Goal: Task Accomplishment & Management: Use online tool/utility

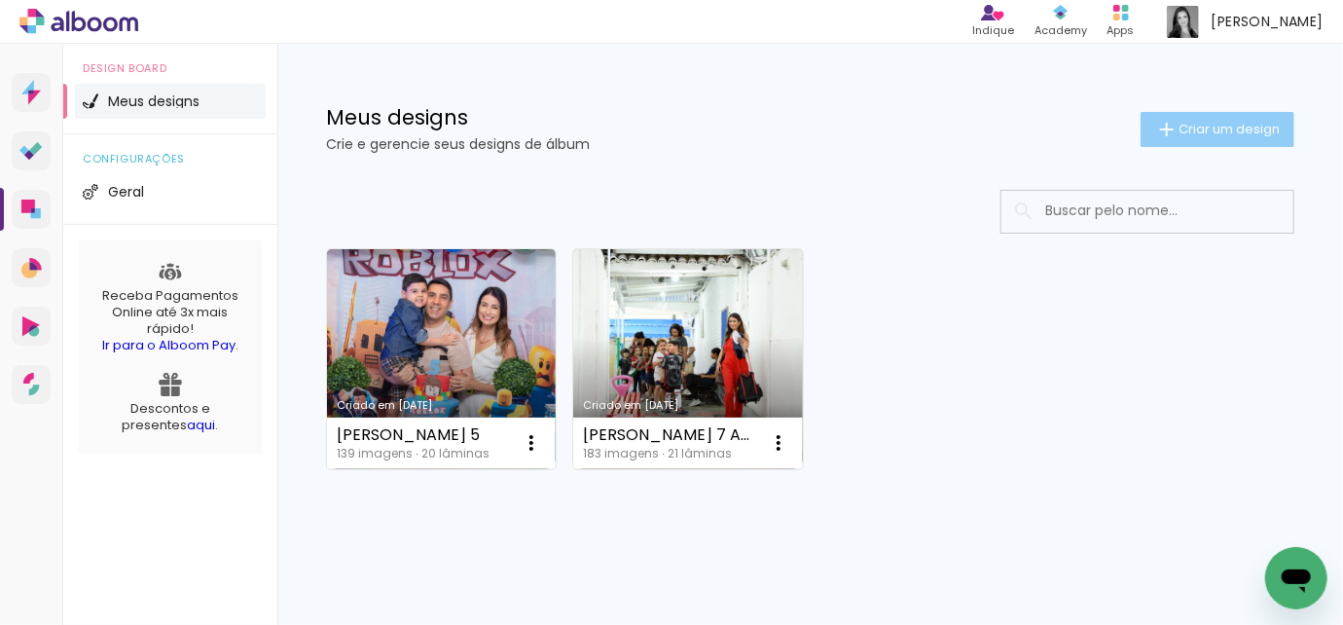
click at [1157, 120] on iron-icon at bounding box center [1167, 129] width 23 height 23
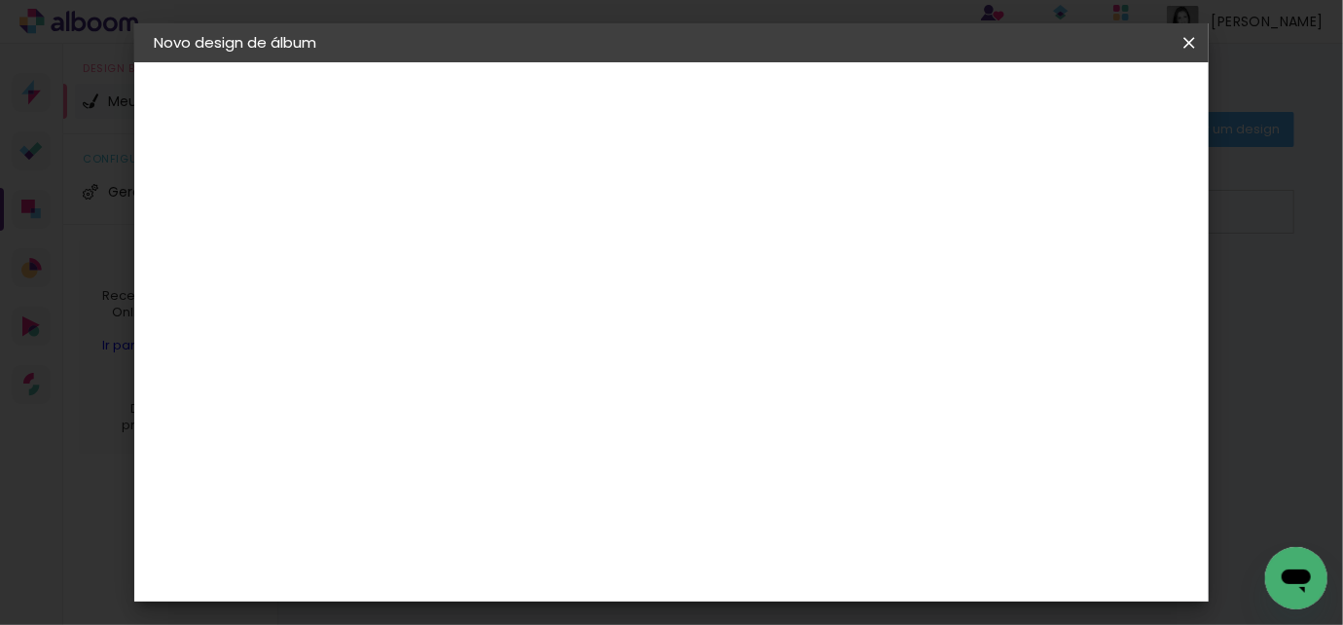
click at [472, 261] on input at bounding box center [472, 261] width 0 height 30
type input "[PERSON_NAME]"
type paper-input "[PERSON_NAME]"
click at [0, 0] on slot "Avançar" at bounding box center [0, 0] width 0 height 0
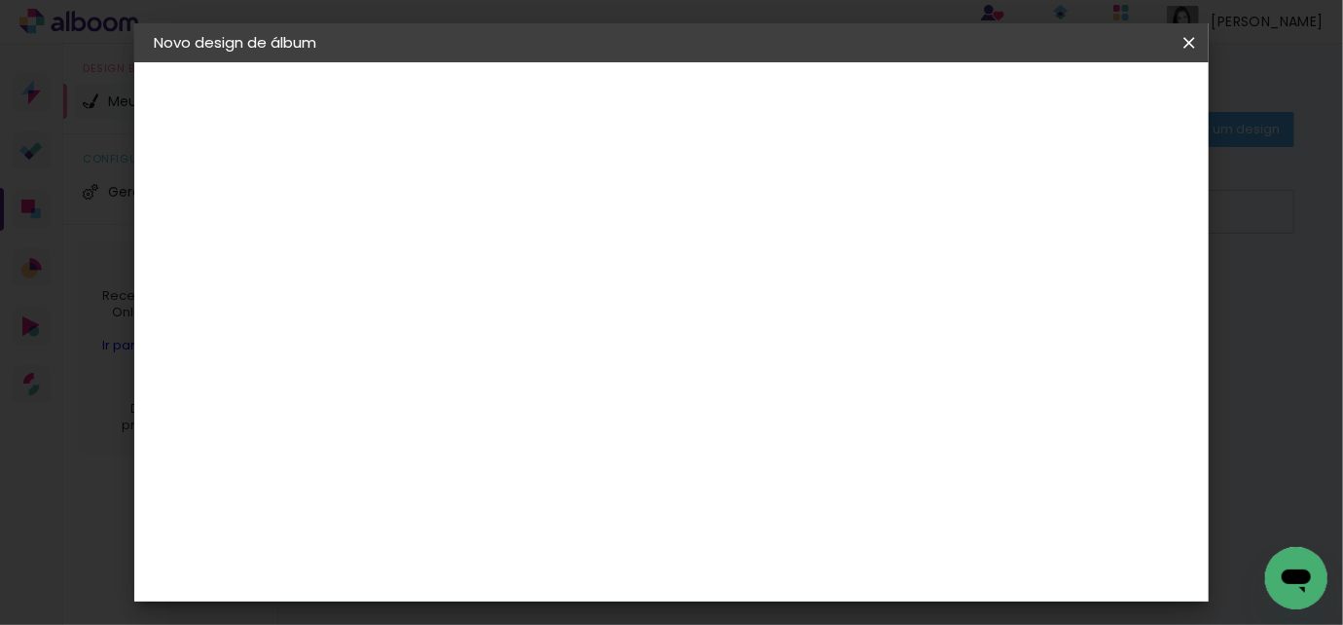
click at [507, 452] on div "Digipix Pro" at bounding box center [483, 467] width 49 height 31
click at [0, 0] on slot "Avançar" at bounding box center [0, 0] width 0 height 0
click at [571, 354] on div at bounding box center [521, 355] width 99 height 2
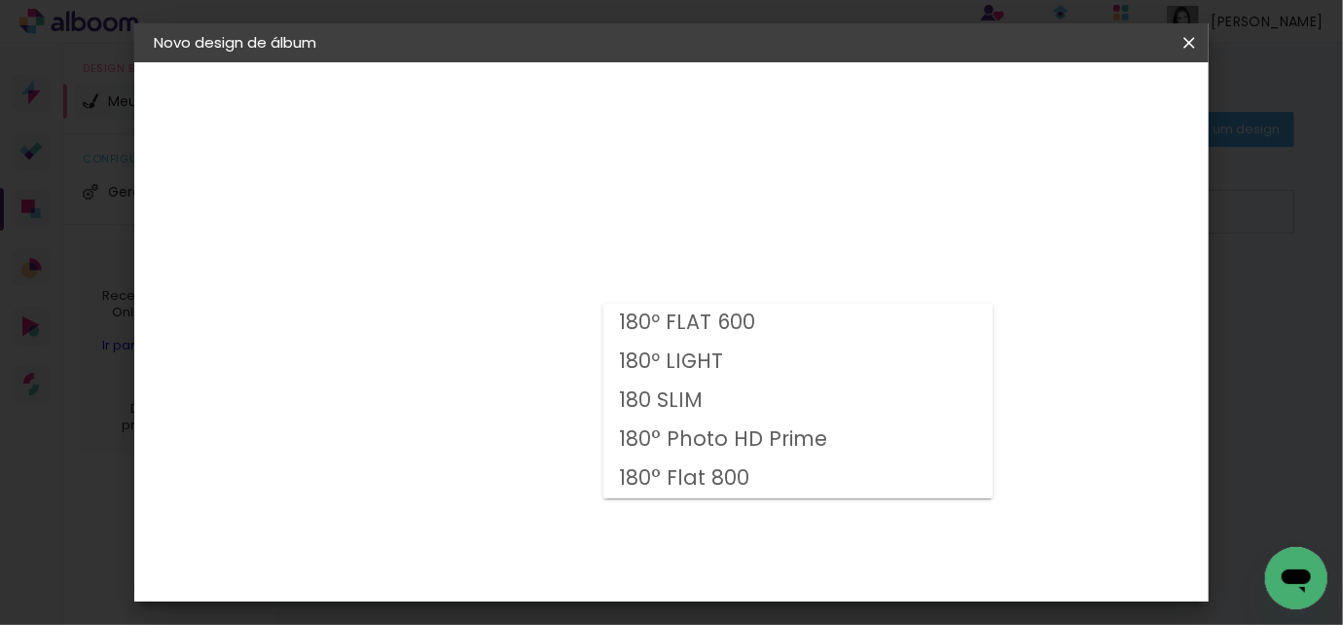
click at [0, 0] on slot "180° Flat 800" at bounding box center [0, 0] width 0 height 0
type input "180° Flat 800"
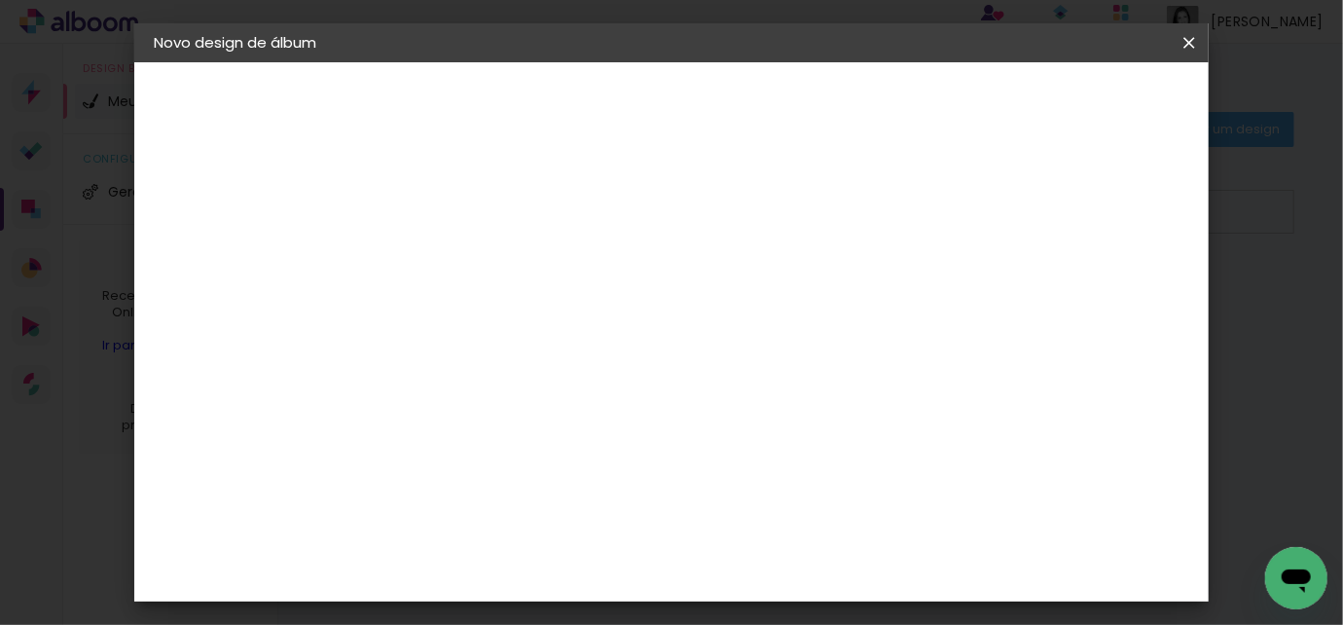
scroll to position [176, 0]
click at [0, 0] on slot "Voltar" at bounding box center [0, 0] width 0 height 0
click at [507, 528] on div "Digipix Pro" at bounding box center [483, 543] width 49 height 31
click at [0, 0] on slot "Avançar" at bounding box center [0, 0] width 0 height 0
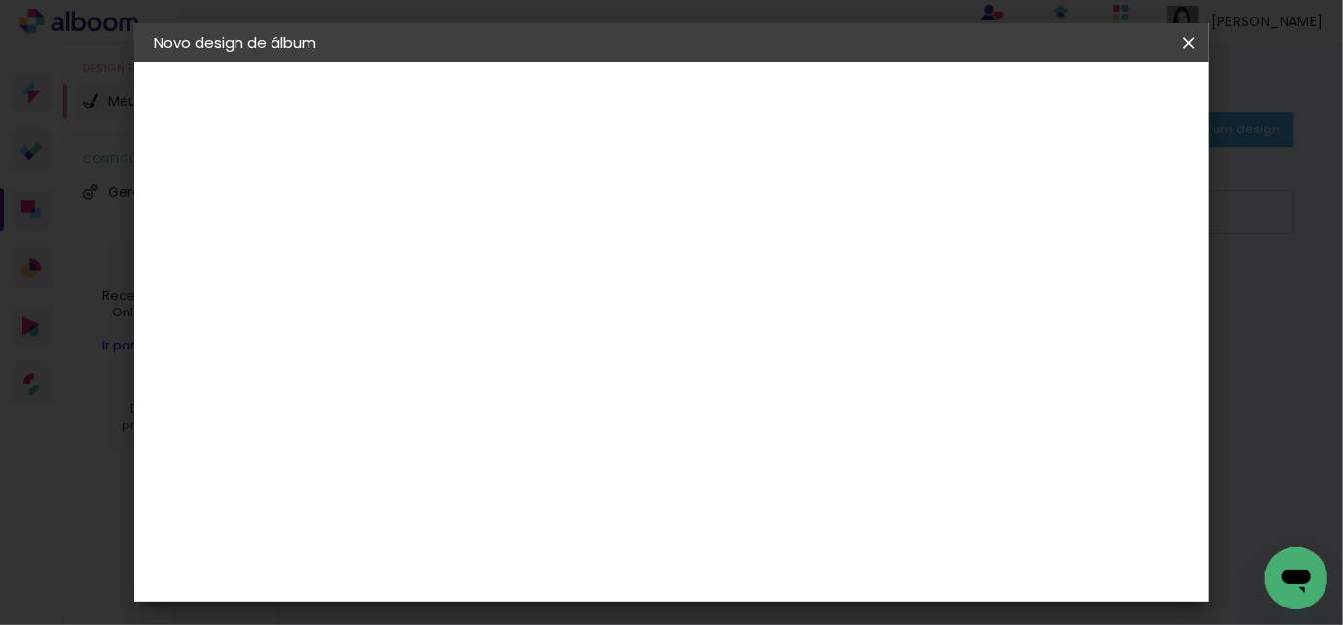
click at [578, 315] on paper-input-container "Linha" at bounding box center [521, 340] width 113 height 50
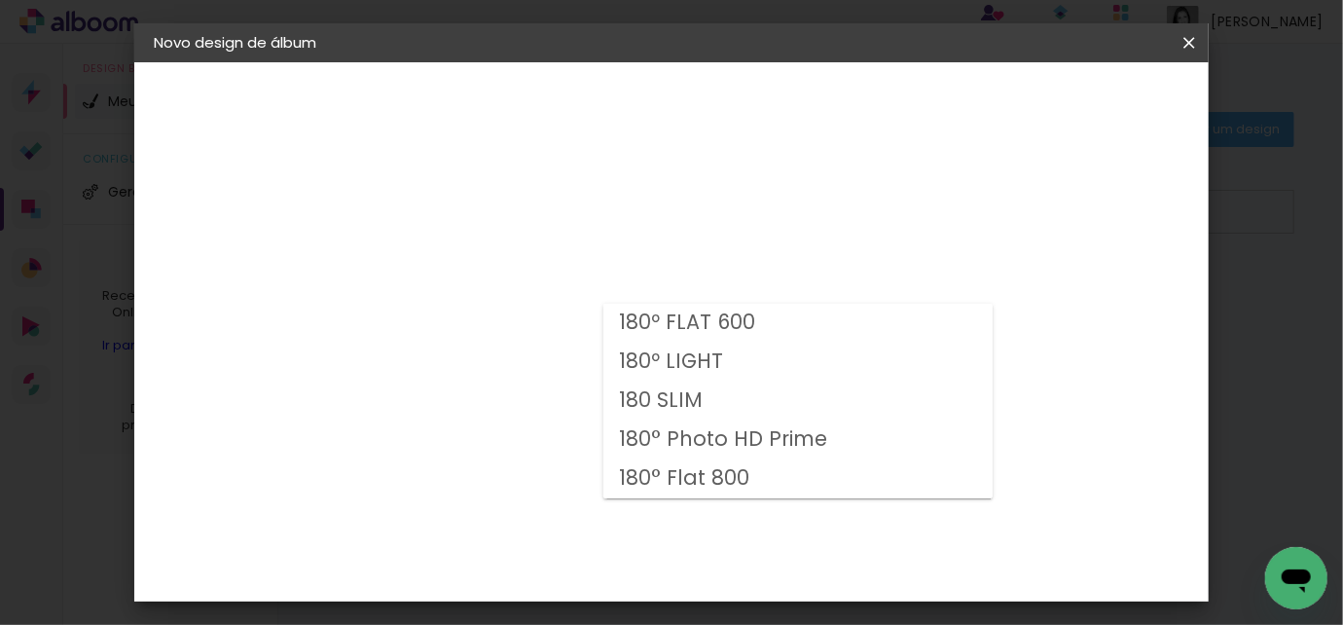
click at [706, 392] on paper-item "180 SLIM" at bounding box center [798, 401] width 389 height 39
type input "180 SLIM"
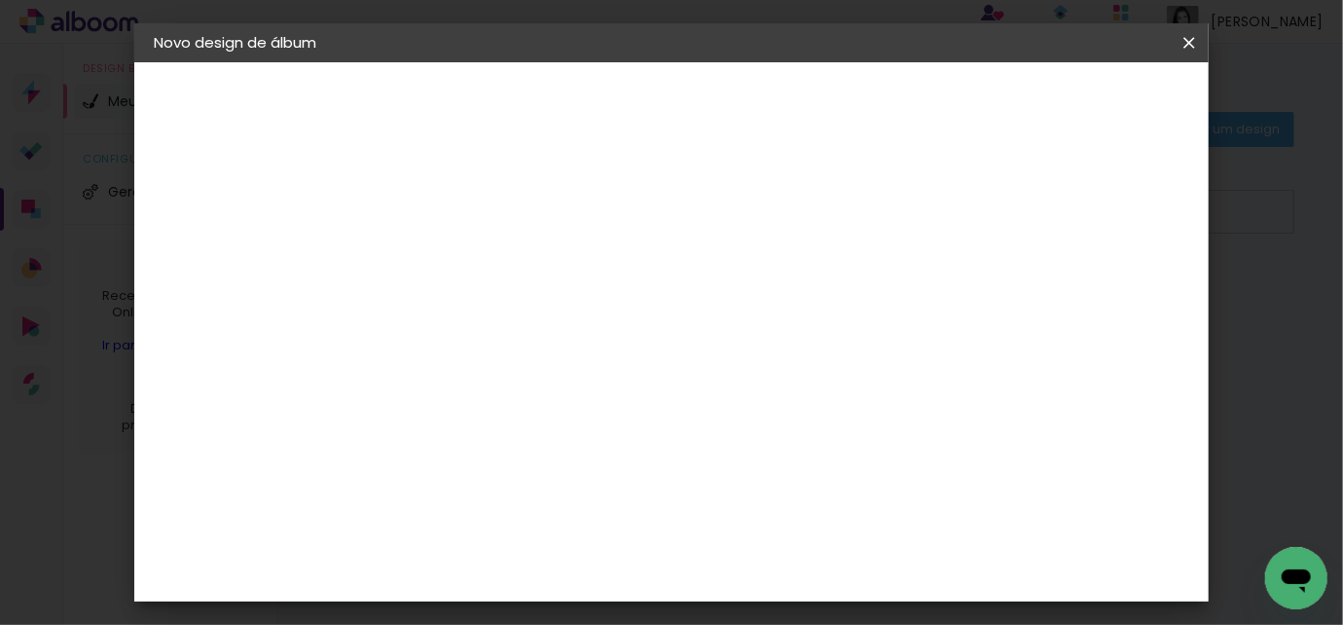
scroll to position [176, 0]
click at [604, 543] on span "21.0 × 21.0" at bounding box center [558, 569] width 91 height 52
click at [0, 0] on slot "Avançar" at bounding box center [0, 0] width 0 height 0
click at [829, 99] on span "Iniciar design" at bounding box center [807, 109] width 45 height 27
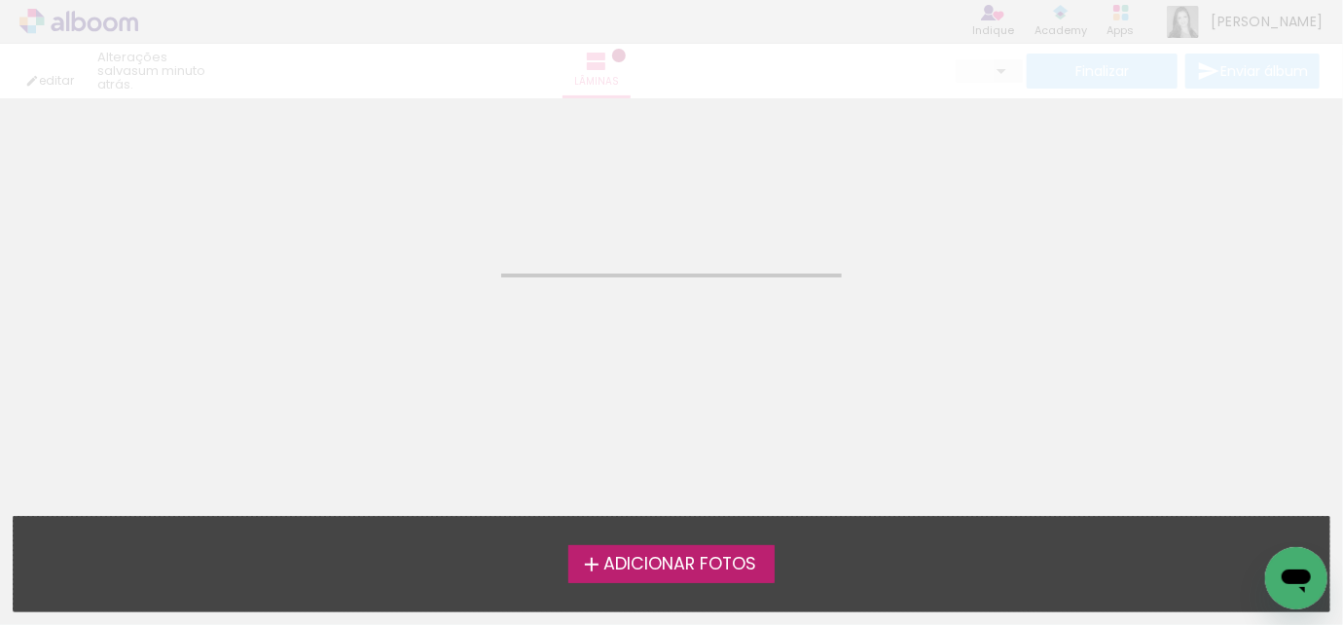
click at [636, 557] on span "Adicionar Fotos" at bounding box center [680, 565] width 153 height 18
click at [0, 0] on input "file" at bounding box center [0, 0] width 0 height 0
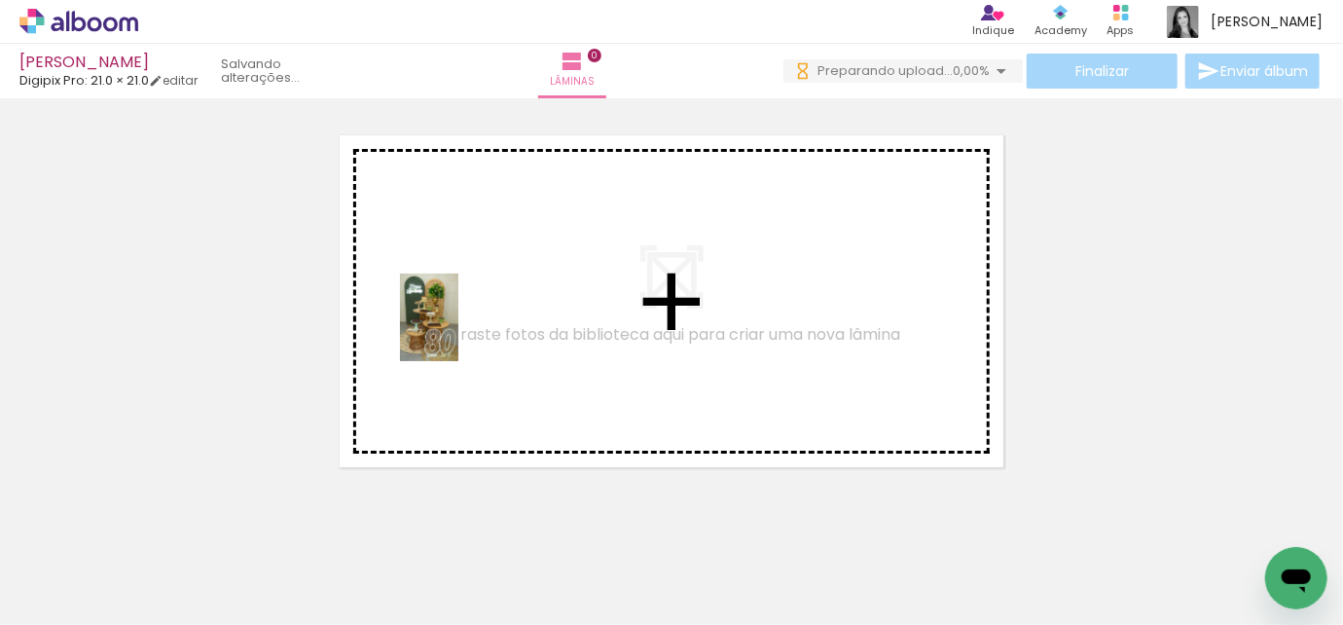
drag, startPoint x: 203, startPoint y: 578, endPoint x: 459, endPoint y: 332, distance: 354.6
click at [459, 332] on quentale-workspace at bounding box center [671, 312] width 1343 height 625
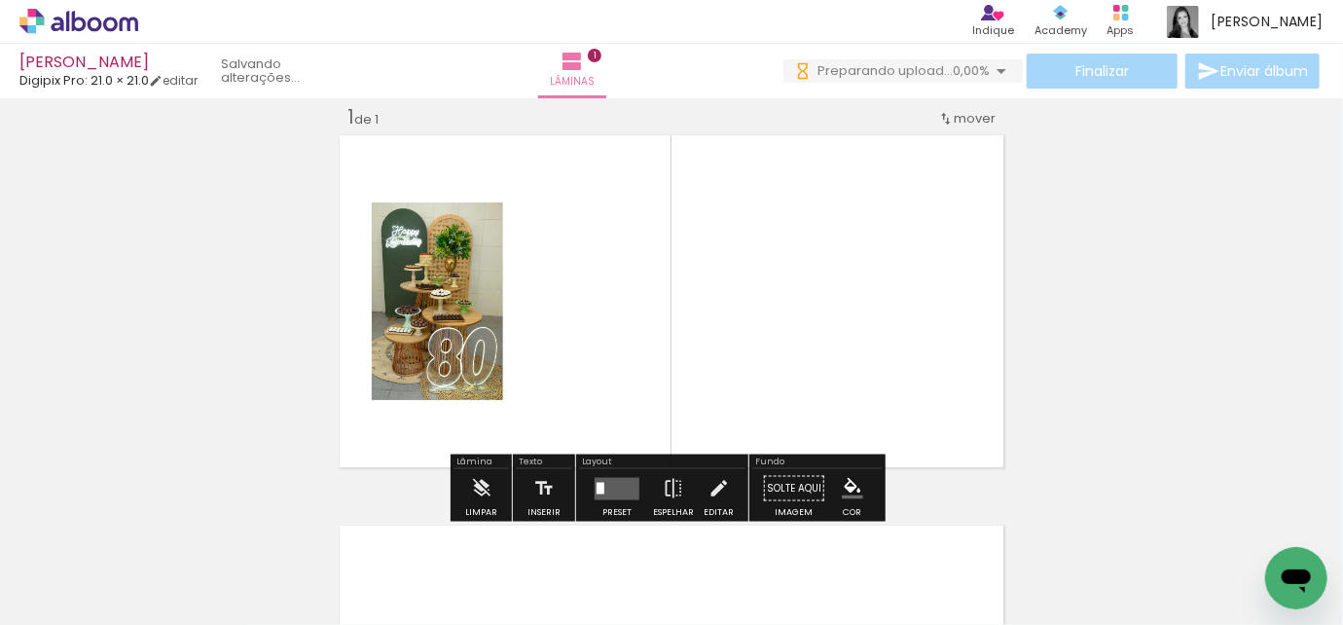
scroll to position [24, 0]
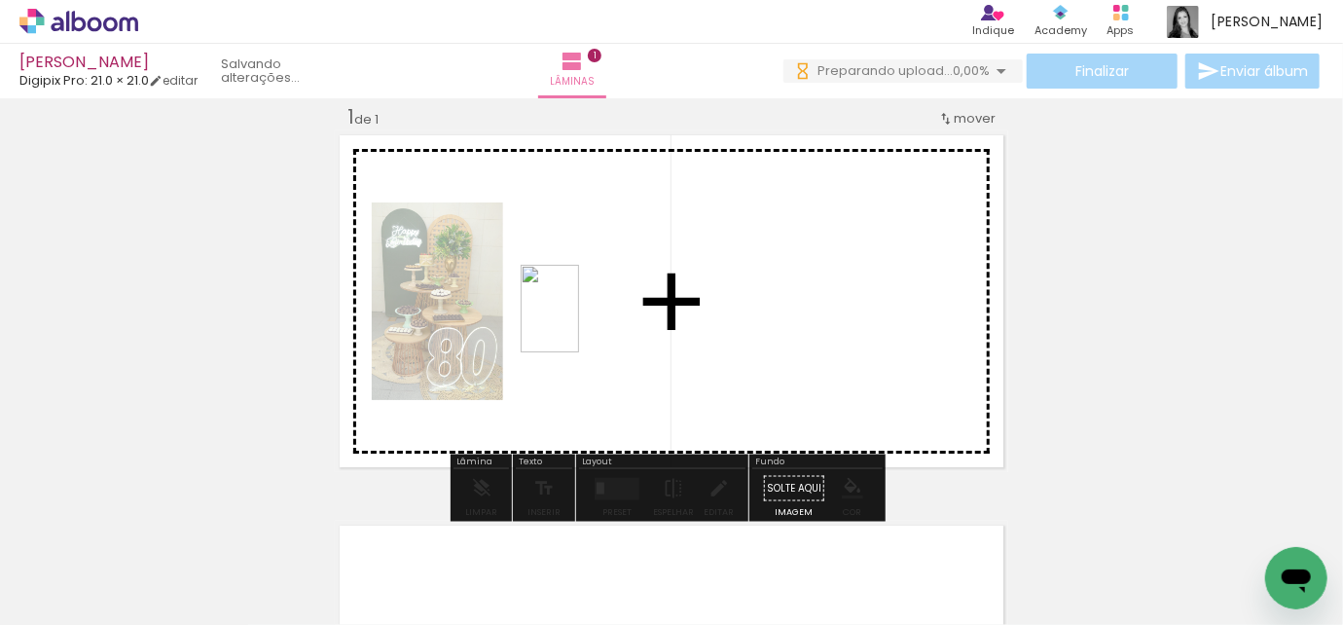
drag, startPoint x: 312, startPoint y: 576, endPoint x: 579, endPoint y: 323, distance: 368.4
click at [579, 323] on quentale-workspace at bounding box center [671, 312] width 1343 height 625
drag, startPoint x: 425, startPoint y: 546, endPoint x: 691, endPoint y: 293, distance: 367.0
click at [691, 293] on quentale-workspace at bounding box center [671, 312] width 1343 height 625
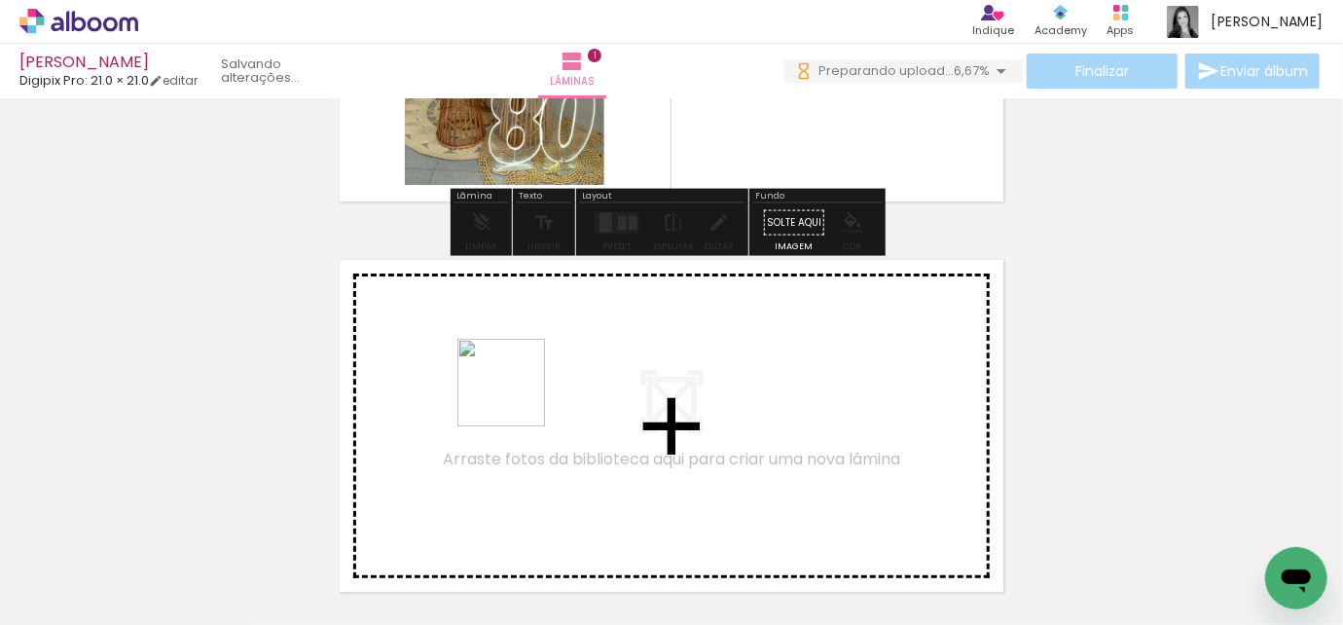
drag, startPoint x: 538, startPoint y: 556, endPoint x: 640, endPoint y: 571, distance: 102.4
click at [516, 369] on quentale-workspace at bounding box center [671, 312] width 1343 height 625
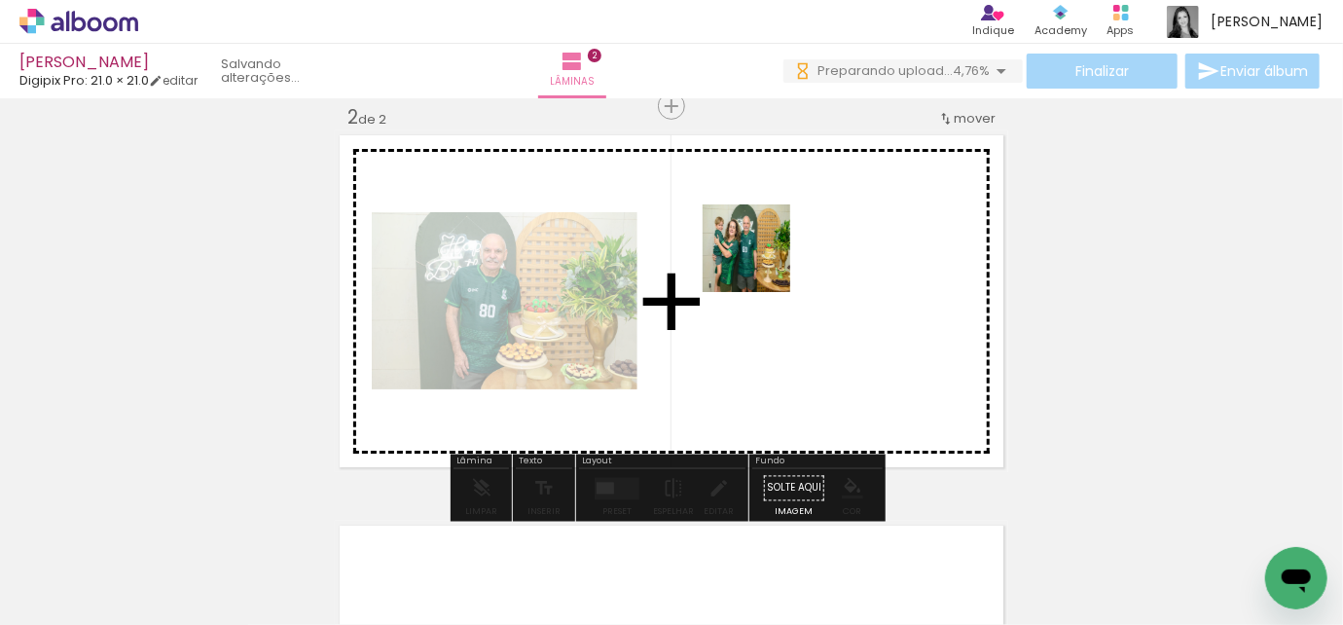
drag, startPoint x: 636, startPoint y: 550, endPoint x: 761, endPoint y: 263, distance: 313.4
click at [761, 263] on quentale-workspace at bounding box center [671, 312] width 1343 height 625
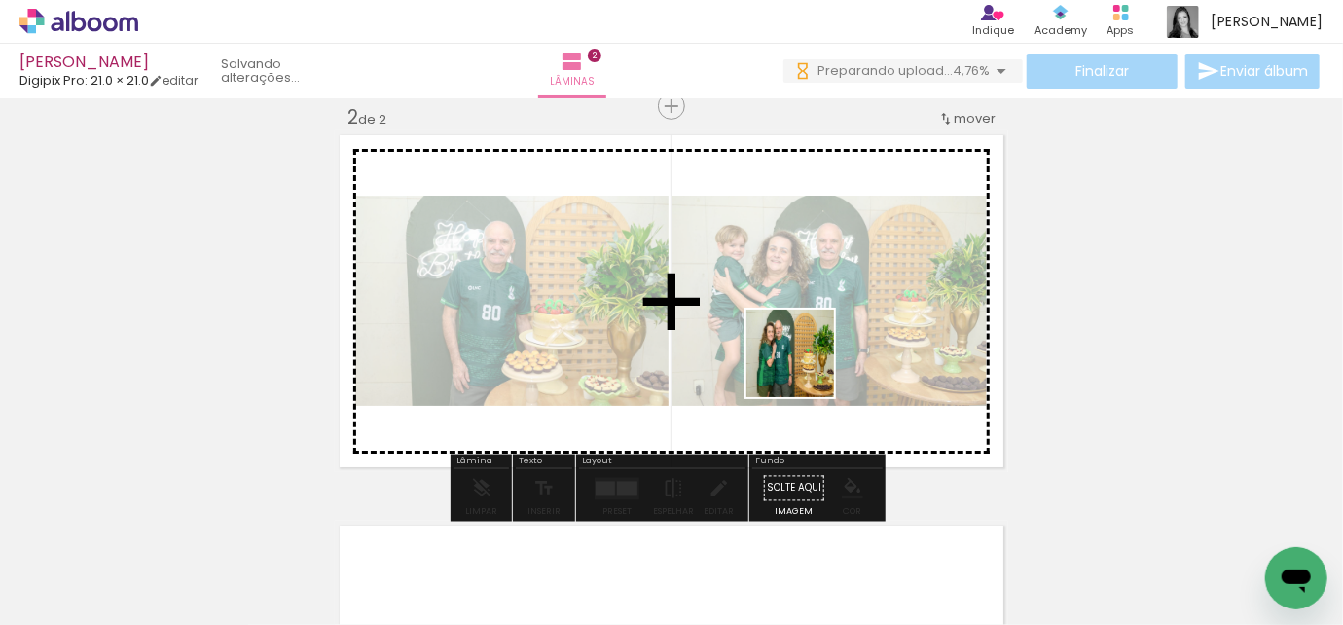
drag, startPoint x: 747, startPoint y: 571, endPoint x: 805, endPoint y: 368, distance: 211.7
click at [805, 368] on quentale-workspace at bounding box center [671, 312] width 1343 height 625
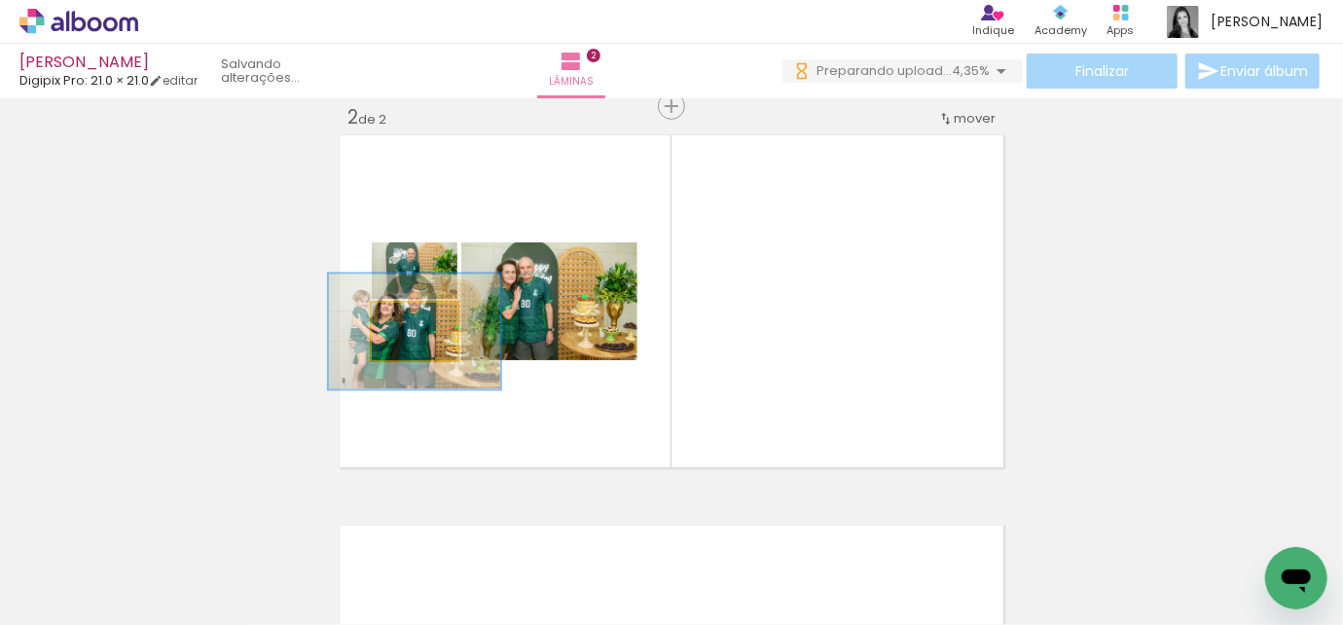
drag, startPoint x: 410, startPoint y: 335, endPoint x: 636, endPoint y: 461, distance: 258.9
click at [550, 564] on quentale-workspace at bounding box center [671, 312] width 1343 height 625
click at [422, 330] on div at bounding box center [434, 323] width 31 height 31
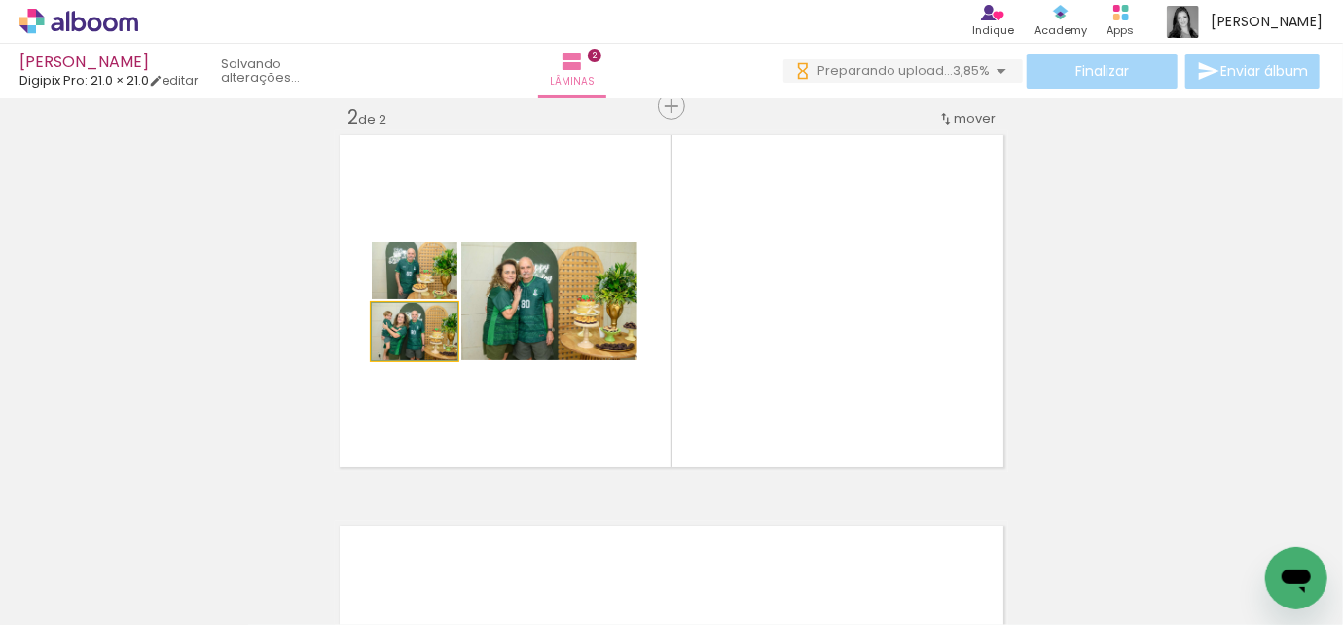
drag, startPoint x: 412, startPoint y: 322, endPoint x: 399, endPoint y: 322, distance: 12.7
type paper-slider "100"
click at [400, 322] on div at bounding box center [409, 323] width 18 height 18
drag, startPoint x: 368, startPoint y: 306, endPoint x: 383, endPoint y: 325, distance: 24.3
click at [369, 369] on quentale-layouter at bounding box center [672, 301] width 674 height 342
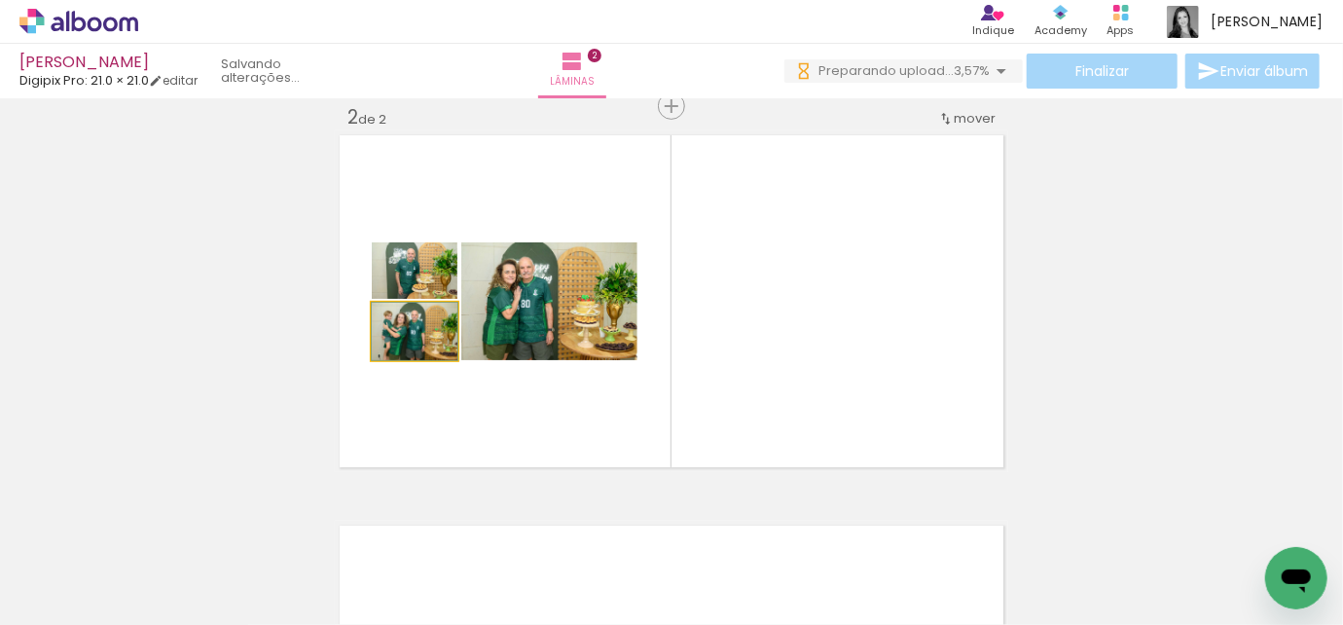
drag, startPoint x: 383, startPoint y: 323, endPoint x: 371, endPoint y: 351, distance: 30.6
click at [360, 351] on quentale-layouter at bounding box center [672, 301] width 674 height 342
drag, startPoint x: 447, startPoint y: 312, endPoint x: 469, endPoint y: 561, distance: 250.2
click at [469, 561] on quentale-workspace at bounding box center [671, 312] width 1343 height 625
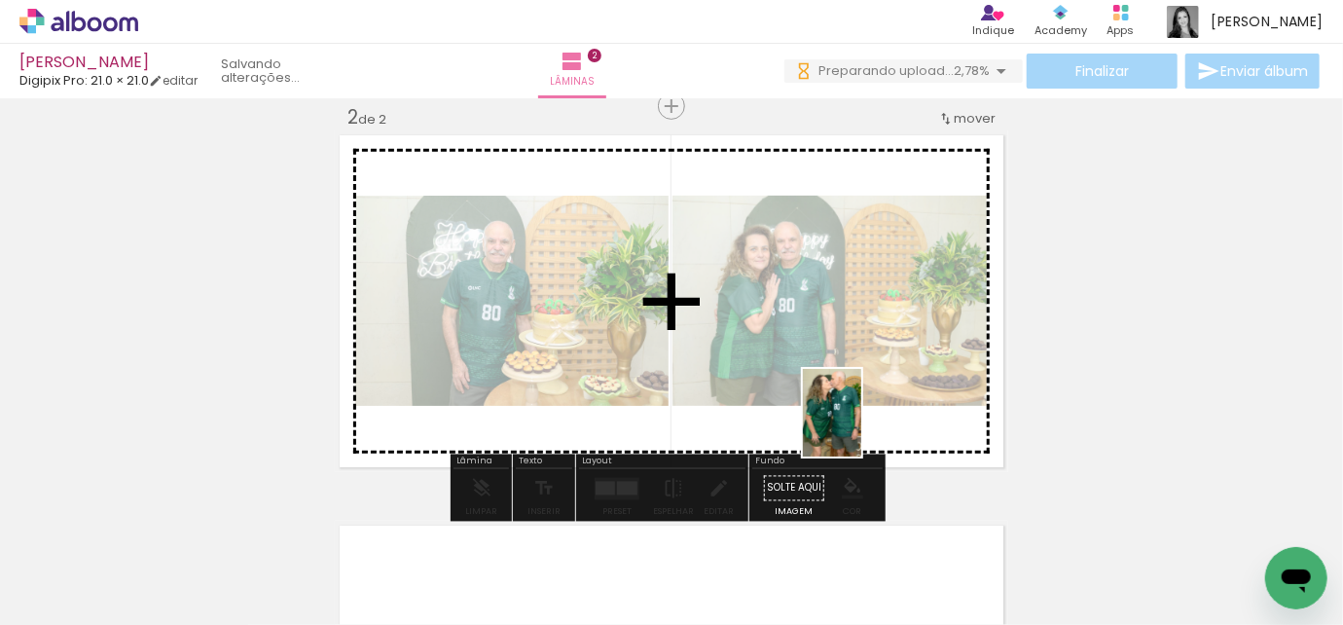
drag, startPoint x: 859, startPoint y: 584, endPoint x: 864, endPoint y: 406, distance: 178.2
click at [864, 406] on quentale-workspace at bounding box center [671, 312] width 1343 height 625
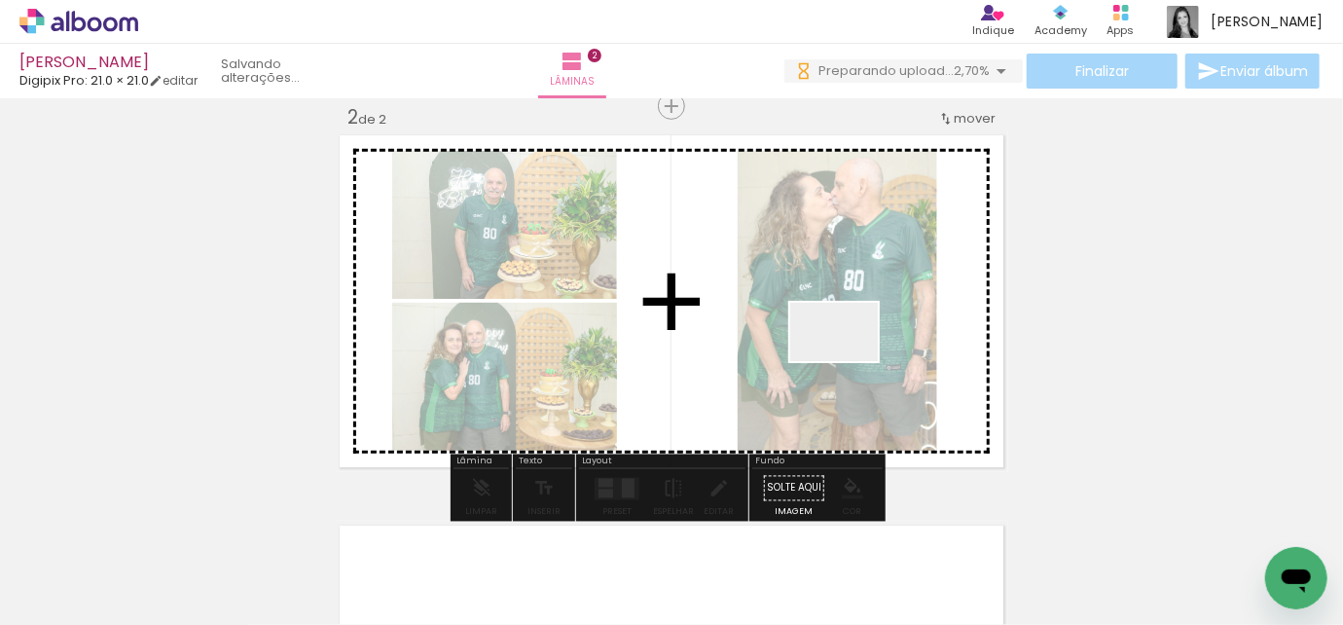
drag, startPoint x: 880, startPoint y: 406, endPoint x: 847, endPoint y: 358, distance: 58.1
click at [847, 358] on quentale-workspace at bounding box center [671, 312] width 1343 height 625
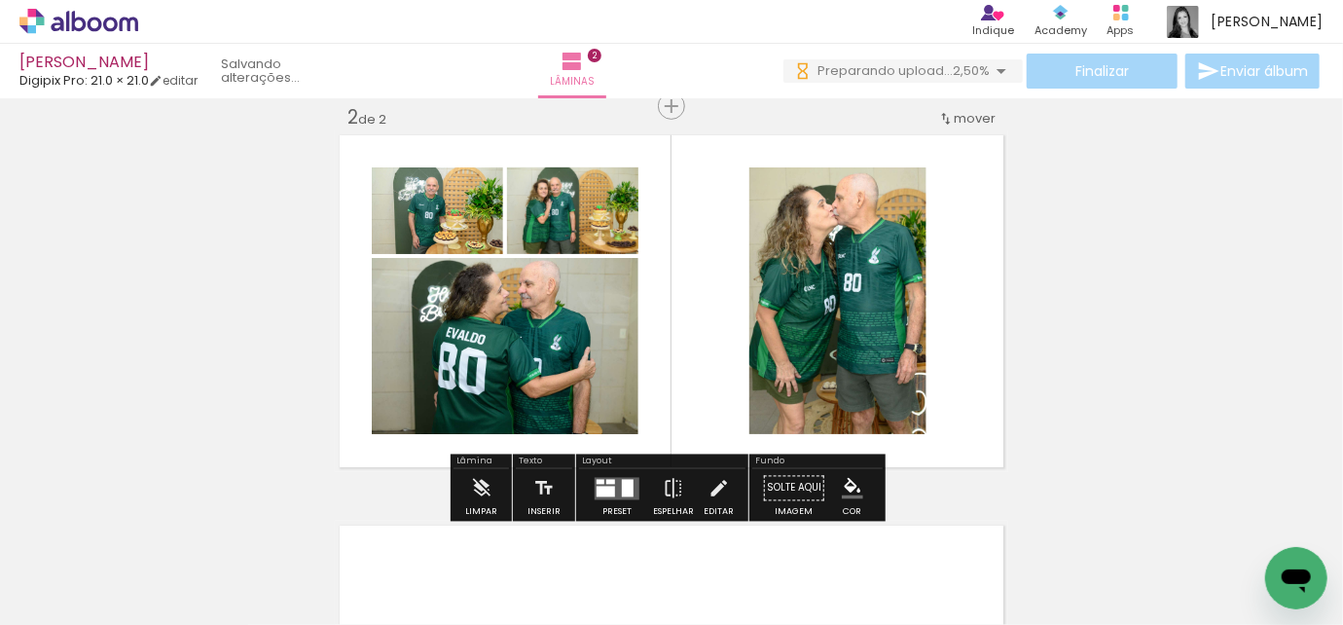
click at [607, 496] on quentale-layouter at bounding box center [617, 488] width 45 height 22
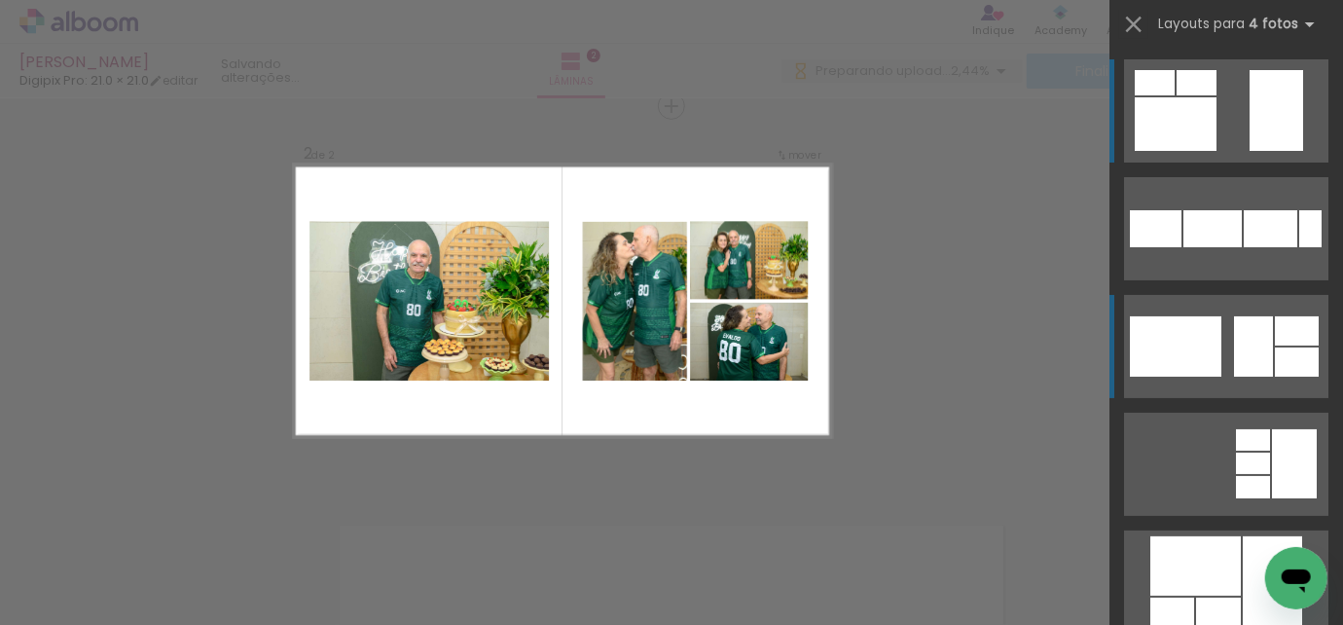
click at [1169, 326] on div at bounding box center [1176, 346] width 92 height 60
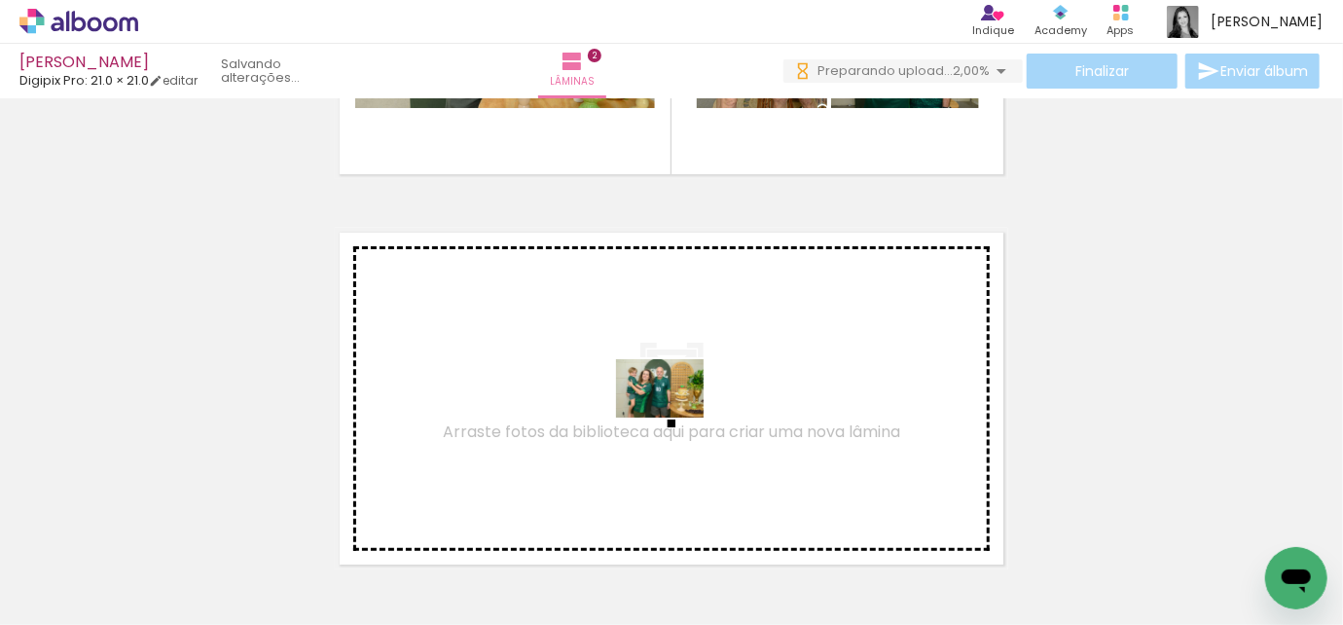
drag, startPoint x: 646, startPoint y: 563, endPoint x: 675, endPoint y: 415, distance: 150.6
click at [675, 415] on quentale-workspace at bounding box center [671, 312] width 1343 height 625
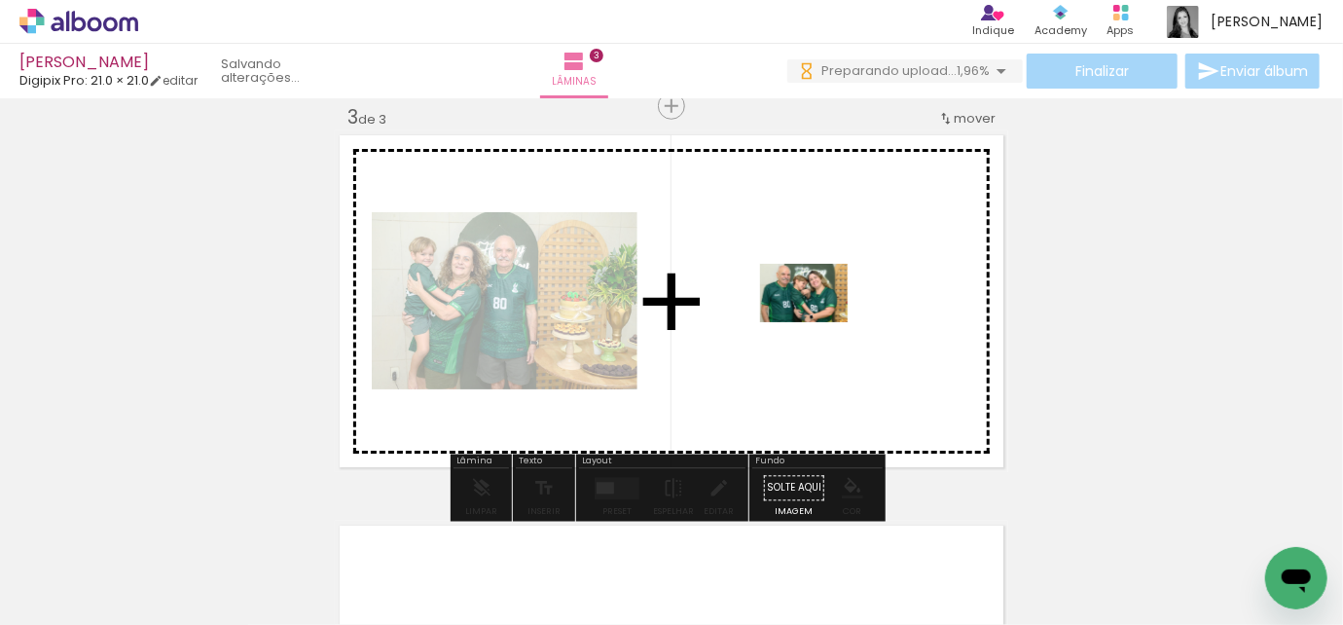
drag, startPoint x: 1160, startPoint y: 559, endPoint x: 1342, endPoint y: 603, distance: 187.2
click at [819, 320] on quentale-workspace at bounding box center [671, 312] width 1343 height 625
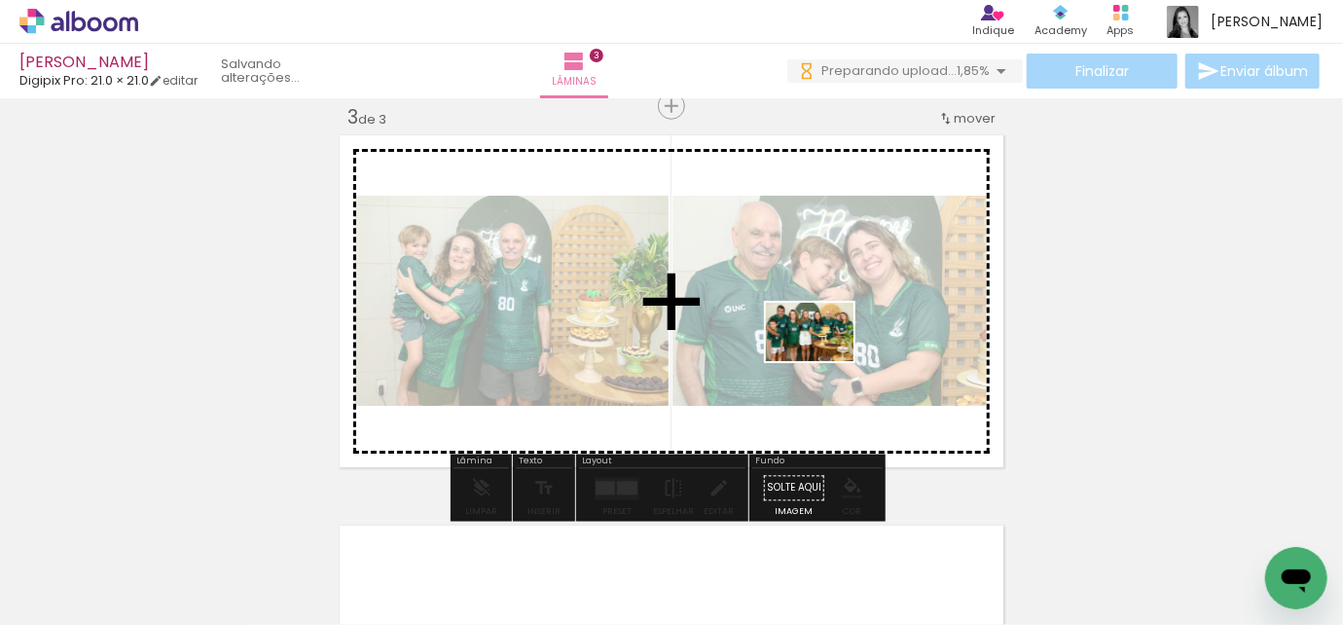
drag, startPoint x: 1157, startPoint y: 576, endPoint x: 825, endPoint y: 361, distance: 396.4
click at [825, 361] on quentale-workspace at bounding box center [671, 312] width 1343 height 625
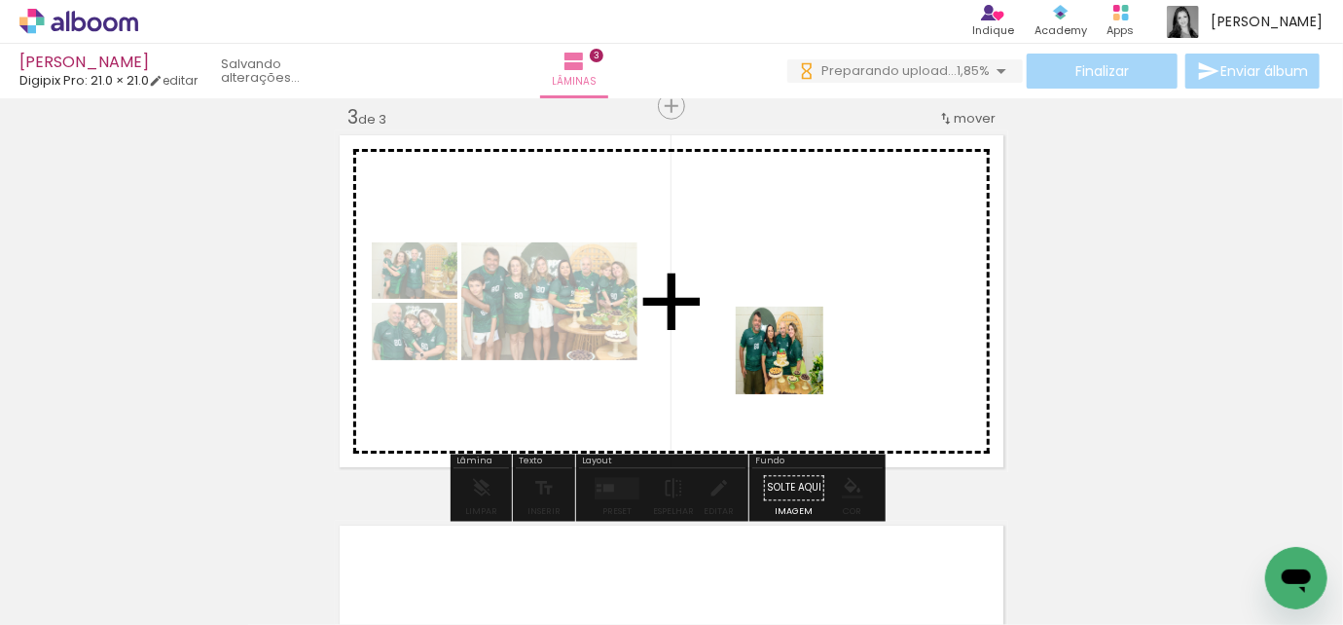
drag, startPoint x: 830, startPoint y: 515, endPoint x: 794, endPoint y: 365, distance: 154.2
click at [794, 365] on quentale-workspace at bounding box center [671, 312] width 1343 height 625
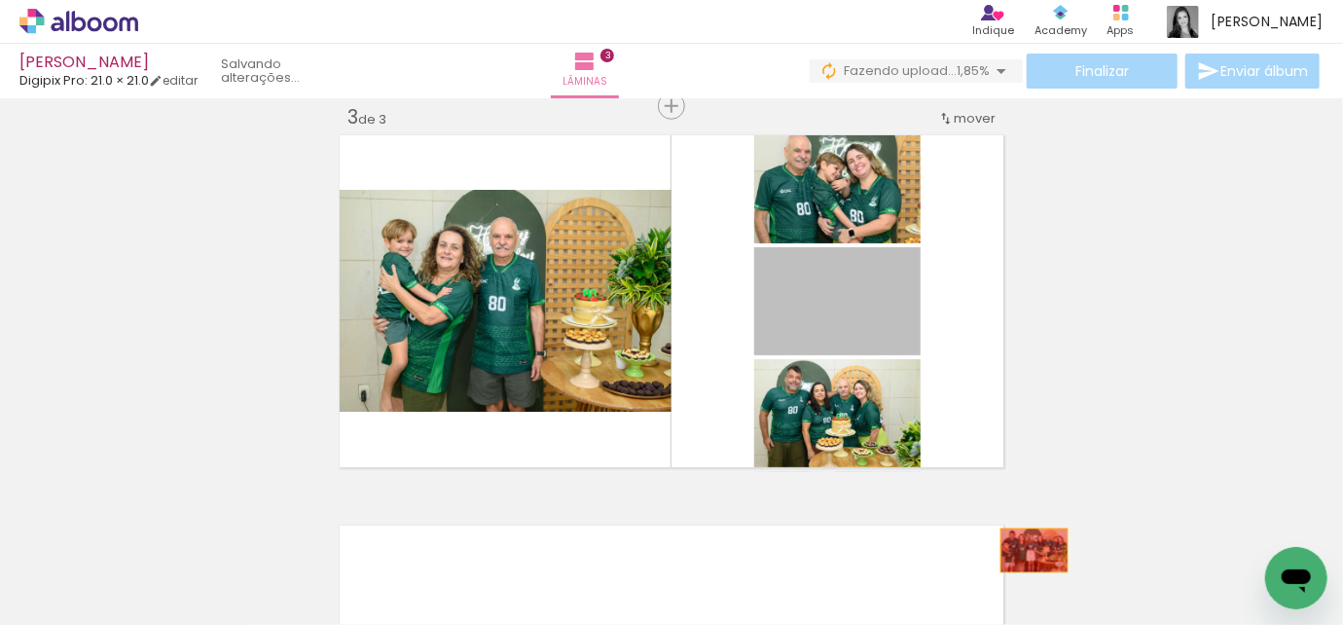
drag, startPoint x: 857, startPoint y: 302, endPoint x: 1028, endPoint y: 550, distance: 301.6
click at [1028, 550] on quentale-workspace at bounding box center [671, 312] width 1343 height 625
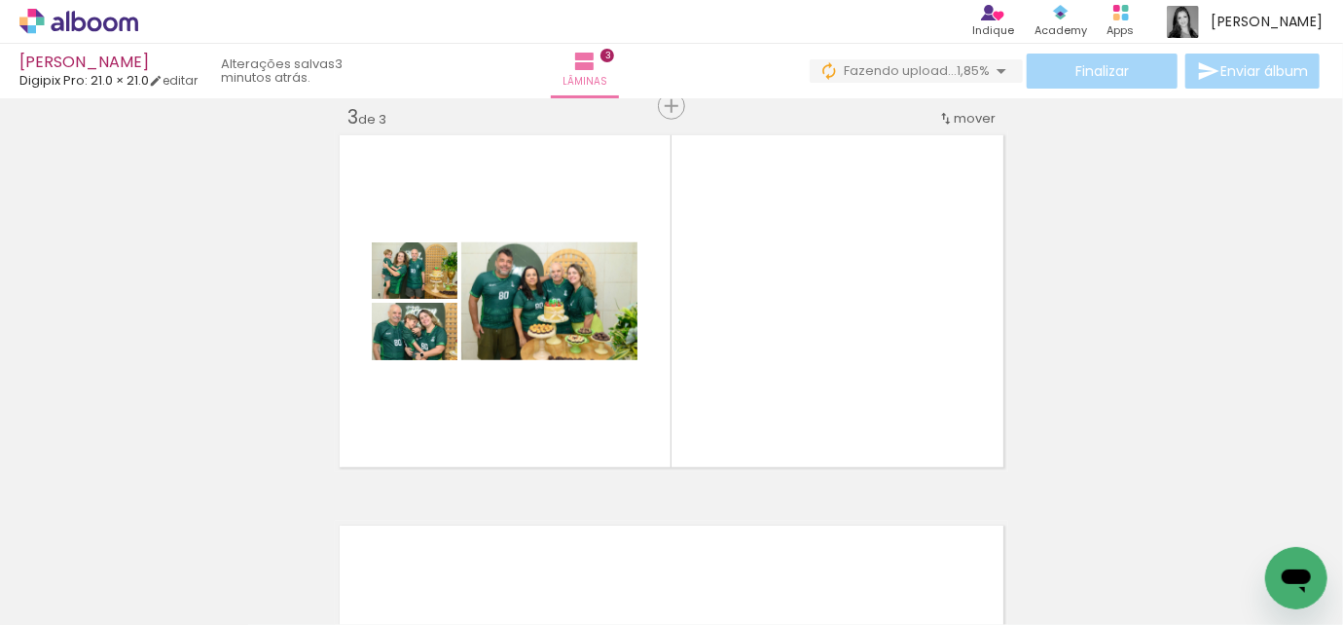
scroll to position [0, 1077]
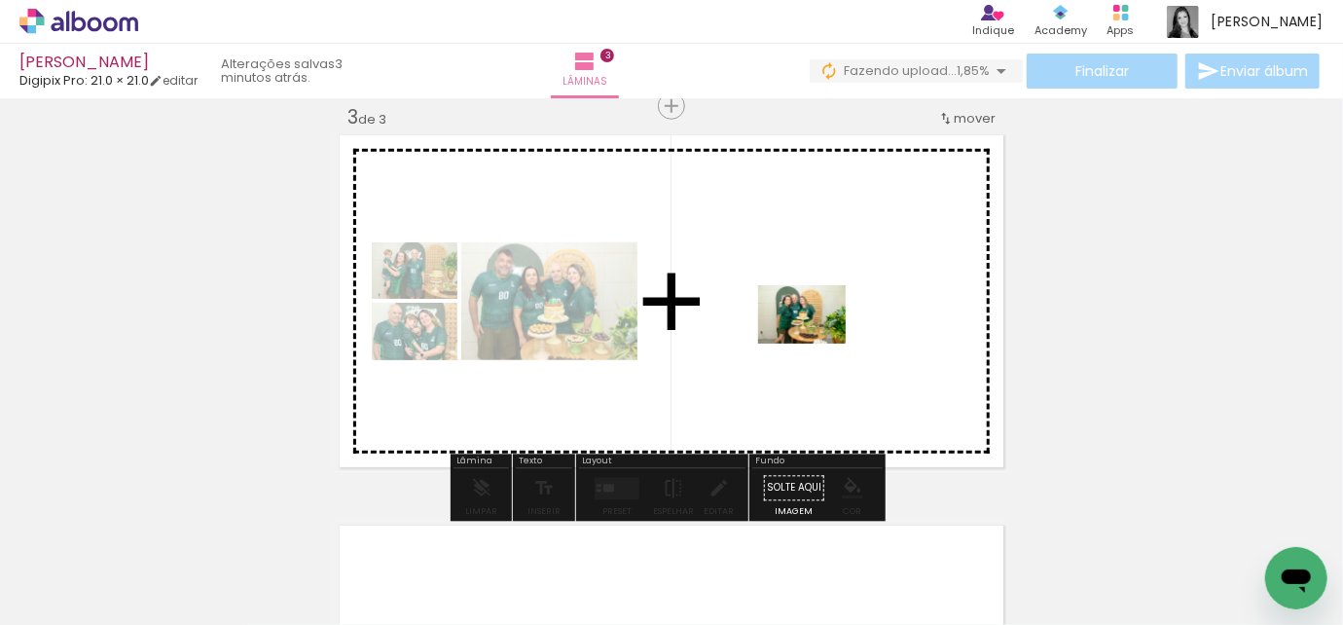
drag, startPoint x: 854, startPoint y: 561, endPoint x: 818, endPoint y: 349, distance: 215.3
click at [817, 343] on quentale-workspace at bounding box center [671, 312] width 1343 height 625
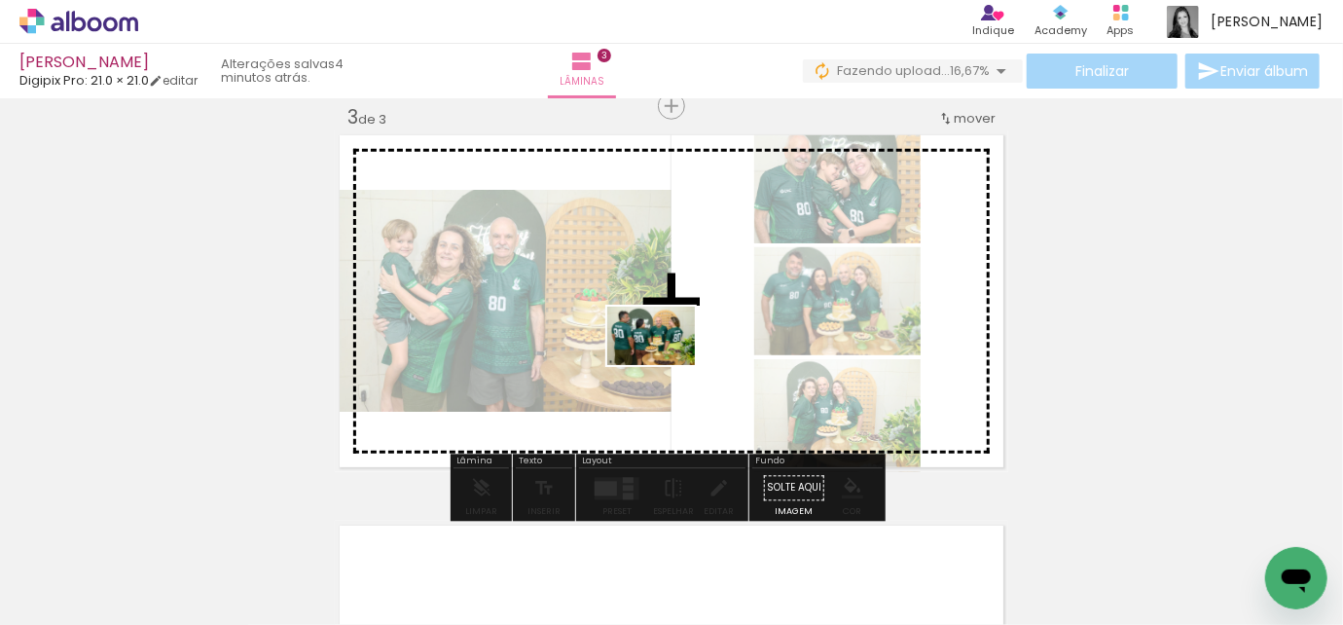
drag, startPoint x: 526, startPoint y: 576, endPoint x: 666, endPoint y: 365, distance: 253.5
click at [666, 365] on quentale-workspace at bounding box center [671, 312] width 1343 height 625
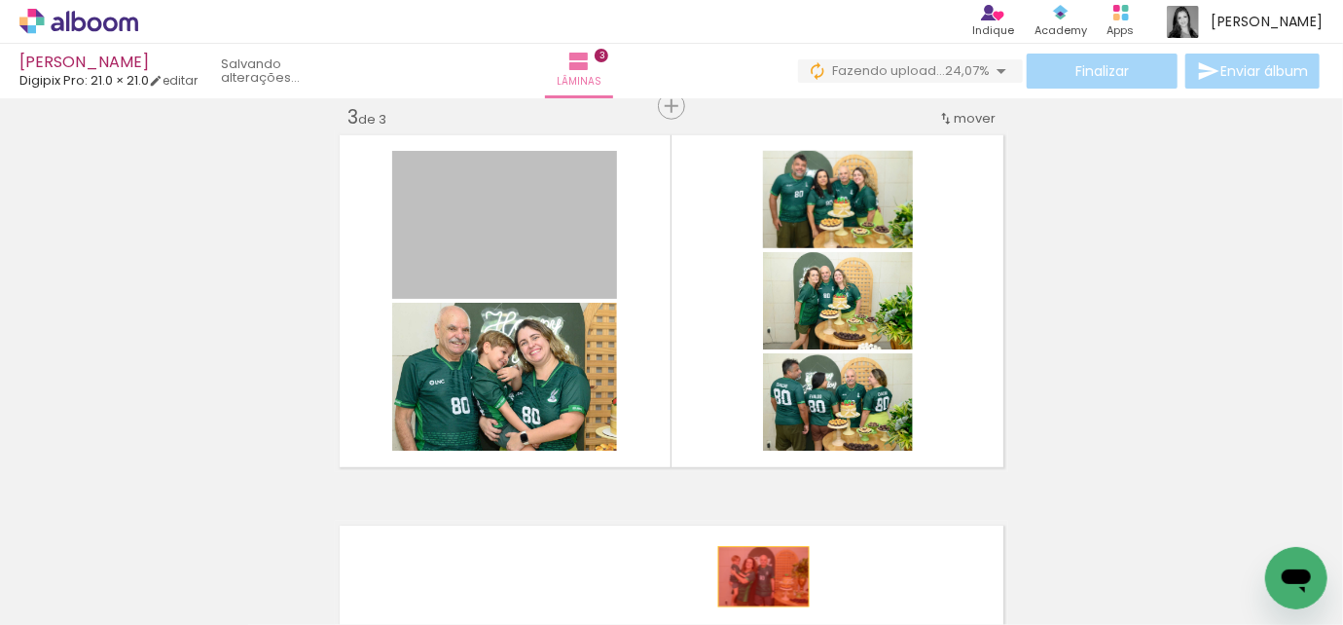
drag, startPoint x: 557, startPoint y: 230, endPoint x: 757, endPoint y: 576, distance: 400.4
click at [757, 576] on quentale-workspace at bounding box center [671, 312] width 1343 height 625
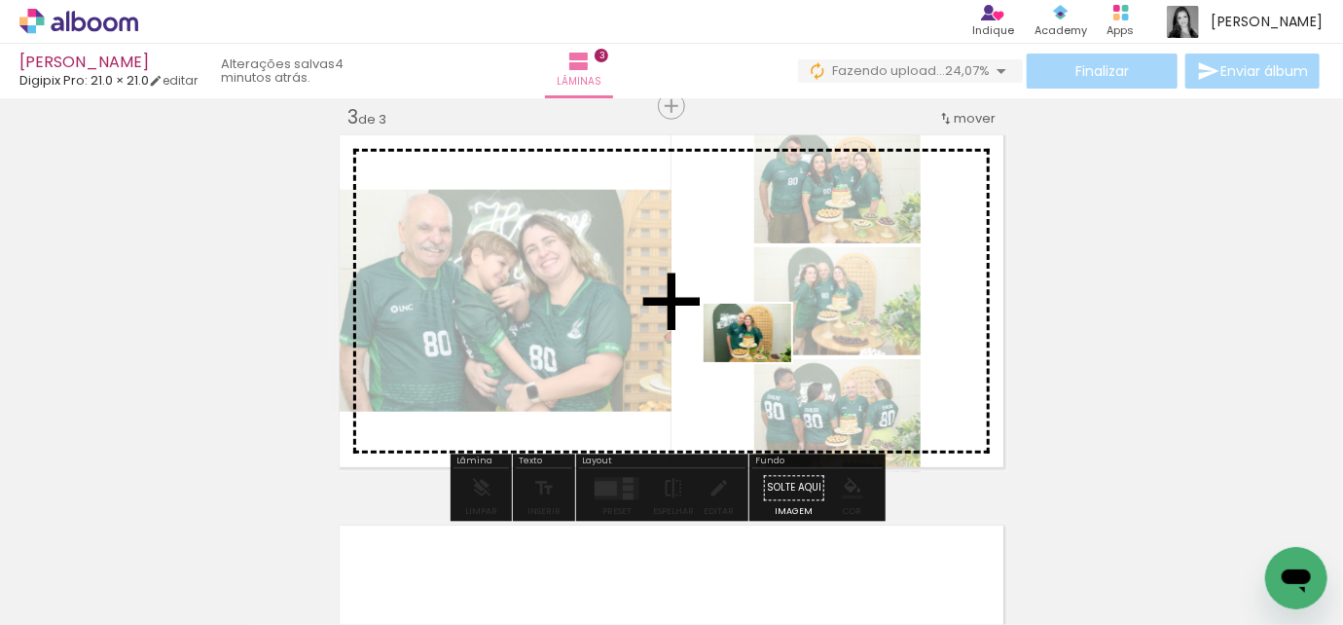
drag, startPoint x: 779, startPoint y: 559, endPoint x: 762, endPoint y: 362, distance: 197.3
click at [762, 362] on quentale-workspace at bounding box center [671, 312] width 1343 height 625
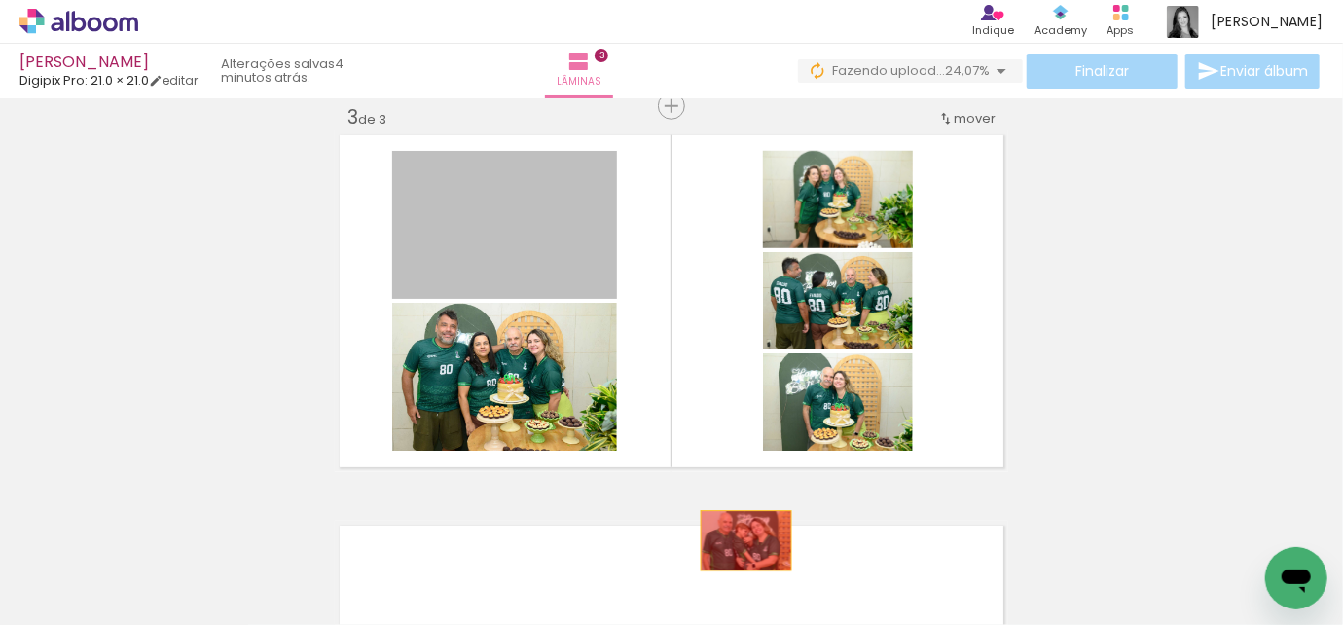
drag, startPoint x: 573, startPoint y: 241, endPoint x: 740, endPoint y: 540, distance: 342.1
click at [740, 540] on quentale-workspace at bounding box center [671, 312] width 1343 height 625
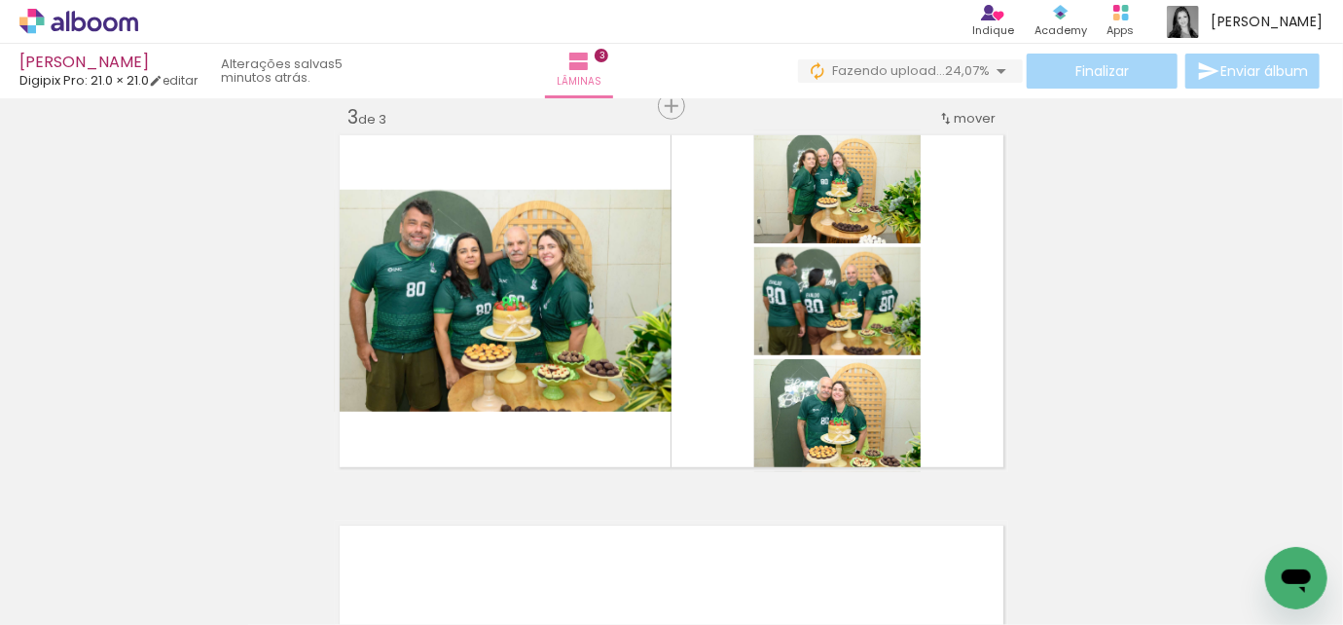
scroll to position [0, 1381]
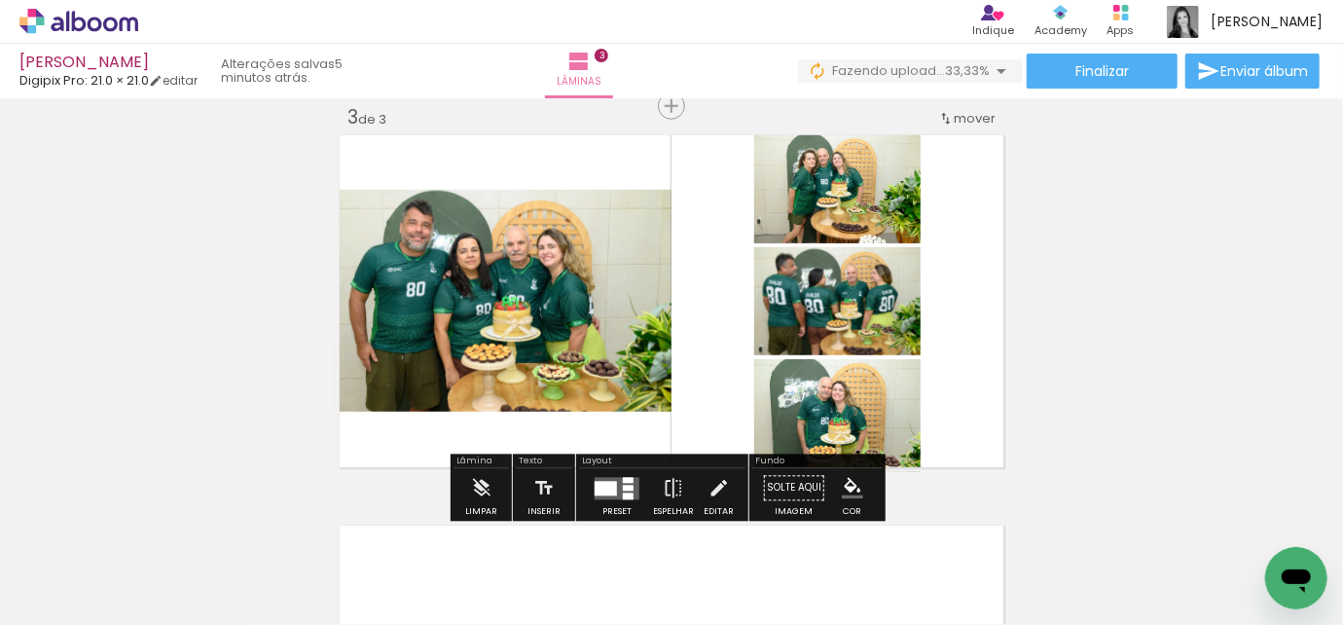
click at [616, 481] on quentale-layouter at bounding box center [617, 488] width 45 height 22
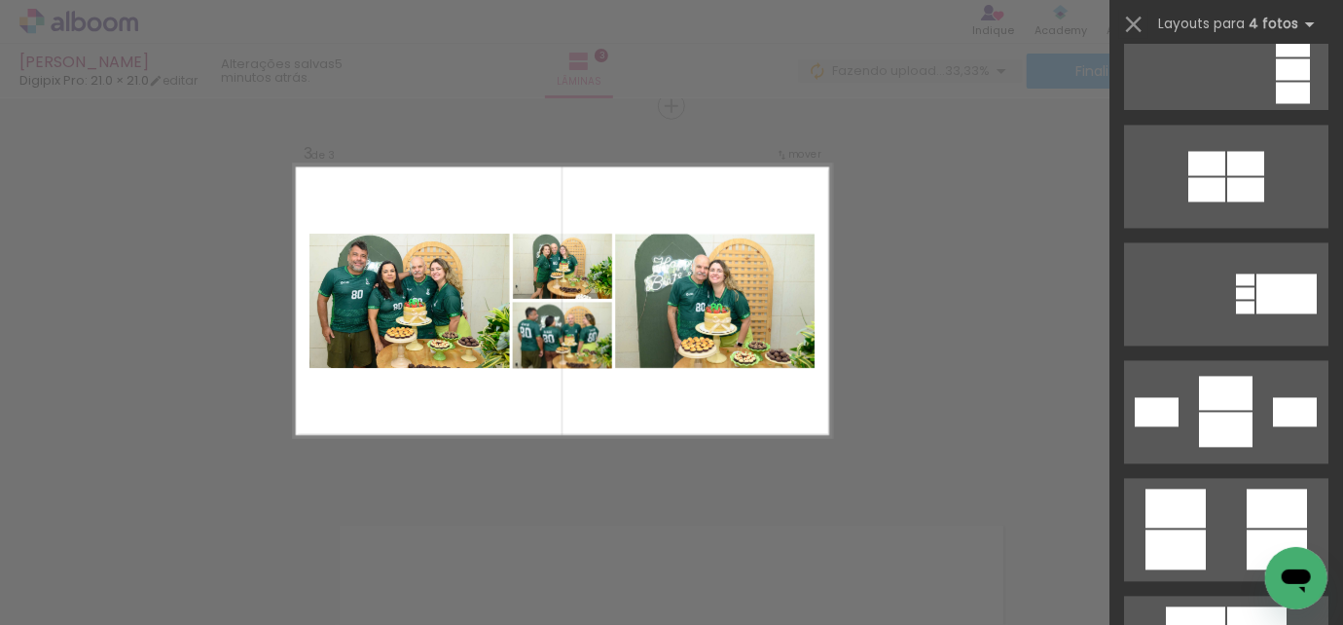
scroll to position [2212, 0]
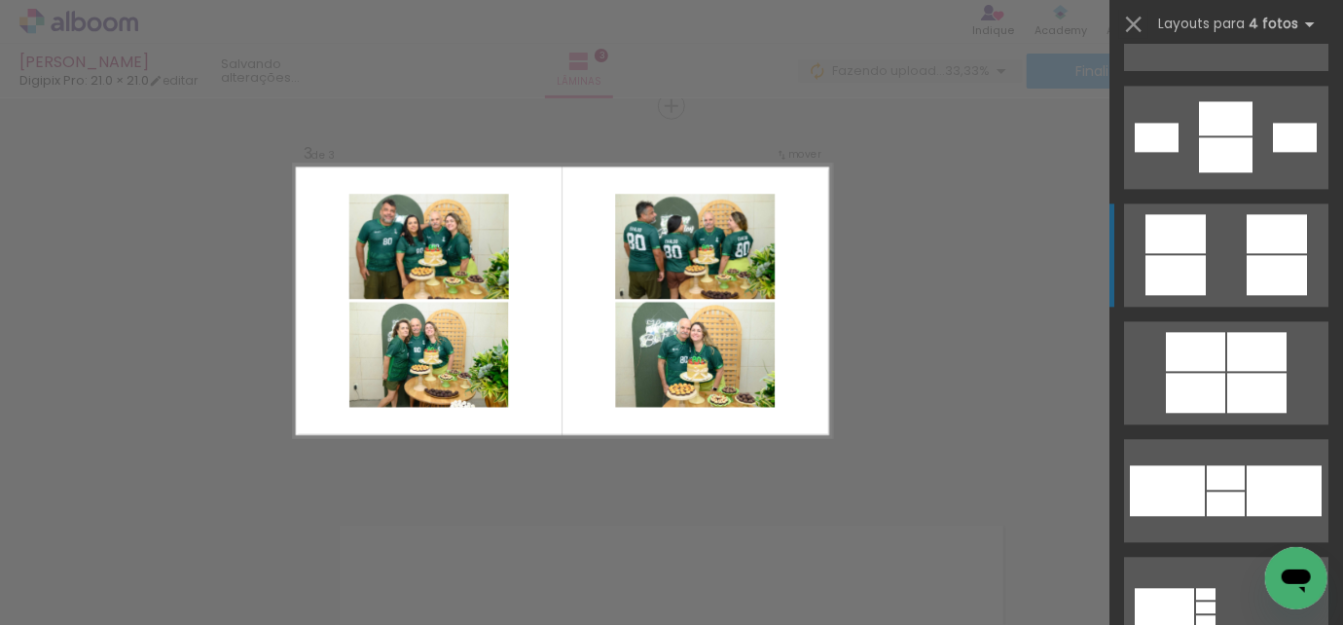
click at [1204, 263] on quentale-layouter at bounding box center [1226, 254] width 204 height 103
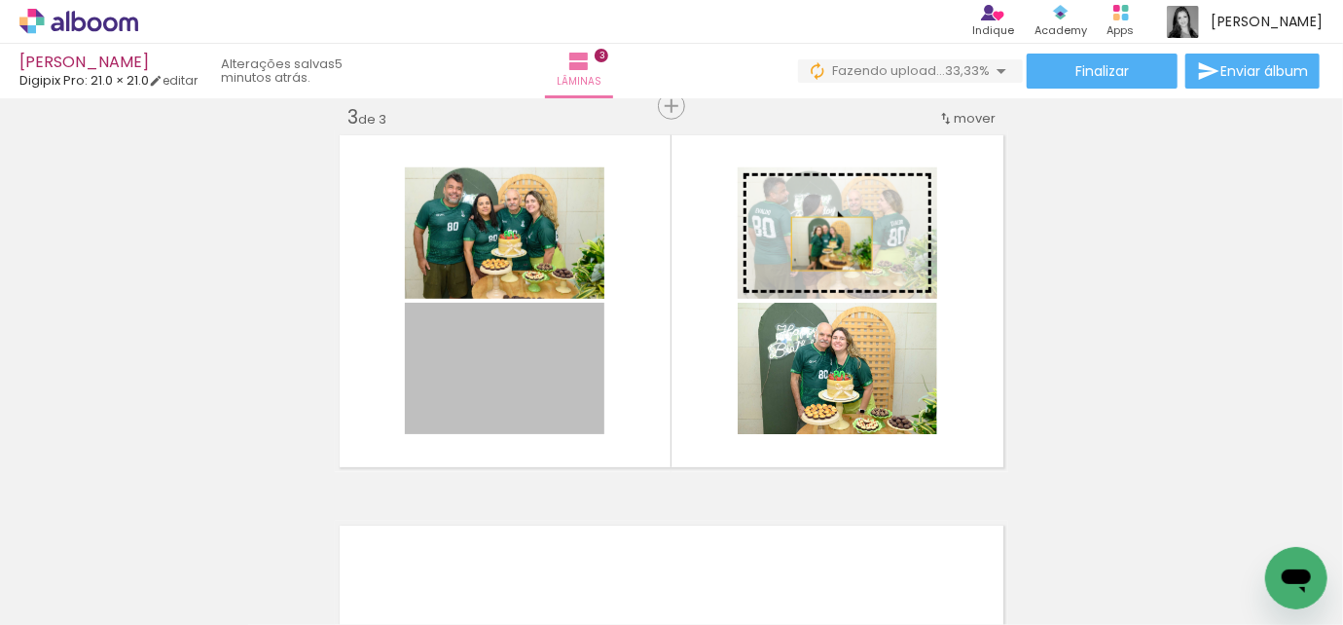
drag, startPoint x: 557, startPoint y: 366, endPoint x: 826, endPoint y: 243, distance: 295.4
click at [0, 0] on slot at bounding box center [0, 0] width 0 height 0
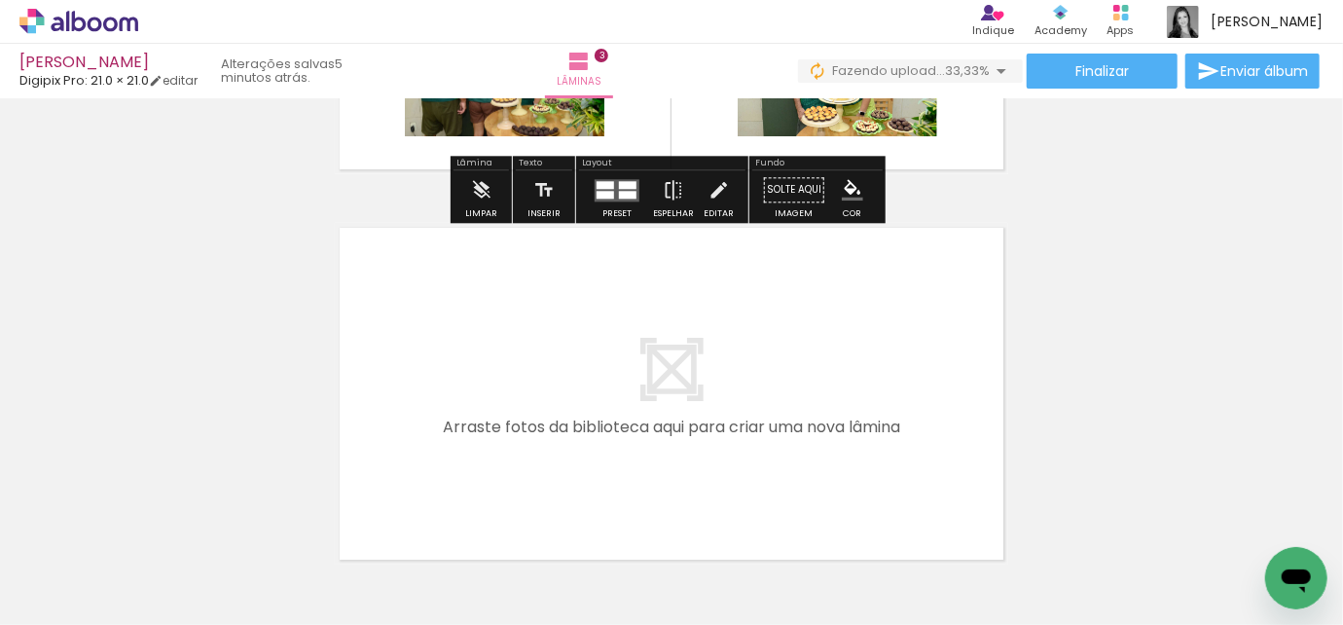
scroll to position [1159, 0]
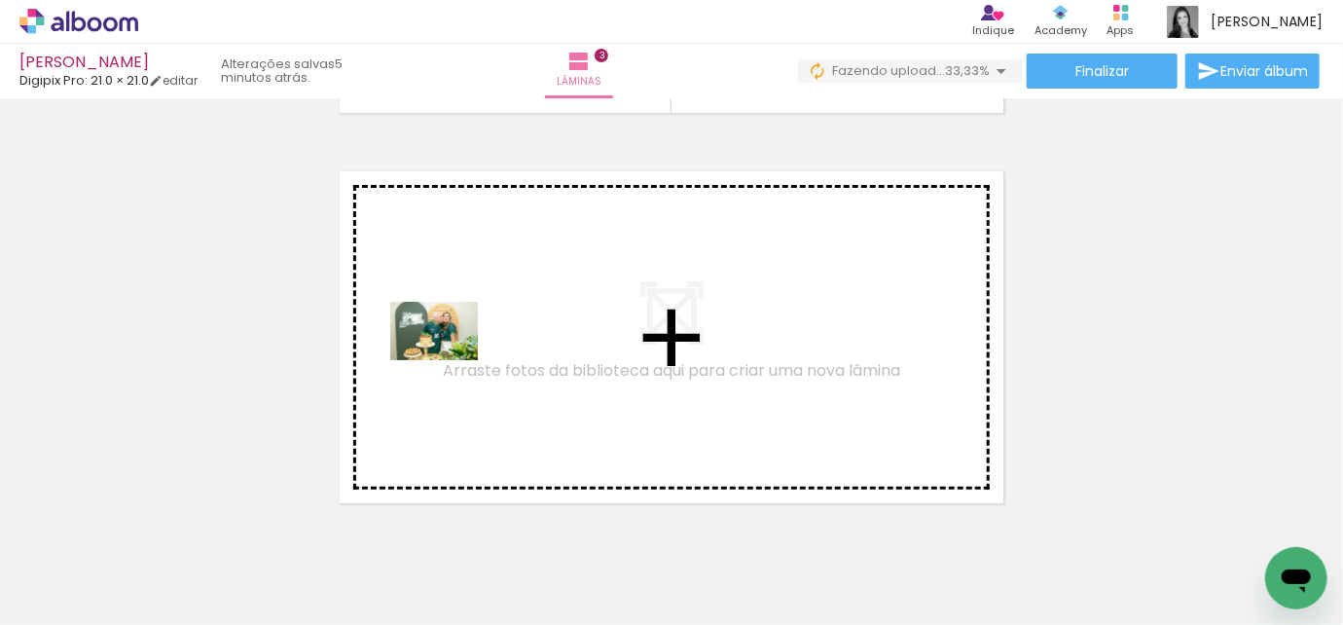
drag, startPoint x: 347, startPoint y: 569, endPoint x: 449, endPoint y: 360, distance: 232.9
click at [449, 360] on quentale-workspace at bounding box center [671, 312] width 1343 height 625
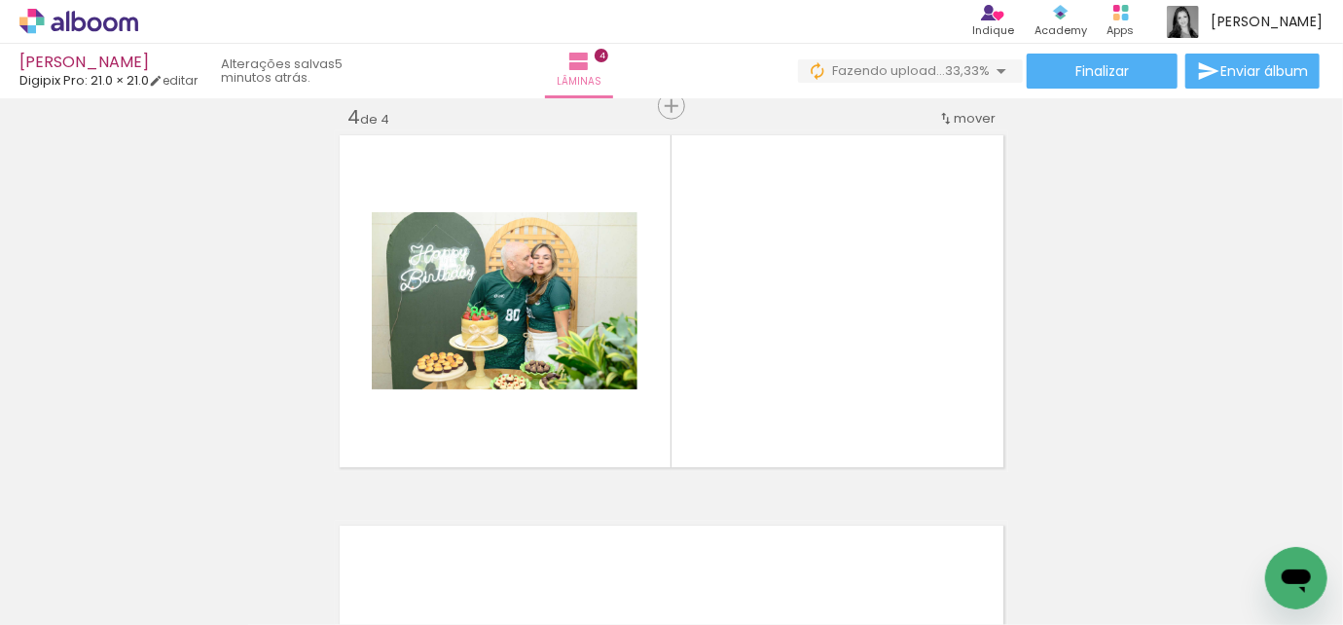
scroll to position [0, 924]
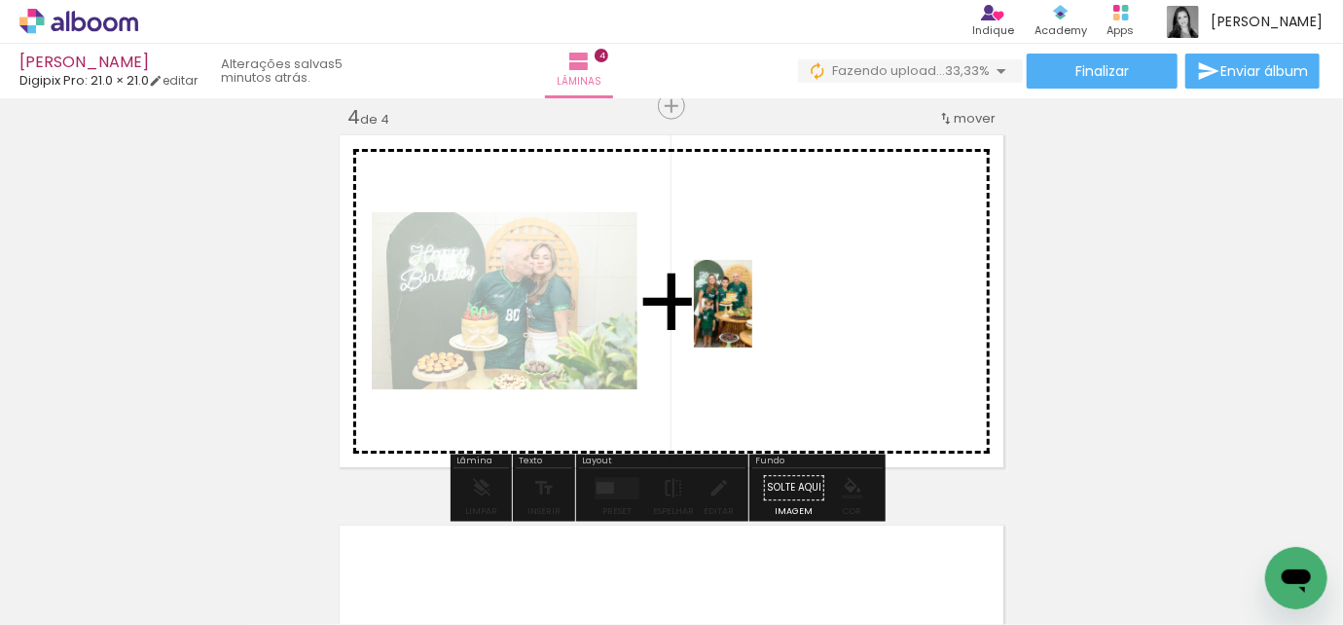
drag, startPoint x: 474, startPoint y: 581, endPoint x: 752, endPoint y: 318, distance: 382.9
click at [752, 318] on quentale-workspace at bounding box center [671, 312] width 1343 height 625
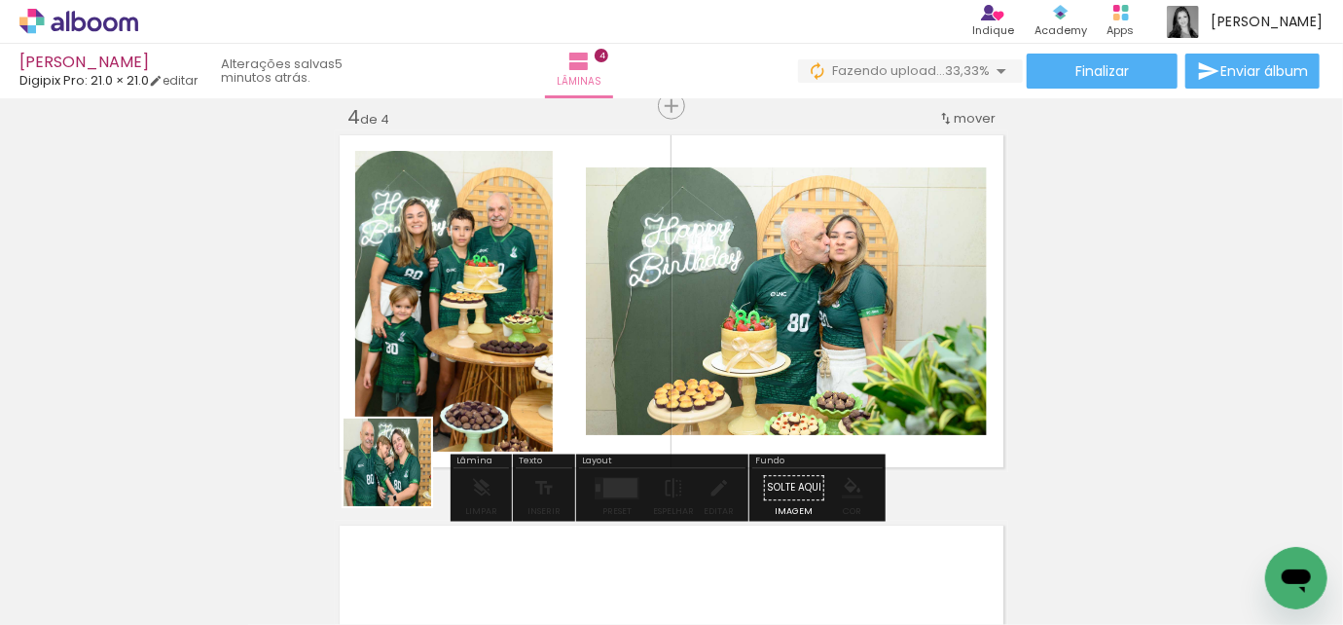
drag, startPoint x: 267, startPoint y: 579, endPoint x: 628, endPoint y: 349, distance: 428.0
click at [628, 349] on quentale-workspace at bounding box center [671, 312] width 1343 height 625
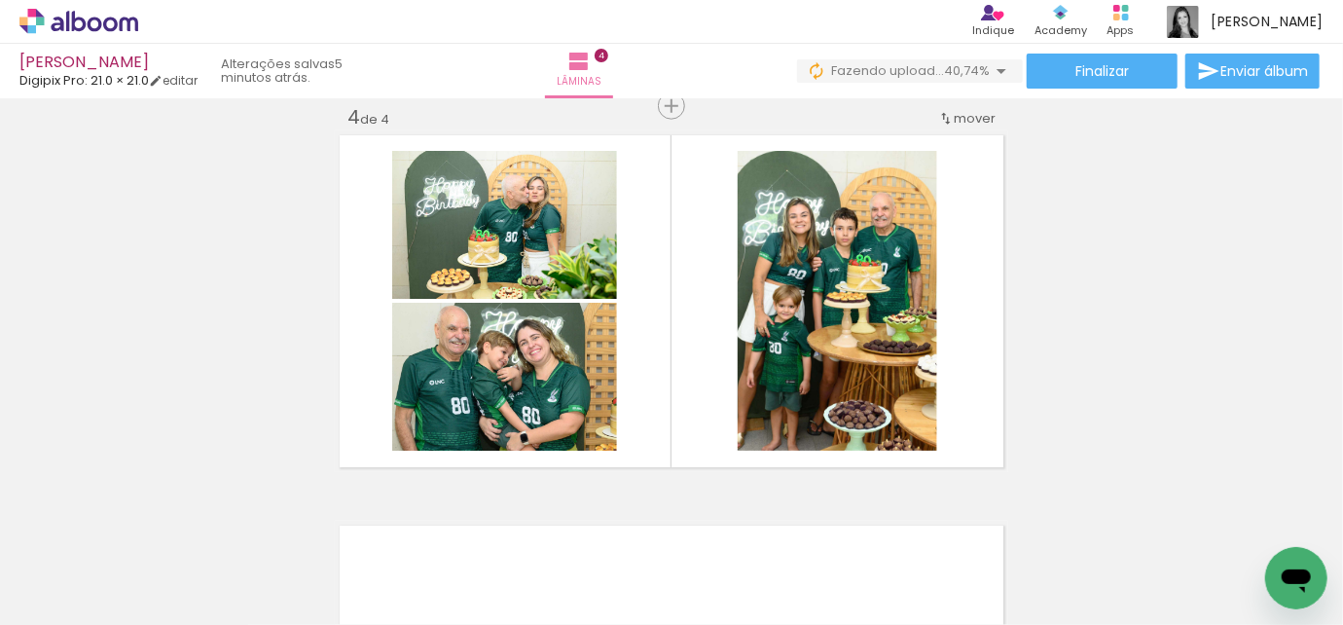
scroll to position [0, 130]
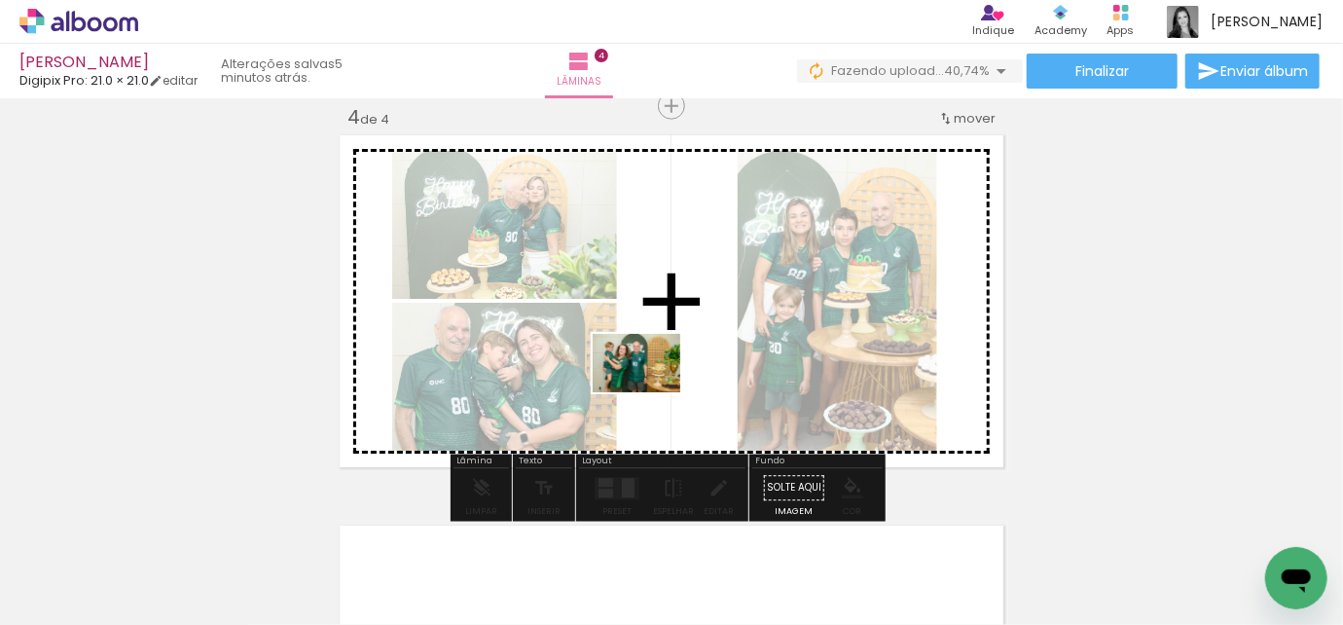
drag, startPoint x: 494, startPoint y: 566, endPoint x: 651, endPoint y: 392, distance: 234.3
click at [651, 392] on quentale-workspace at bounding box center [671, 312] width 1343 height 625
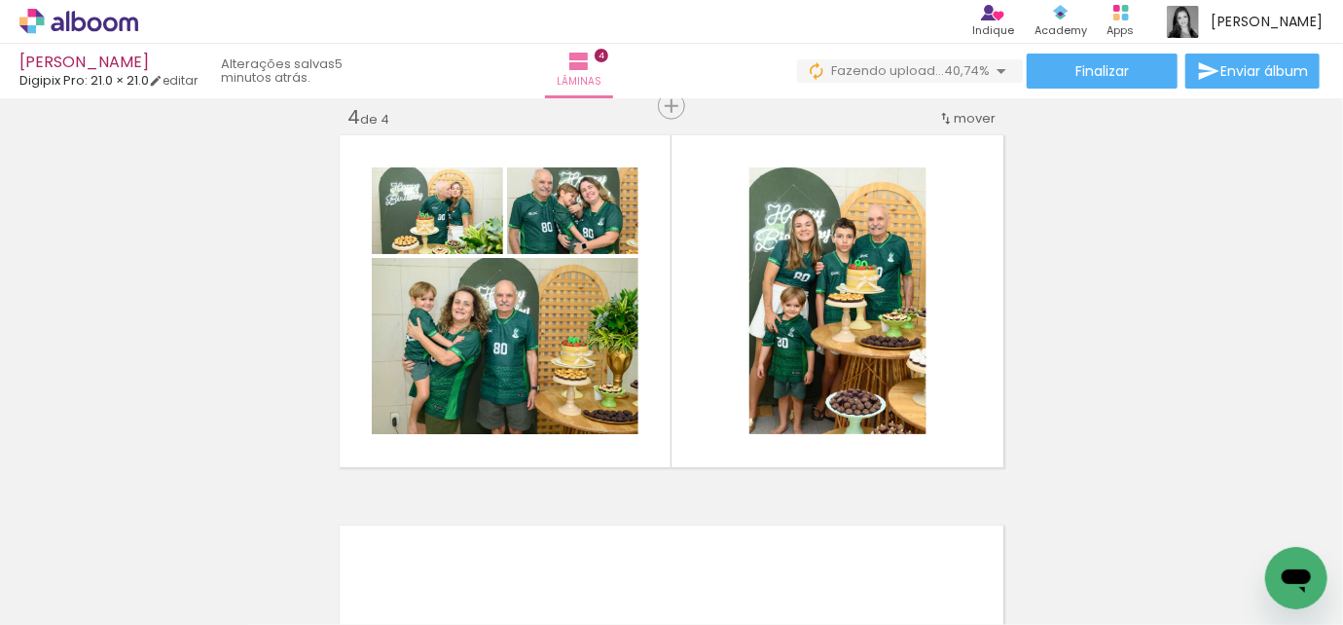
scroll to position [0, 0]
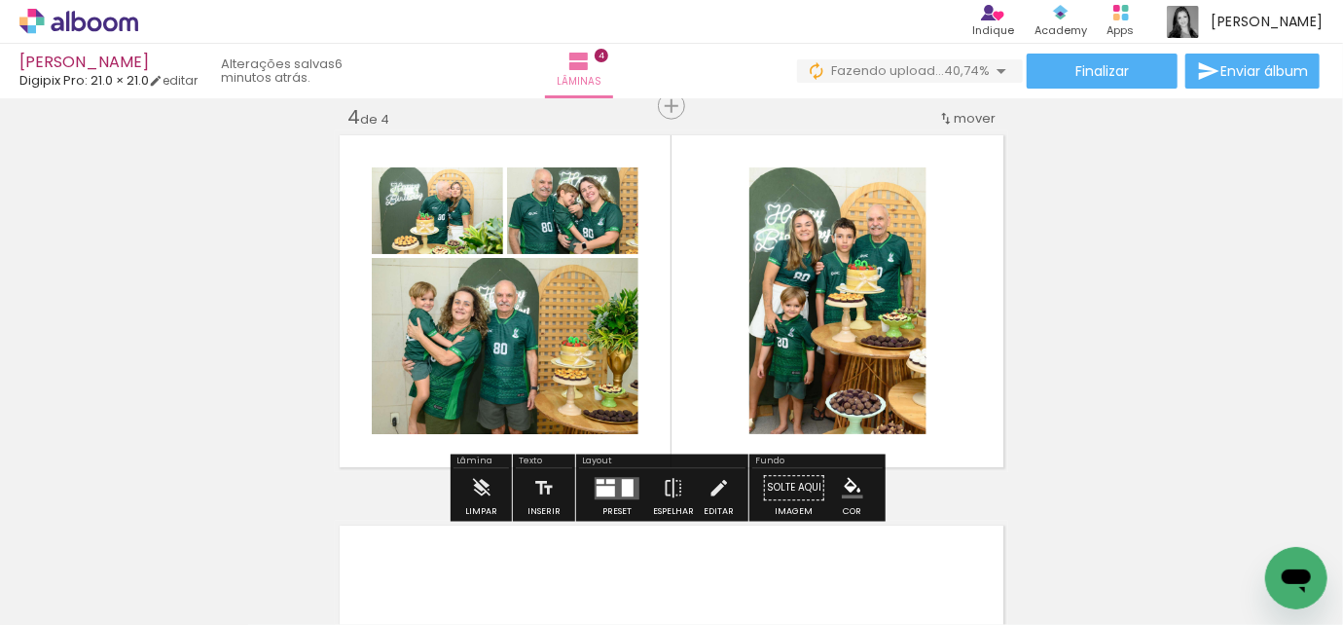
click at [622, 482] on div at bounding box center [628, 488] width 12 height 18
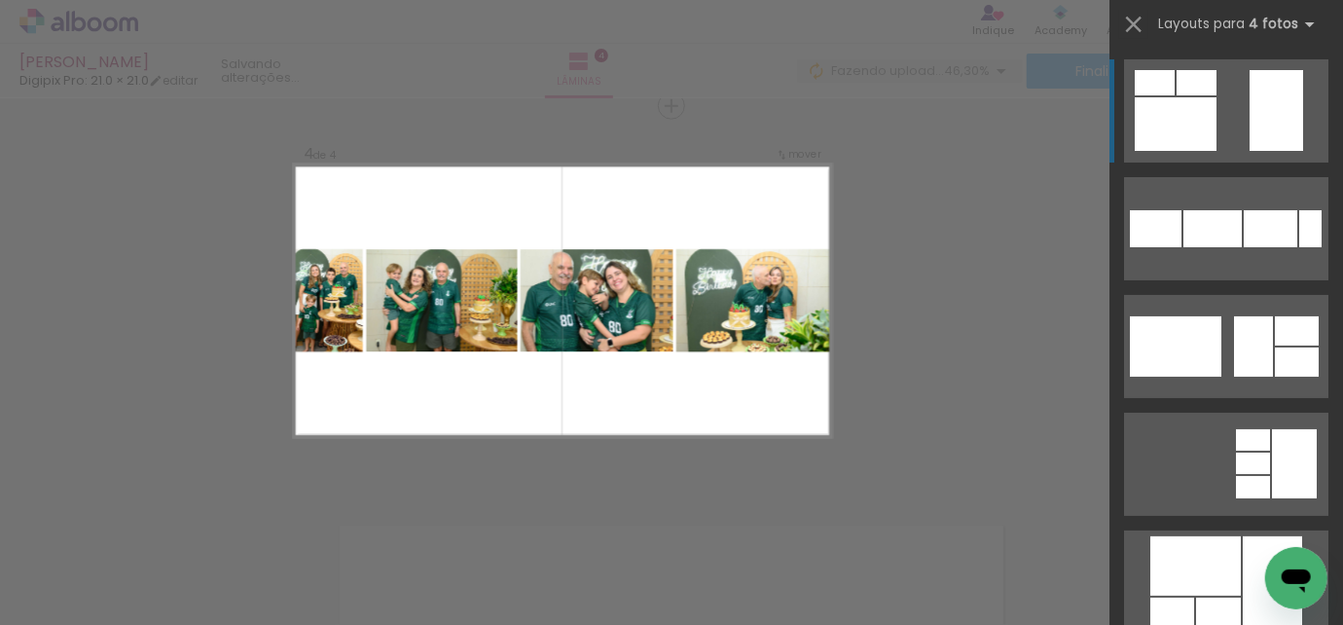
scroll to position [265, 0]
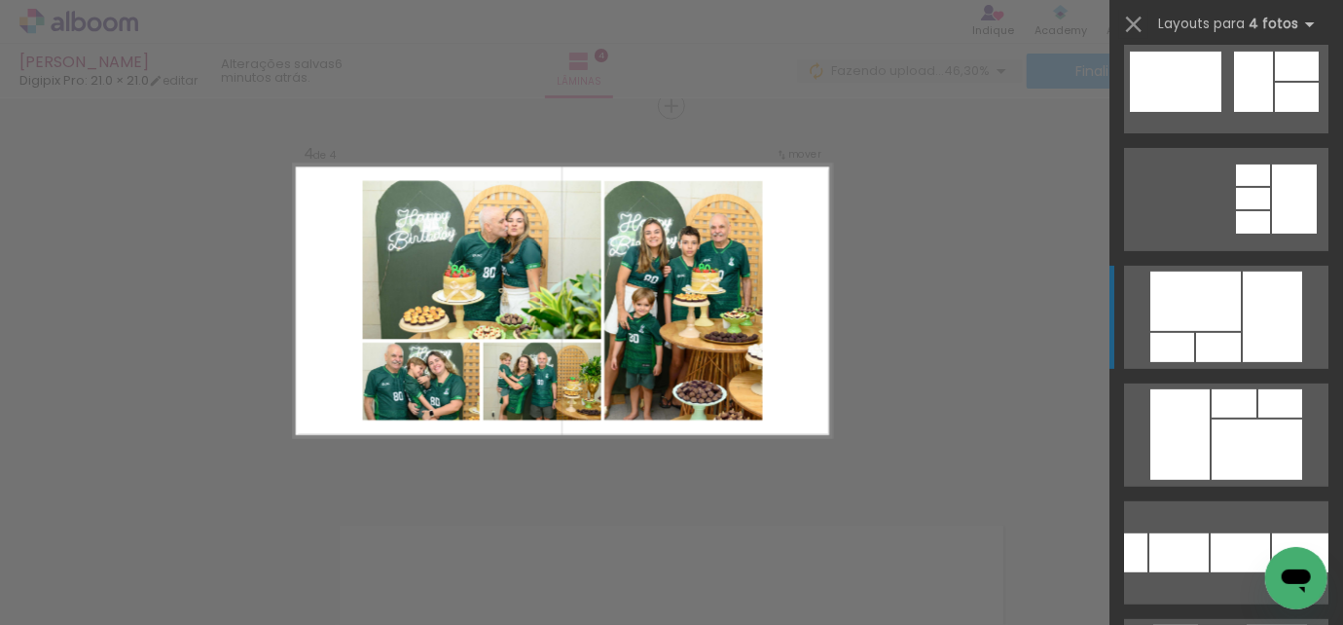
click at [1212, 335] on div at bounding box center [1218, 347] width 45 height 29
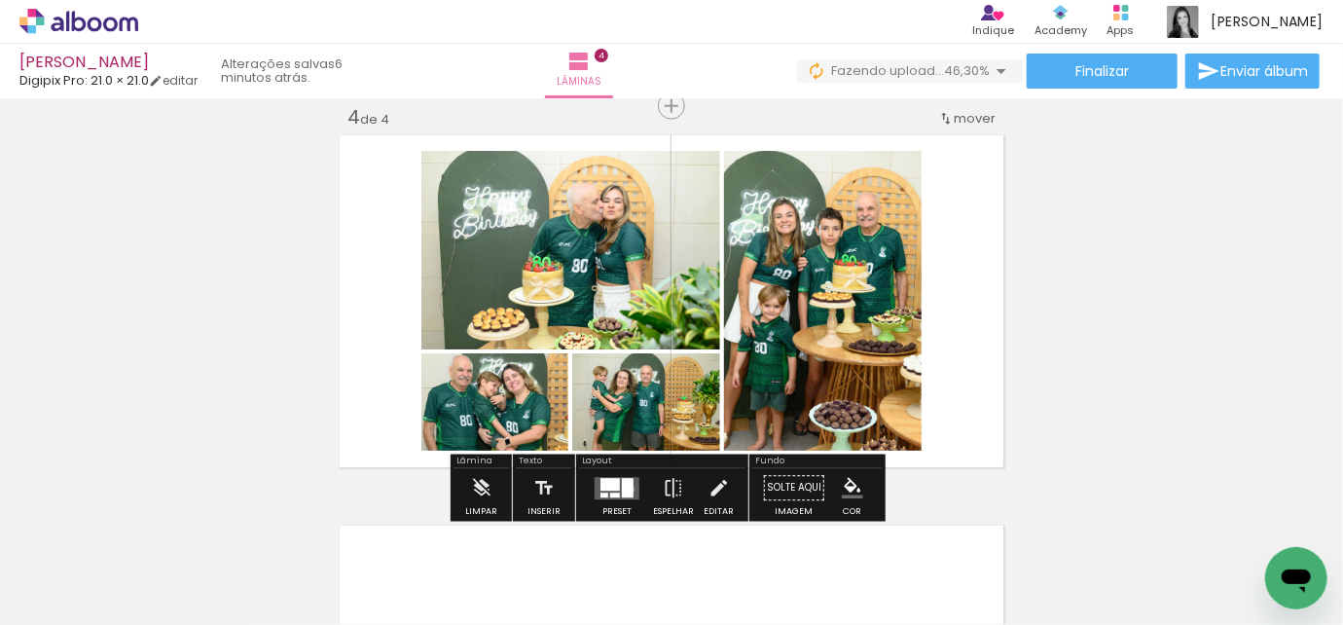
click at [628, 489] on div at bounding box center [628, 487] width 12 height 19
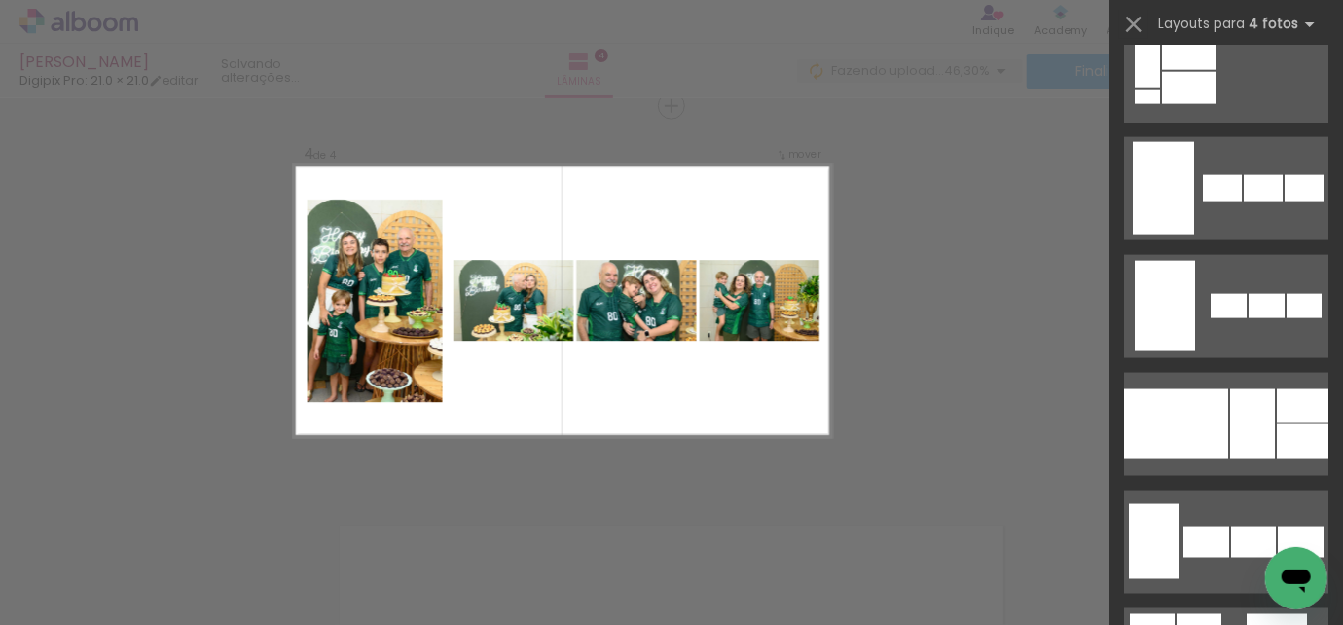
scroll to position [1533, 0]
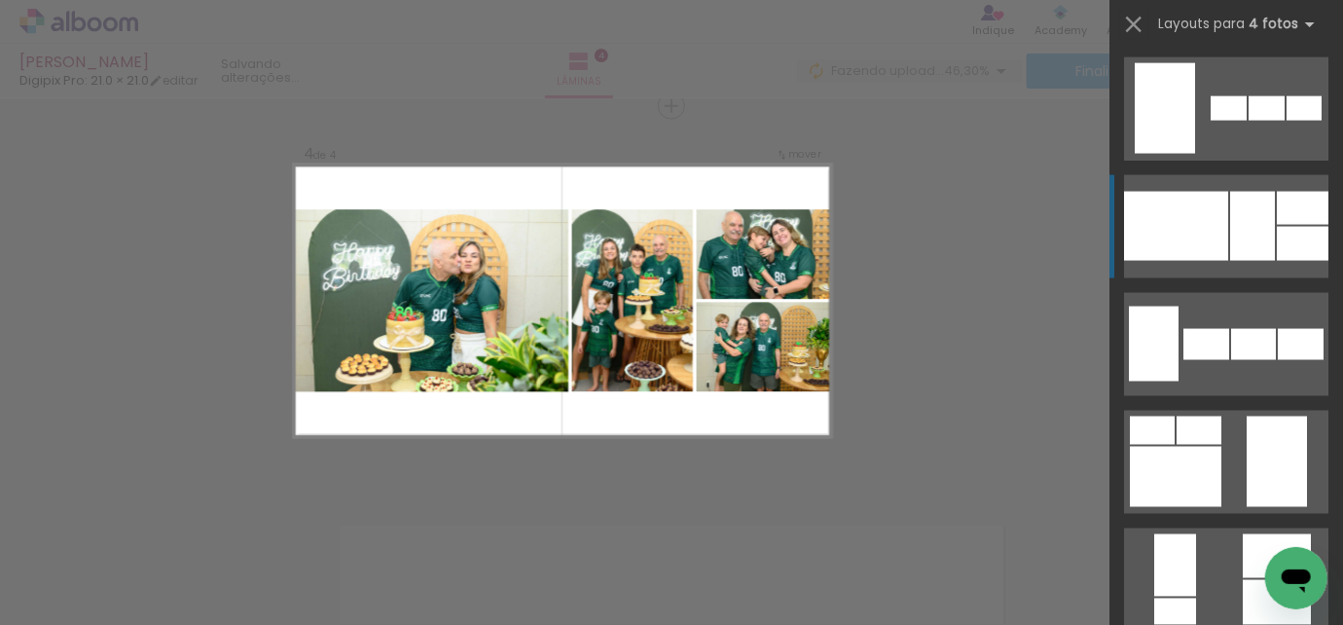
click at [1201, 201] on div at bounding box center [1176, 226] width 104 height 69
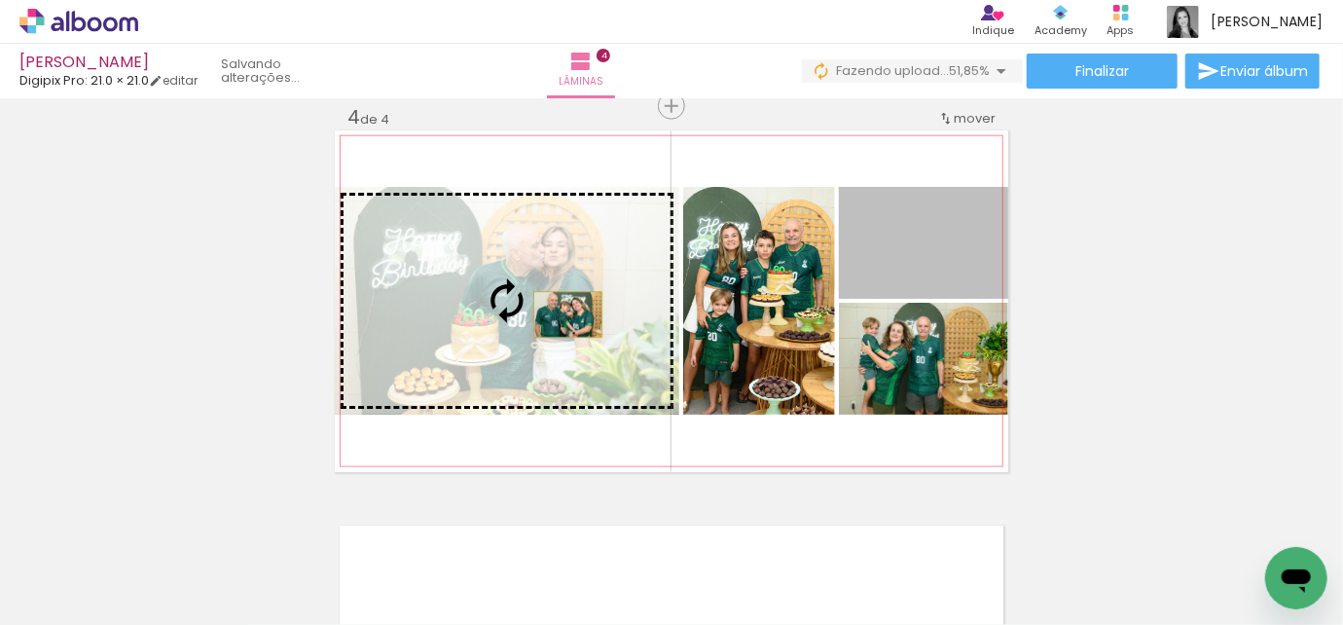
drag, startPoint x: 934, startPoint y: 255, endPoint x: 562, endPoint y: 314, distance: 376.6
click at [0, 0] on slot at bounding box center [0, 0] width 0 height 0
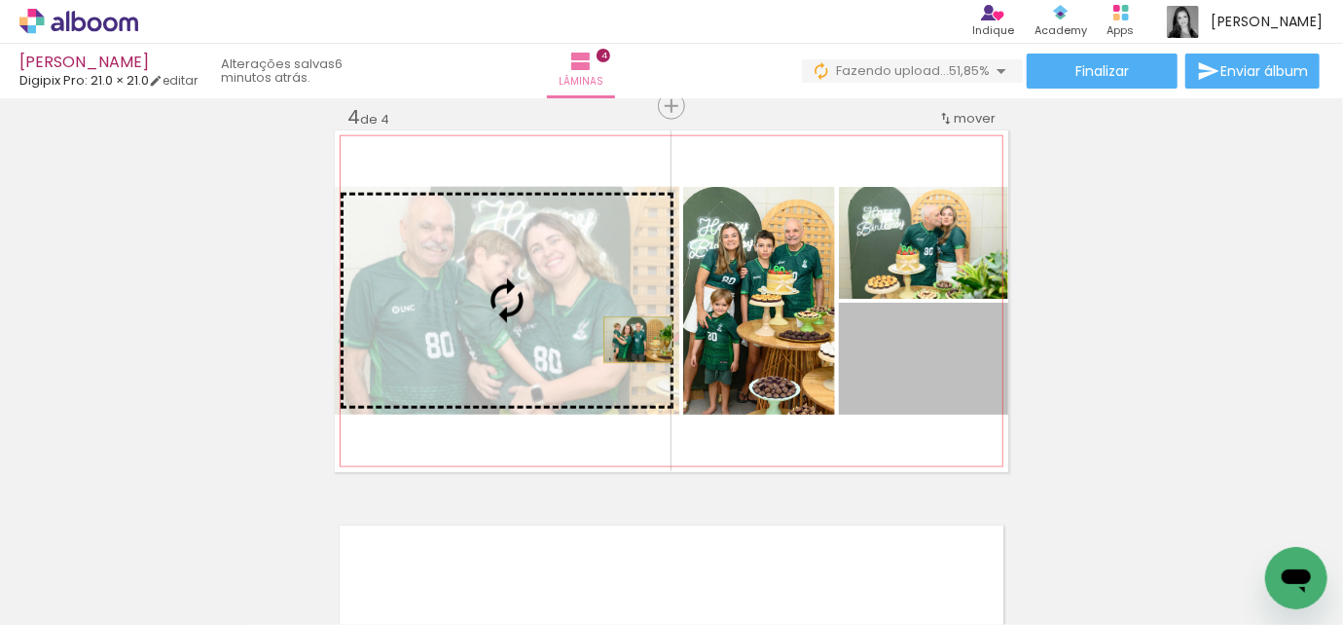
drag, startPoint x: 967, startPoint y: 379, endPoint x: 632, endPoint y: 340, distance: 337.1
click at [0, 0] on slot at bounding box center [0, 0] width 0 height 0
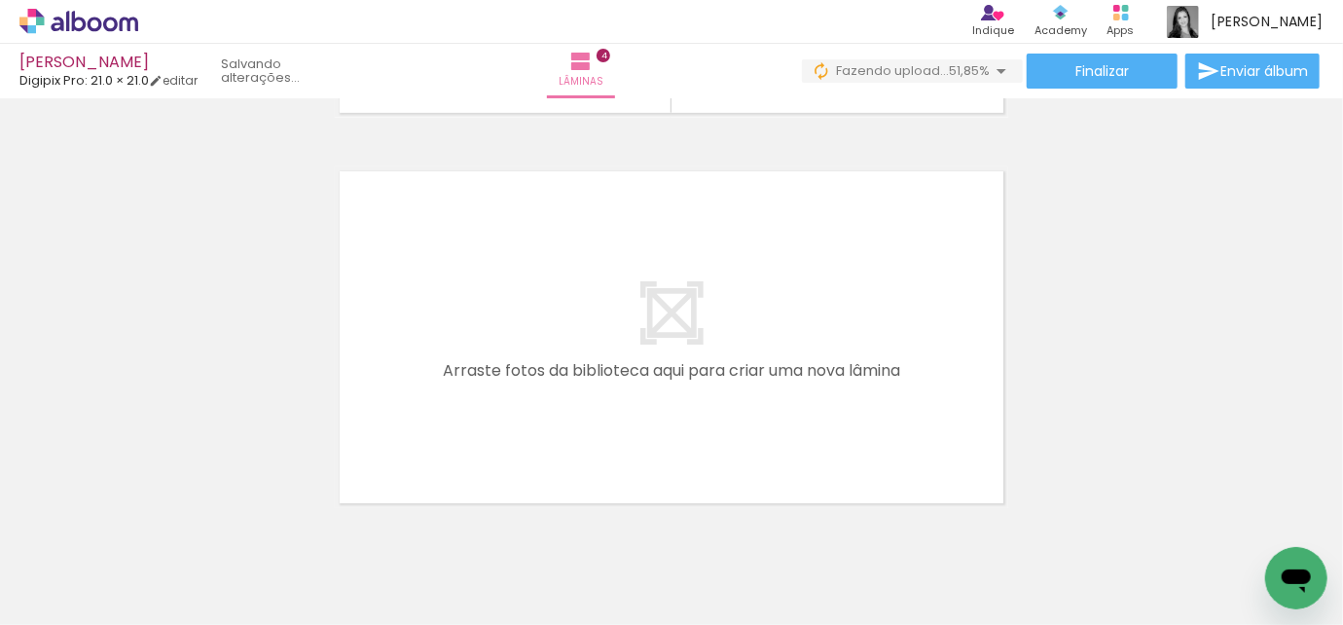
scroll to position [0, 687]
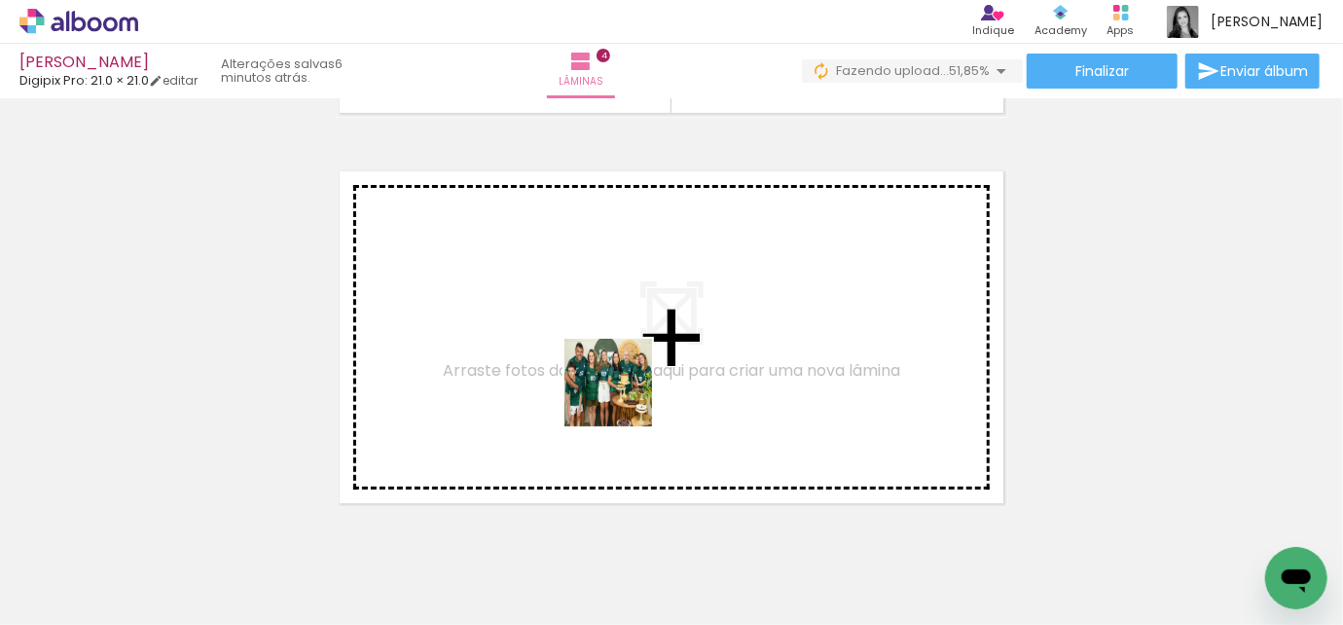
drag, startPoint x: 623, startPoint y: 573, endPoint x: 624, endPoint y: 395, distance: 178.1
click at [624, 395] on quentale-workspace at bounding box center [671, 312] width 1343 height 625
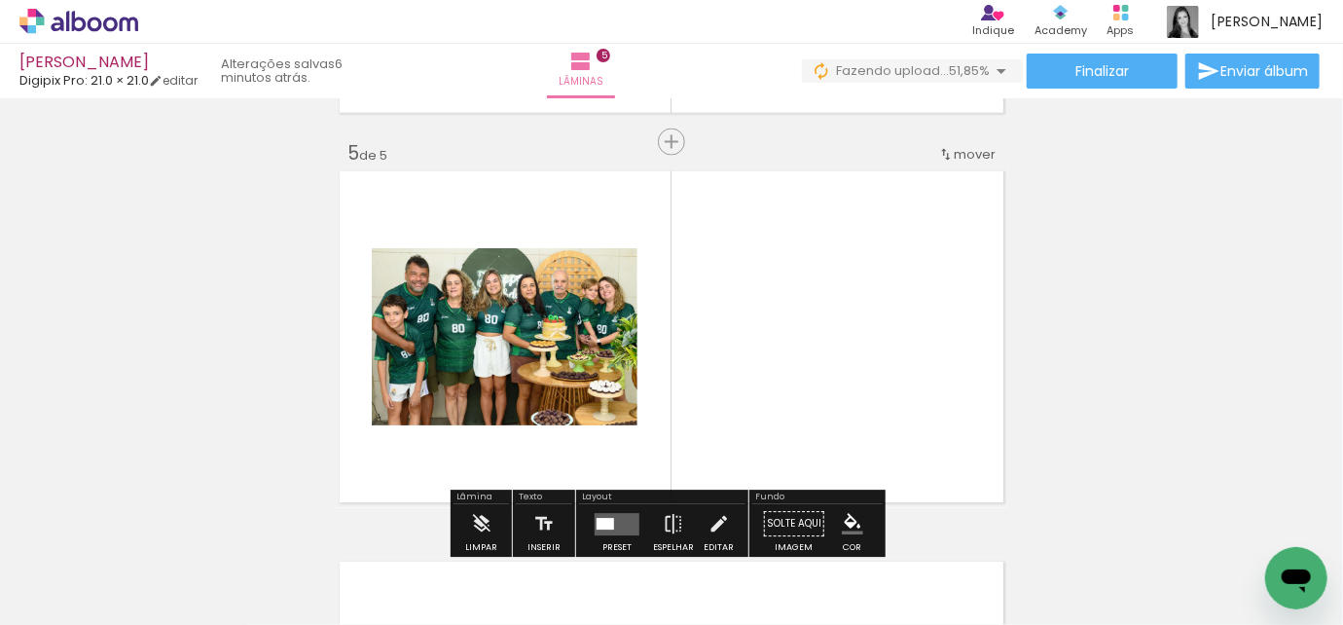
scroll to position [1586, 0]
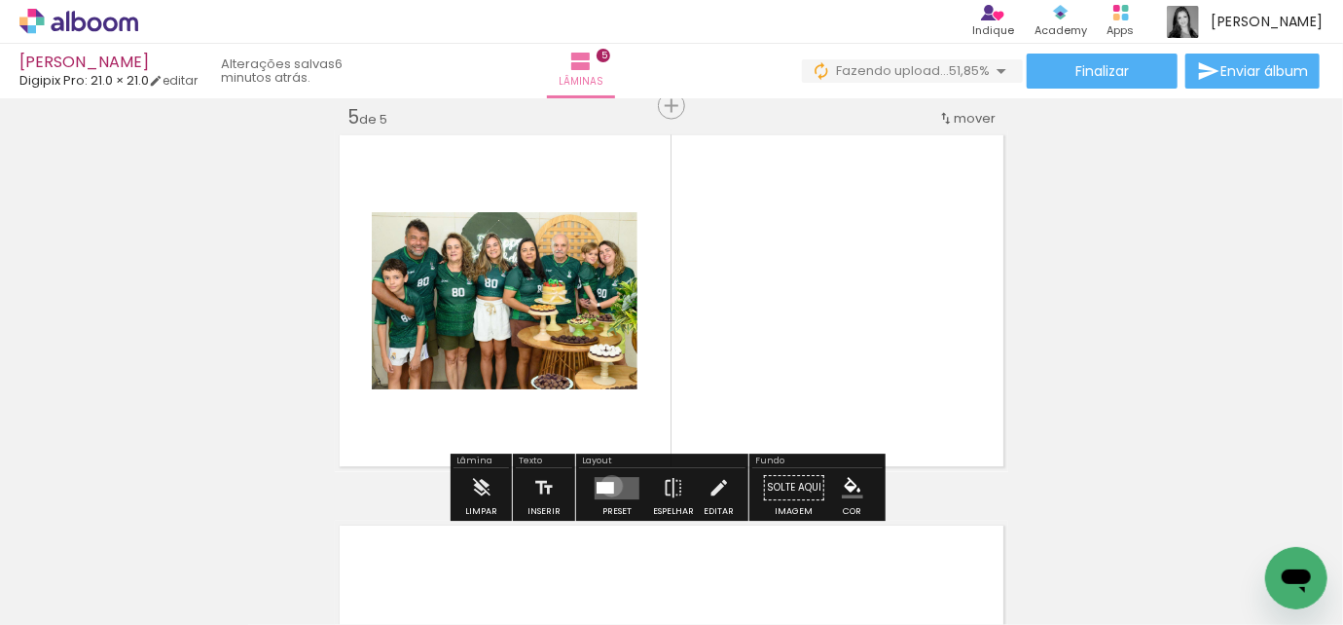
click at [607, 486] on div at bounding box center [606, 488] width 18 height 12
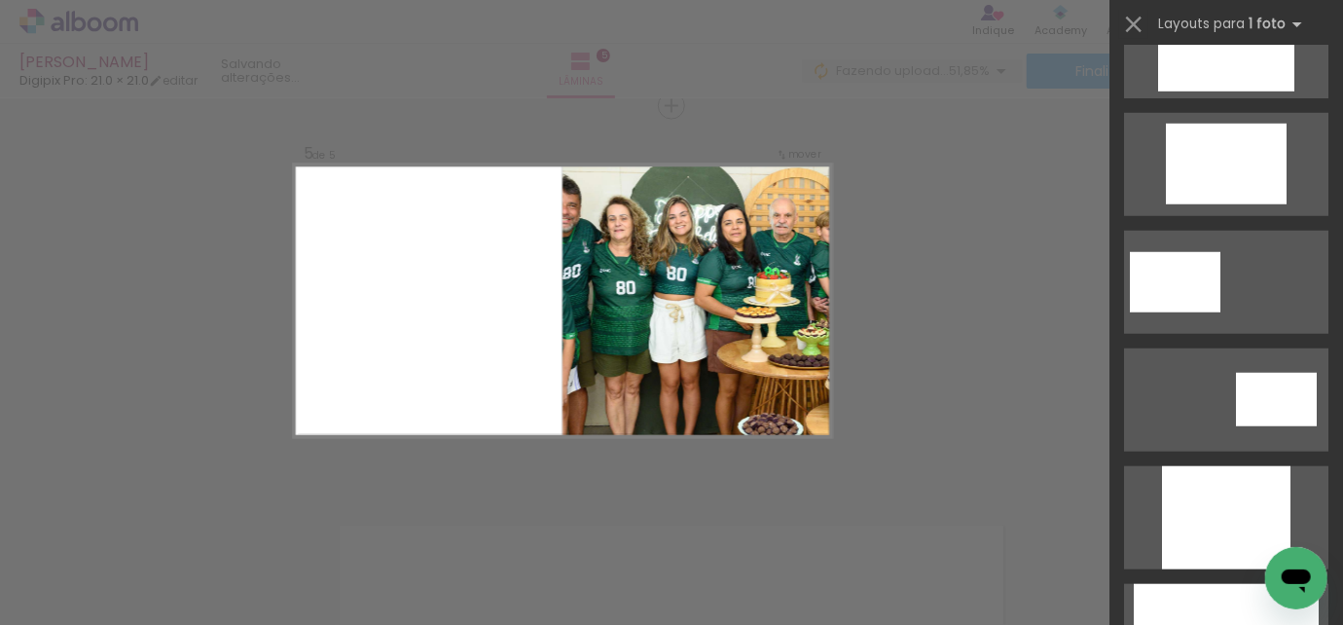
scroll to position [1061, 0]
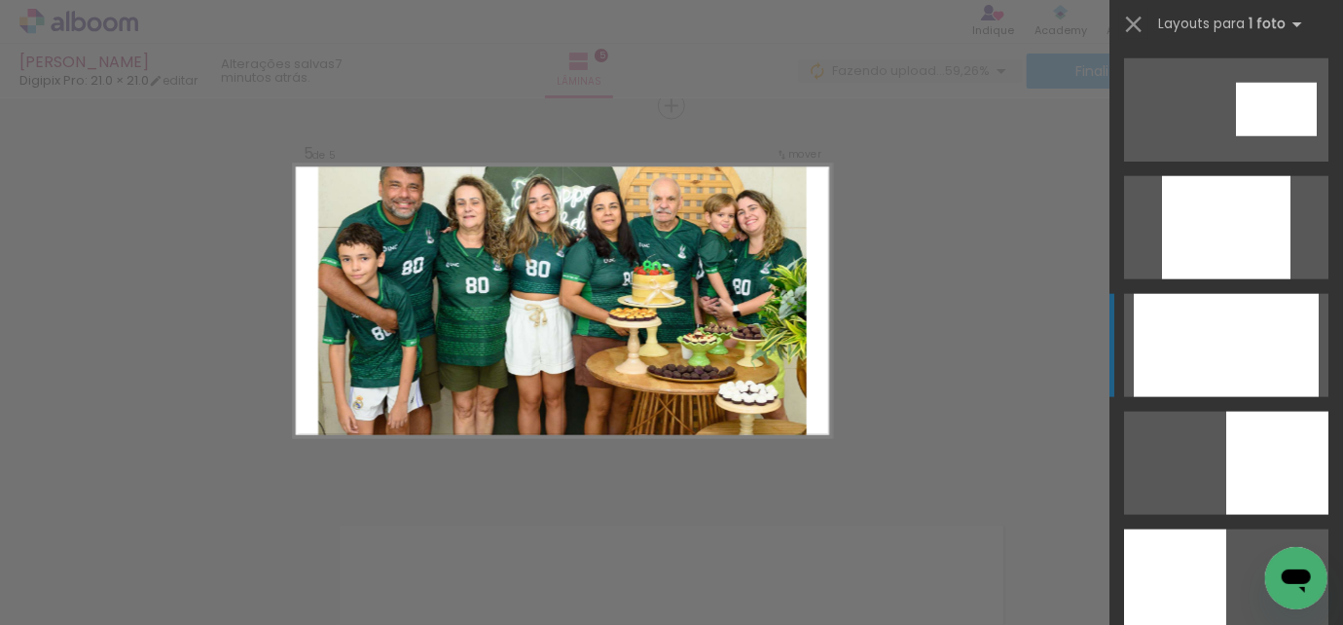
click at [1181, 385] on div at bounding box center [1226, 345] width 185 height 103
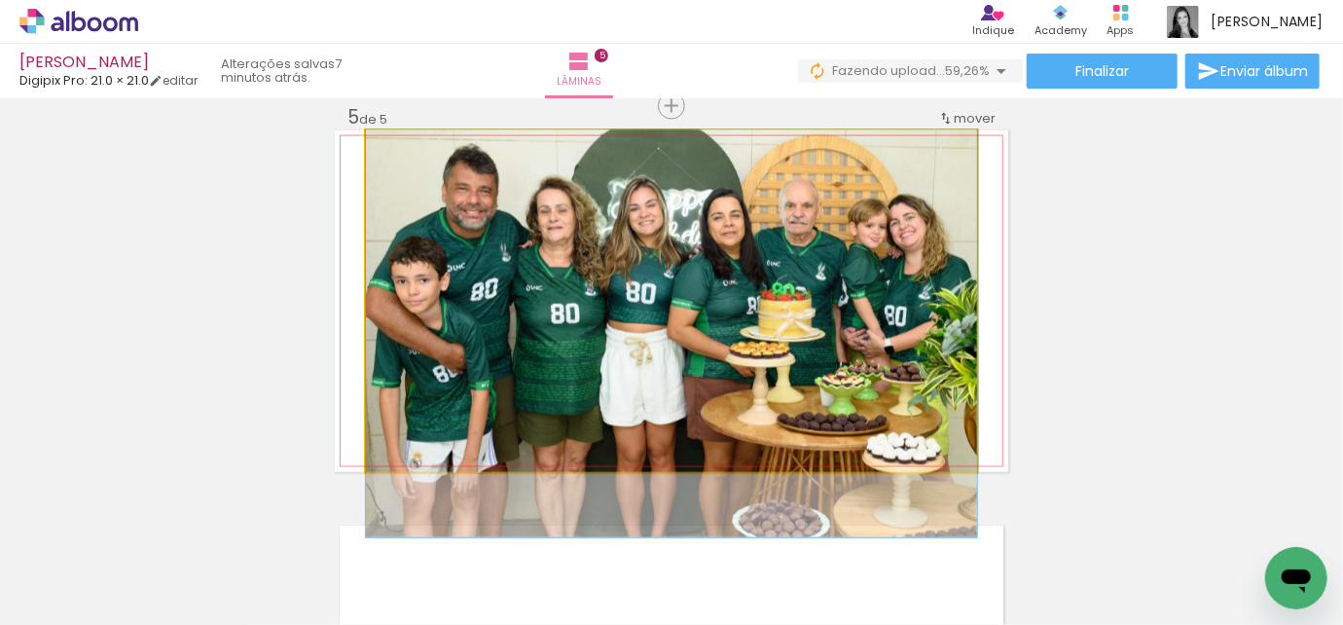
drag, startPoint x: 724, startPoint y: 291, endPoint x: 727, endPoint y: 328, distance: 37.1
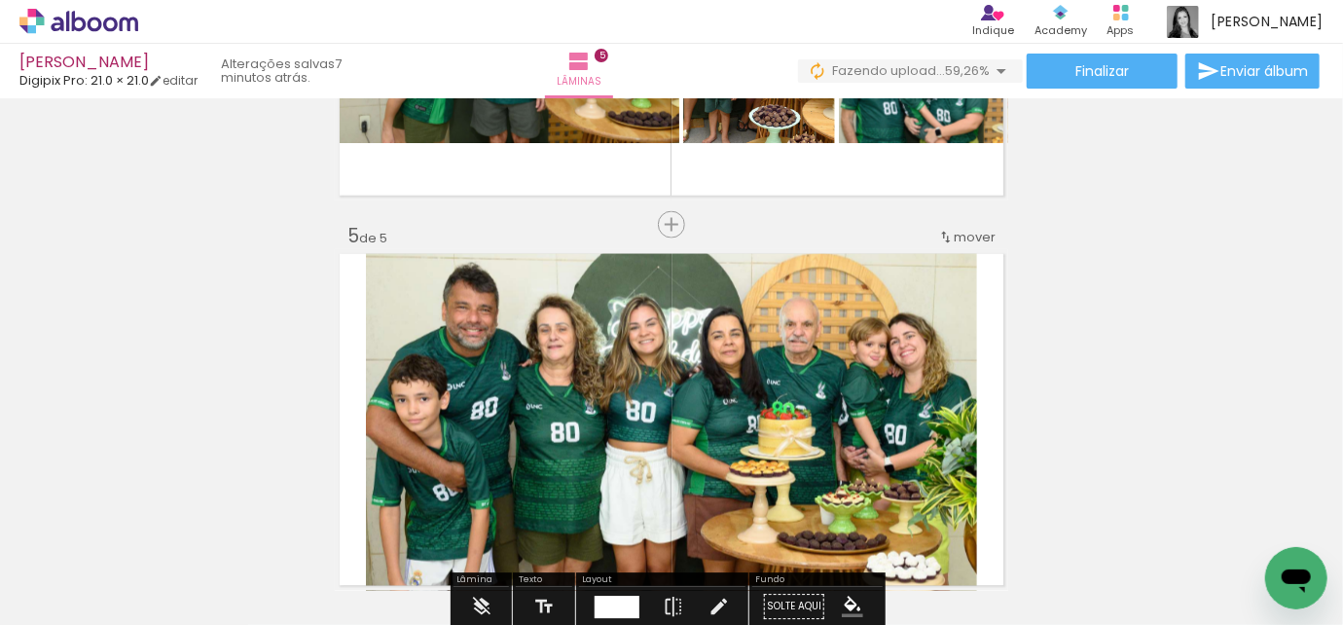
scroll to position [1586, 0]
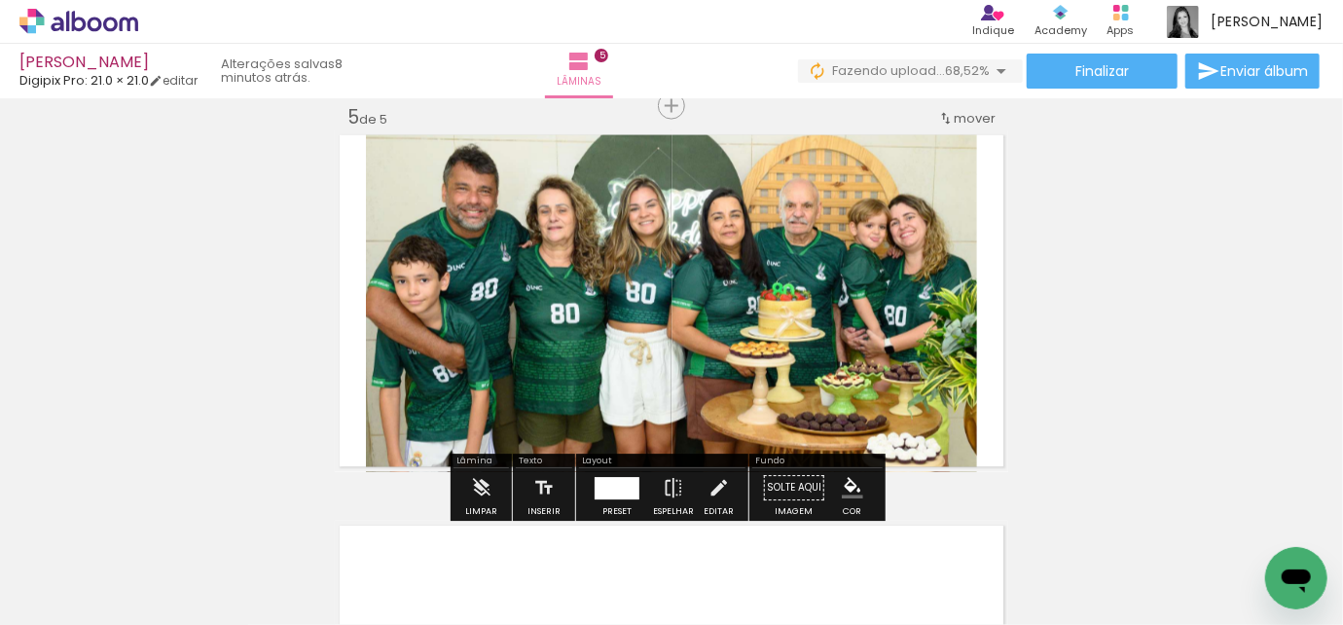
click at [606, 495] on div at bounding box center [617, 488] width 45 height 22
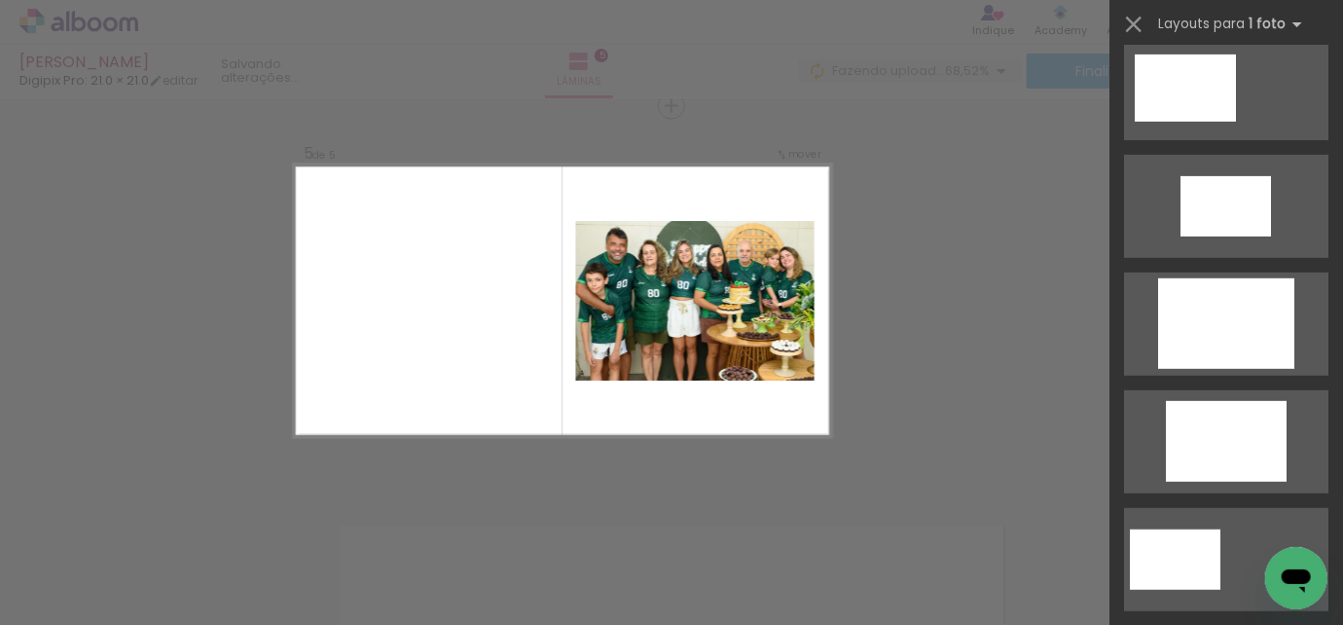
scroll to position [0, 0]
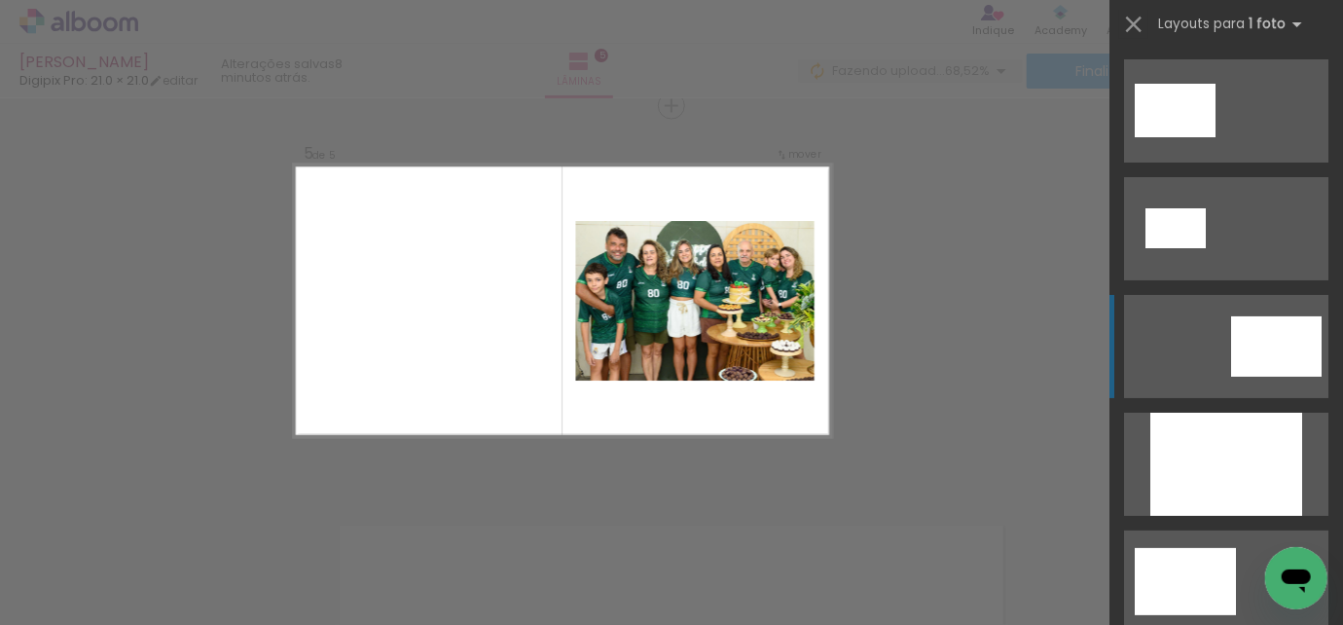
click at [1213, 341] on quentale-layouter at bounding box center [1226, 346] width 204 height 103
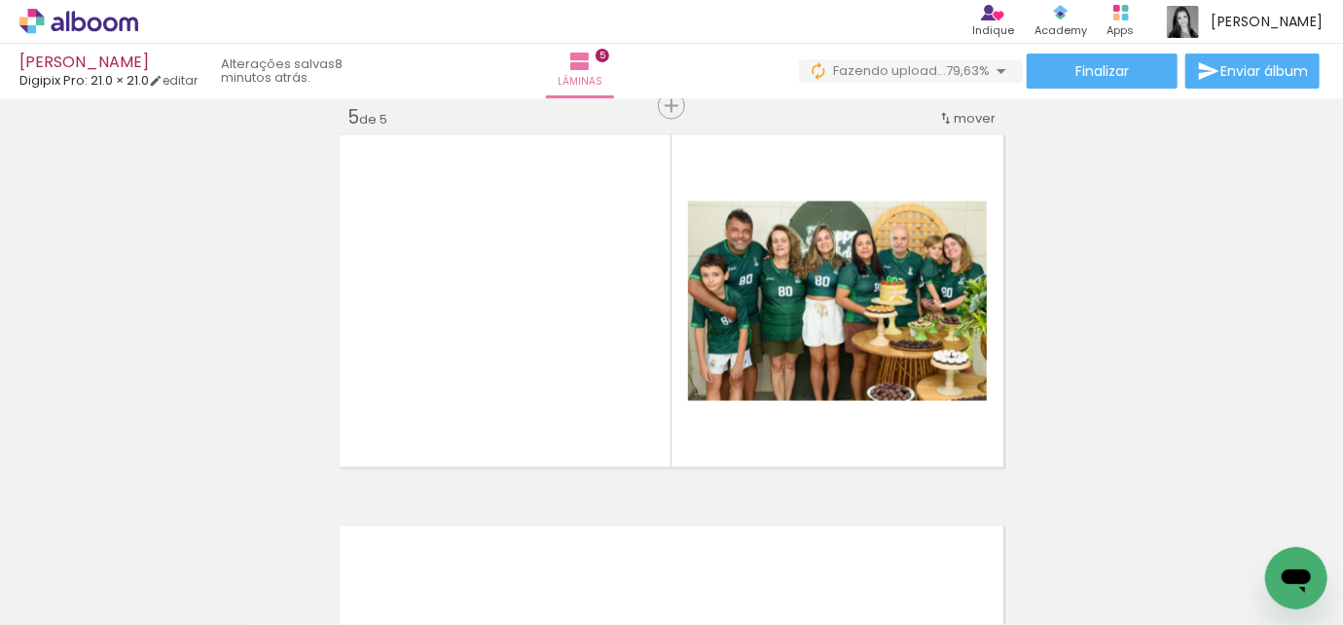
scroll to position [0, 3391]
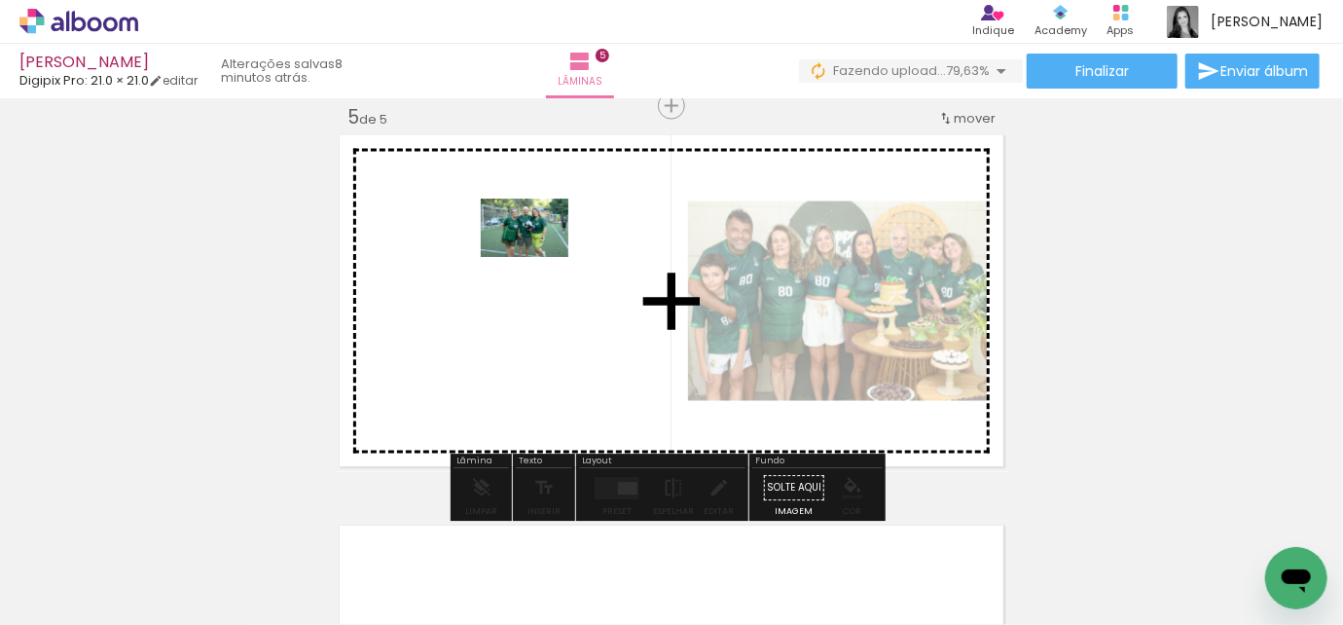
drag, startPoint x: 843, startPoint y: 573, endPoint x: 539, endPoint y: 257, distance: 438.6
click at [539, 257] on quentale-workspace at bounding box center [671, 312] width 1343 height 625
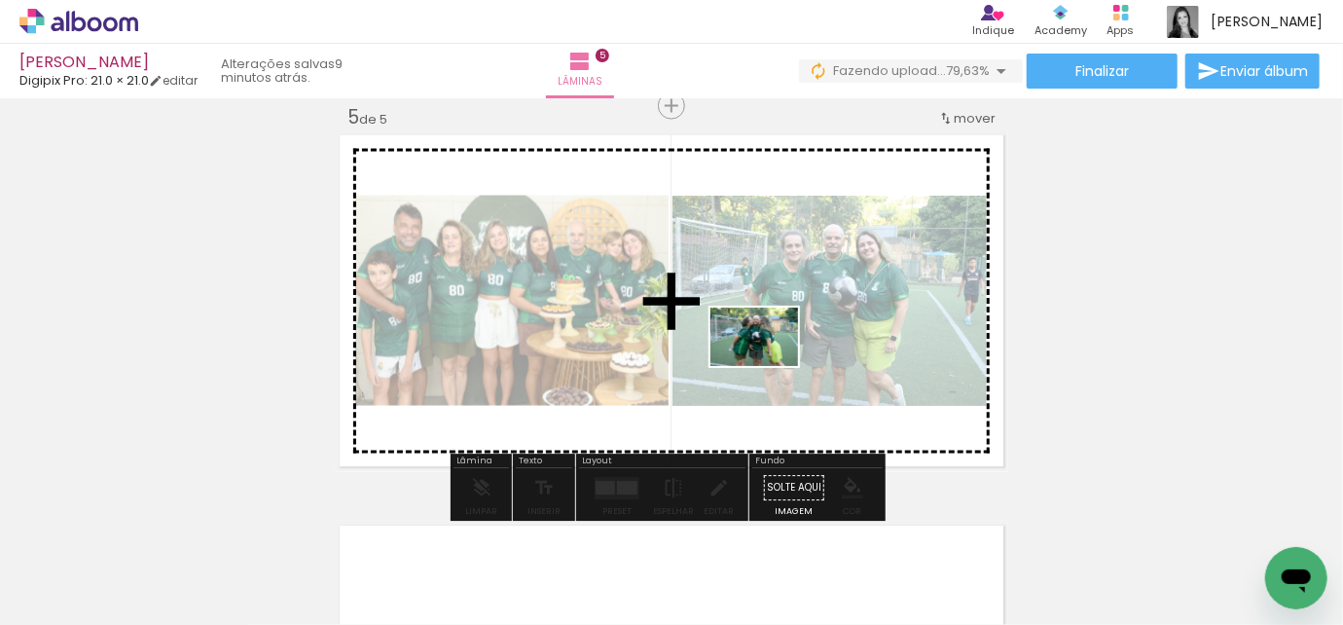
drag, startPoint x: 956, startPoint y: 567, endPoint x: 769, endPoint y: 366, distance: 274.1
click at [769, 366] on quentale-workspace at bounding box center [671, 312] width 1343 height 625
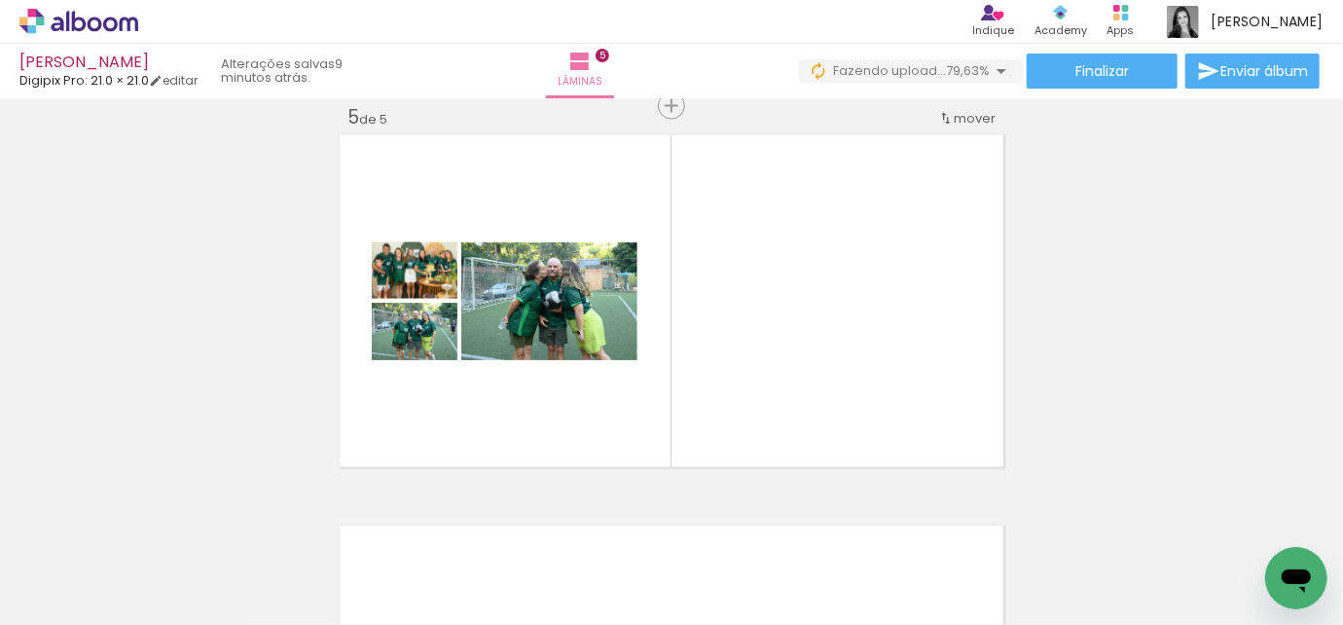
scroll to position [0, 4507]
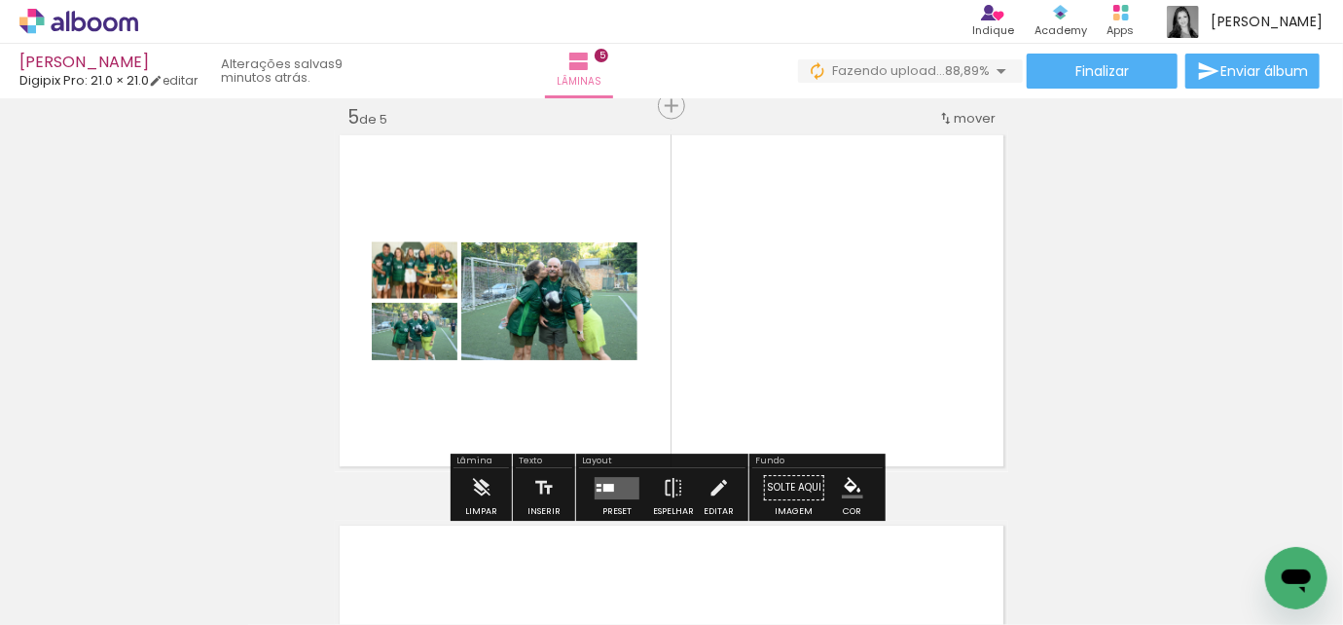
scroll to position [0, 4709]
click at [615, 496] on quentale-layouter at bounding box center [617, 488] width 45 height 22
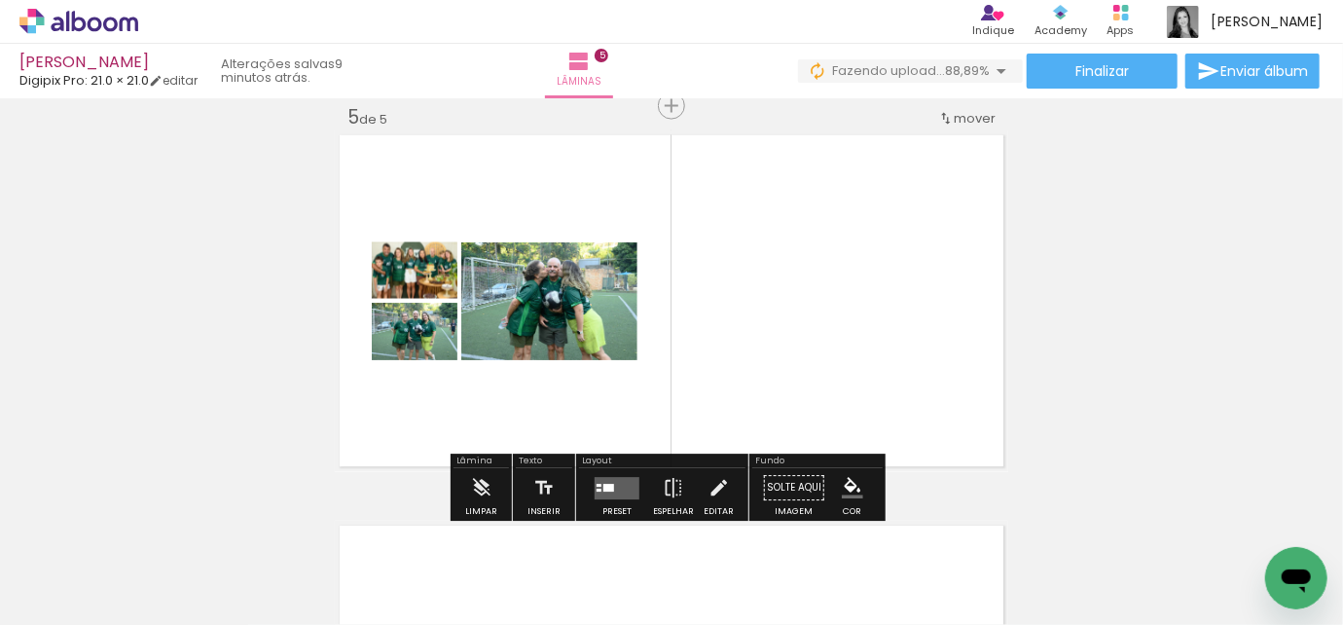
drag, startPoint x: 616, startPoint y: 478, endPoint x: 557, endPoint y: 491, distance: 60.7
click at [615, 478] on quentale-layouter at bounding box center [617, 488] width 45 height 22
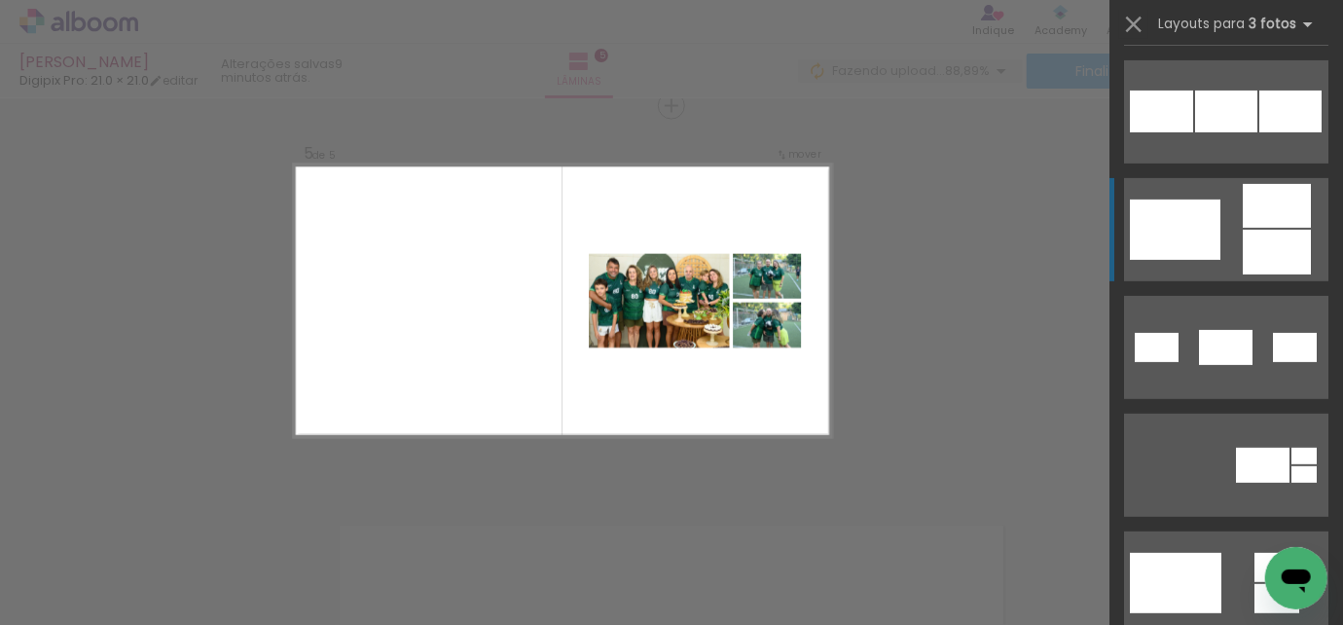
scroll to position [353, 0]
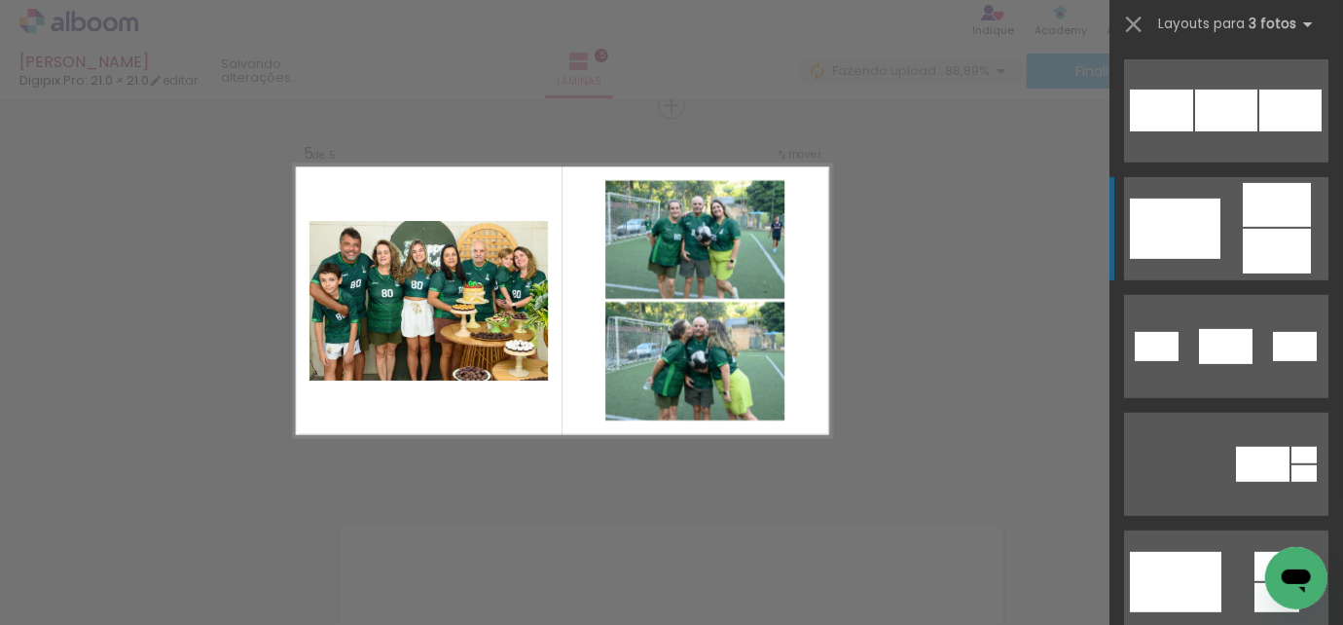
click at [1202, 216] on div at bounding box center [1175, 229] width 91 height 60
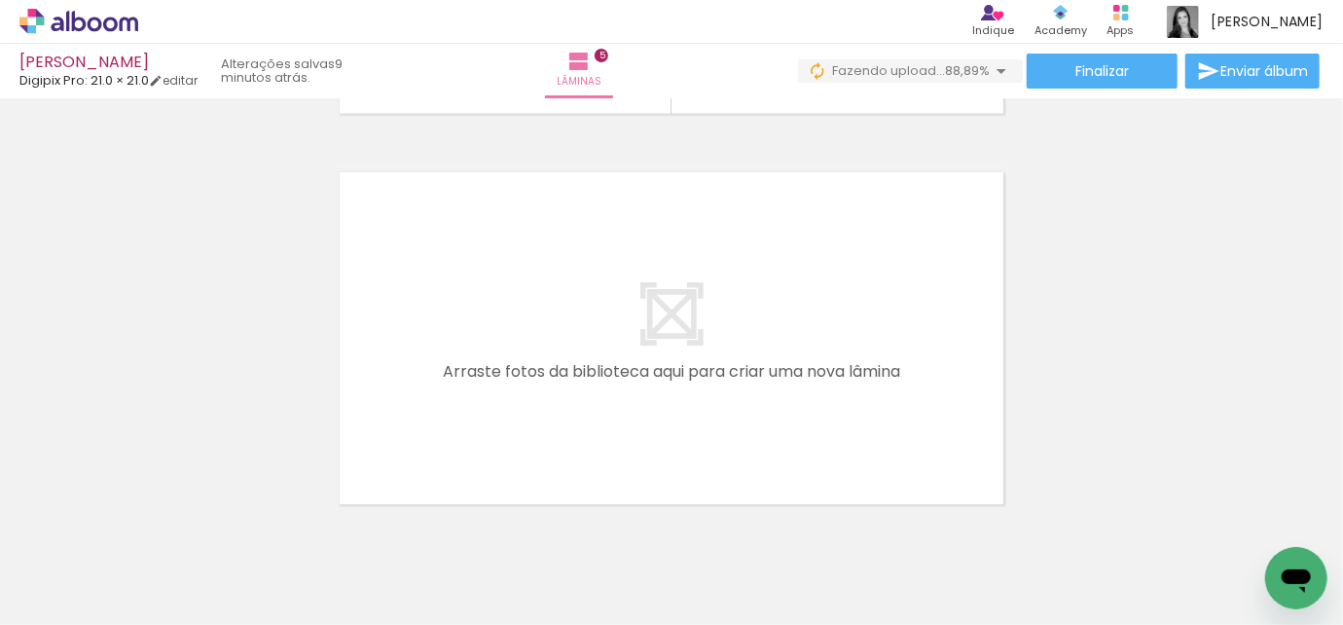
scroll to position [0, 308]
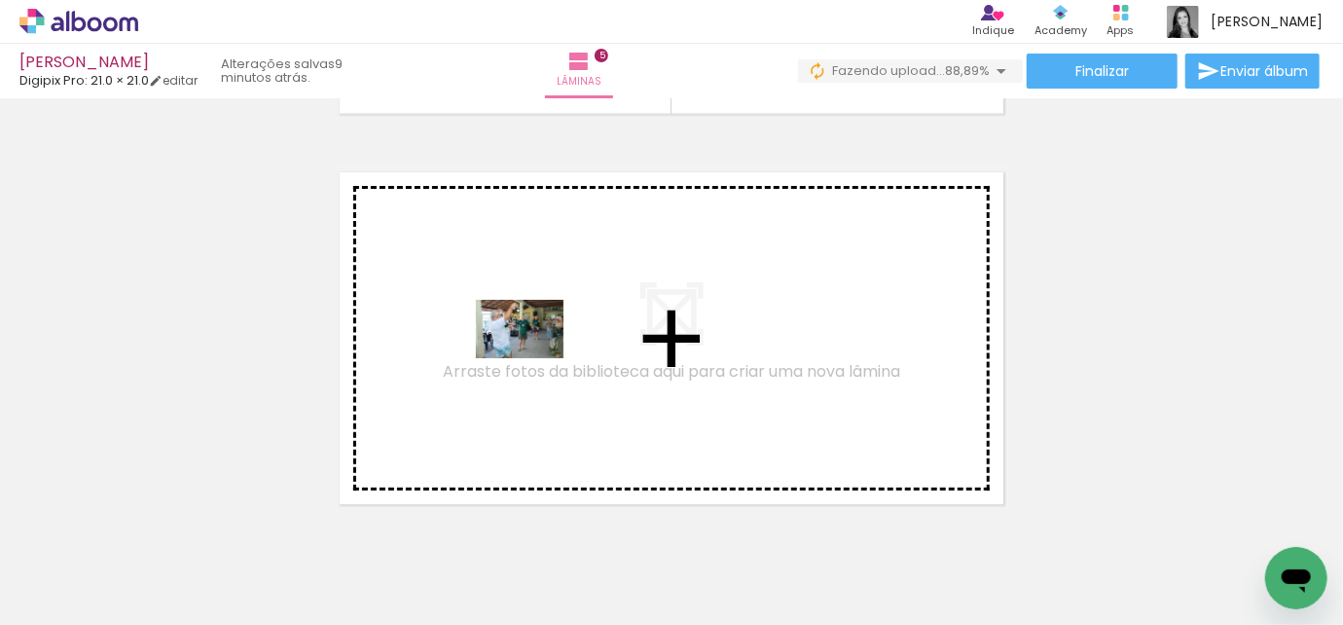
drag, startPoint x: 738, startPoint y: 590, endPoint x: 530, endPoint y: 353, distance: 315.2
click at [530, 353] on quentale-workspace at bounding box center [671, 312] width 1343 height 625
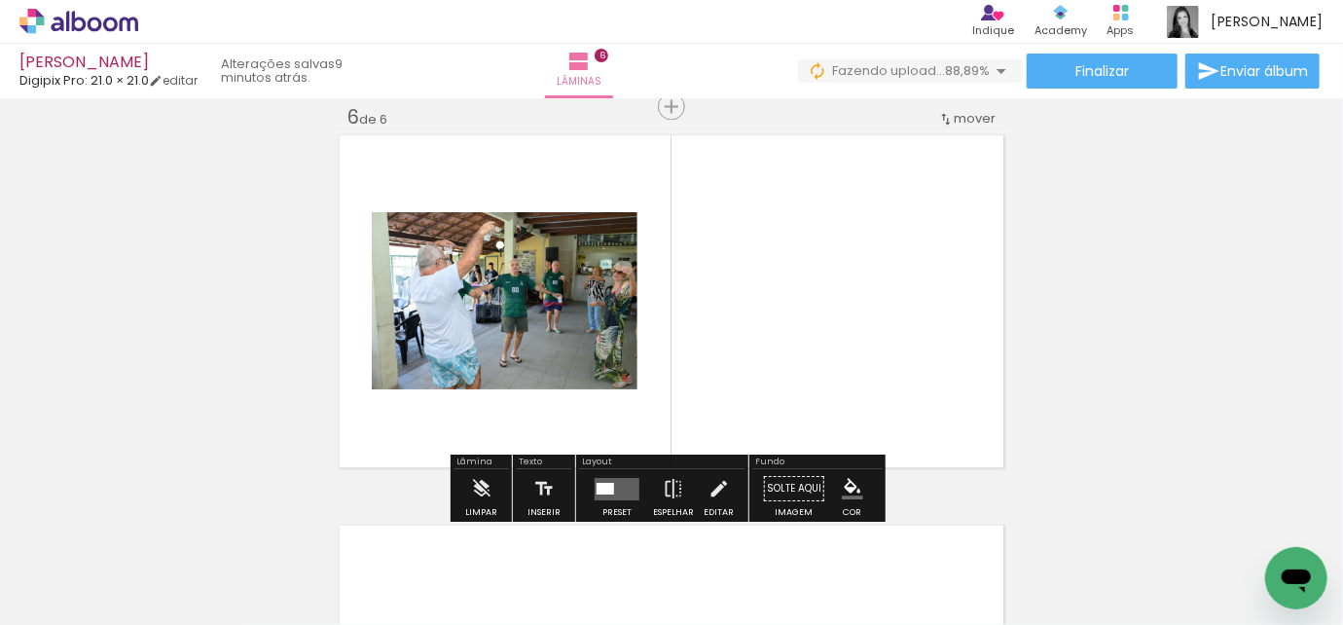
scroll to position [0, 1407]
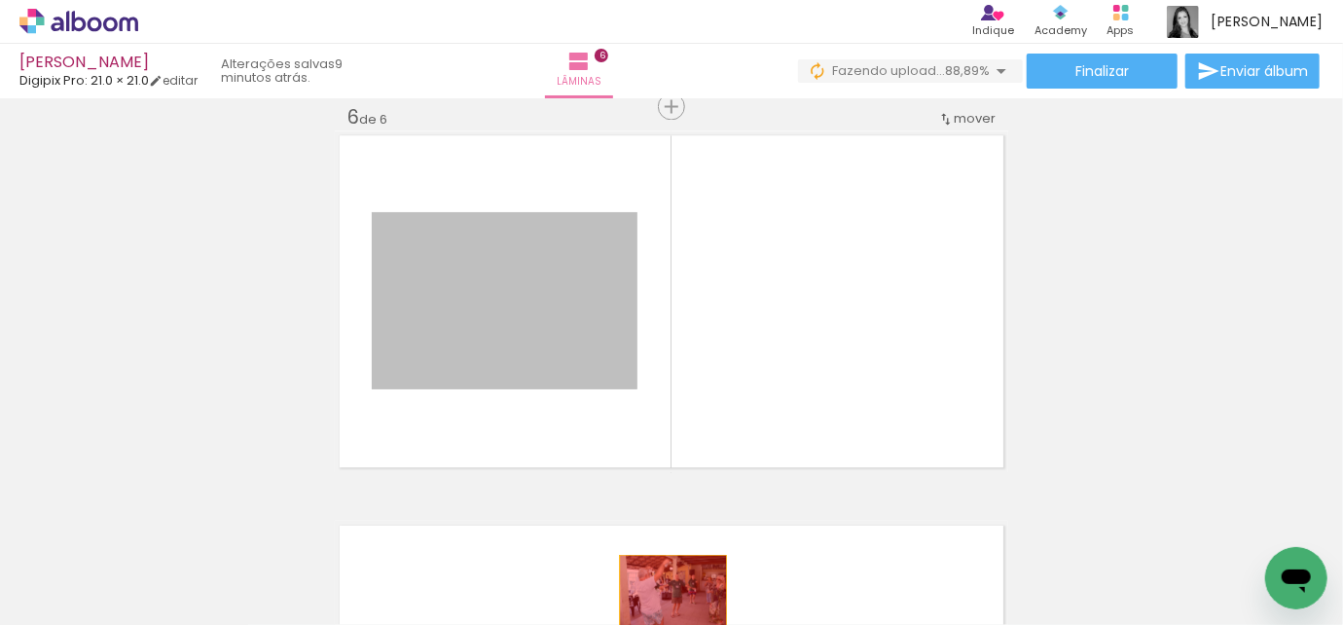
drag, startPoint x: 642, startPoint y: 556, endPoint x: 667, endPoint y: 590, distance: 41.9
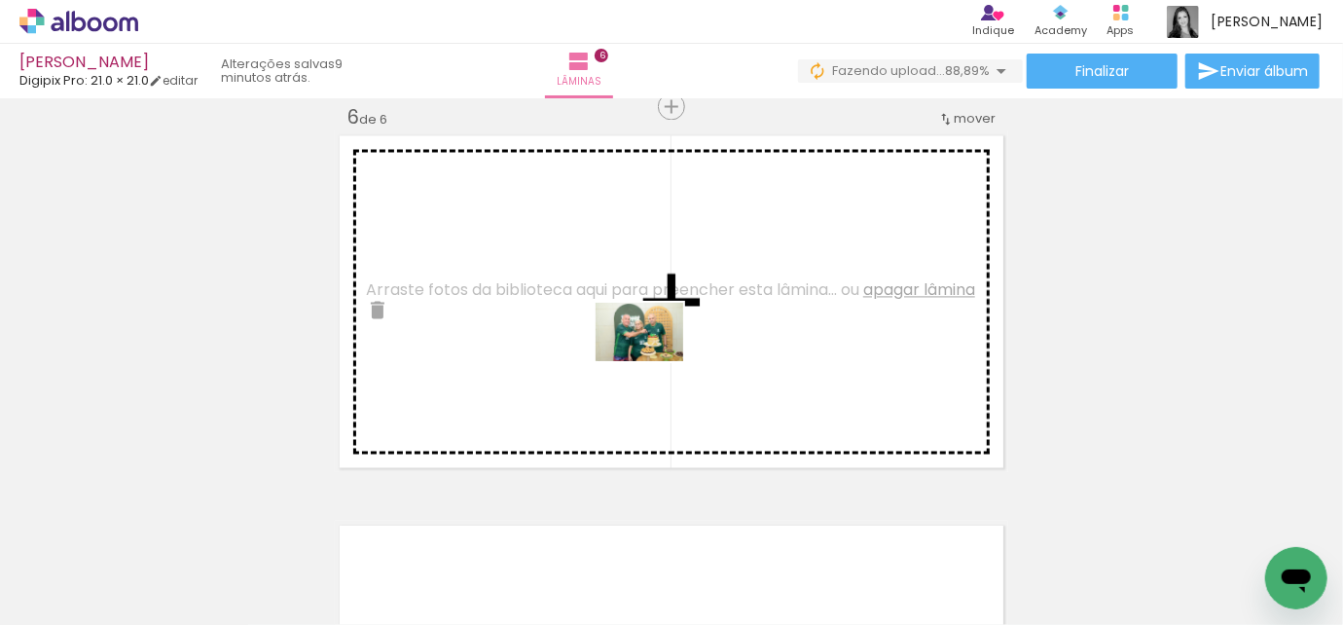
drag, startPoint x: 652, startPoint y: 561, endPoint x: 654, endPoint y: 349, distance: 211.3
click at [654, 349] on quentale-workspace at bounding box center [671, 312] width 1343 height 625
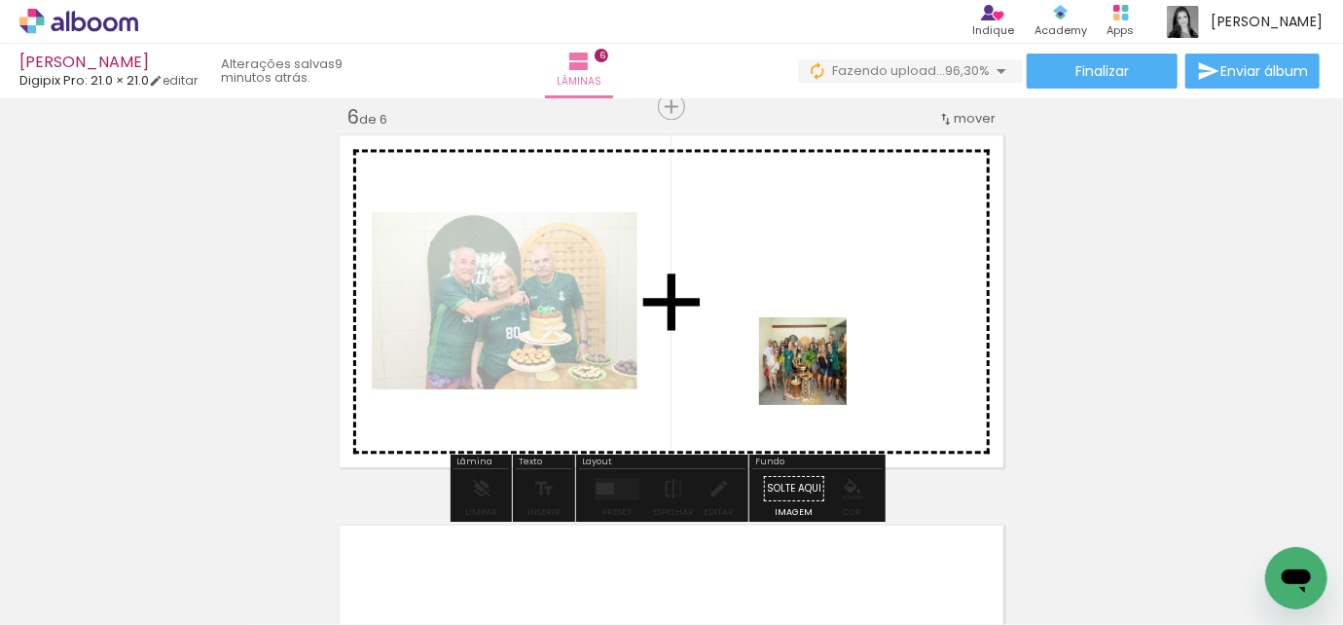
drag, startPoint x: 851, startPoint y: 576, endPoint x: 818, endPoint y: 376, distance: 203.2
click at [818, 376] on quentale-workspace at bounding box center [671, 312] width 1343 height 625
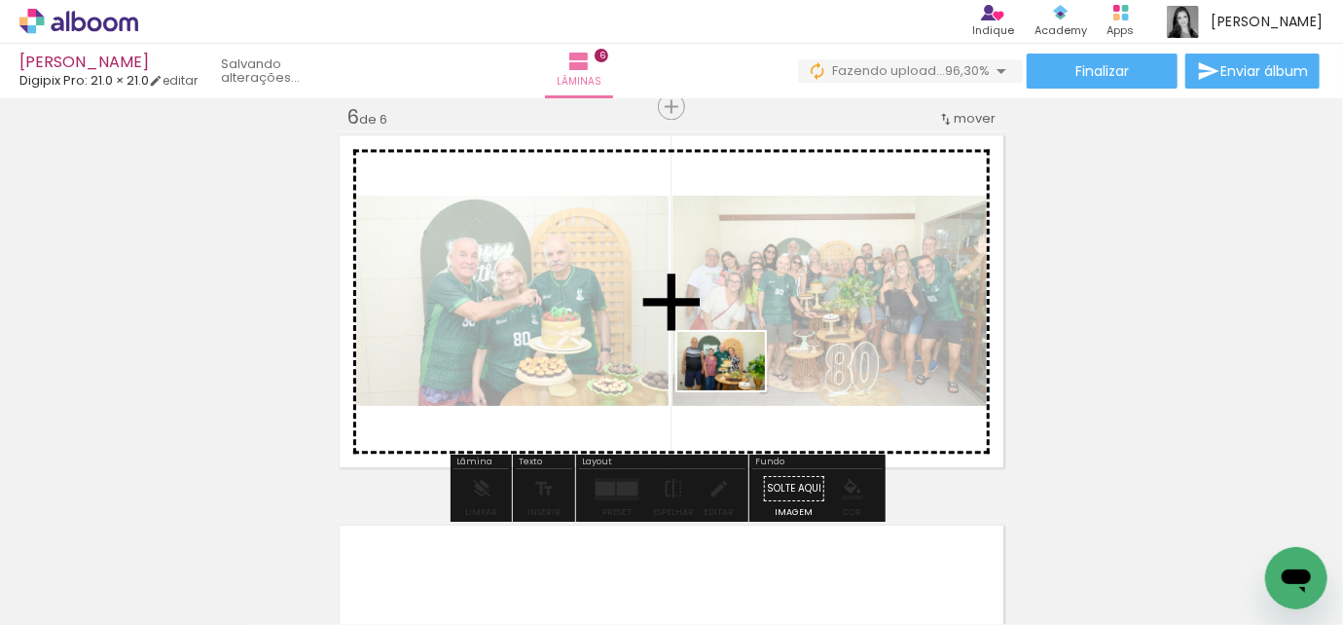
drag, startPoint x: 969, startPoint y: 571, endPoint x: 736, endPoint y: 390, distance: 294.8
click at [736, 390] on quentale-workspace at bounding box center [671, 312] width 1343 height 625
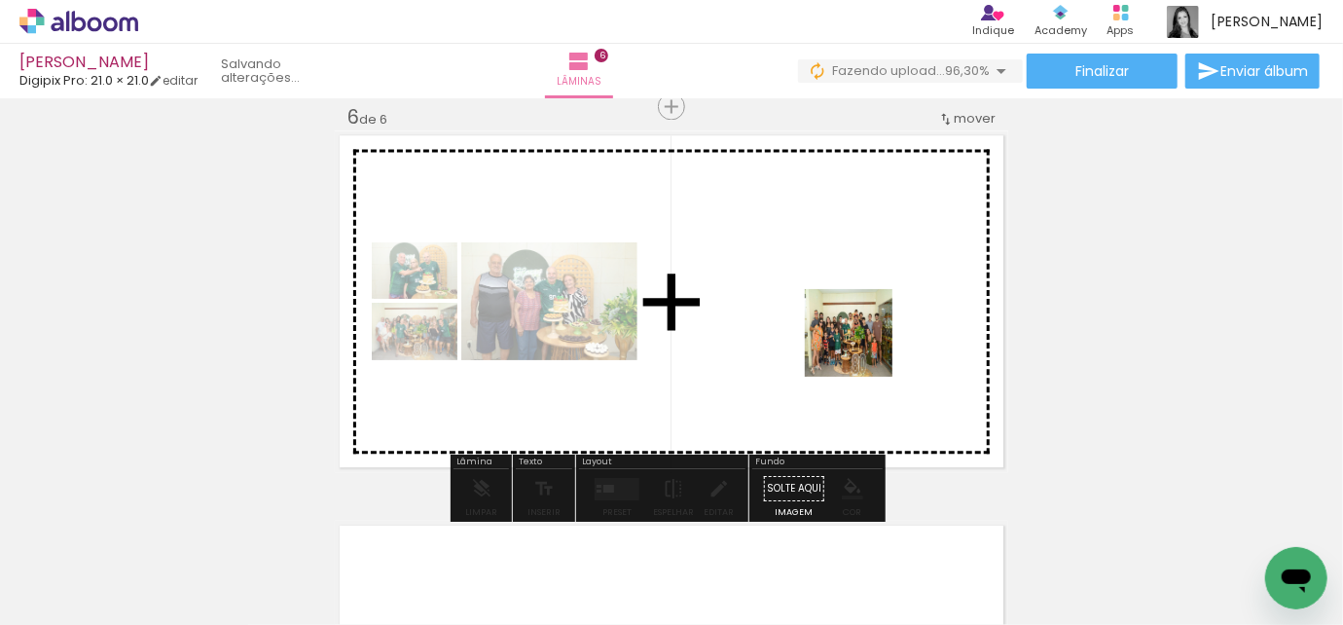
drag, startPoint x: 1076, startPoint y: 576, endPoint x: 863, endPoint y: 348, distance: 312.0
click at [863, 348] on quentale-workspace at bounding box center [671, 312] width 1343 height 625
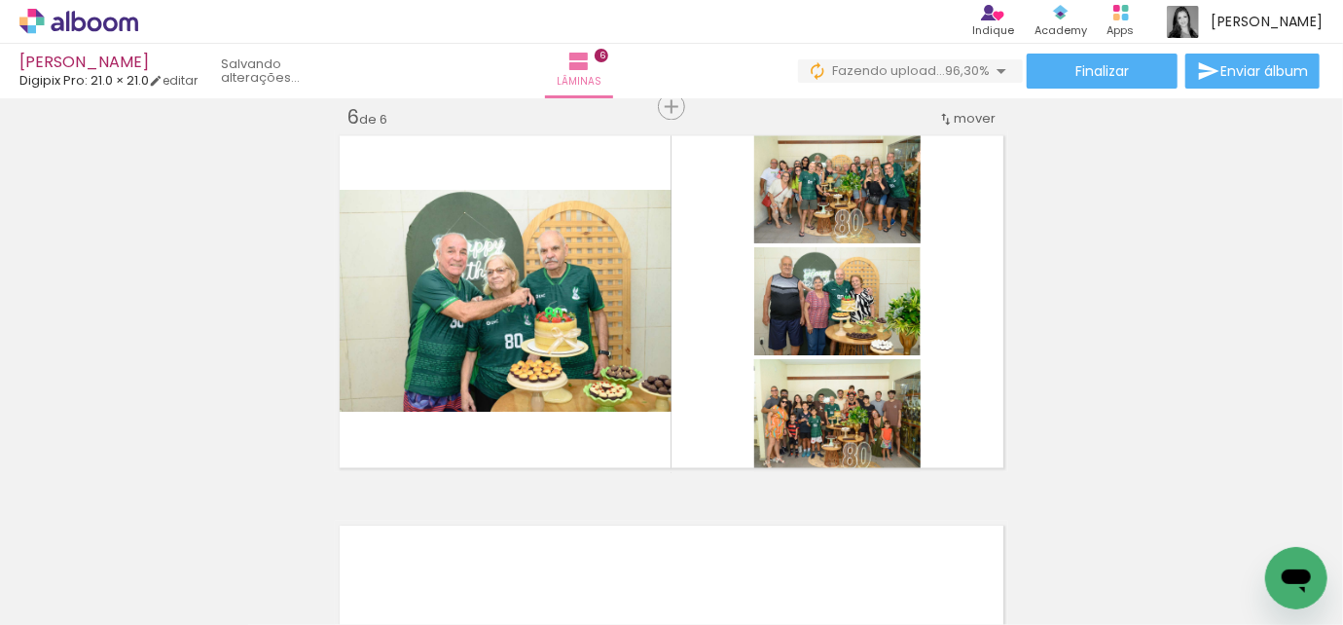
scroll to position [0, 2360]
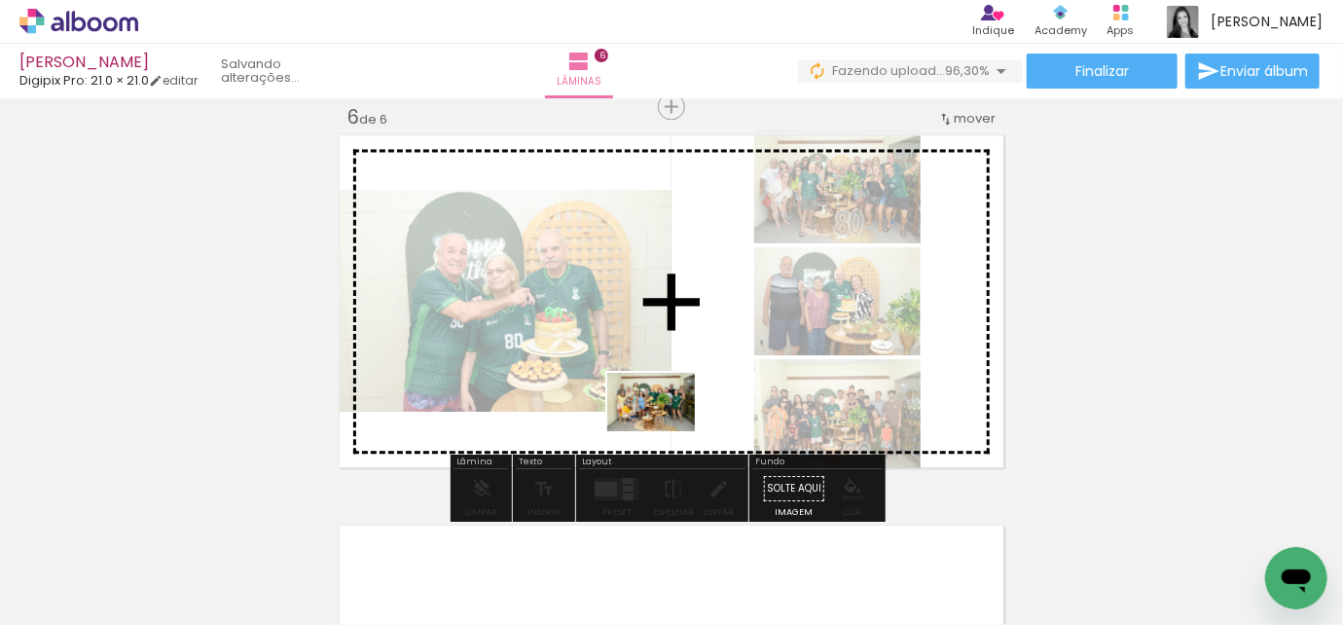
drag, startPoint x: 659, startPoint y: 573, endPoint x: 666, endPoint y: 428, distance: 145.2
click at [666, 428] on quentale-workspace at bounding box center [671, 312] width 1343 height 625
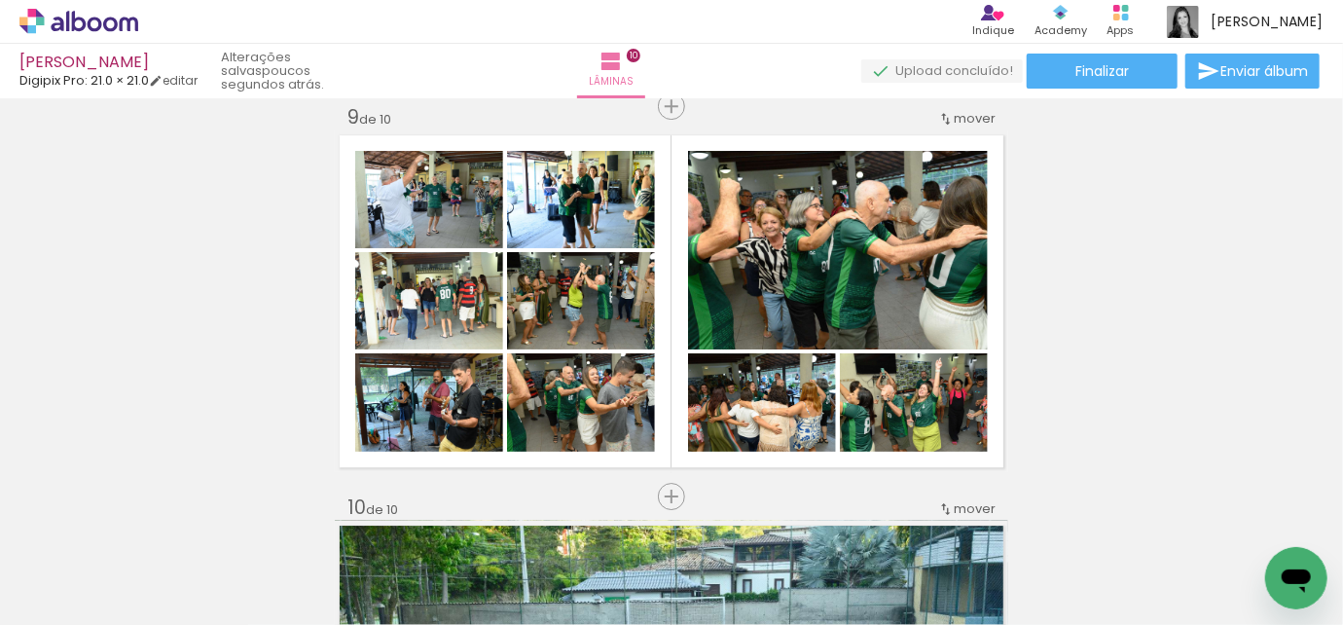
scroll to position [0, 4698]
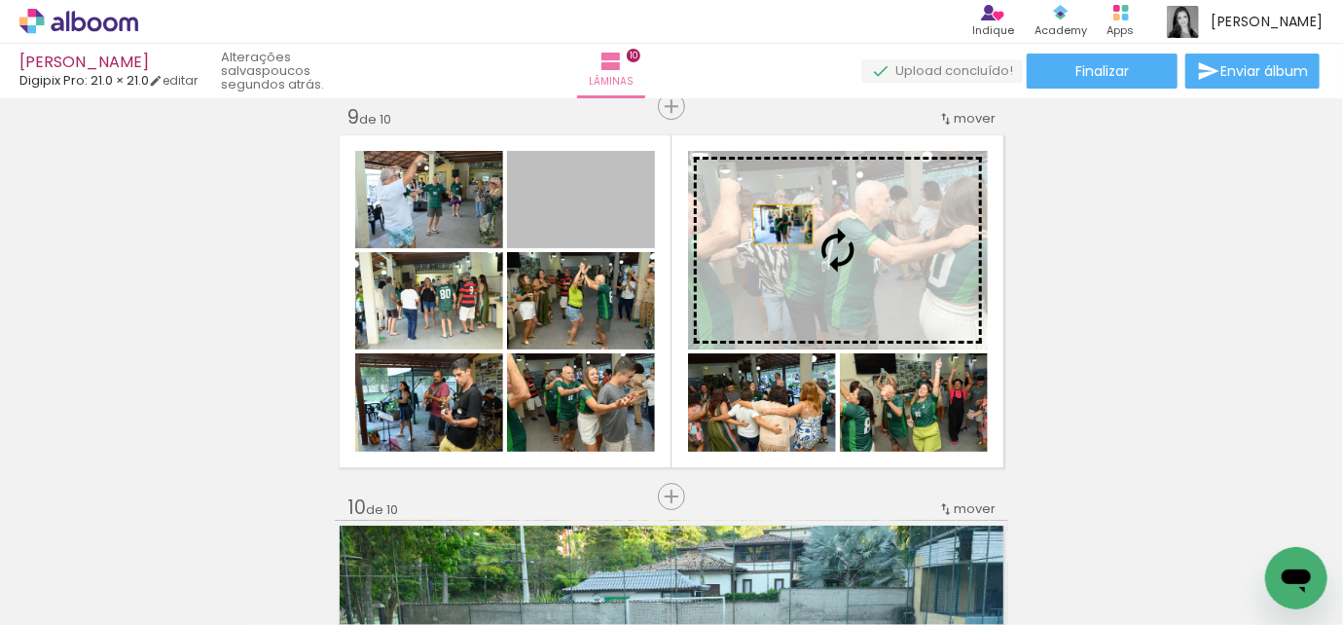
drag, startPoint x: 610, startPoint y: 227, endPoint x: 777, endPoint y: 224, distance: 166.5
click at [0, 0] on slot at bounding box center [0, 0] width 0 height 0
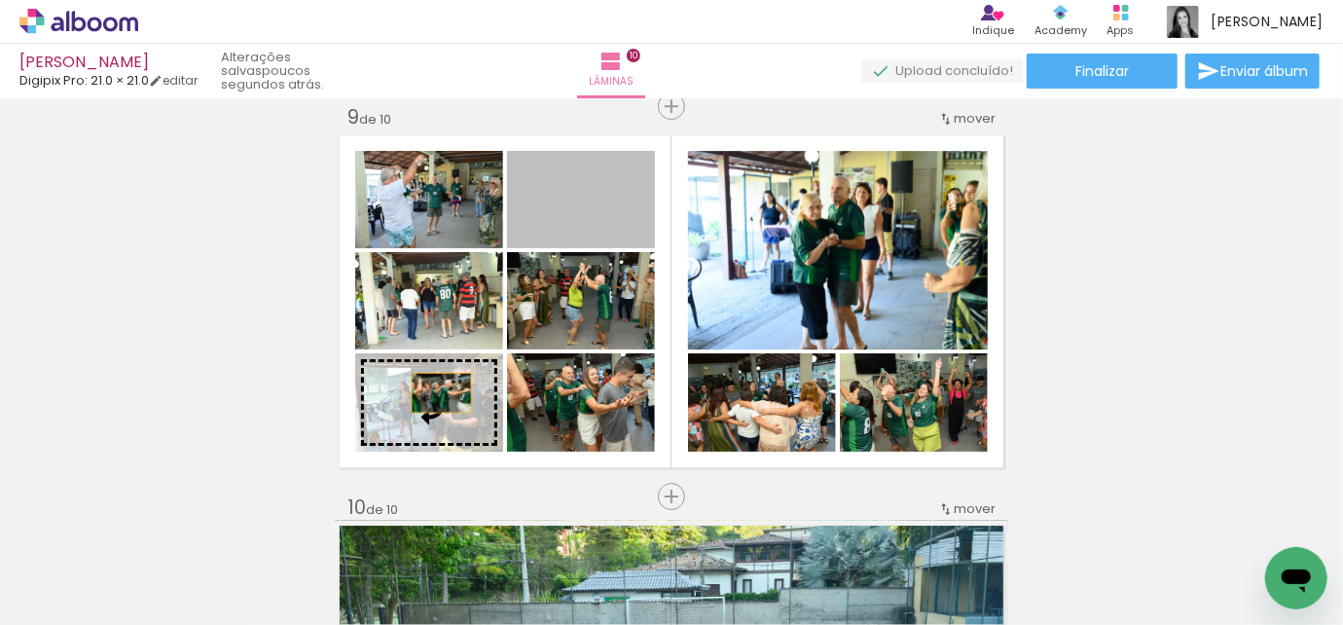
drag, startPoint x: 621, startPoint y: 212, endPoint x: 435, endPoint y: 392, distance: 258.9
click at [0, 0] on slot at bounding box center [0, 0] width 0 height 0
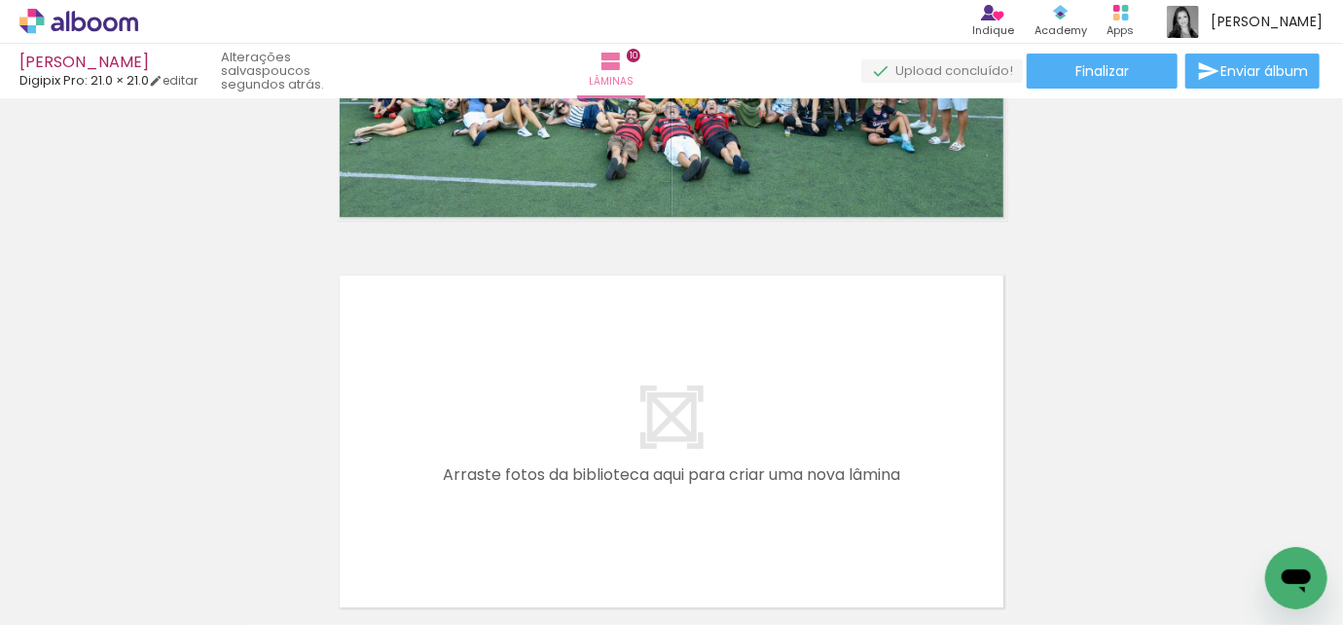
scroll to position [3855, 0]
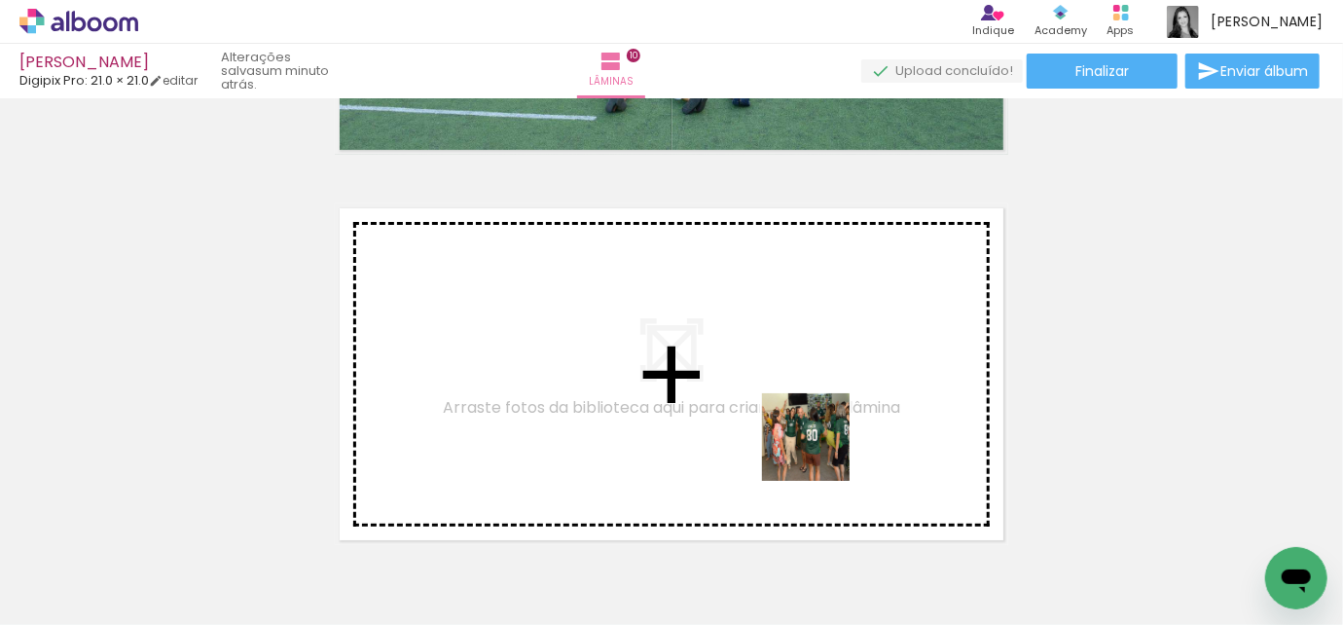
drag, startPoint x: 854, startPoint y: 579, endPoint x: 814, endPoint y: 410, distance: 174.0
click at [814, 410] on quentale-workspace at bounding box center [671, 312] width 1343 height 625
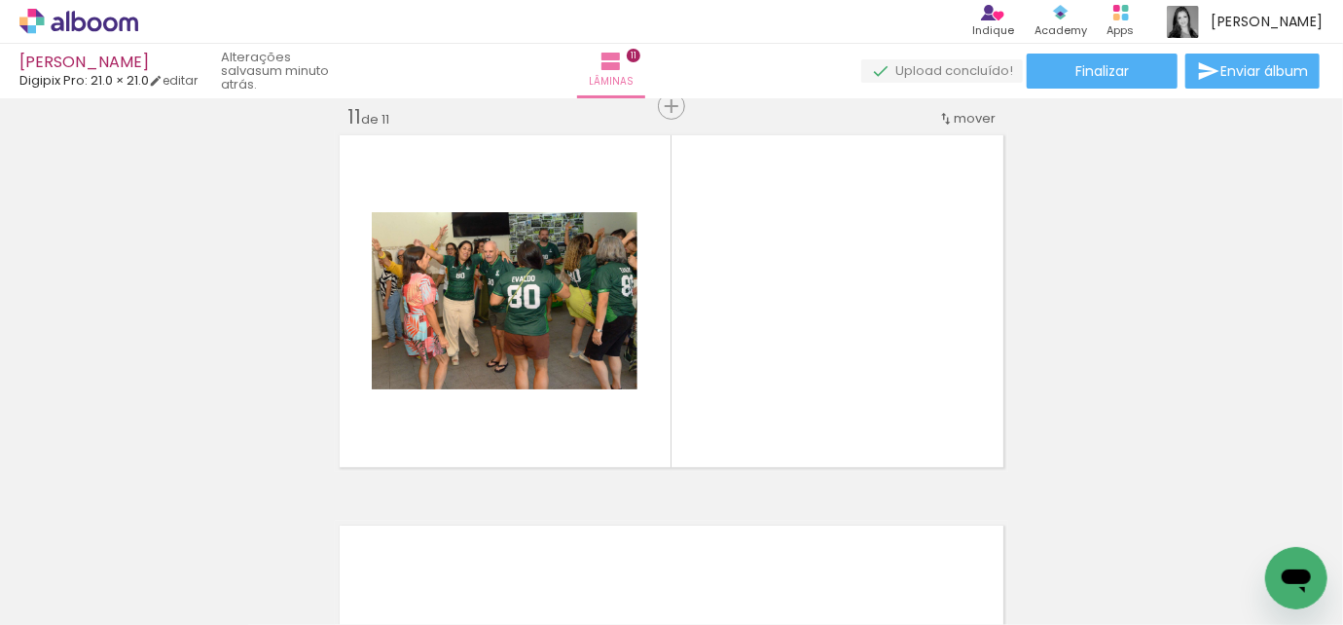
scroll to position [0, 3774]
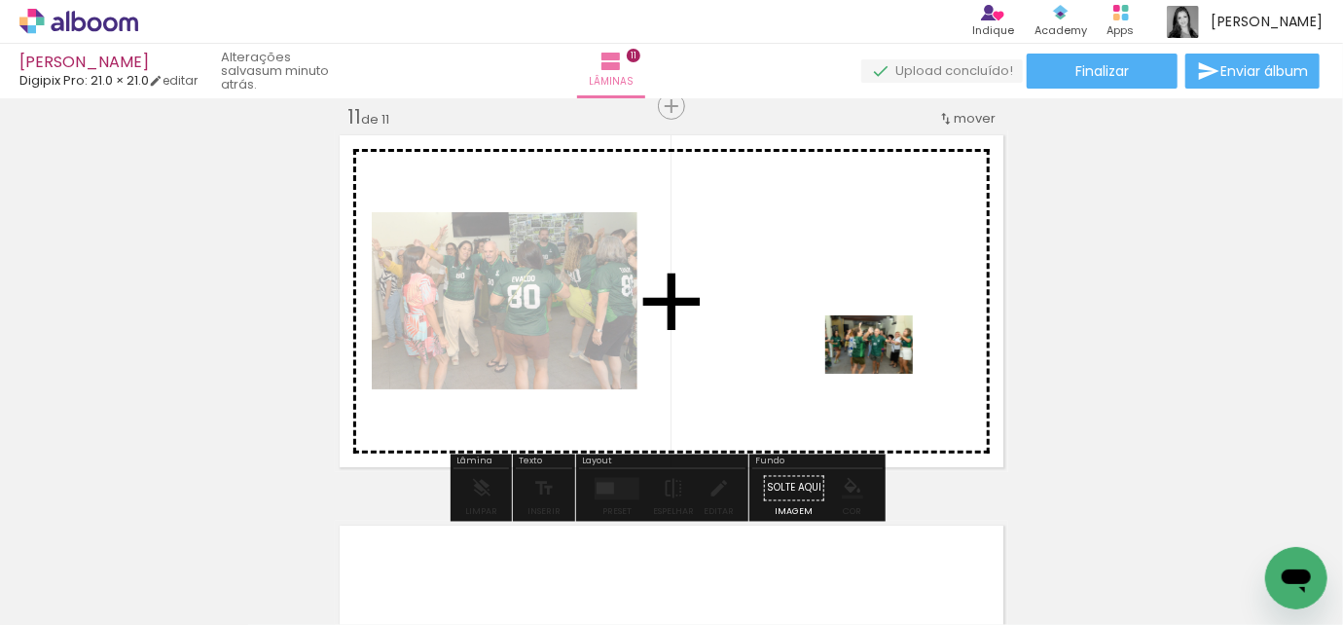
drag, startPoint x: 1002, startPoint y: 568, endPoint x: 884, endPoint y: 374, distance: 226.7
click at [884, 374] on quentale-workspace at bounding box center [671, 312] width 1343 height 625
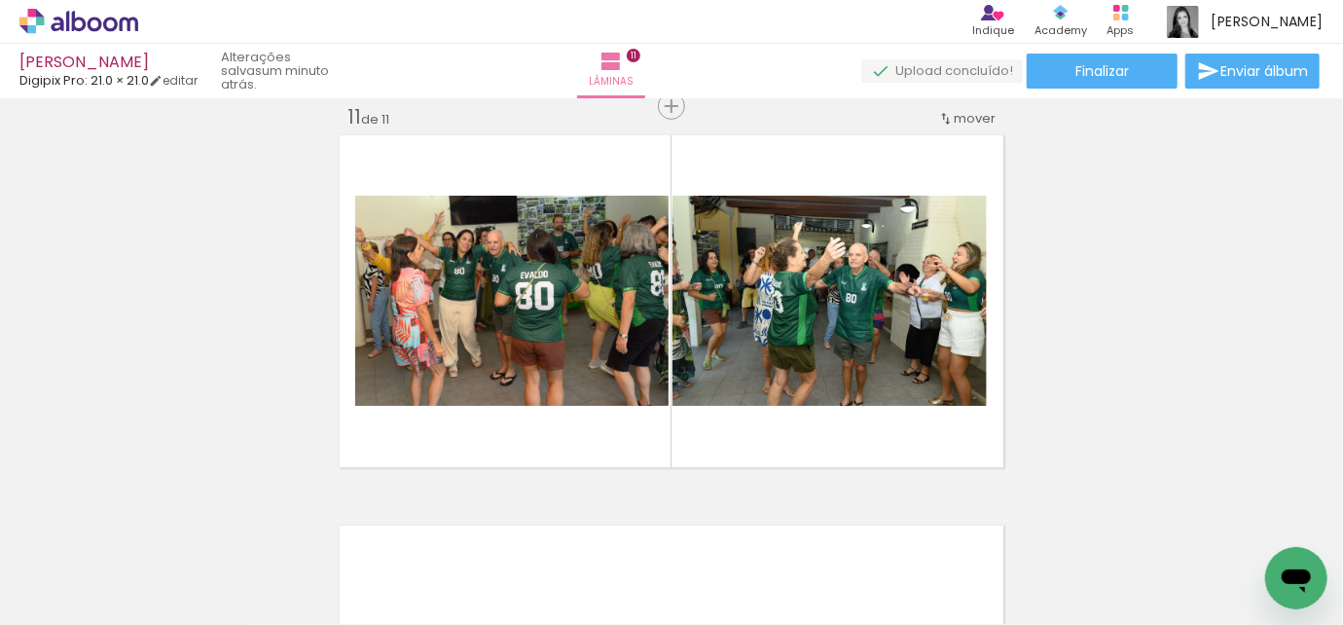
scroll to position [0, 4571]
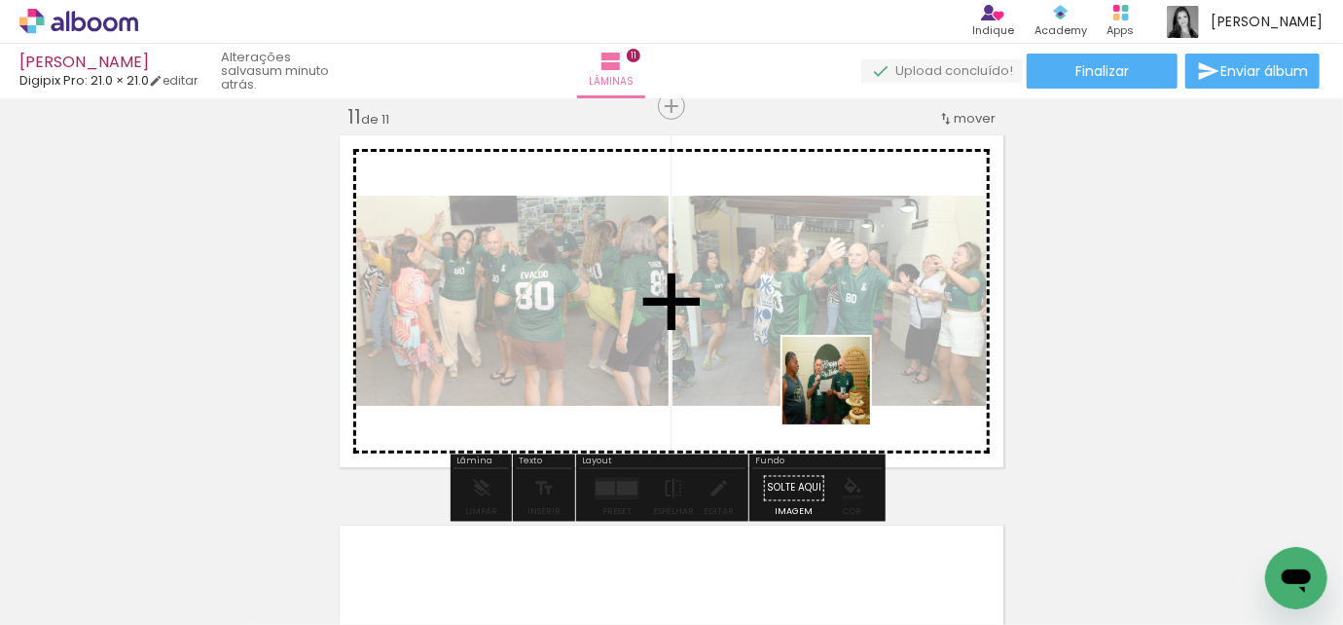
drag, startPoint x: 1077, startPoint y: 571, endPoint x: 841, endPoint y: 395, distance: 294.2
click at [841, 395] on quentale-workspace at bounding box center [671, 312] width 1343 height 625
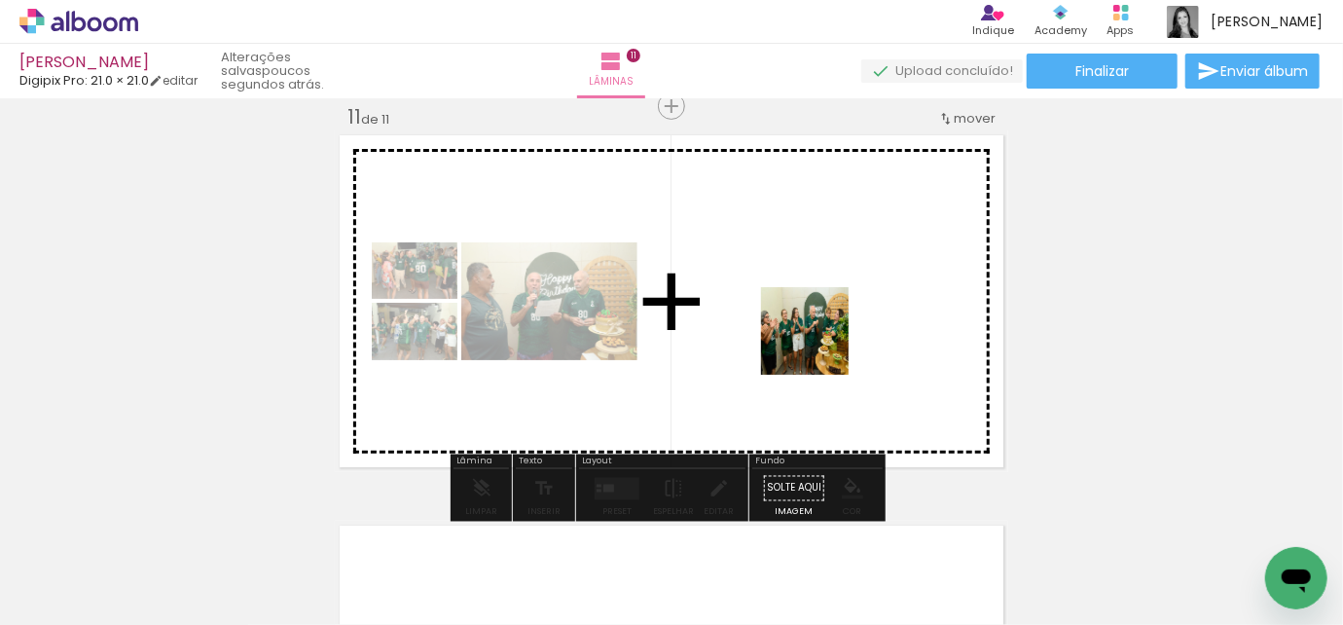
drag, startPoint x: 1174, startPoint y: 569, endPoint x: 820, endPoint y: 346, distance: 418.6
click at [820, 346] on quentale-workspace at bounding box center [671, 312] width 1343 height 625
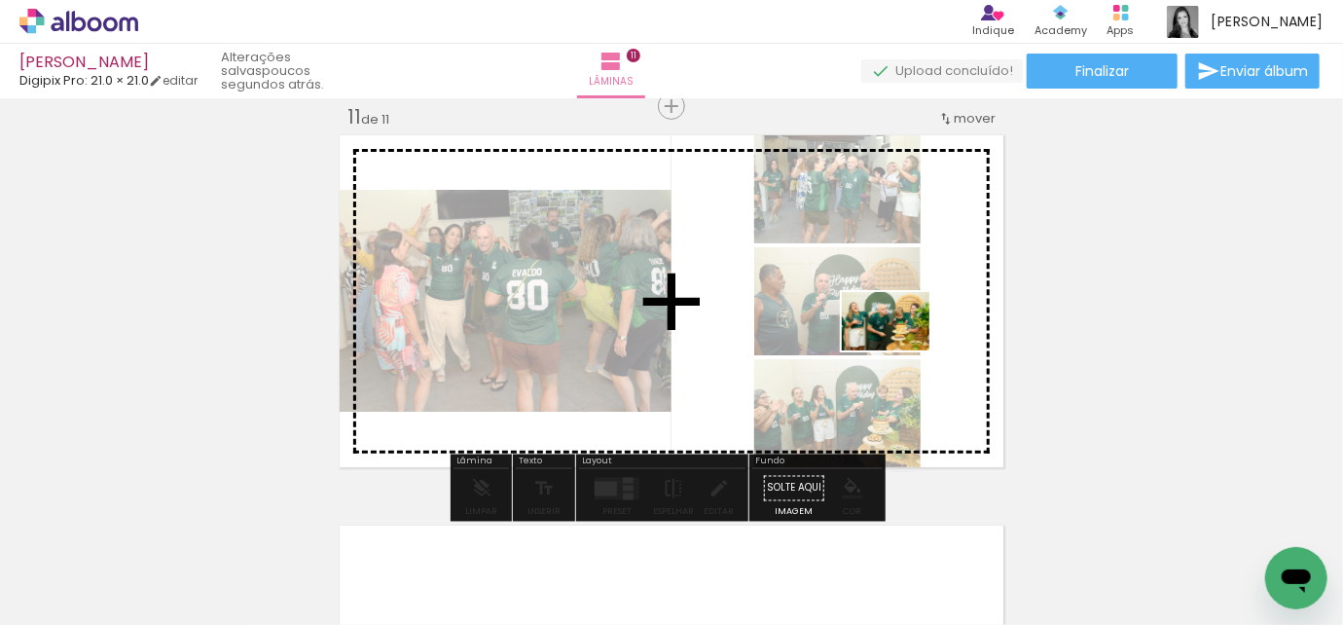
drag, startPoint x: 1283, startPoint y: 531, endPoint x: 900, endPoint y: 350, distance: 422.8
click at [900, 350] on quentale-workspace at bounding box center [671, 312] width 1343 height 625
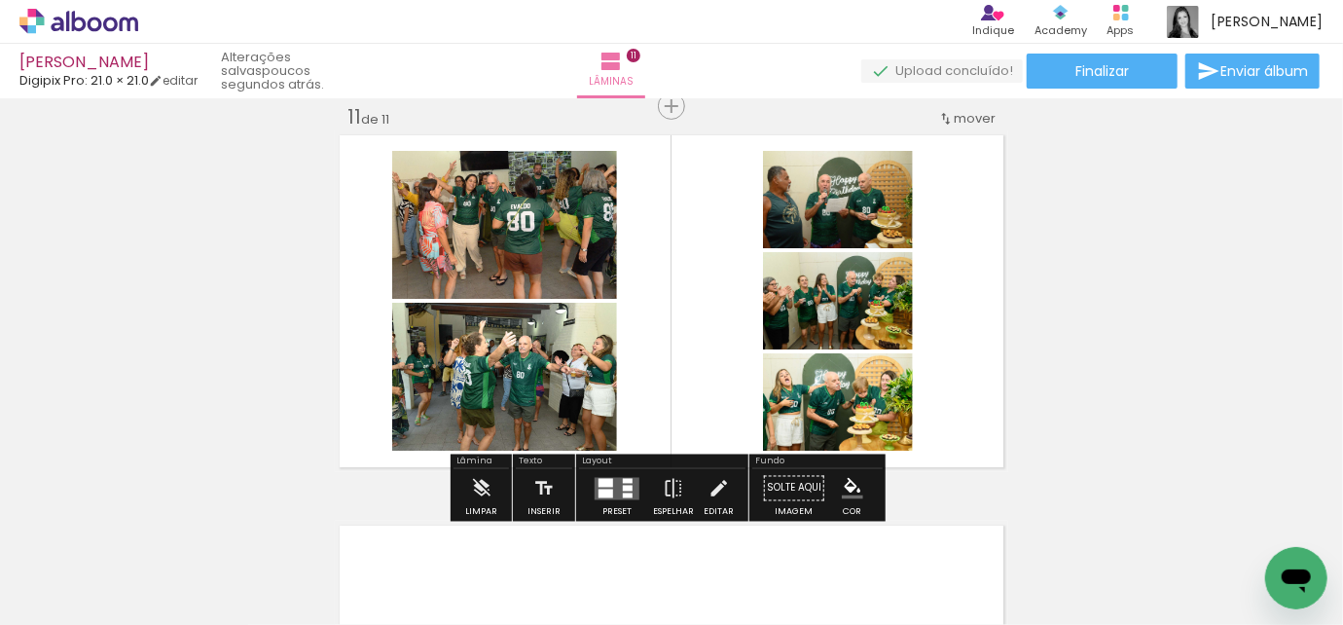
click at [612, 481] on quentale-layouter at bounding box center [617, 488] width 45 height 22
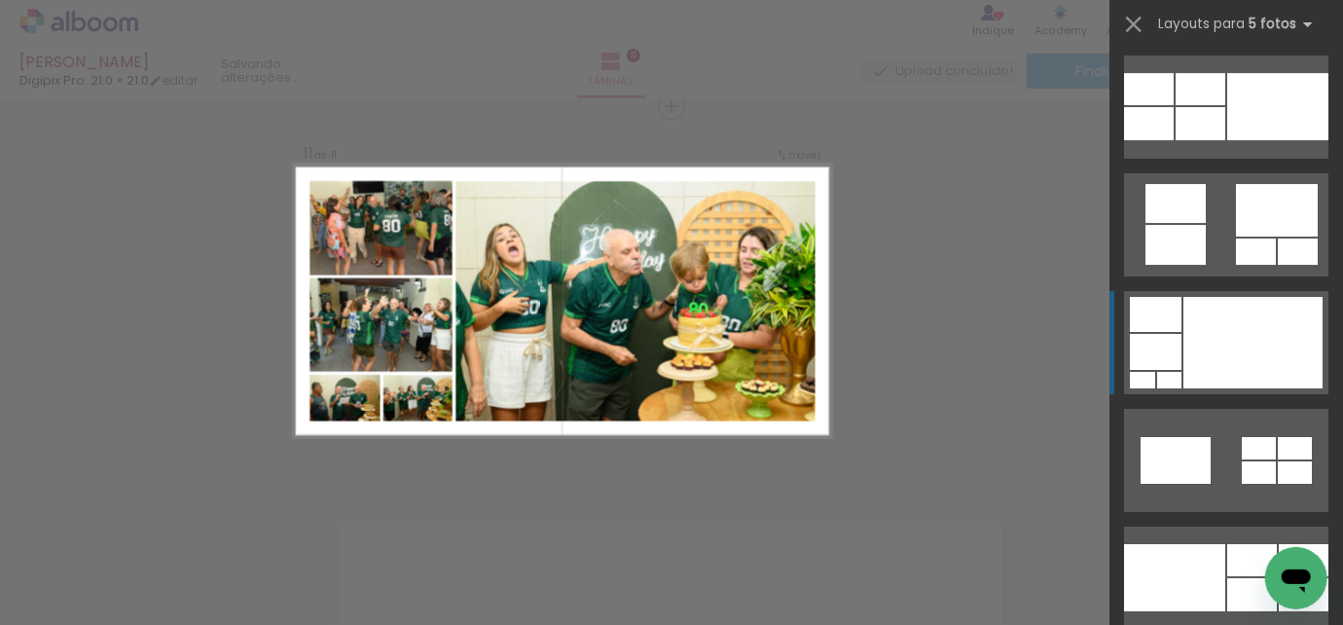
scroll to position [3451, 0]
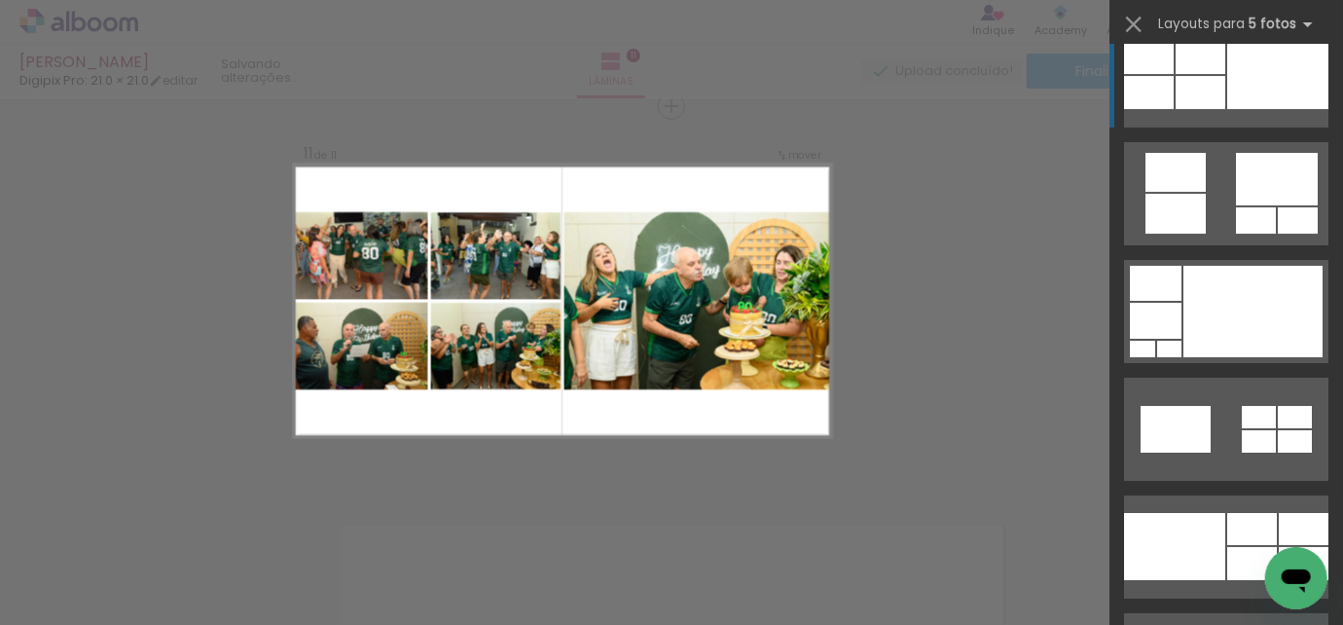
click at [1205, 65] on div at bounding box center [1201, 58] width 50 height 32
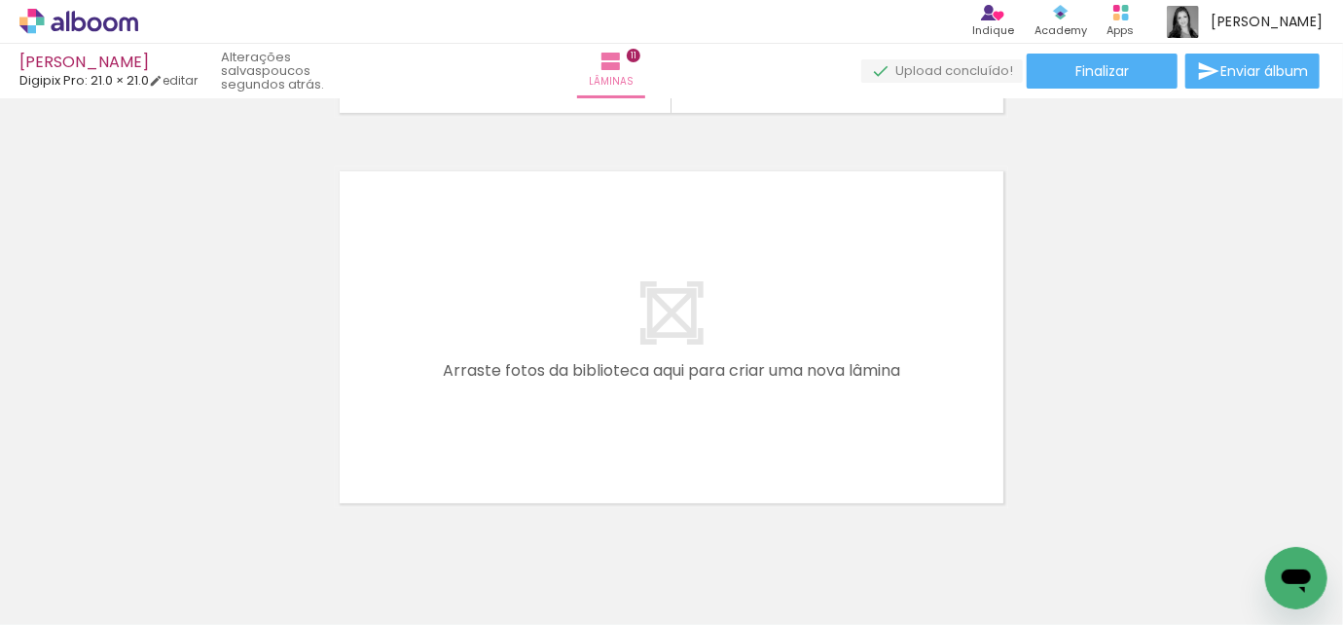
scroll to position [0, 4709]
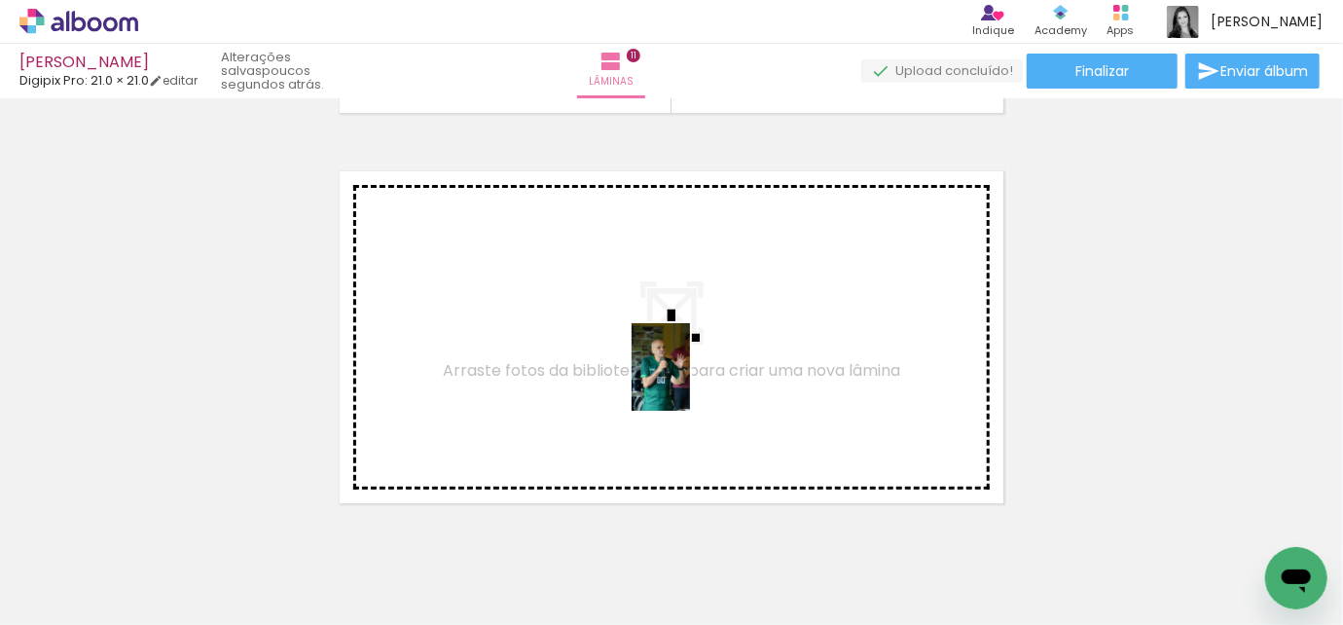
drag, startPoint x: 1272, startPoint y: 550, endPoint x: 690, endPoint y: 382, distance: 606.0
click at [690, 382] on quentale-workspace at bounding box center [671, 312] width 1343 height 625
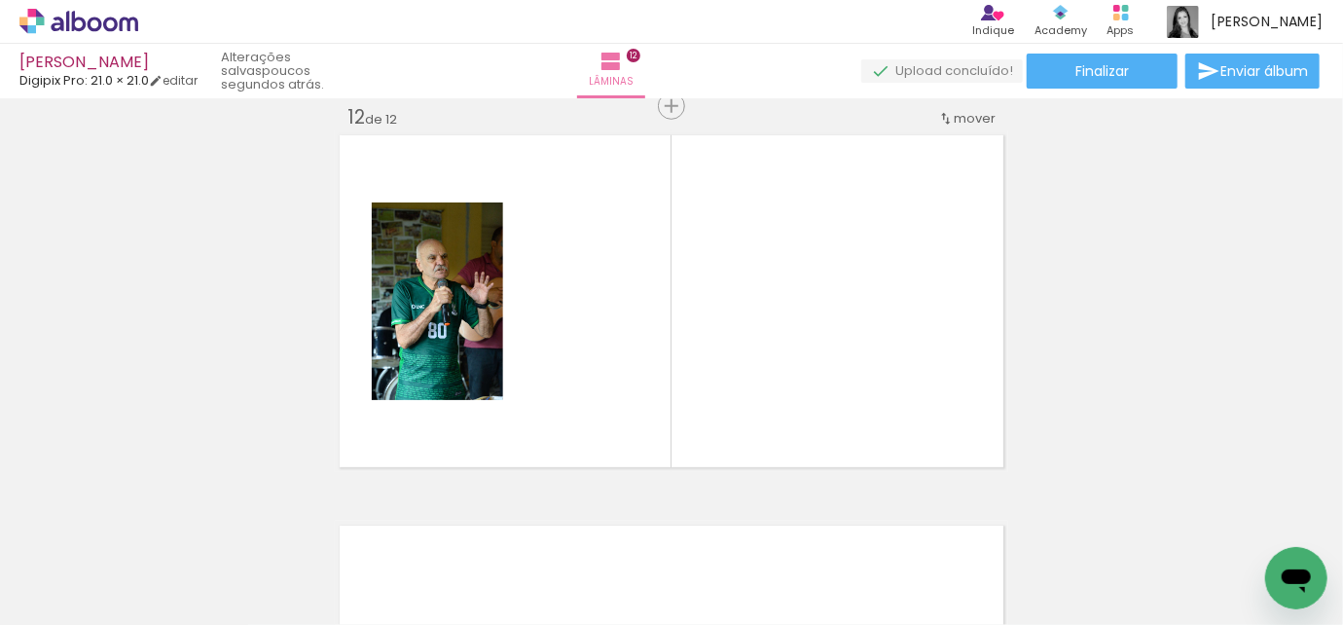
scroll to position [0, 3107]
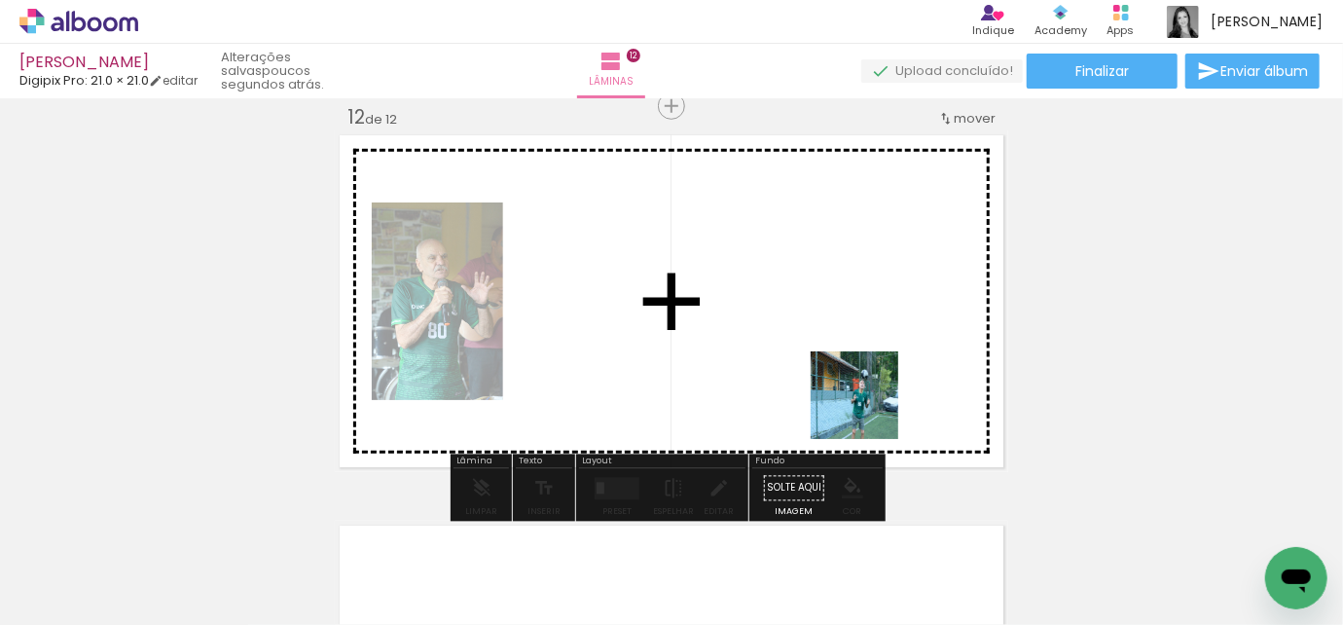
drag, startPoint x: 813, startPoint y: 574, endPoint x: 869, endPoint y: 410, distance: 173.9
click at [869, 410] on quentale-workspace at bounding box center [671, 312] width 1343 height 625
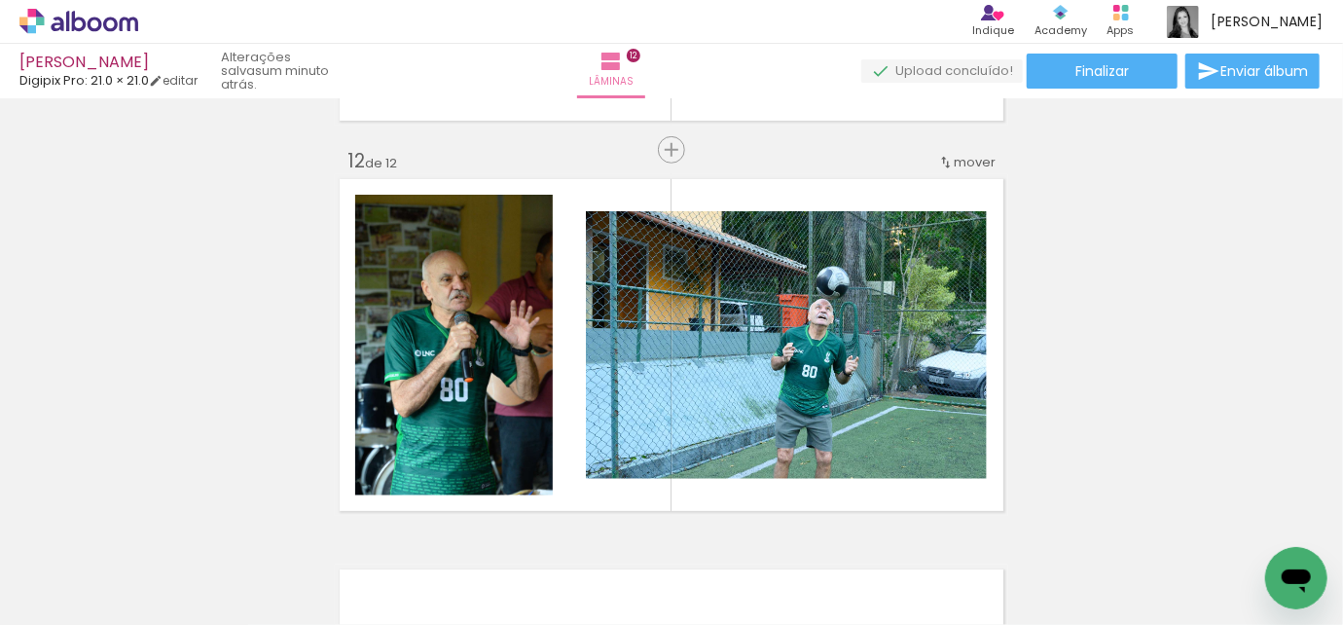
scroll to position [4247, 0]
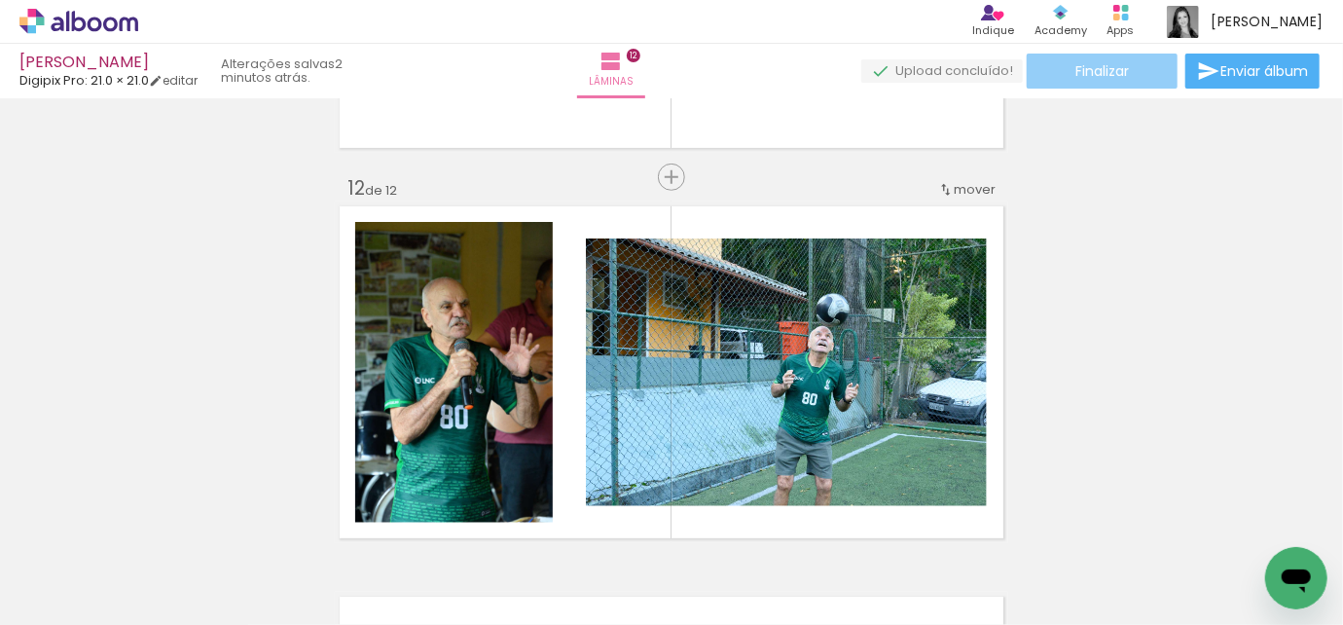
click at [1108, 68] on span "Finalizar" at bounding box center [1103, 71] width 54 height 14
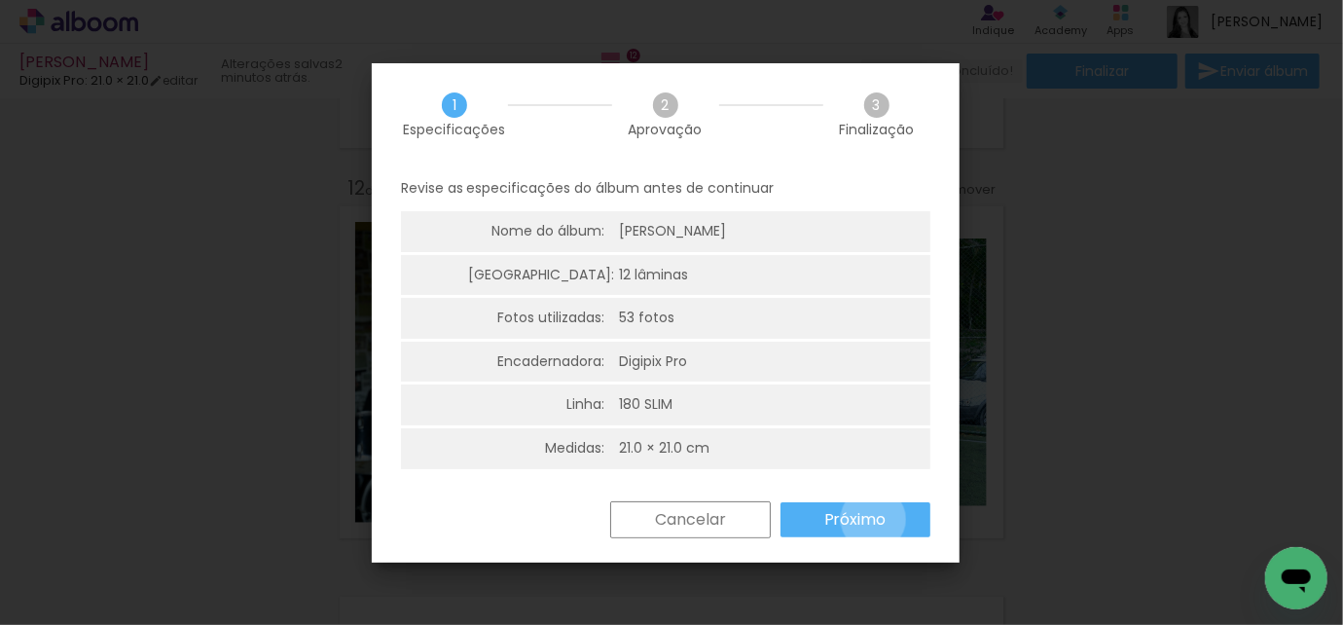
click at [0, 0] on slot "Próximo" at bounding box center [0, 0] width 0 height 0
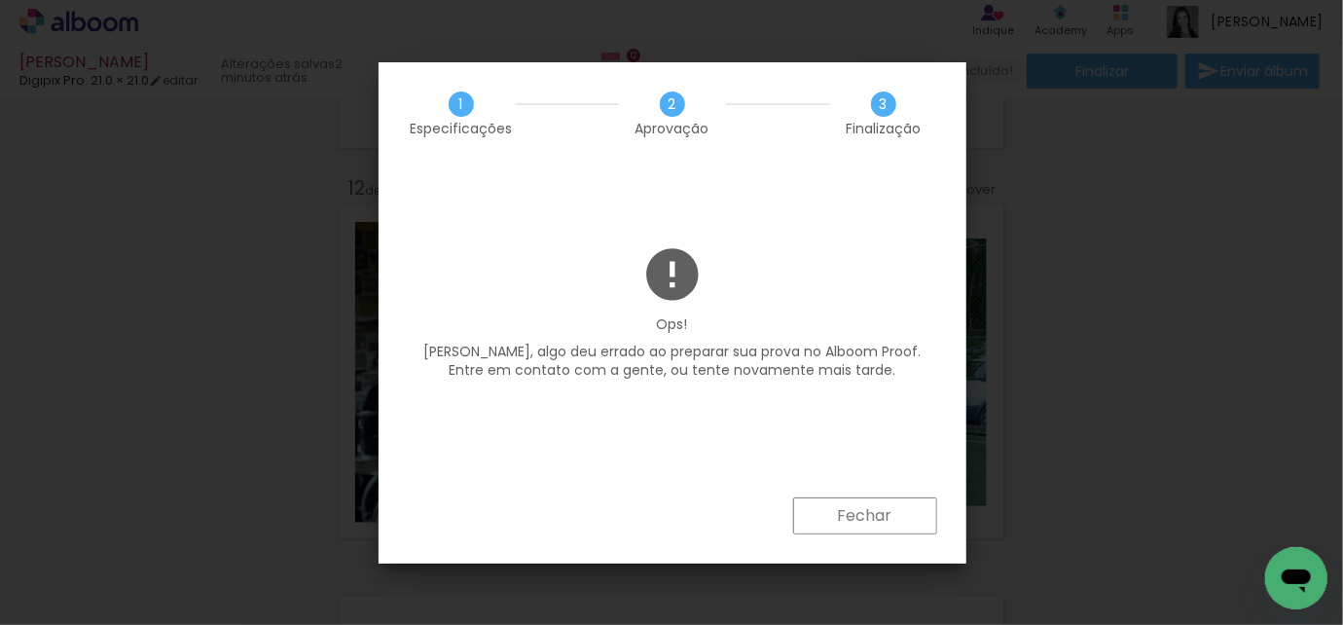
scroll to position [0, 3107]
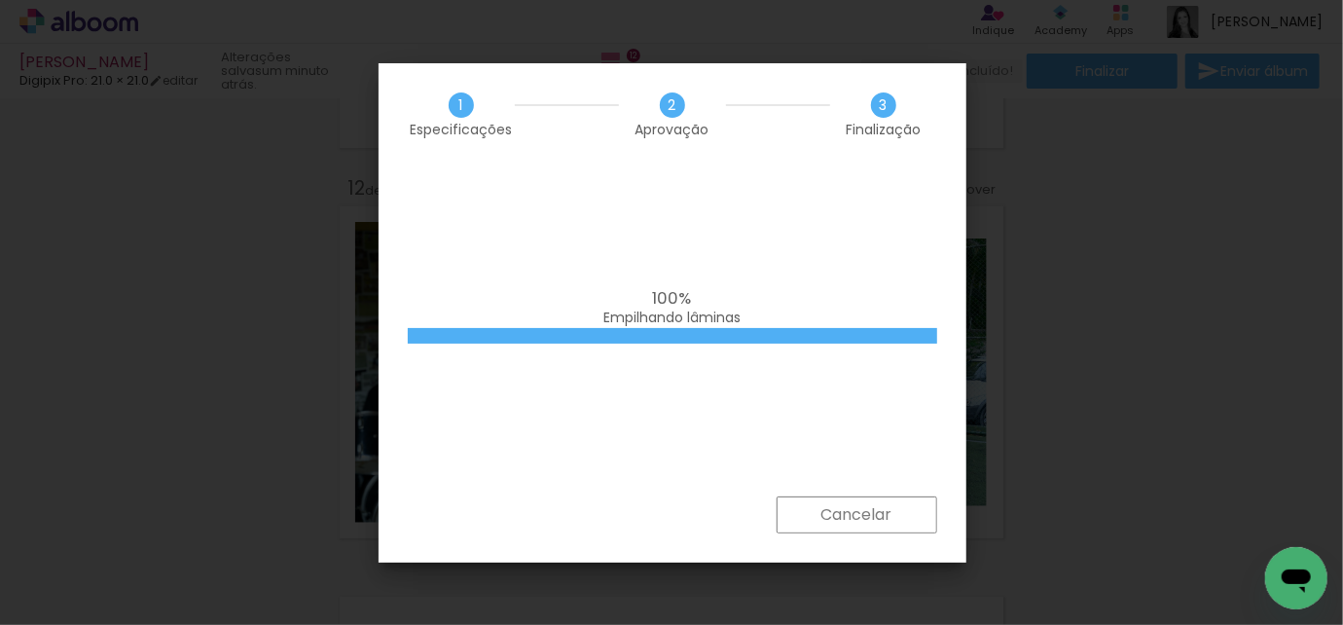
scroll to position [0, 3107]
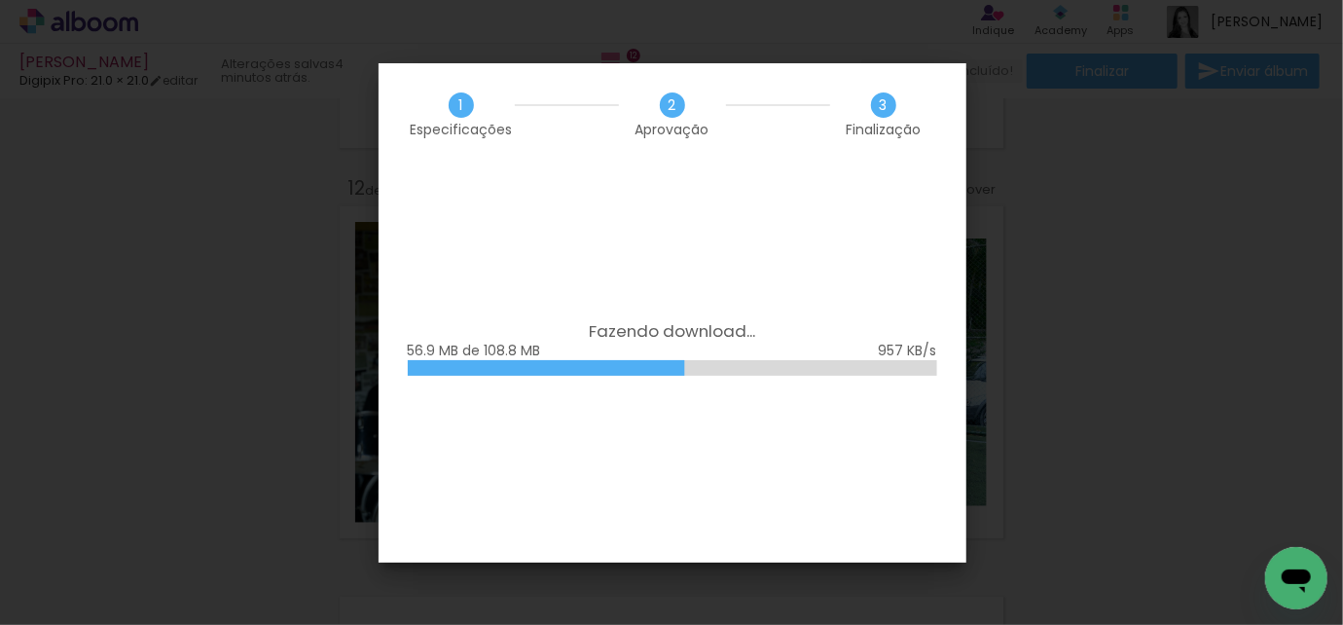
scroll to position [0, 3107]
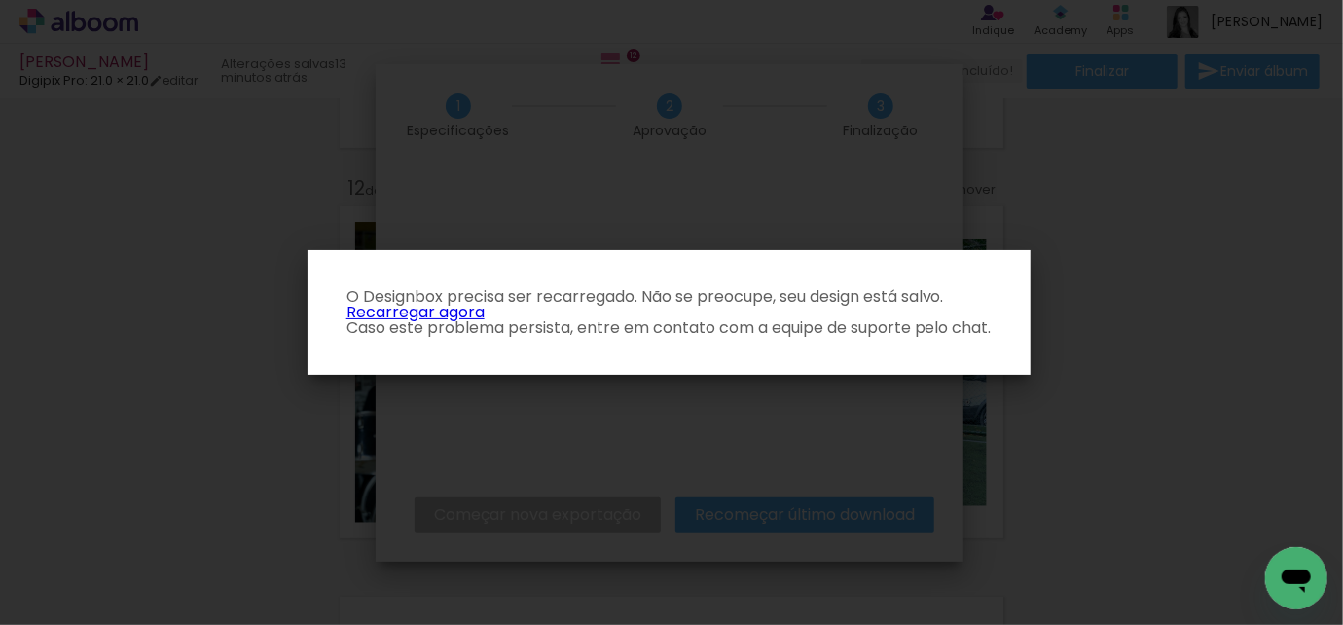
scroll to position [0, 3107]
click at [459, 312] on link "Recarregar agora" at bounding box center [416, 312] width 138 height 22
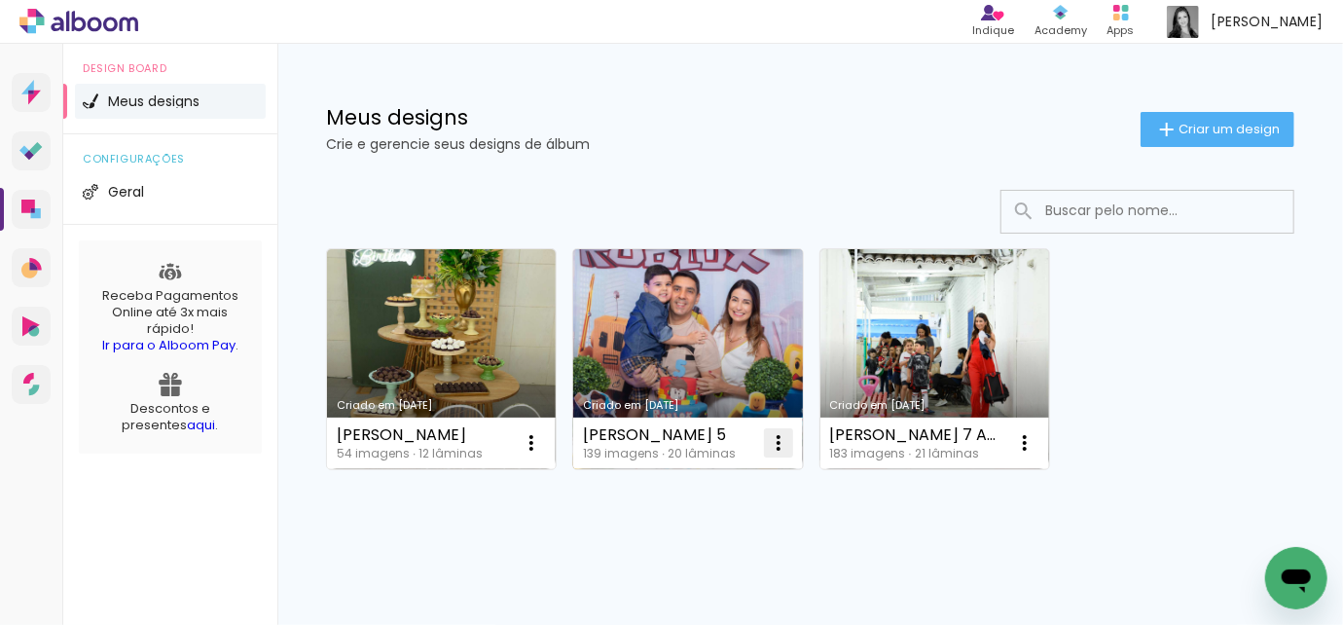
click at [772, 435] on iron-icon at bounding box center [778, 442] width 23 height 23
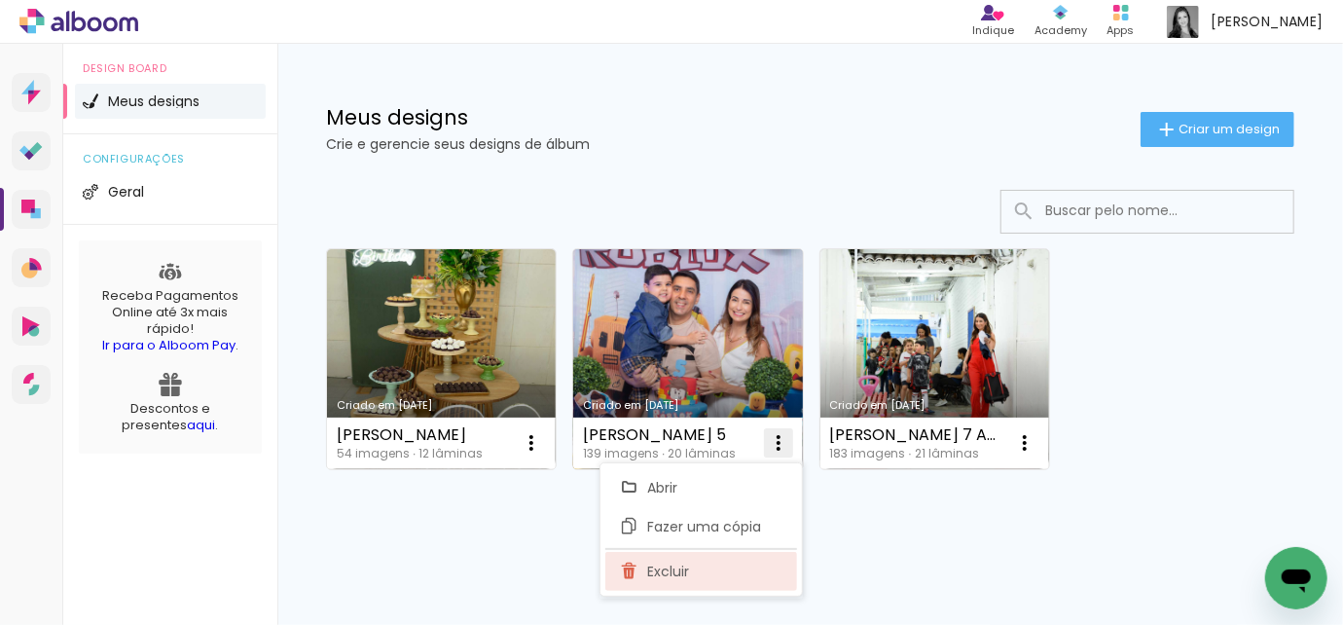
click at [695, 569] on paper-item "Excluir" at bounding box center [701, 571] width 192 height 39
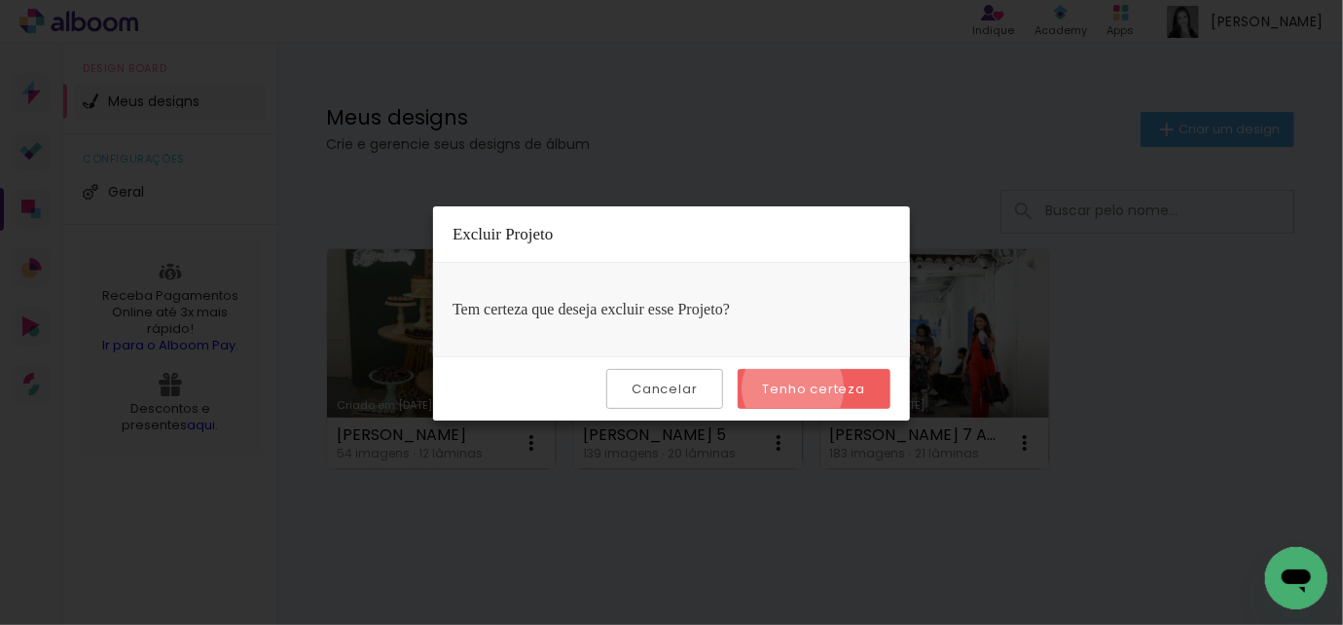
click at [0, 0] on slot "Tenho certeza" at bounding box center [0, 0] width 0 height 0
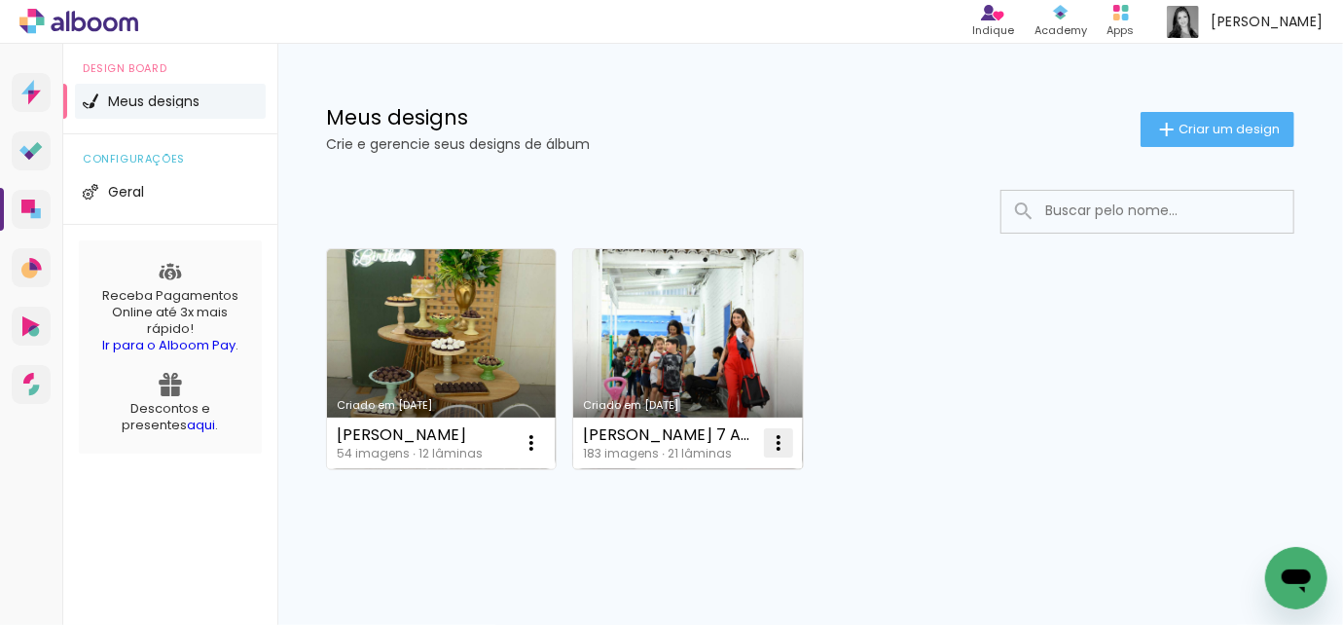
click at [781, 433] on iron-icon at bounding box center [778, 442] width 23 height 23
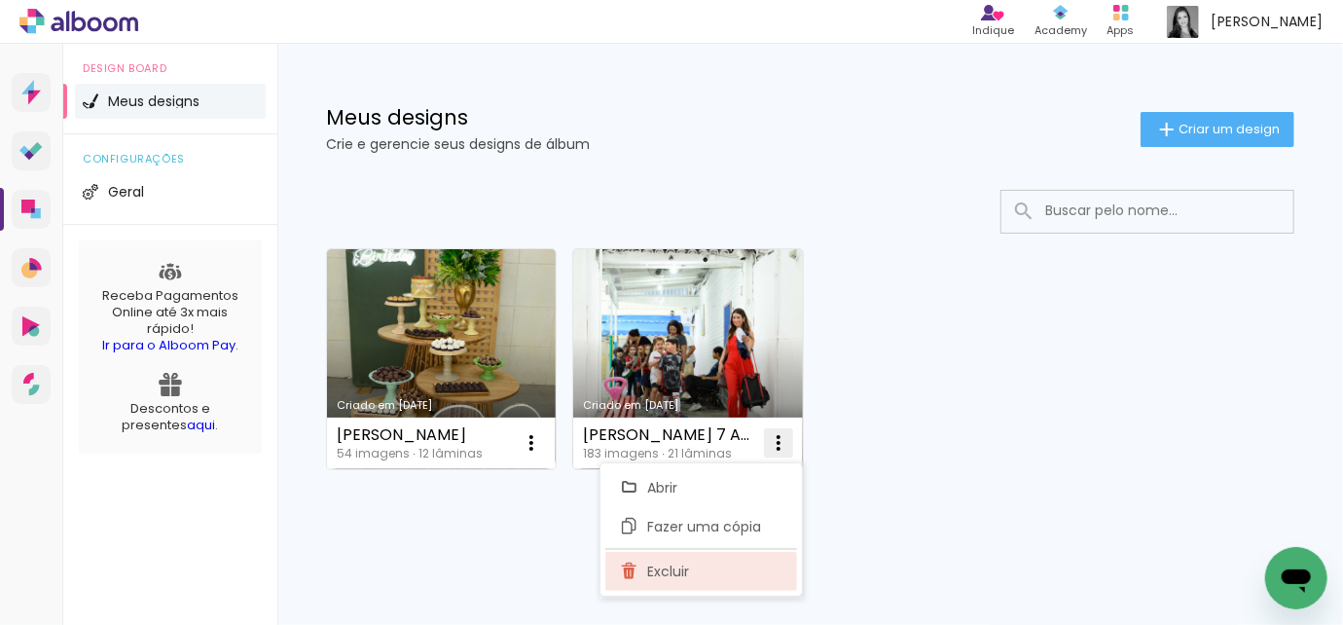
click at [706, 569] on paper-item "Excluir" at bounding box center [701, 571] width 192 height 39
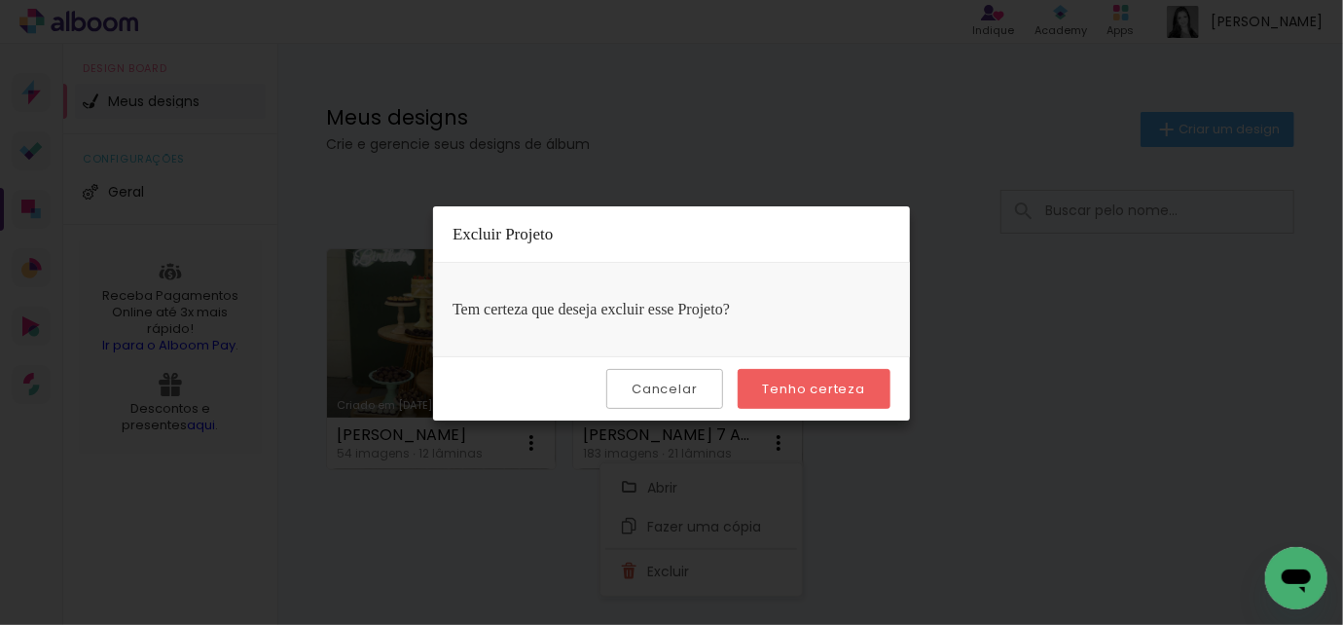
click at [0, 0] on slot "Tenho certeza" at bounding box center [0, 0] width 0 height 0
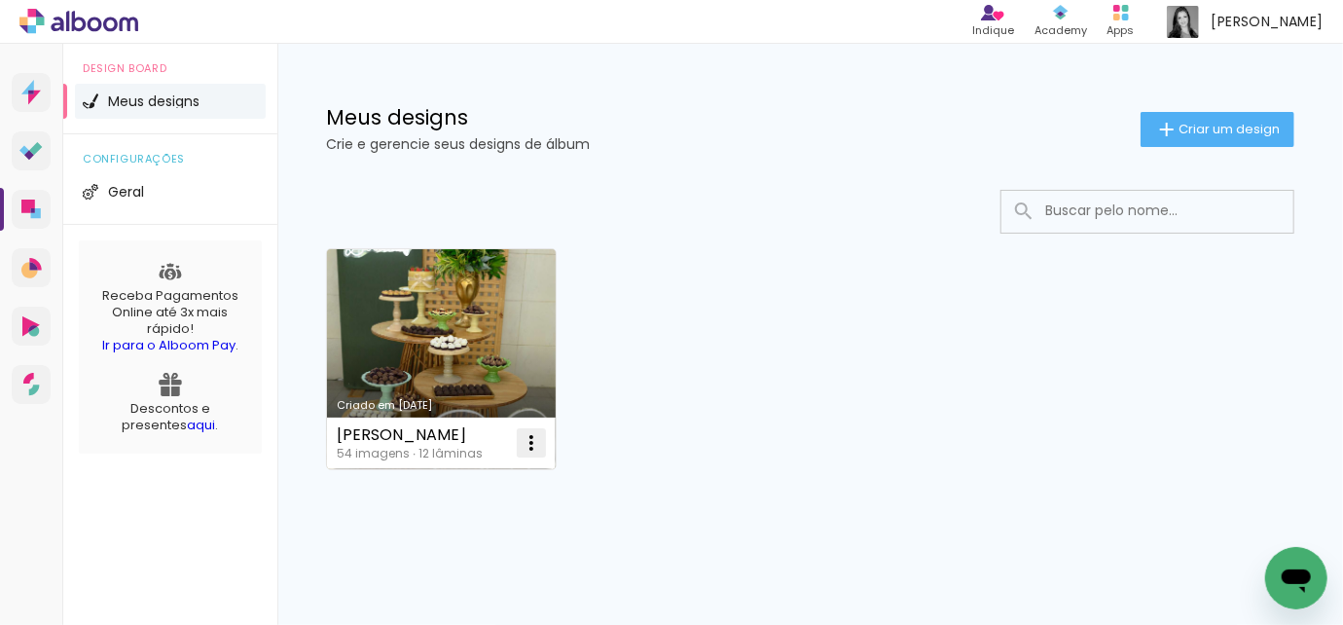
click at [532, 437] on iron-icon at bounding box center [531, 442] width 23 height 23
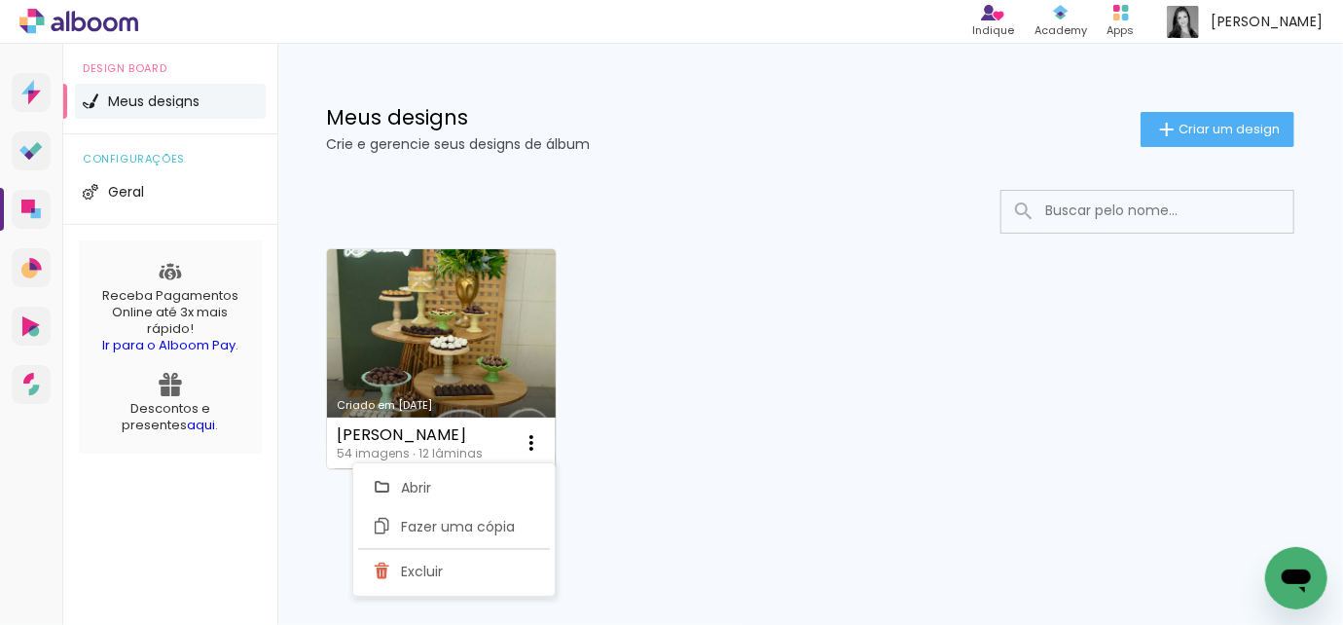
click at [450, 352] on link "Criado em [DATE]" at bounding box center [441, 359] width 229 height 220
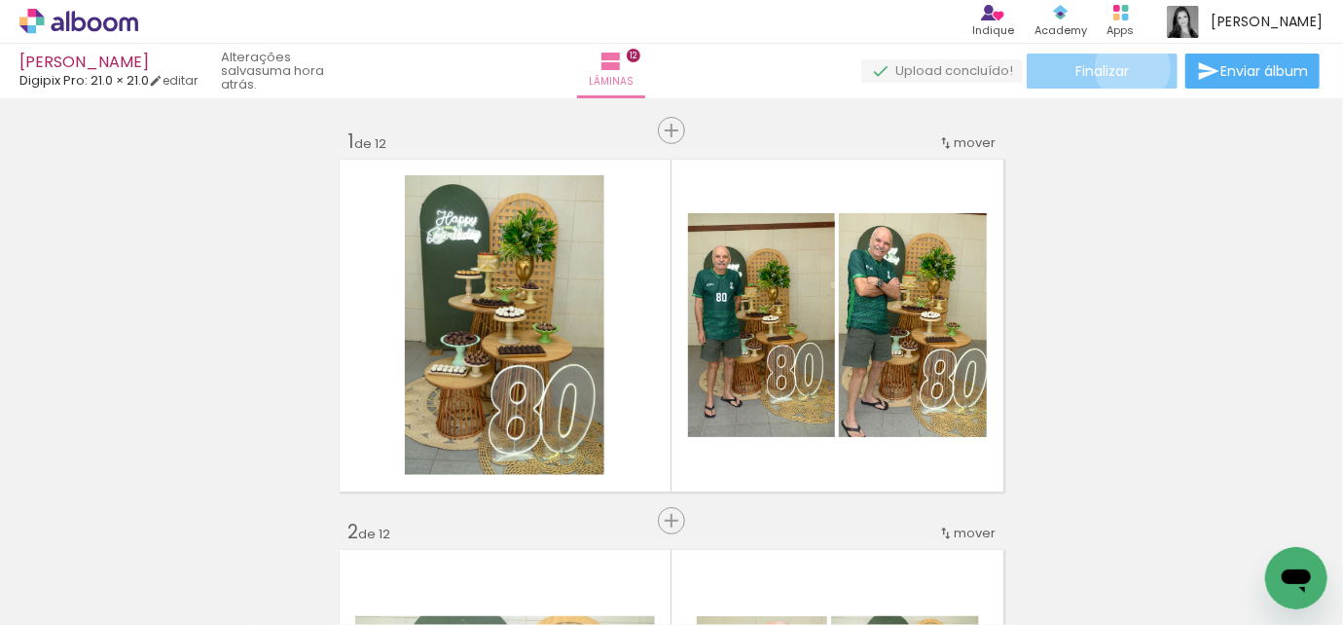
click at [1126, 67] on paper-button "Finalizar" at bounding box center [1102, 71] width 151 height 35
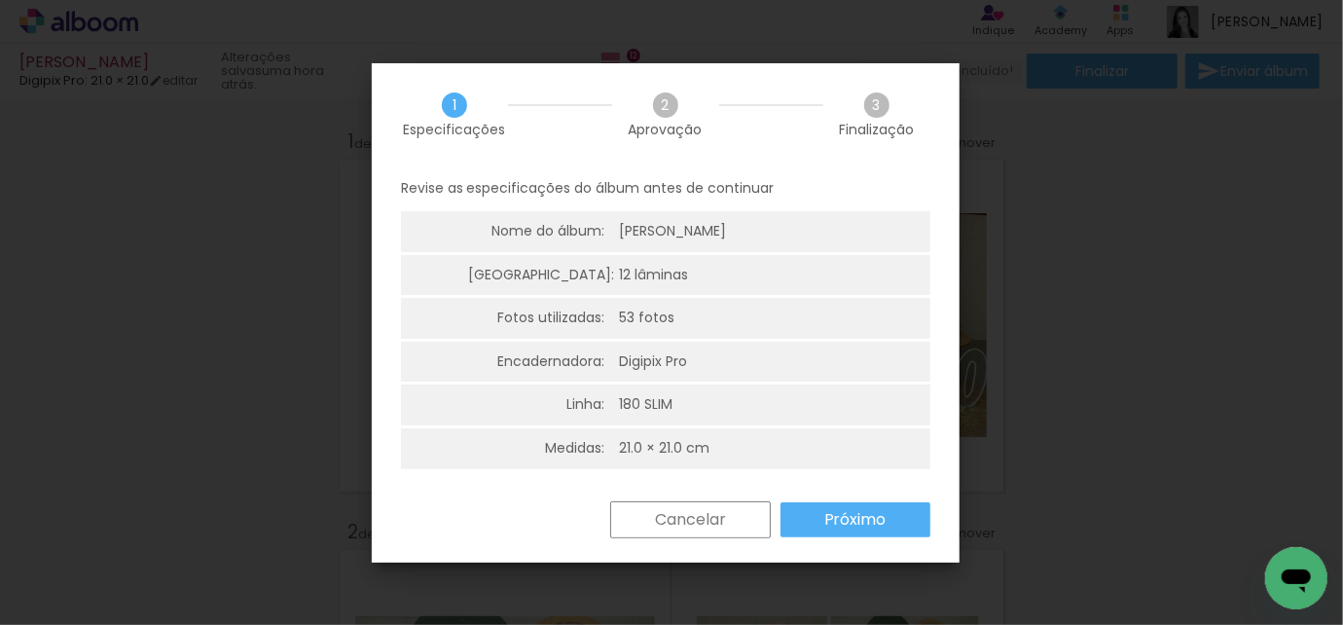
click at [892, 520] on paper-button "Próximo" at bounding box center [856, 519] width 150 height 35
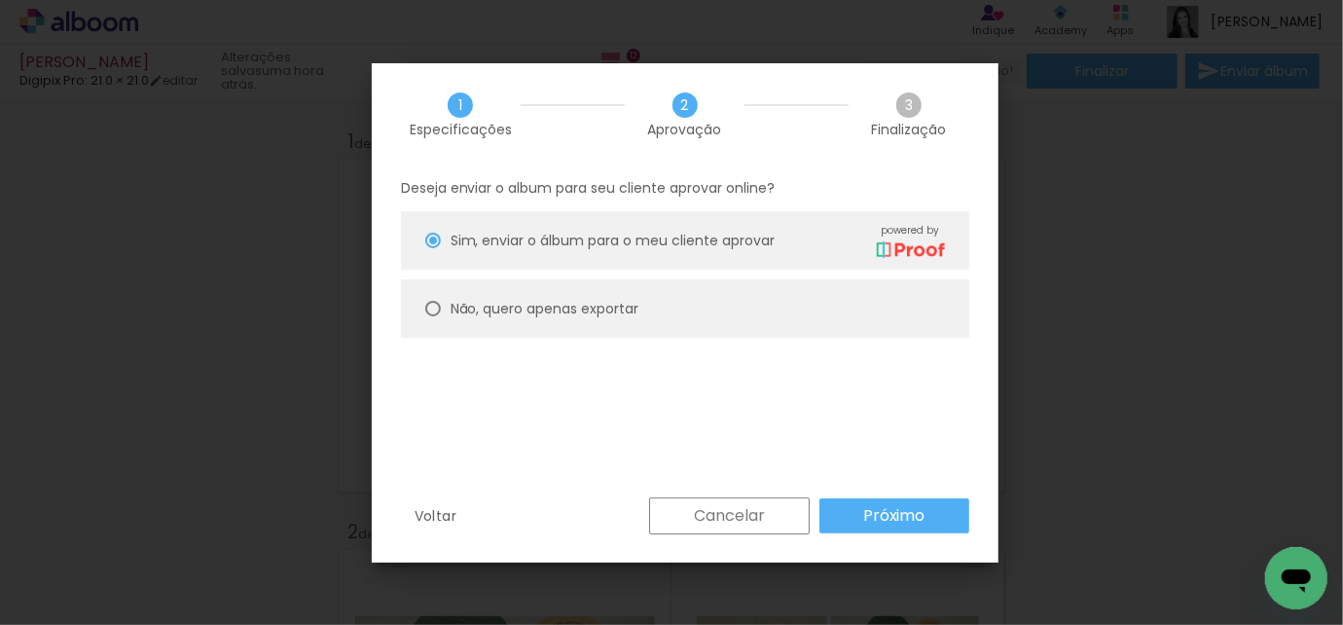
click at [0, 0] on slot "Próximo" at bounding box center [0, 0] width 0 height 0
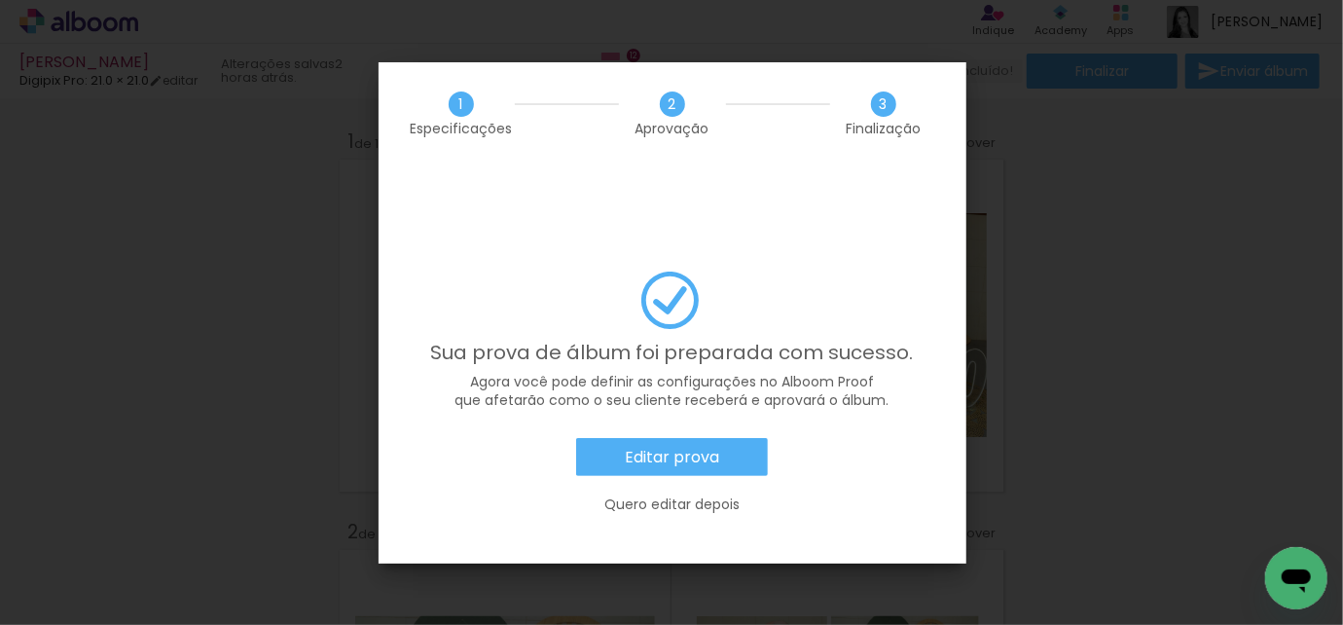
click at [0, 0] on slot "Quero editar depois" at bounding box center [0, 0] width 0 height 0
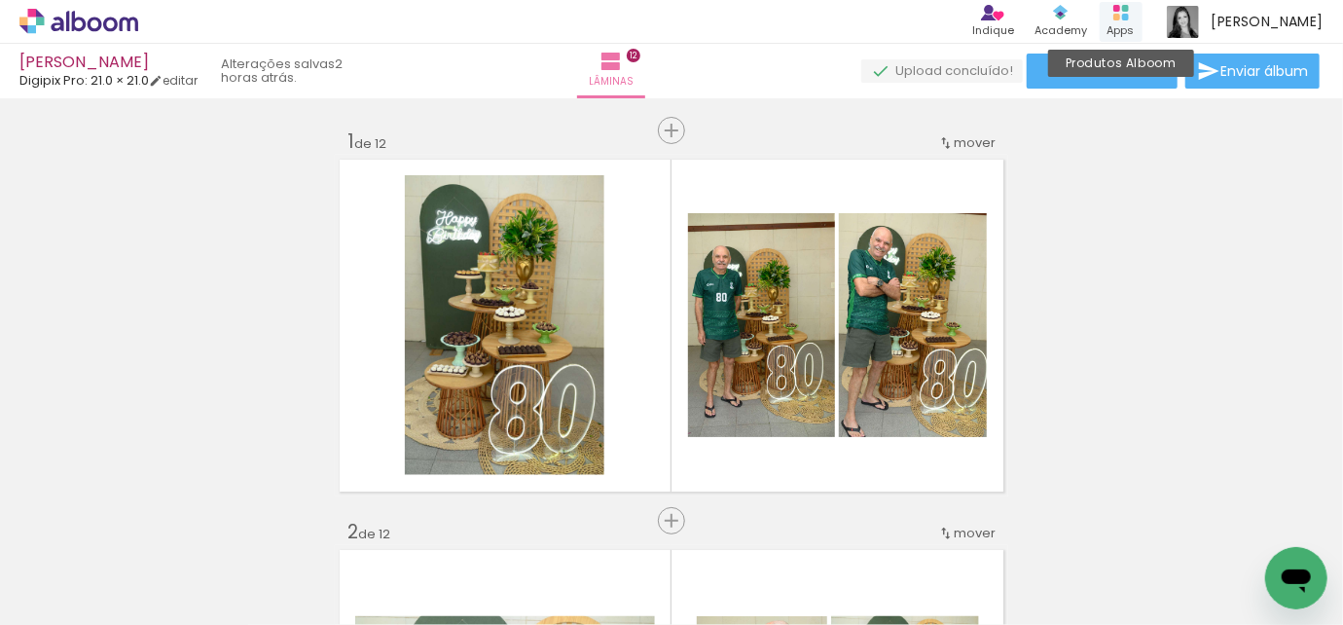
click at [1129, 12] on icon at bounding box center [1122, 13] width 16 height 16
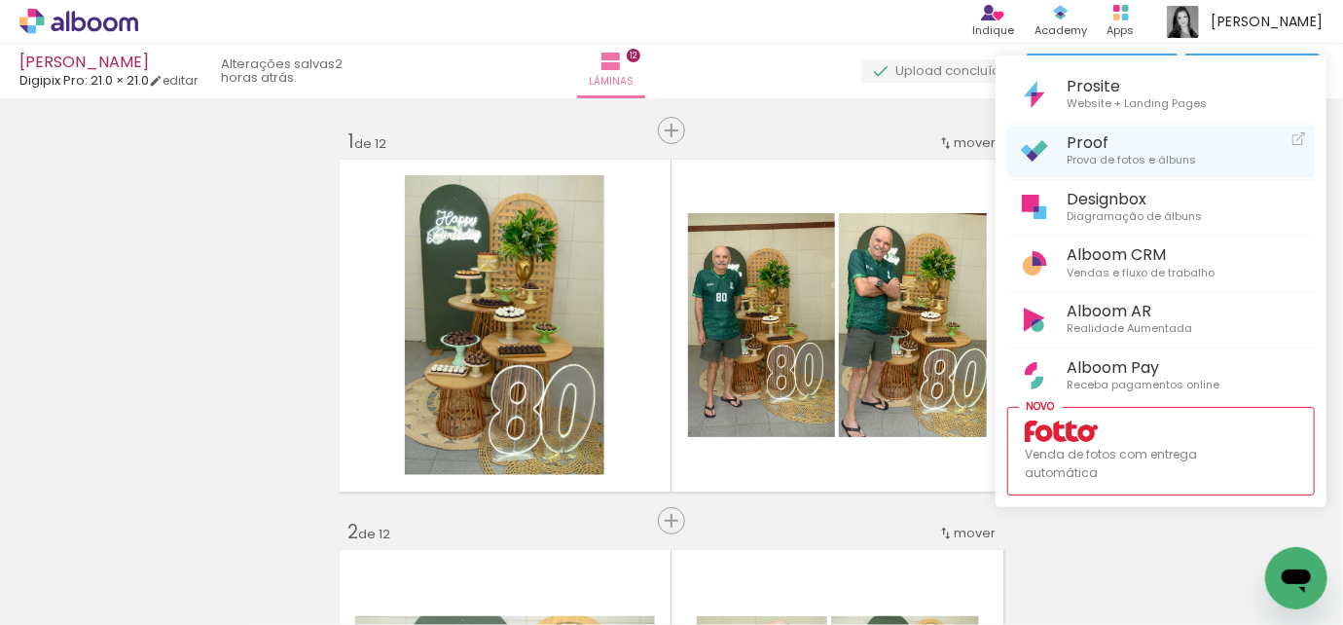
click at [1101, 143] on span "Proof" at bounding box center [1131, 142] width 129 height 18
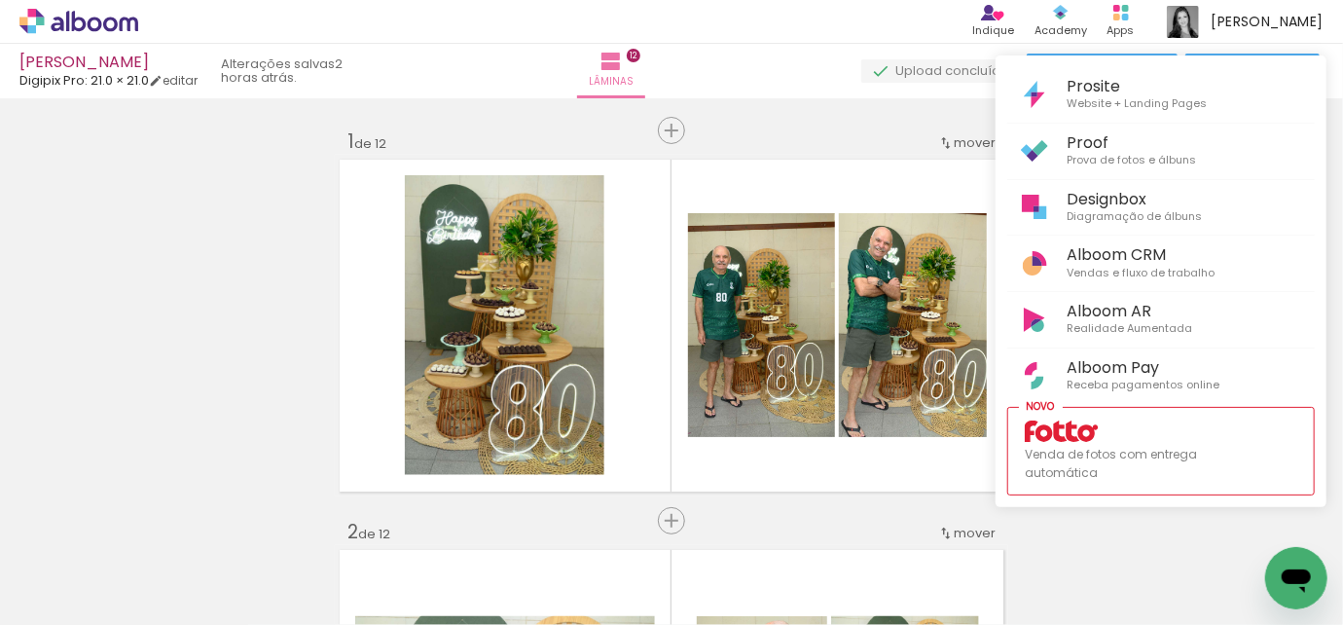
click at [212, 247] on div at bounding box center [671, 312] width 1343 height 625
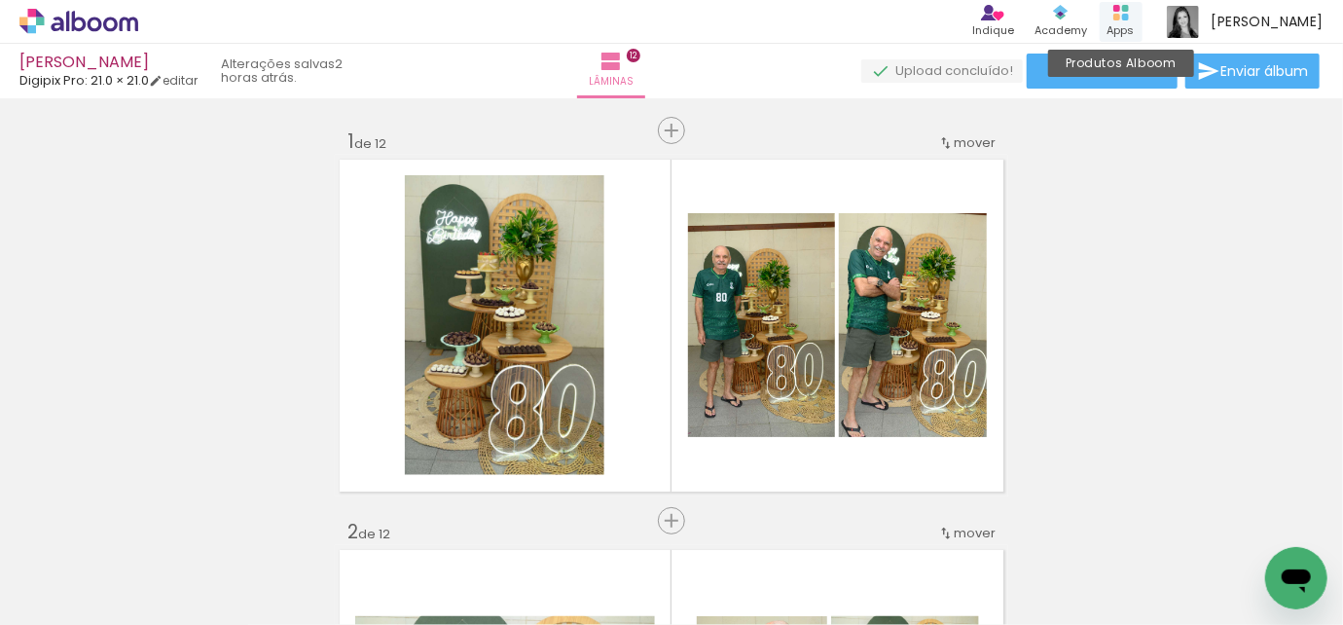
click at [1122, 20] on div "Produtos Alboom Apps" at bounding box center [1121, 22] width 43 height 40
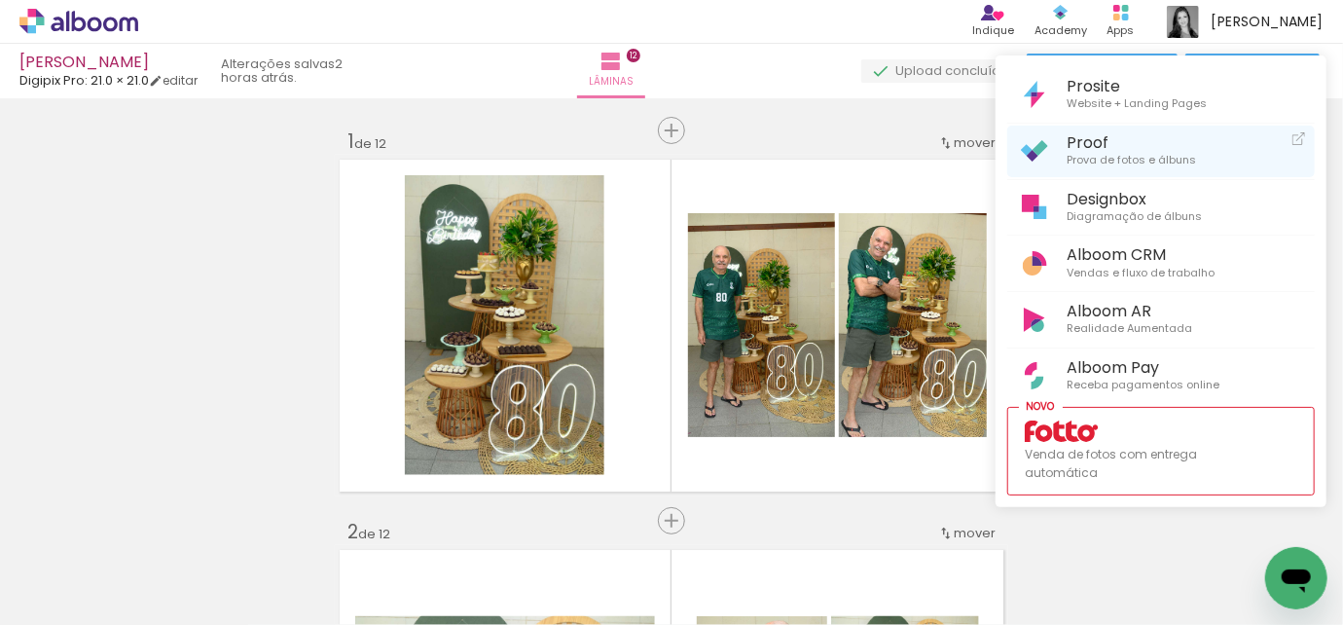
click at [1095, 148] on span "Proof" at bounding box center [1131, 142] width 129 height 18
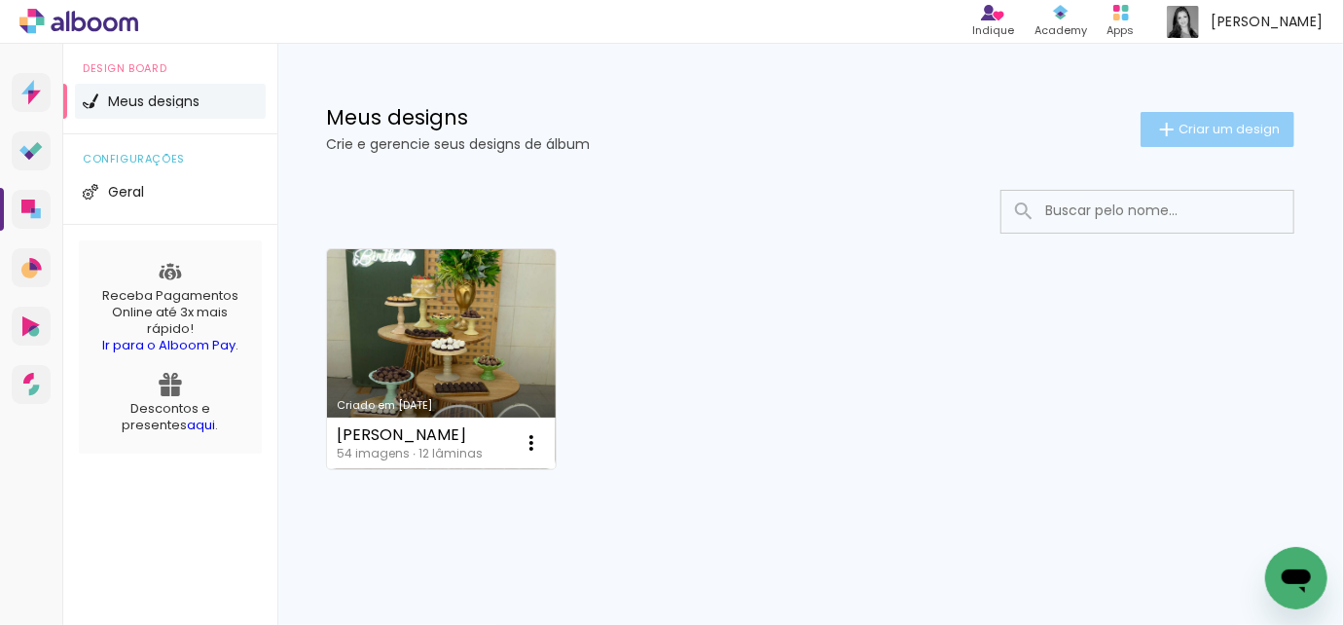
click at [1184, 132] on span "Criar um design" at bounding box center [1229, 129] width 101 height 13
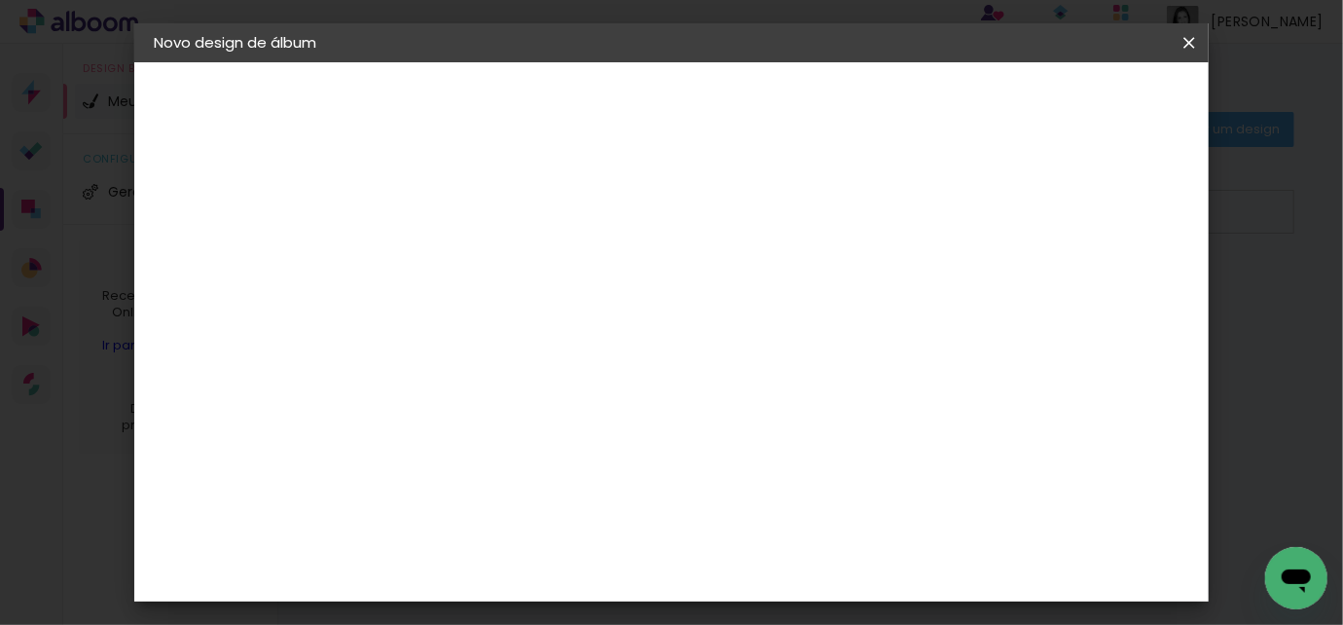
click at [472, 266] on input at bounding box center [472, 261] width 0 height 30
type input "pedro 4"
type paper-input "pedro 4"
click at [672, 90] on paper-button "Avançar" at bounding box center [623, 103] width 95 height 33
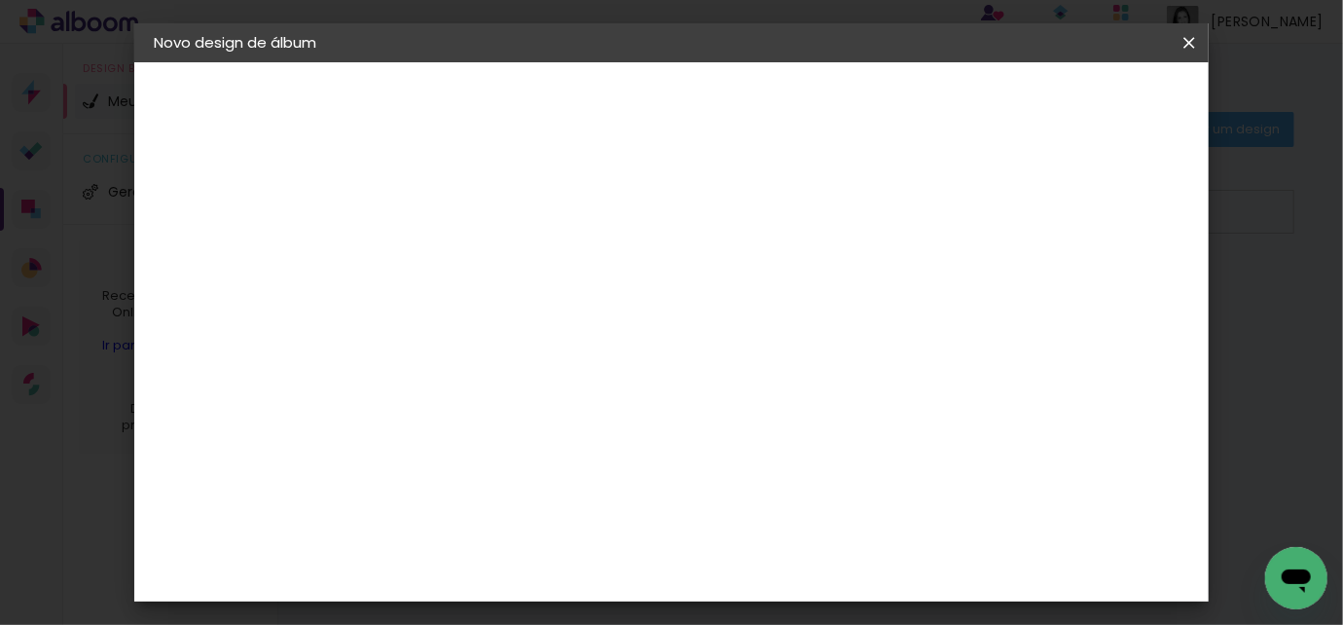
click at [507, 363] on div "Digipix Pro" at bounding box center [483, 378] width 49 height 31
click at [0, 0] on slot "Avançar" at bounding box center [0, 0] width 0 height 0
click at [548, 324] on input "text" at bounding box center [510, 339] width 76 height 30
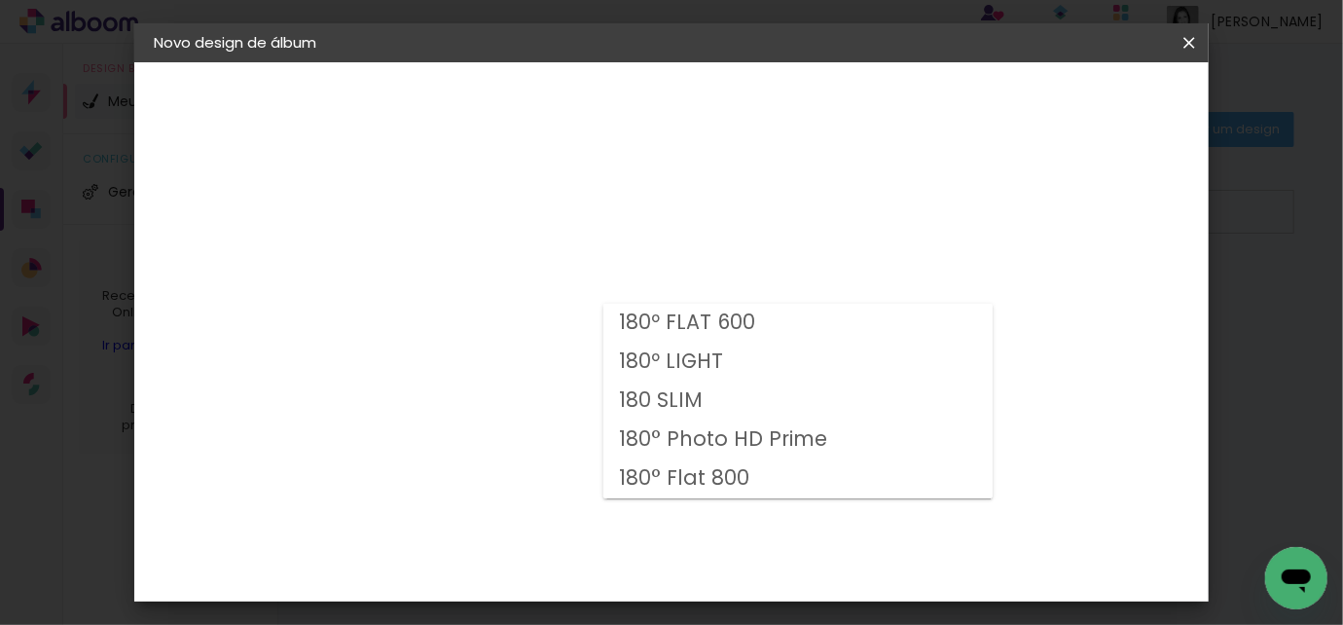
click at [0, 0] on slot "180 SLIM" at bounding box center [0, 0] width 0 height 0
type input "180 SLIM"
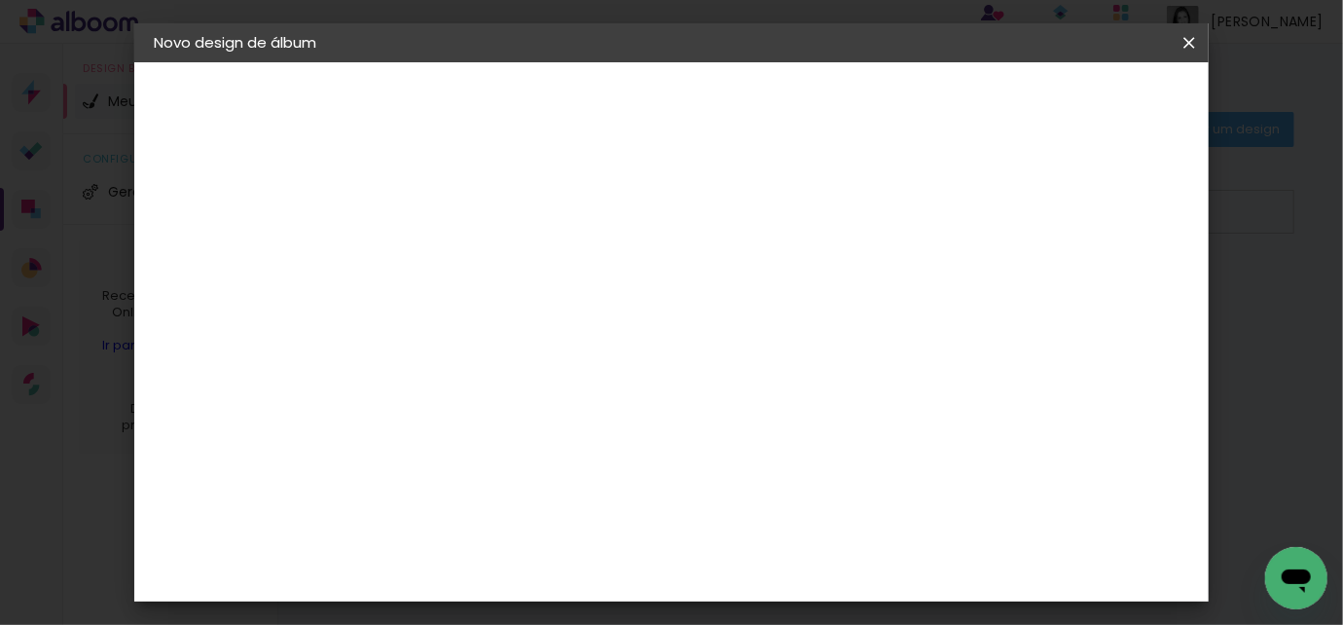
scroll to position [265, 0]
click at [604, 455] on span "21.0 × 21.0" at bounding box center [558, 481] width 91 height 52
click at [0, 0] on slot "Avançar" at bounding box center [0, 0] width 0 height 0
click at [829, 105] on span "Iniciar design" at bounding box center [807, 109] width 45 height 27
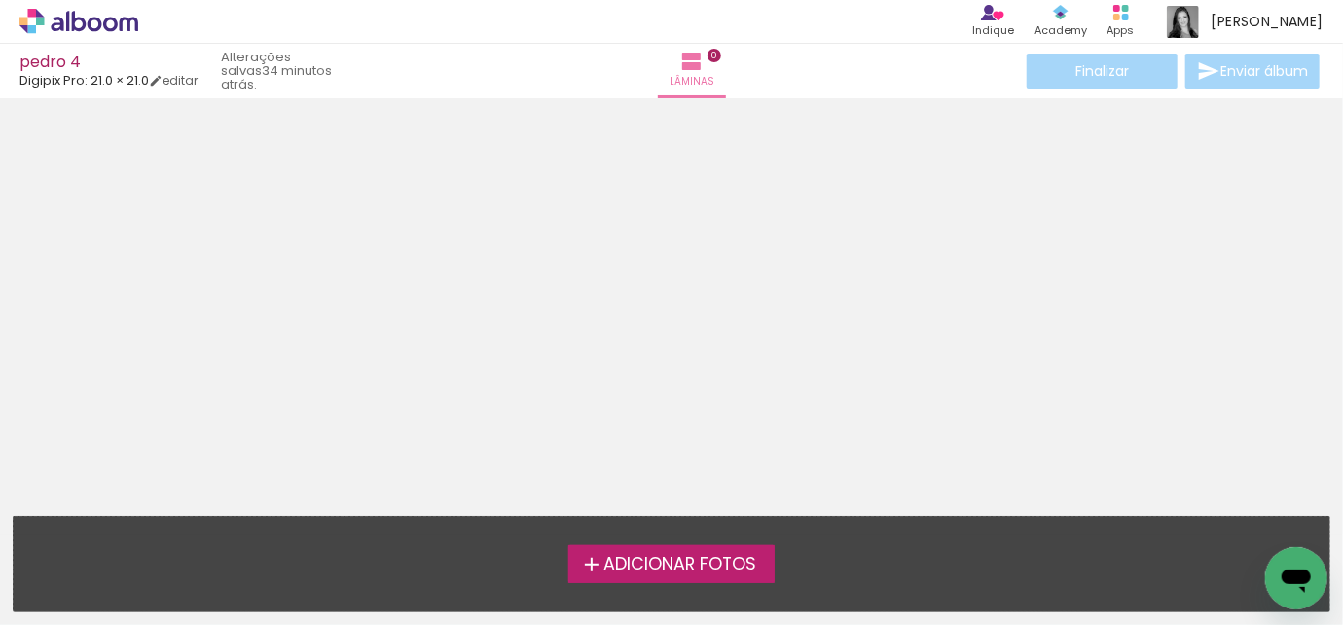
click at [673, 577] on label "Adicionar Fotos" at bounding box center [672, 563] width 207 height 37
click at [0, 0] on input "file" at bounding box center [0, 0] width 0 height 0
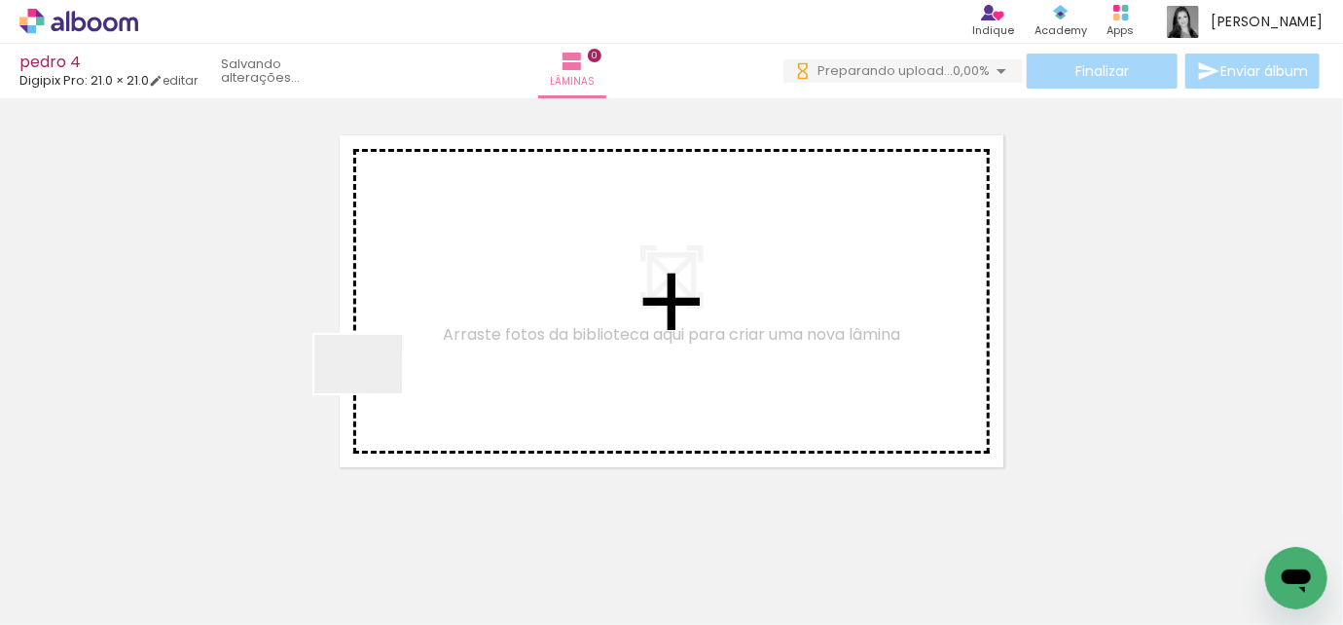
drag, startPoint x: 190, startPoint y: 576, endPoint x: 433, endPoint y: 328, distance: 347.6
click at [433, 328] on quentale-workspace at bounding box center [671, 312] width 1343 height 625
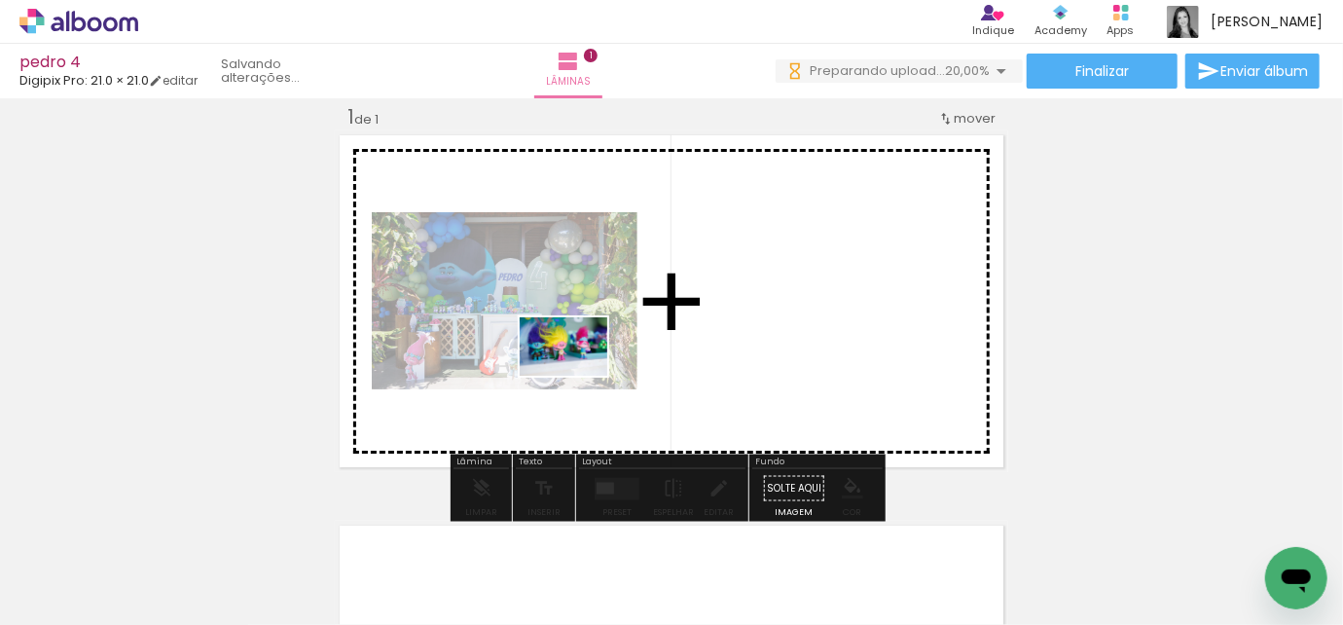
drag, startPoint x: 300, startPoint y: 574, endPoint x: 709, endPoint y: 303, distance: 490.8
click at [709, 303] on quentale-workspace at bounding box center [671, 312] width 1343 height 625
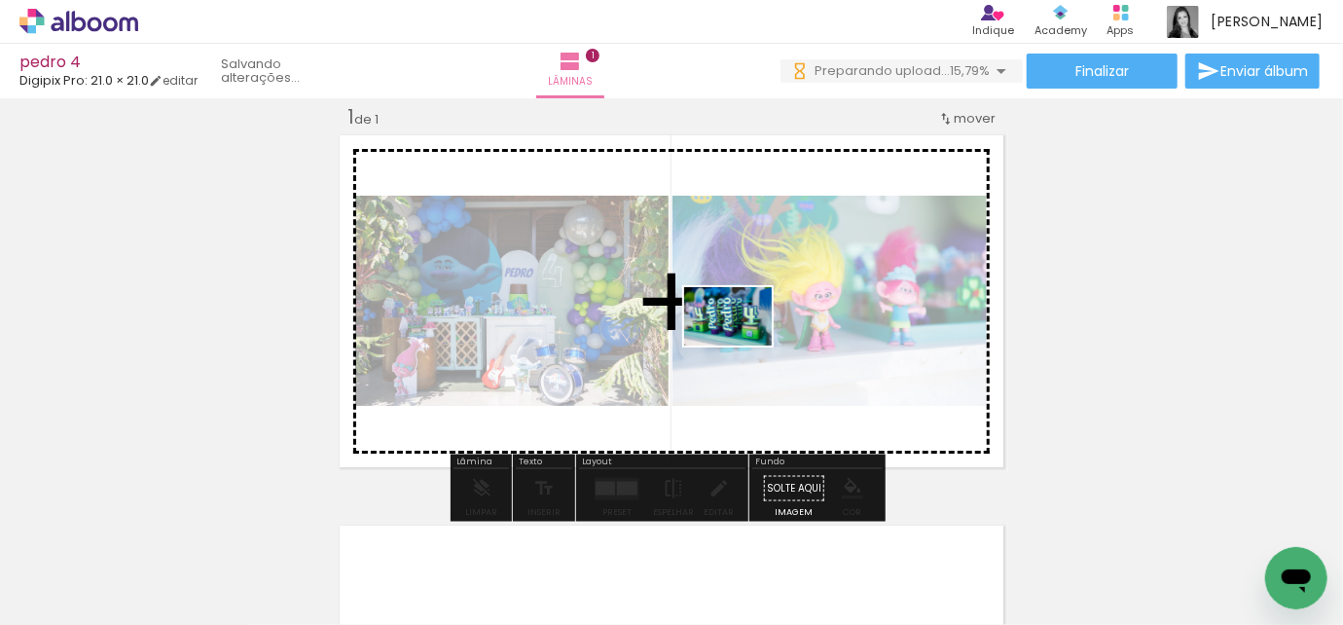
drag, startPoint x: 414, startPoint y: 576, endPoint x: 743, endPoint y: 346, distance: 401.9
click at [743, 346] on quentale-workspace at bounding box center [671, 312] width 1343 height 625
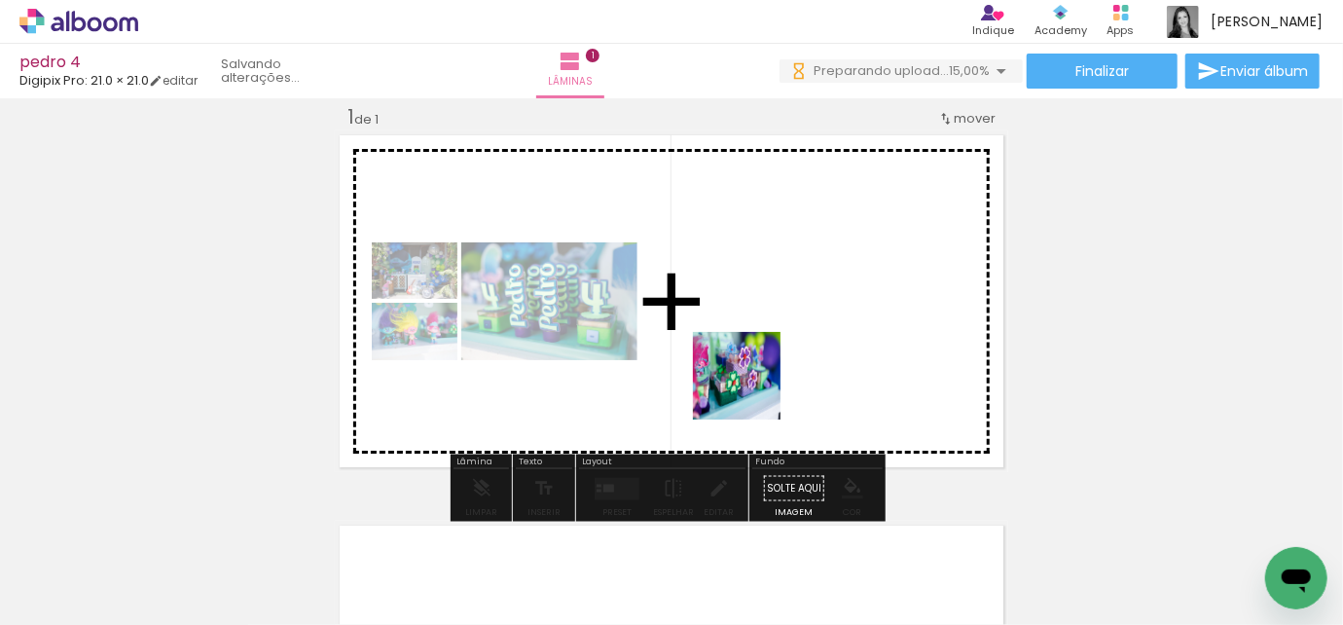
drag, startPoint x: 506, startPoint y: 582, endPoint x: 752, endPoint y: 390, distance: 311.4
click at [752, 390] on quentale-workspace at bounding box center [671, 312] width 1343 height 625
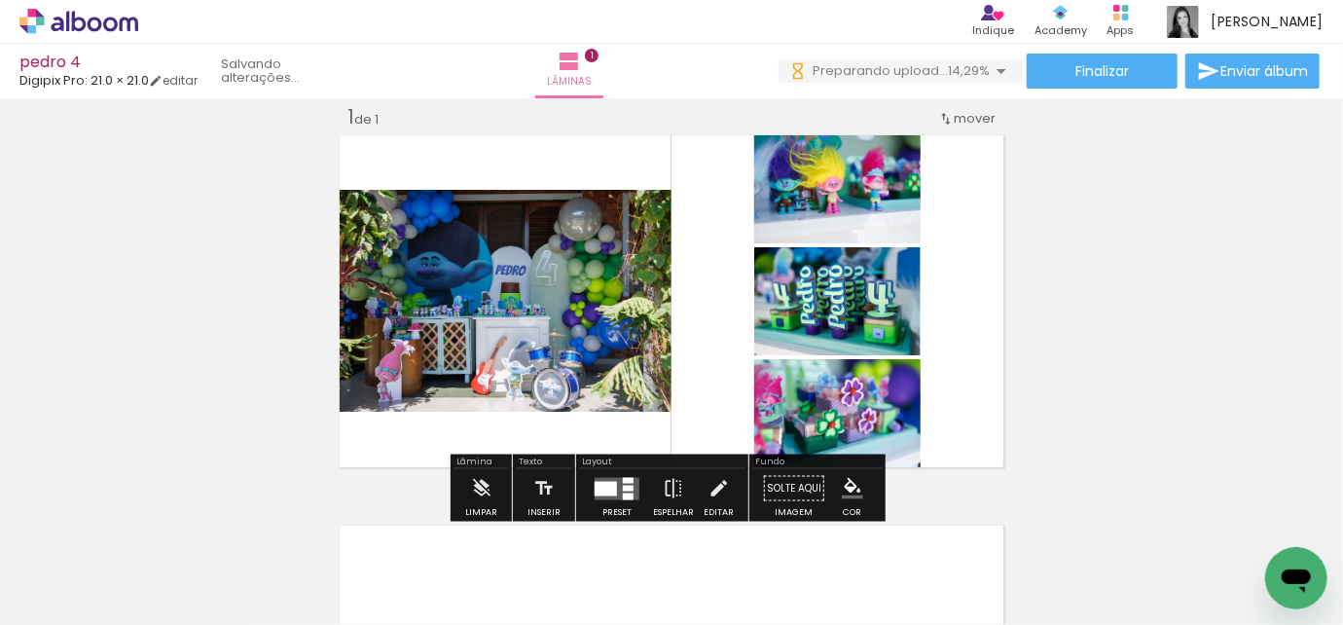
click at [620, 596] on div at bounding box center [631, 559] width 64 height 96
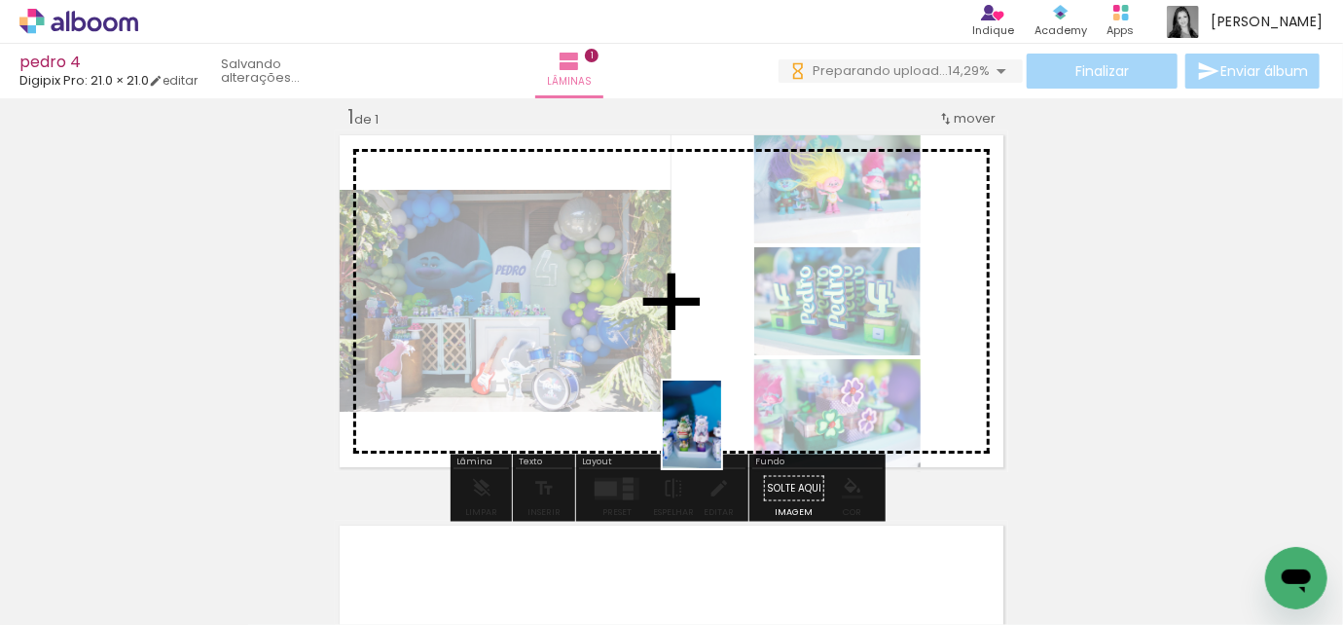
drag, startPoint x: 620, startPoint y: 596, endPoint x: 721, endPoint y: 439, distance: 186.6
click at [721, 439] on quentale-workspace at bounding box center [671, 312] width 1343 height 625
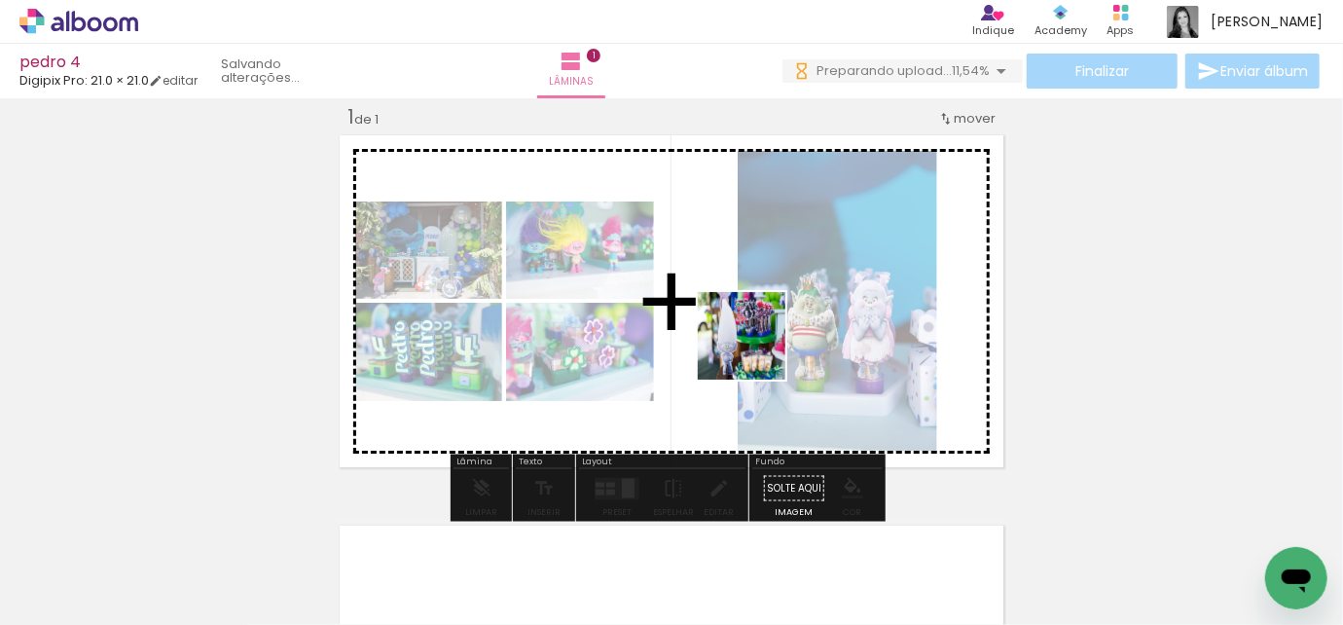
drag, startPoint x: 751, startPoint y: 582, endPoint x: 815, endPoint y: 522, distance: 88.2
click at [756, 350] on quentale-workspace at bounding box center [671, 312] width 1343 height 625
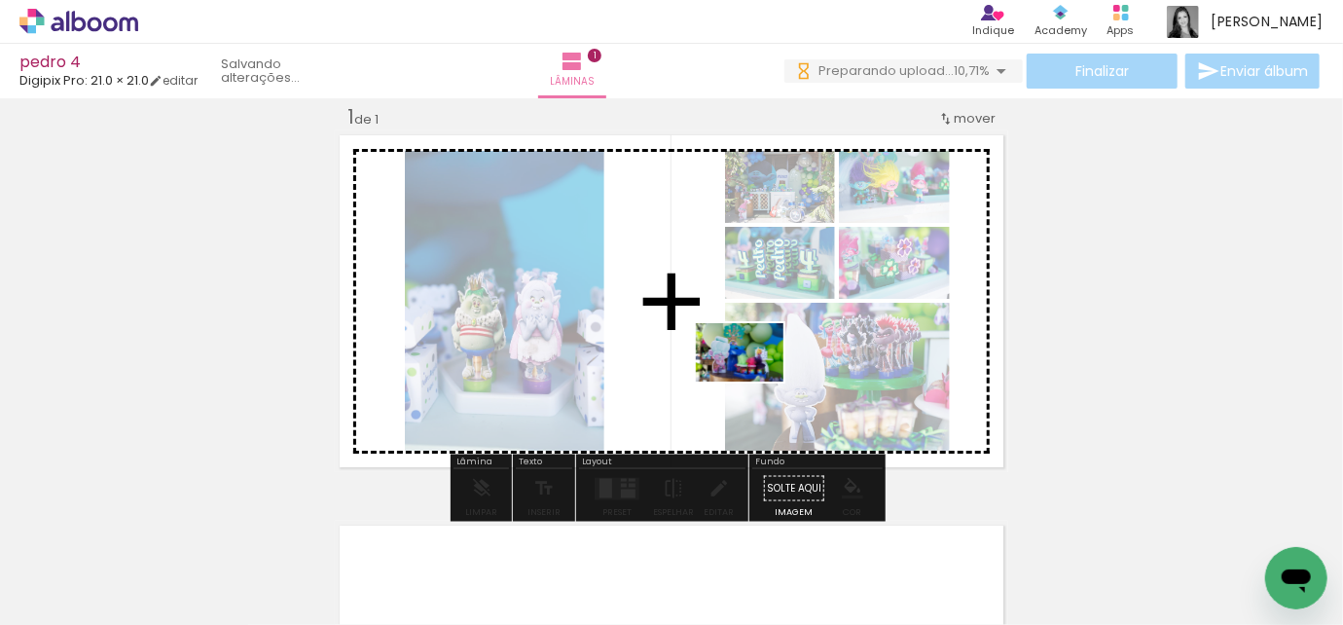
drag, startPoint x: 854, startPoint y: 580, endPoint x: 754, endPoint y: 382, distance: 222.0
click at [754, 382] on quentale-workspace at bounding box center [671, 312] width 1343 height 625
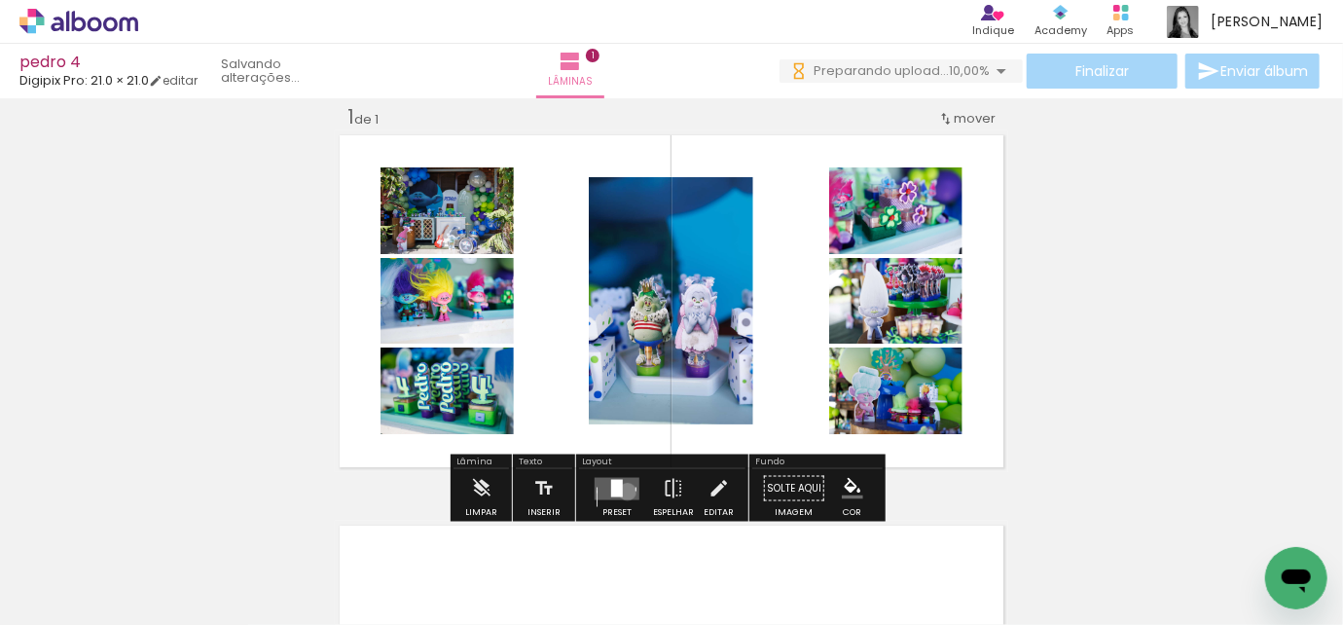
click at [623, 491] on quentale-layouter at bounding box center [617, 488] width 45 height 22
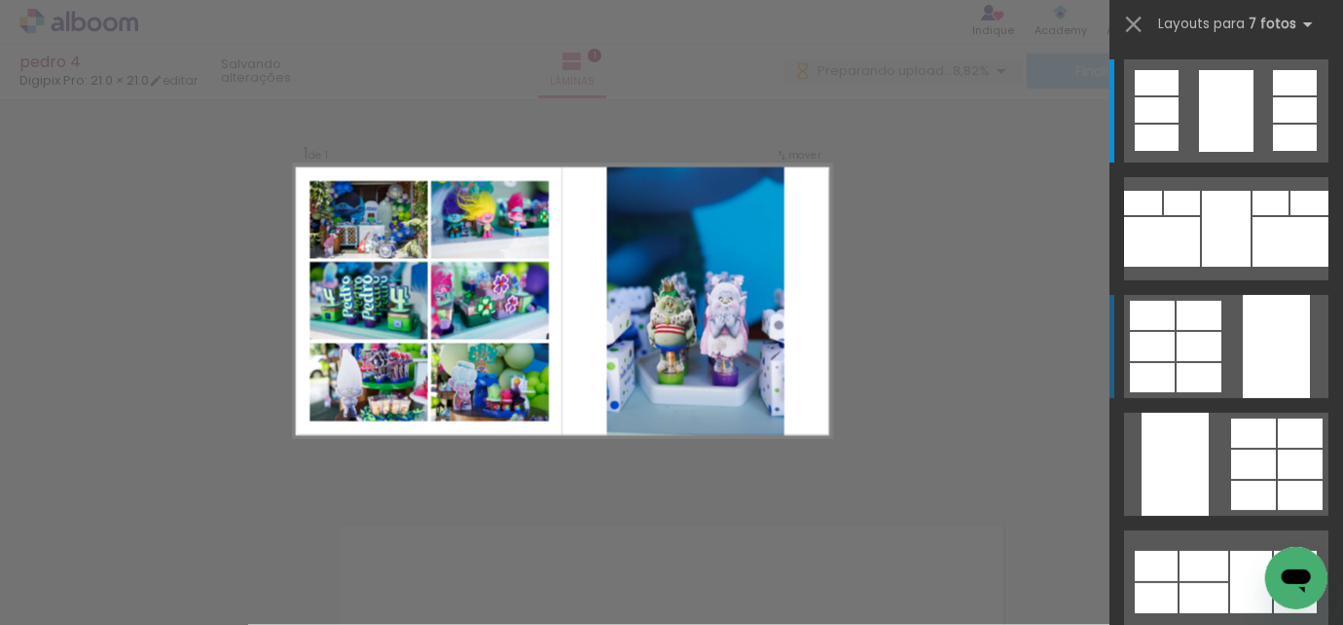
click at [1228, 337] on quentale-layouter at bounding box center [1226, 346] width 204 height 103
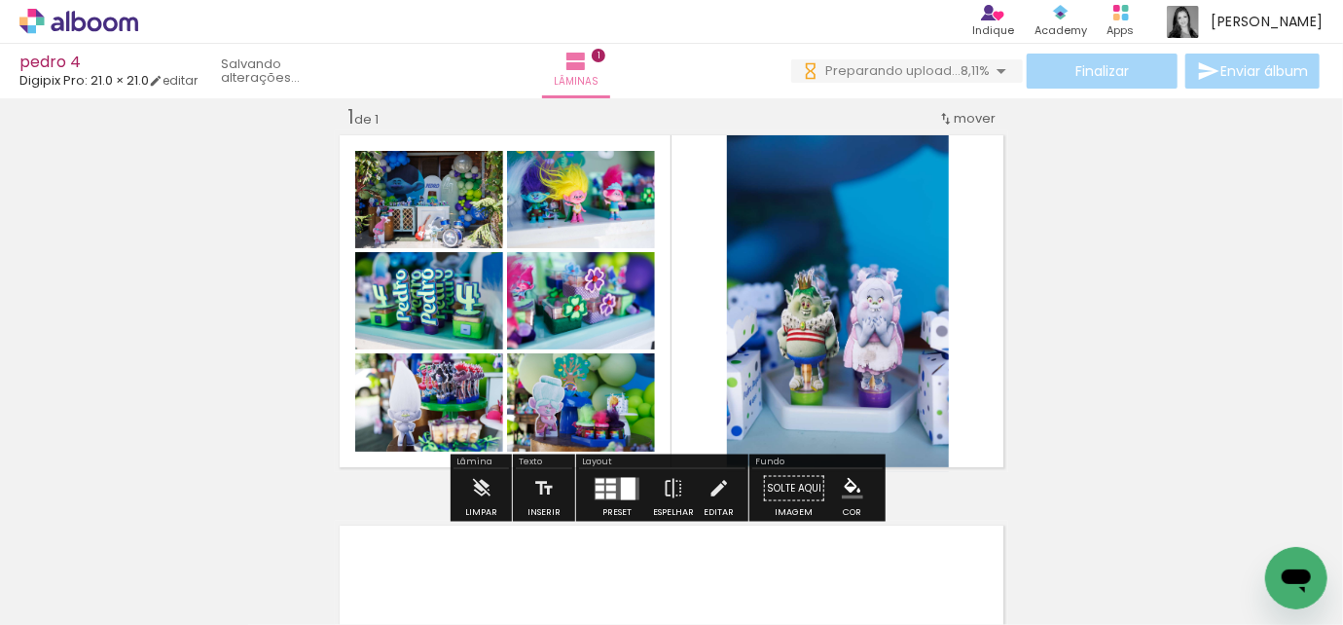
click at [621, 495] on div at bounding box center [628, 488] width 15 height 22
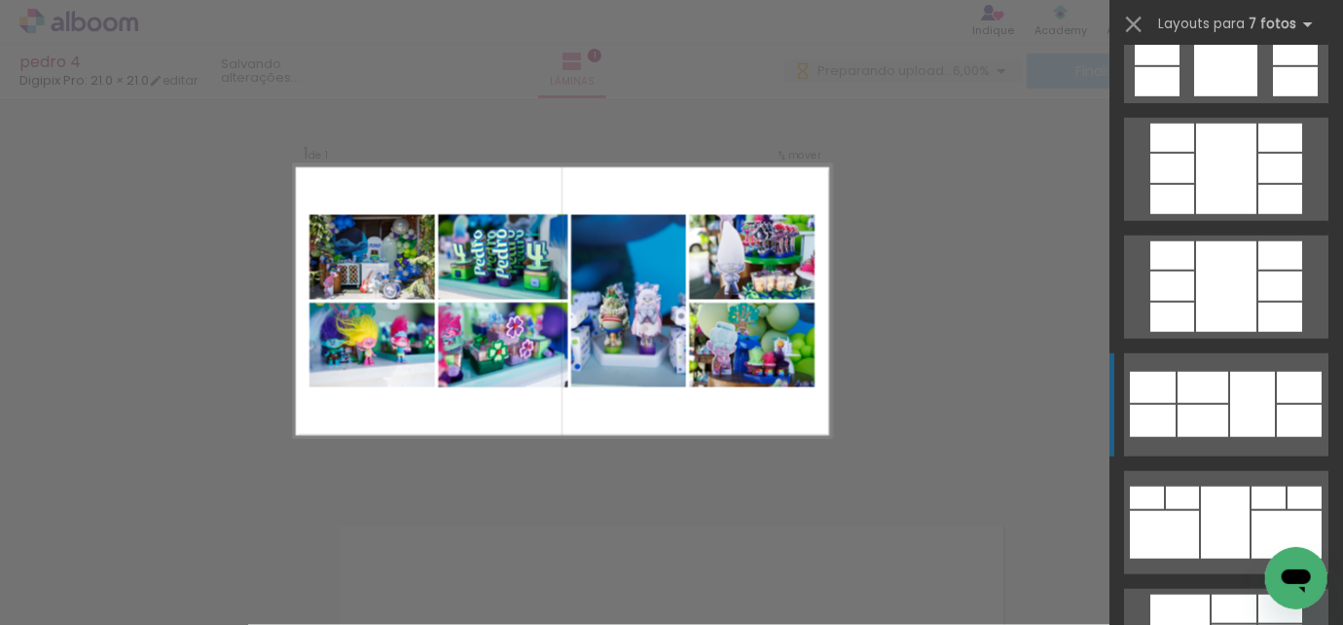
click at [1215, 394] on div at bounding box center [1203, 387] width 51 height 31
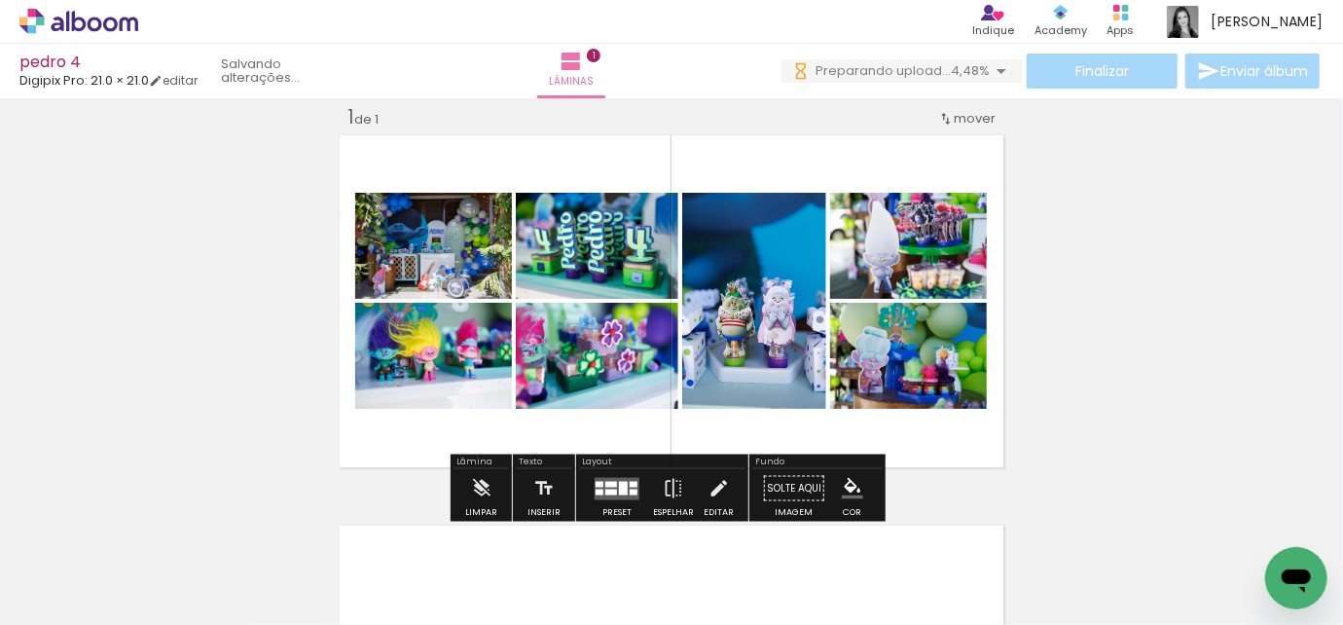
click at [614, 503] on quentale-thumb at bounding box center [630, 559] width 109 height 112
click at [619, 487] on div at bounding box center [623, 488] width 9 height 14
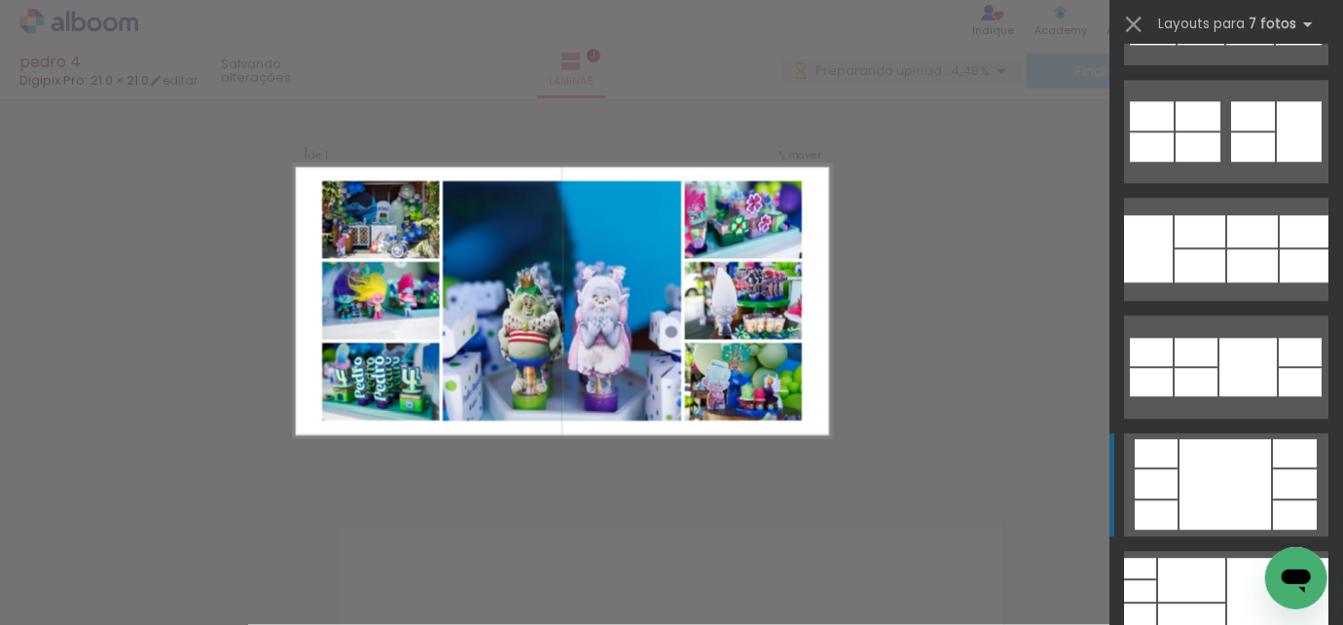
scroll to position [2564, 0]
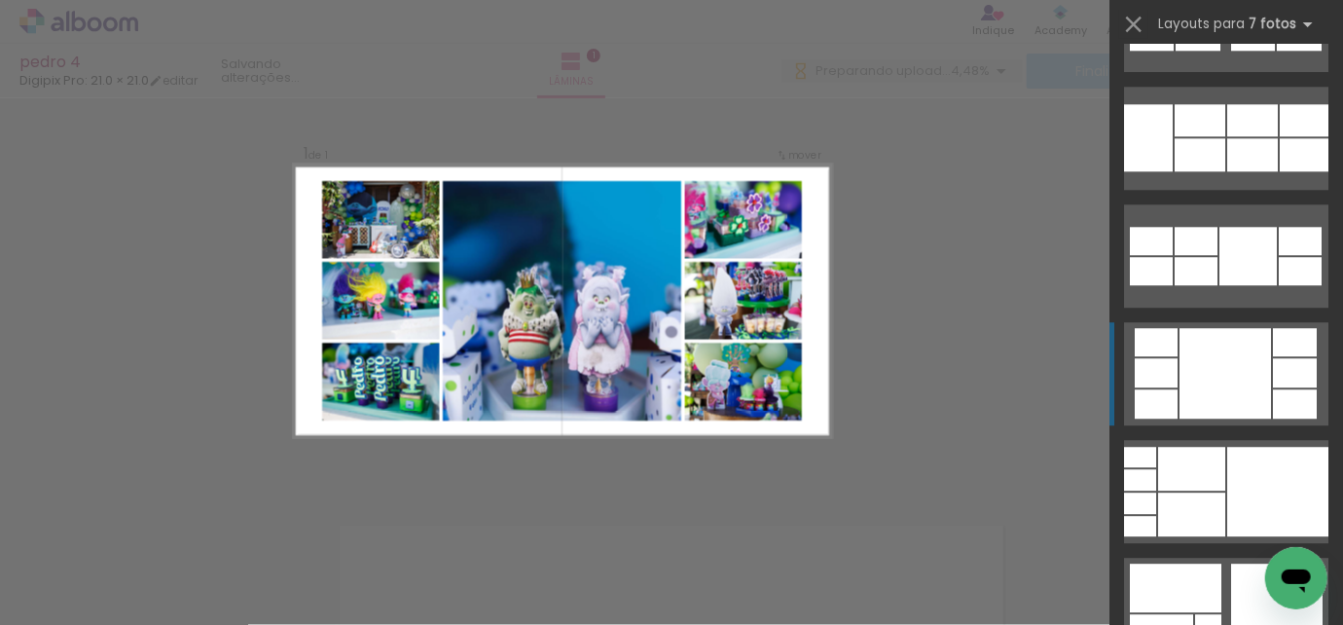
click at [1236, 387] on div at bounding box center [1226, 373] width 92 height 91
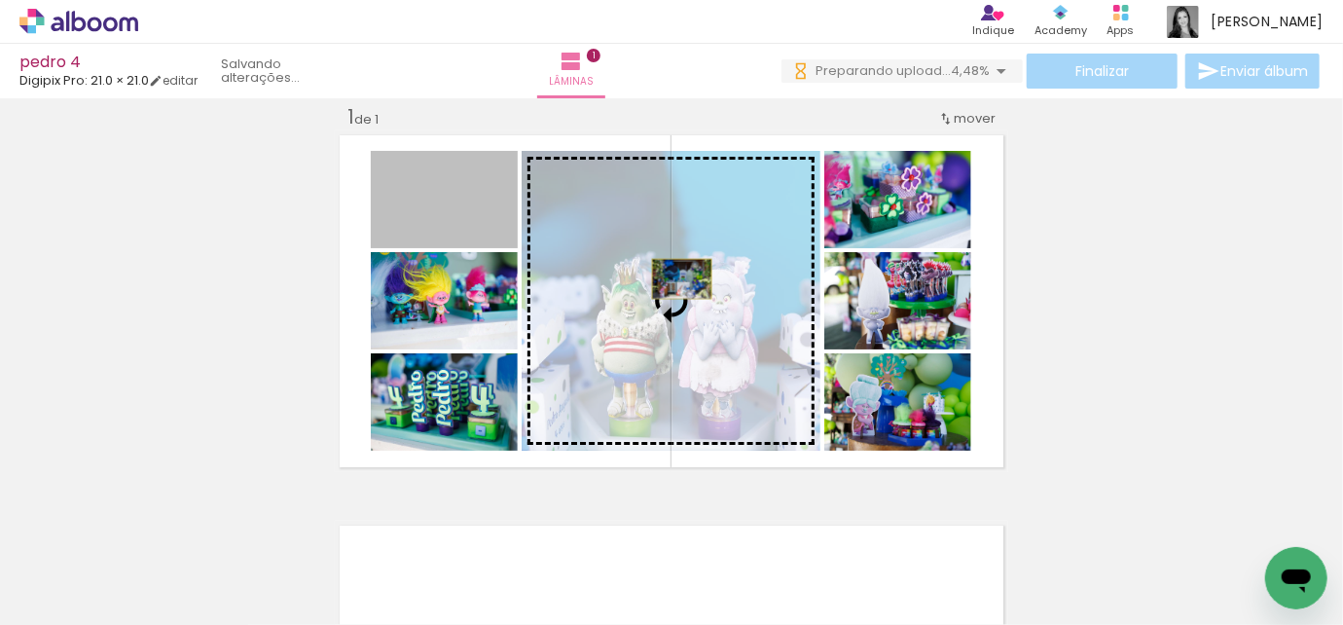
drag, startPoint x: 447, startPoint y: 212, endPoint x: 676, endPoint y: 278, distance: 238.2
click at [0, 0] on slot at bounding box center [0, 0] width 0 height 0
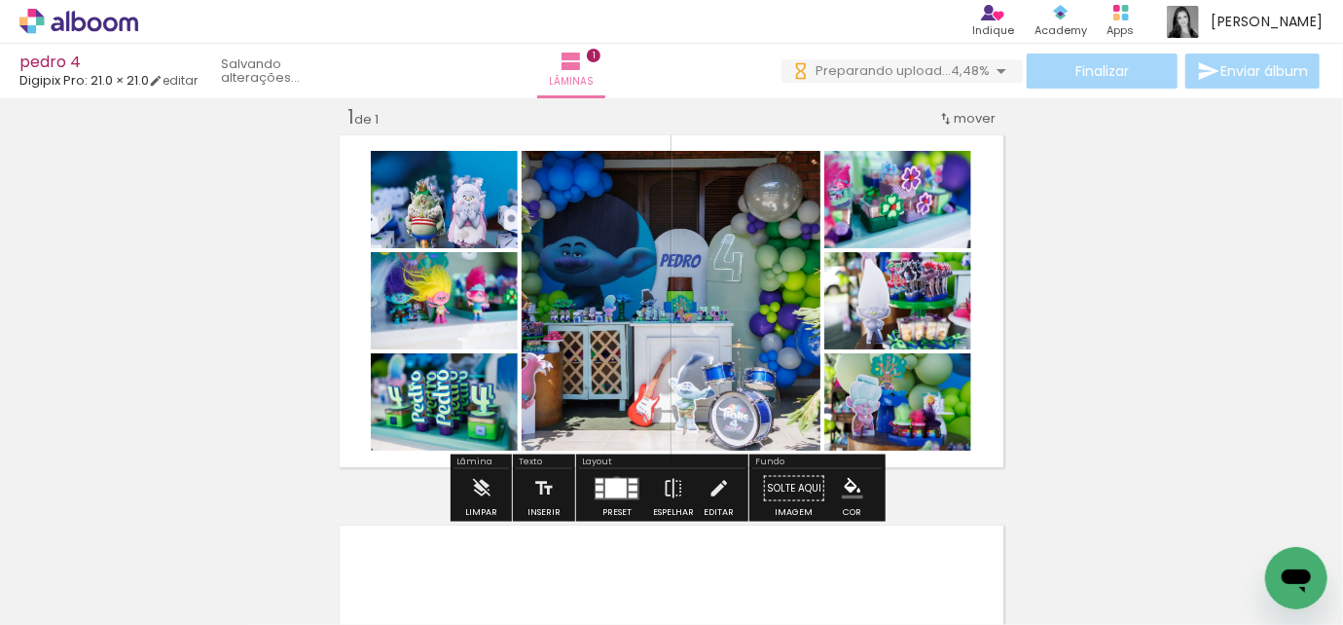
click at [612, 480] on div at bounding box center [615, 487] width 21 height 19
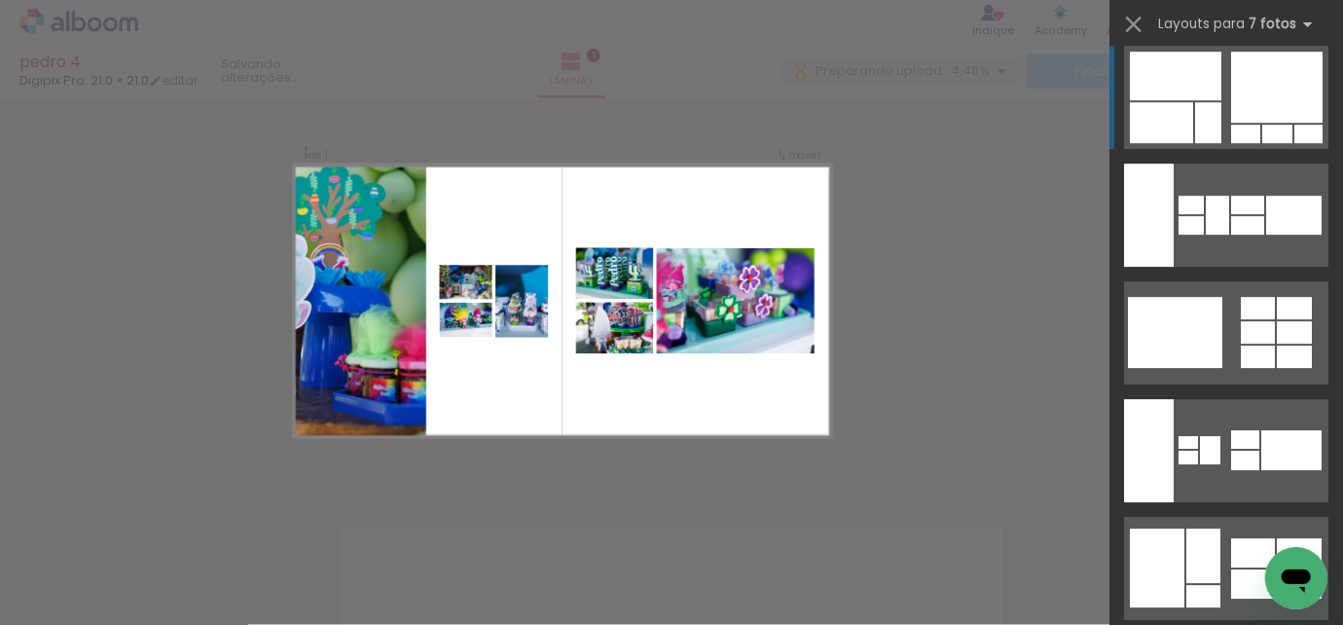
scroll to position [3180, 0]
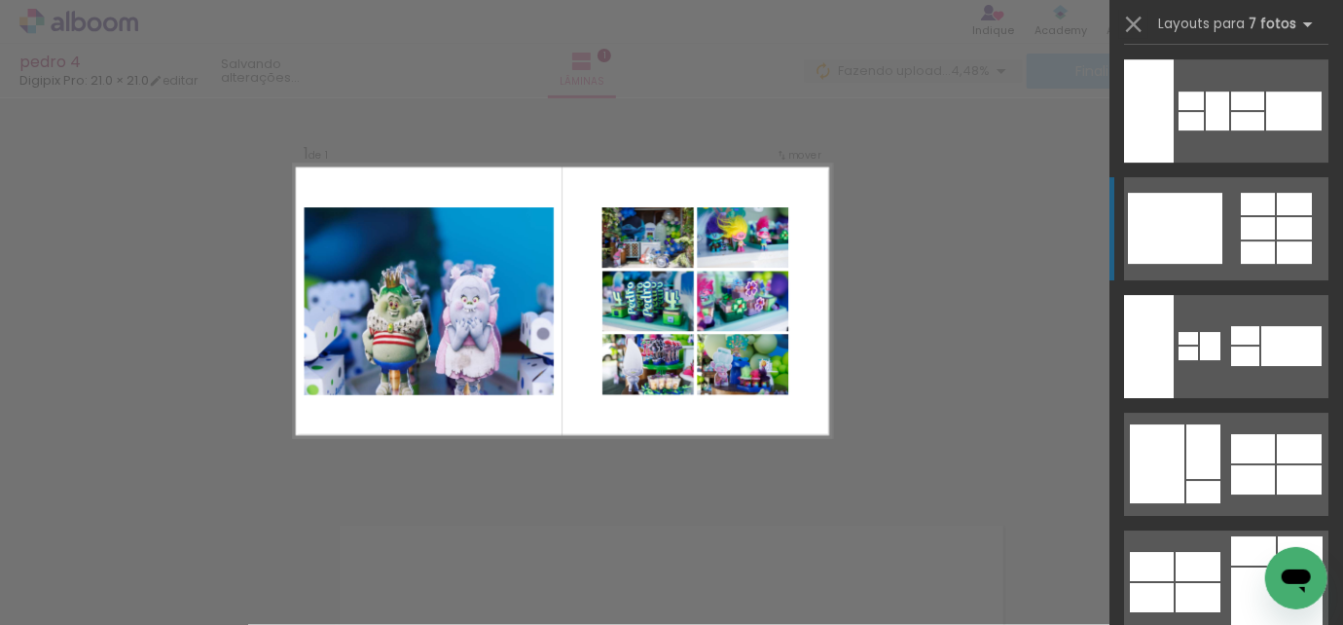
click at [1193, 261] on div at bounding box center [1175, 228] width 94 height 71
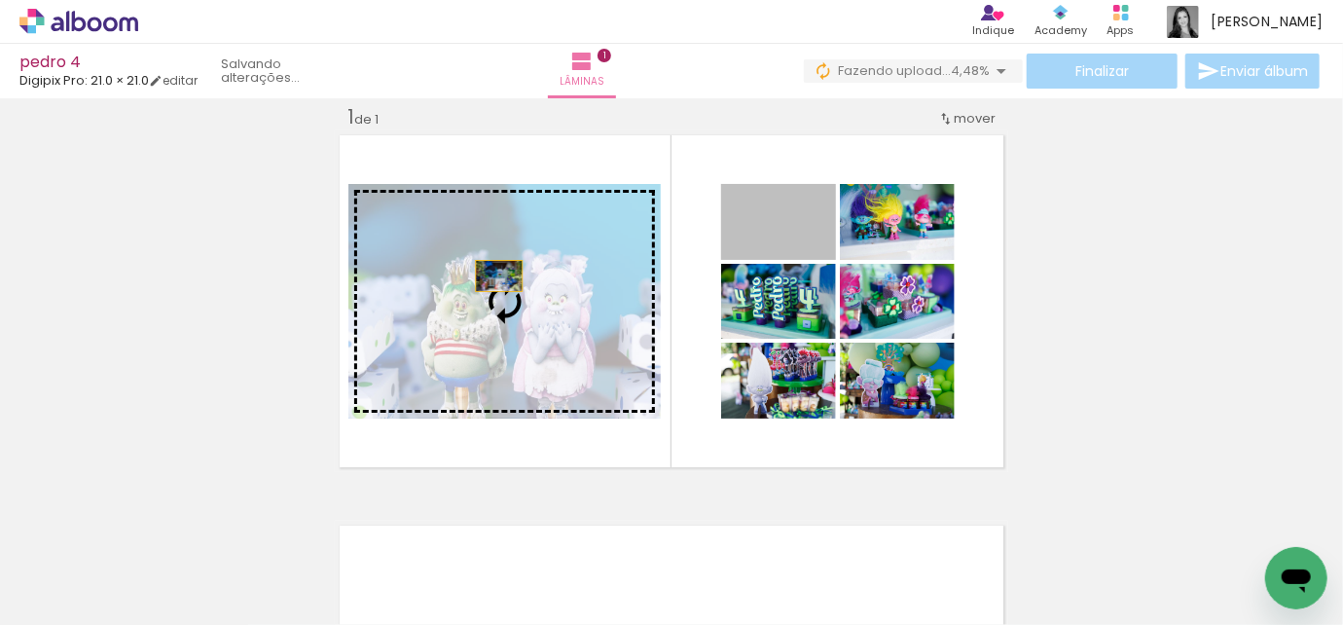
drag, startPoint x: 799, startPoint y: 237, endPoint x: 493, endPoint y: 275, distance: 309.1
click at [0, 0] on slot at bounding box center [0, 0] width 0 height 0
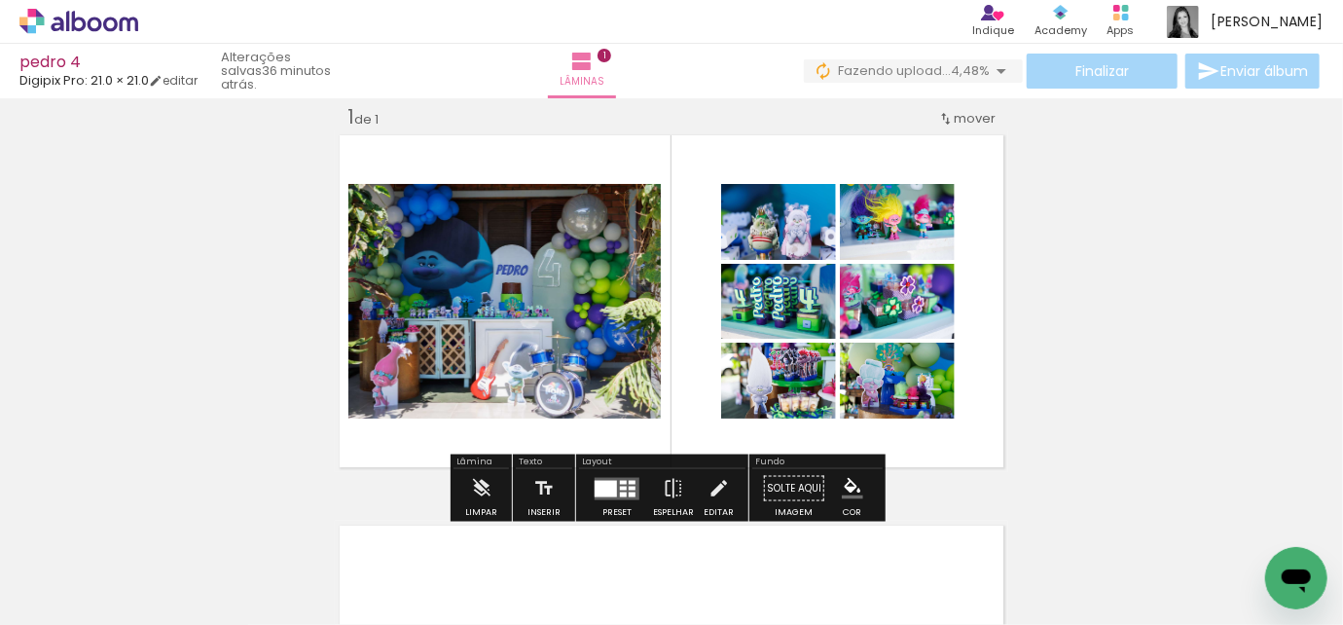
click at [629, 330] on quentale-photo at bounding box center [505, 301] width 312 height 235
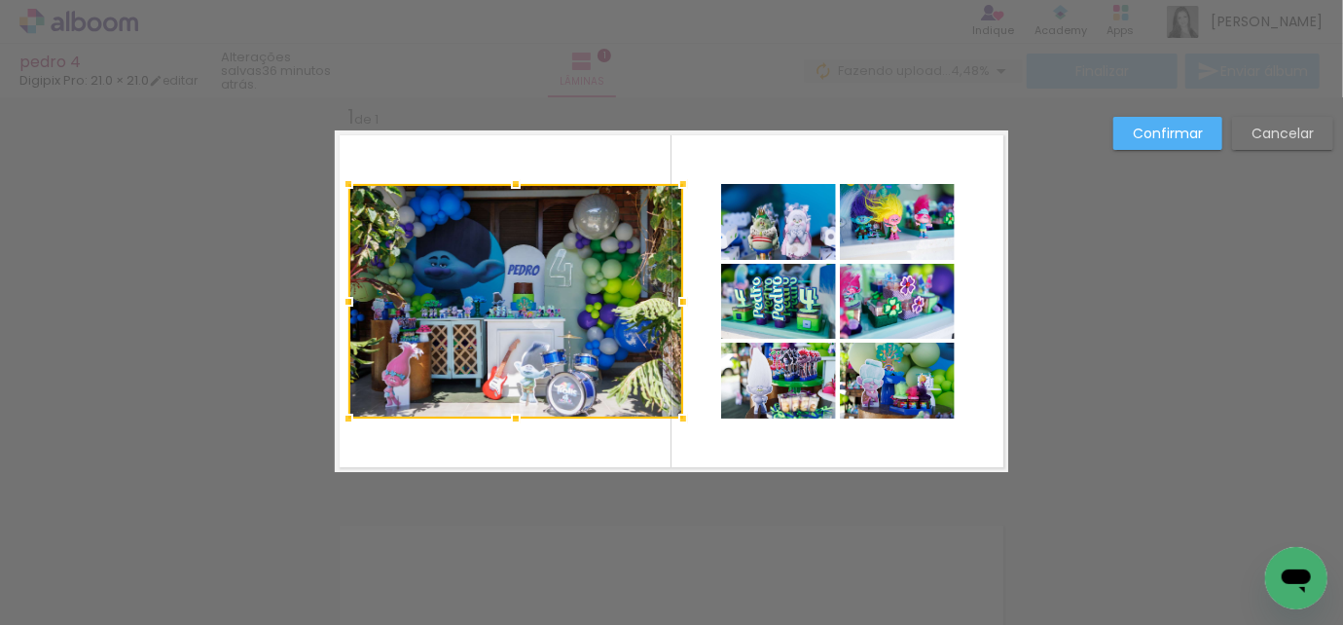
drag, startPoint x: 654, startPoint y: 302, endPoint x: 678, endPoint y: 299, distance: 23.5
click at [678, 299] on div at bounding box center [683, 301] width 39 height 39
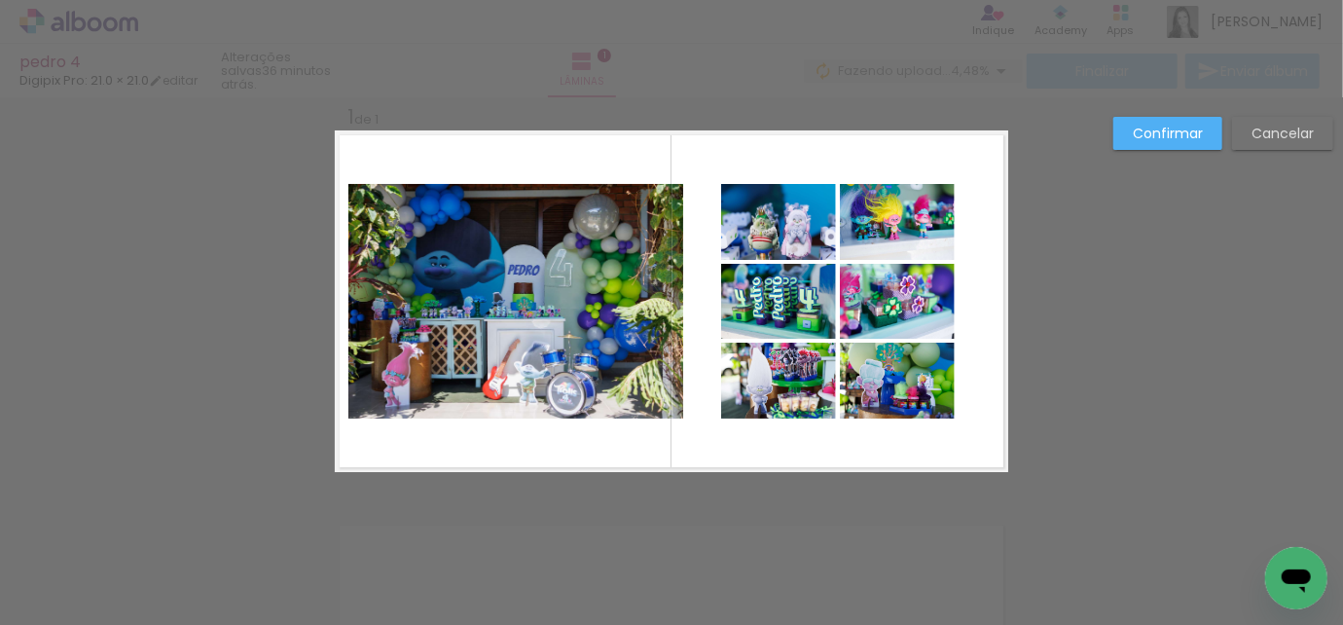
click at [1043, 312] on div "Confirmar Cancelar" at bounding box center [671, 487] width 1343 height 827
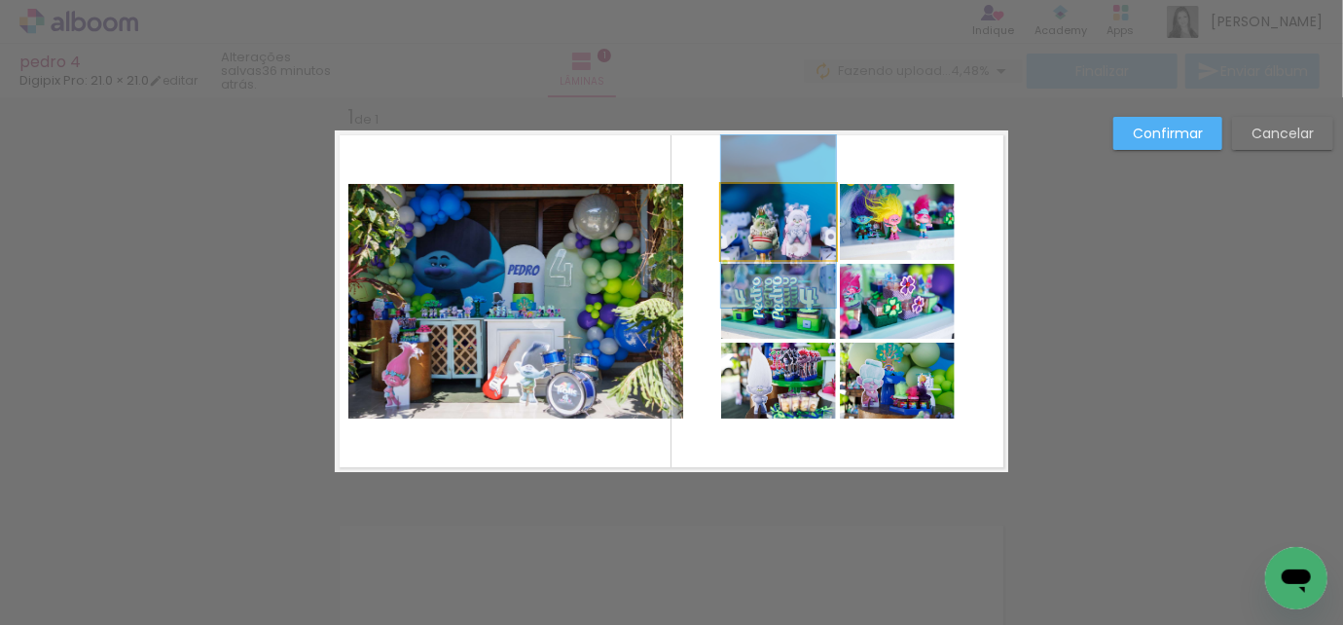
click at [785, 235] on quentale-photo at bounding box center [778, 222] width 115 height 76
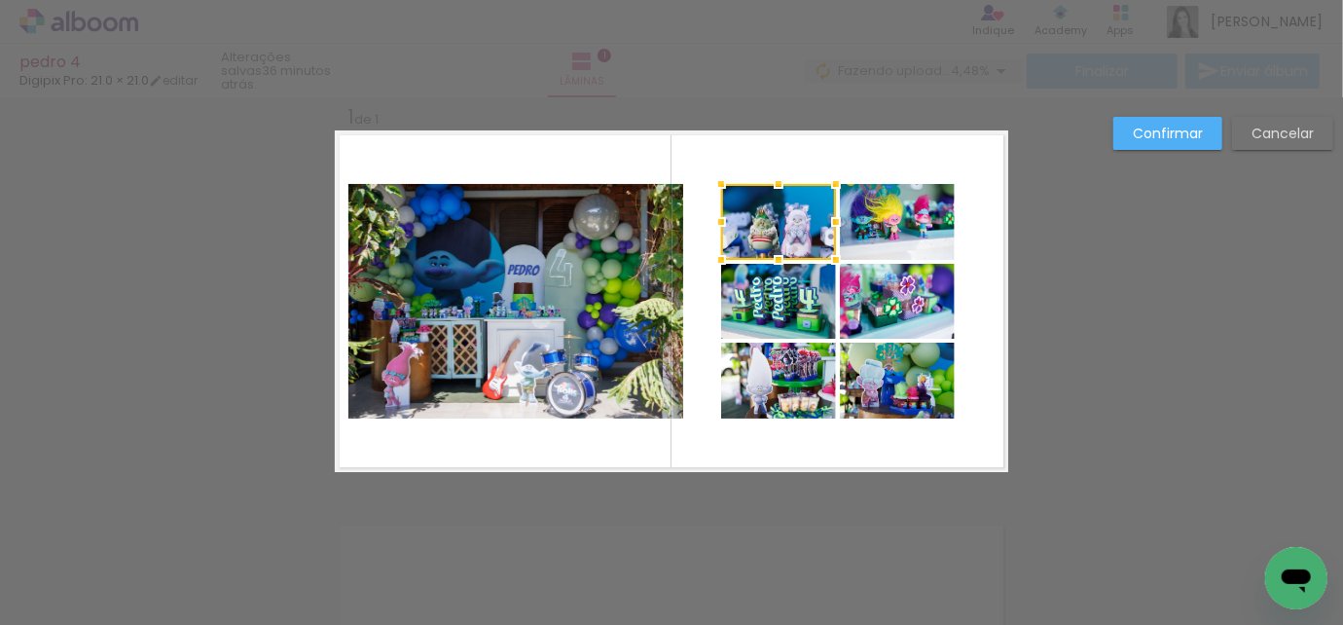
click at [785, 235] on div at bounding box center [778, 222] width 115 height 76
click at [789, 233] on div at bounding box center [778, 222] width 115 height 76
click at [787, 232] on div at bounding box center [778, 223] width 115 height 76
click at [794, 220] on div at bounding box center [778, 223] width 115 height 76
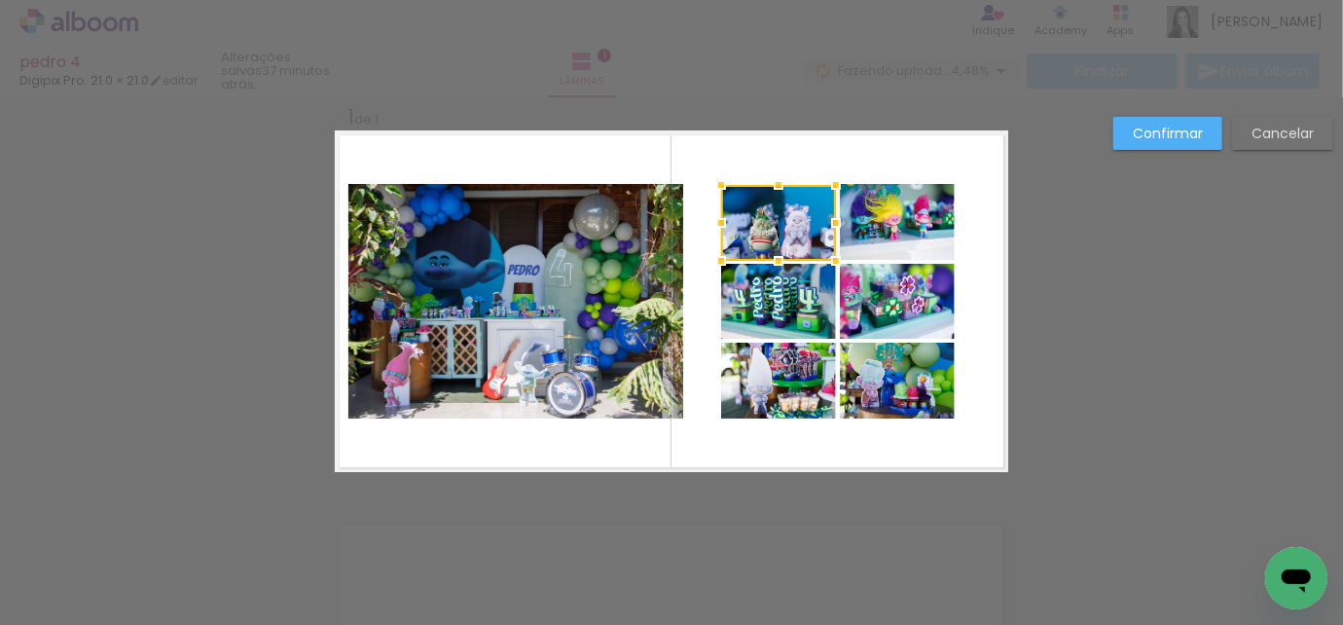
click at [789, 221] on div at bounding box center [778, 223] width 115 height 76
click at [850, 155] on quentale-layouter at bounding box center [672, 301] width 674 height 342
click at [791, 224] on quentale-photo at bounding box center [778, 223] width 115 height 76
click at [786, 226] on div at bounding box center [778, 223] width 115 height 76
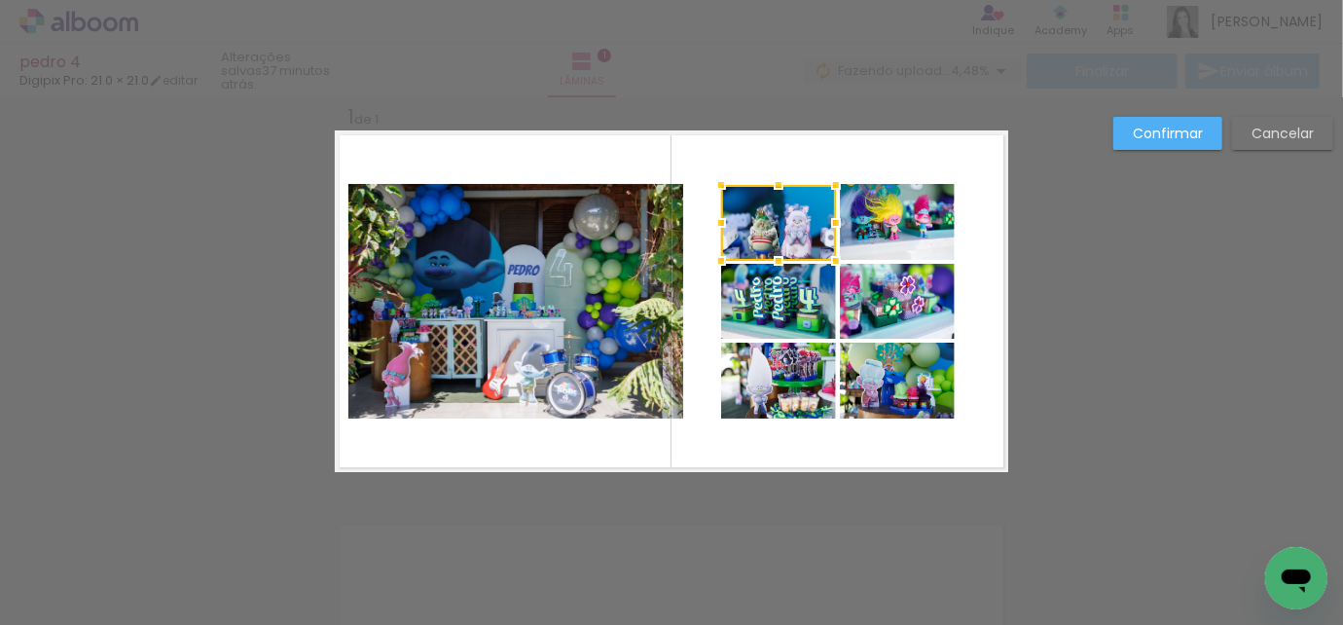
click at [859, 155] on quentale-layouter at bounding box center [672, 301] width 674 height 342
click at [784, 224] on quentale-photo at bounding box center [778, 223] width 115 height 76
click at [791, 200] on div at bounding box center [778, 223] width 115 height 76
click at [799, 210] on div at bounding box center [778, 223] width 115 height 76
click at [817, 239] on div at bounding box center [836, 222] width 39 height 39
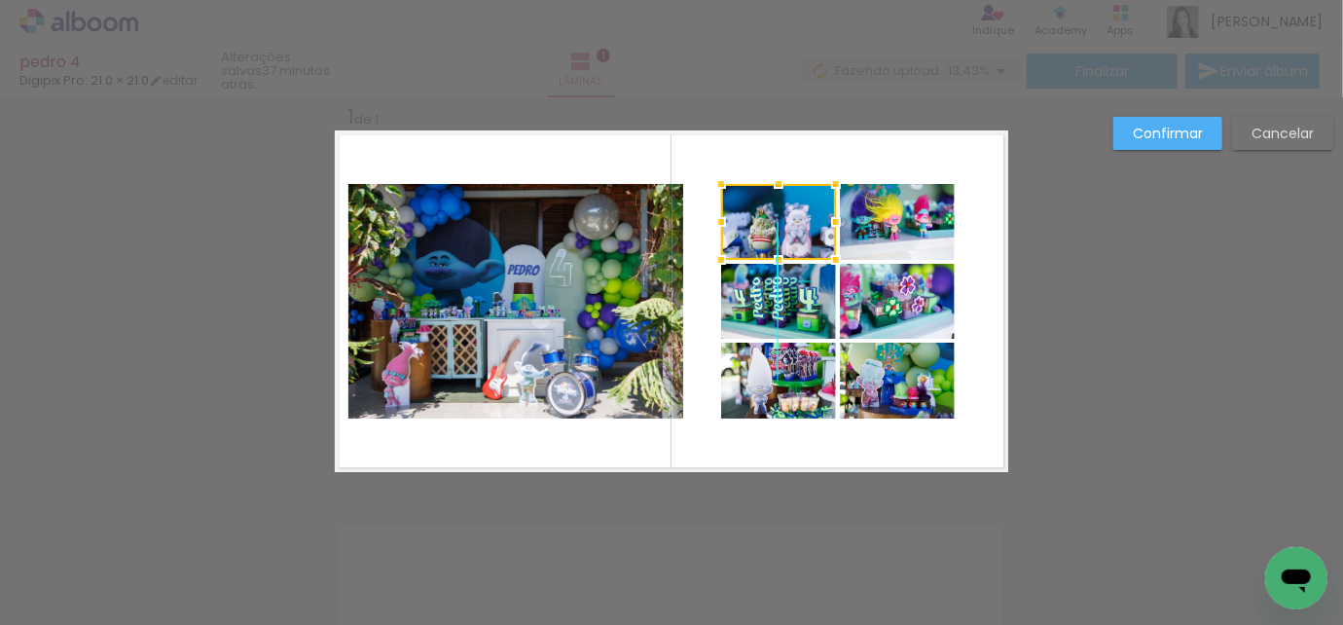
click at [791, 224] on div at bounding box center [778, 222] width 115 height 76
click at [807, 207] on div at bounding box center [778, 222] width 115 height 76
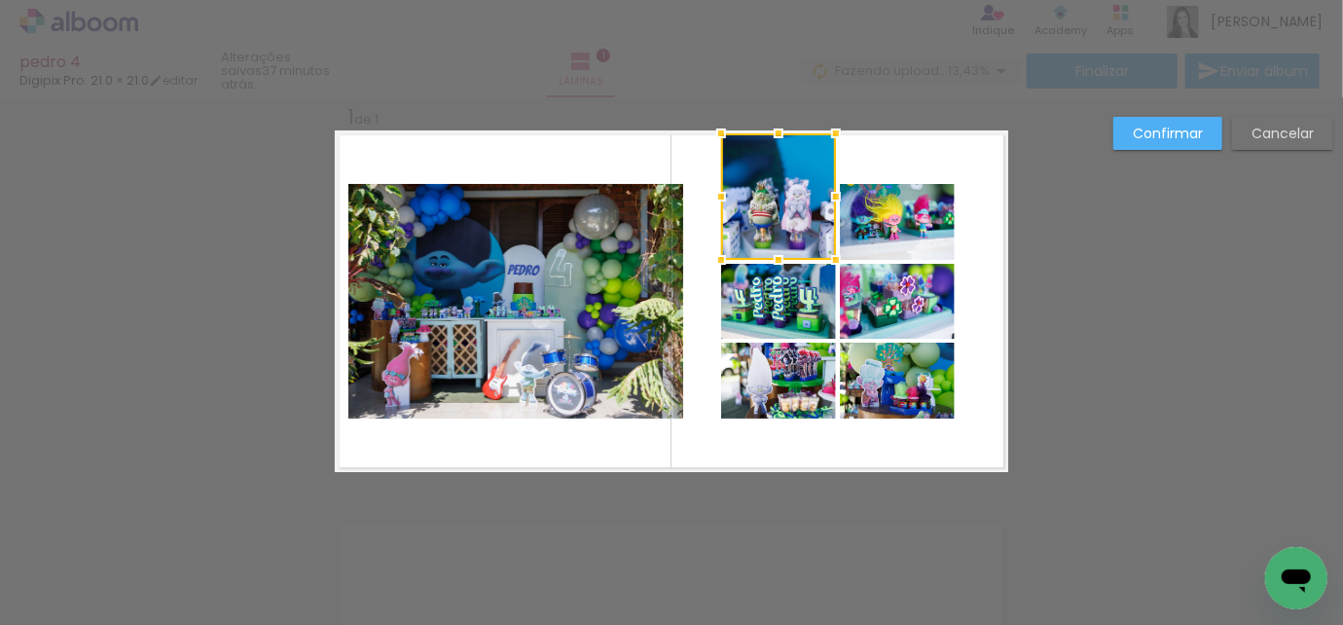
drag, startPoint x: 773, startPoint y: 180, endPoint x: 771, endPoint y: 101, distance: 78.9
click at [771, 101] on div "Inserir lâmina 1 de 1 Confirmar Cancelar" at bounding box center [671, 487] width 1343 height 827
click at [774, 238] on quentale-photo at bounding box center [778, 196] width 115 height 127
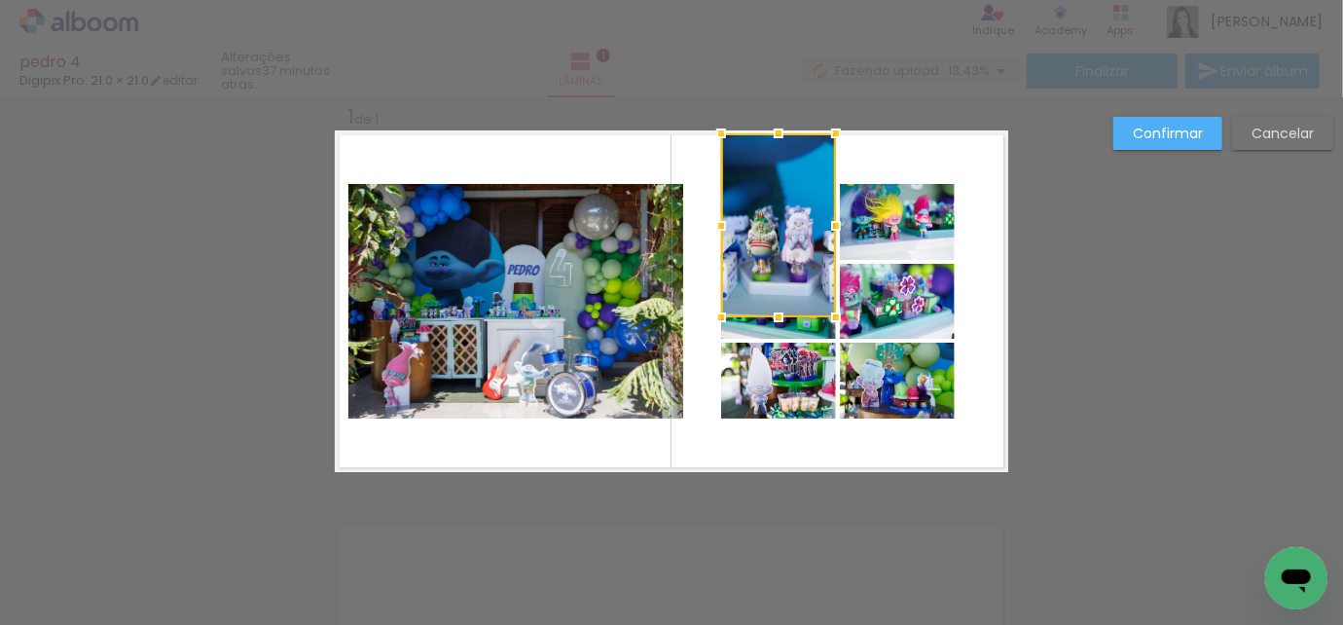
drag, startPoint x: 774, startPoint y: 259, endPoint x: 783, endPoint y: 345, distance: 86.1
click at [783, 345] on album-spread "1 de 1" at bounding box center [672, 301] width 674 height 342
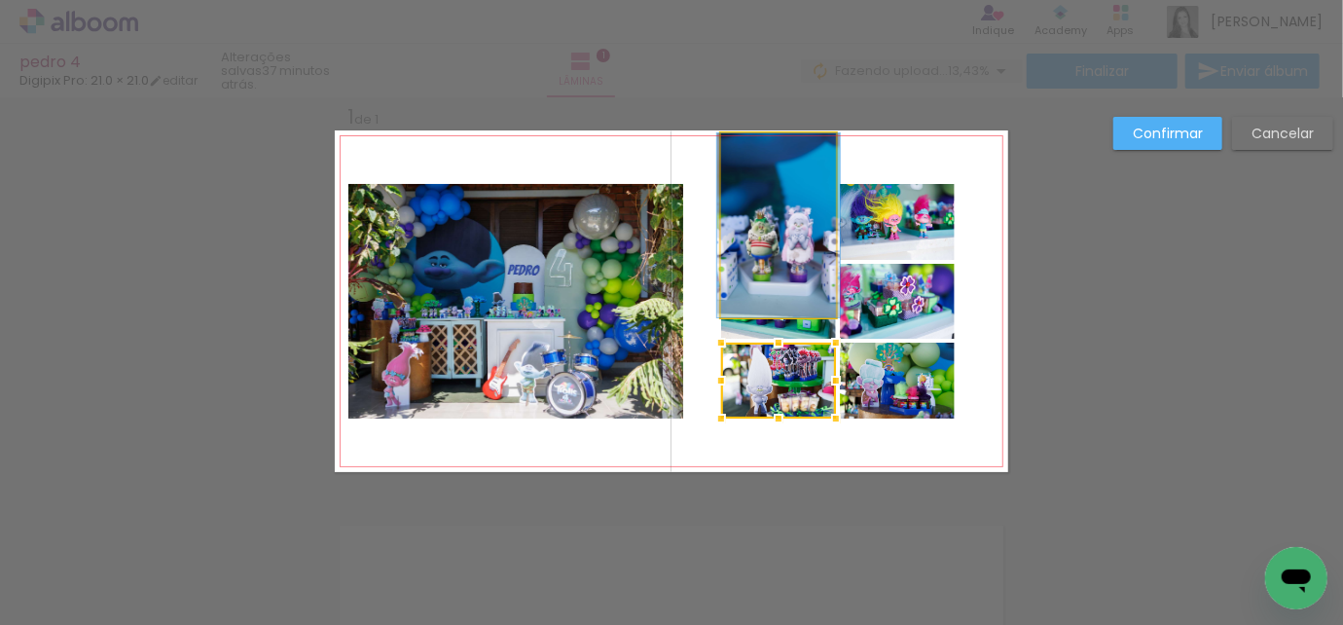
drag, startPoint x: 779, startPoint y: 250, endPoint x: 779, endPoint y: 211, distance: 38.9
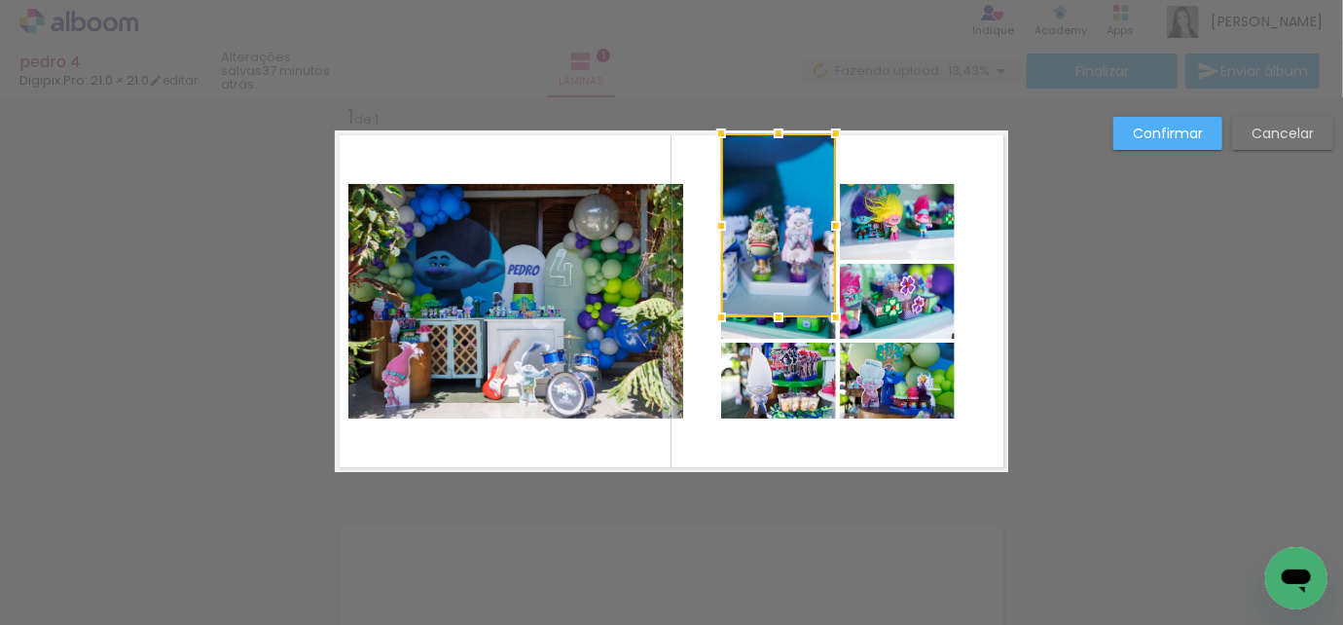
click at [0, 0] on slot "Cancelar" at bounding box center [0, 0] width 0 height 0
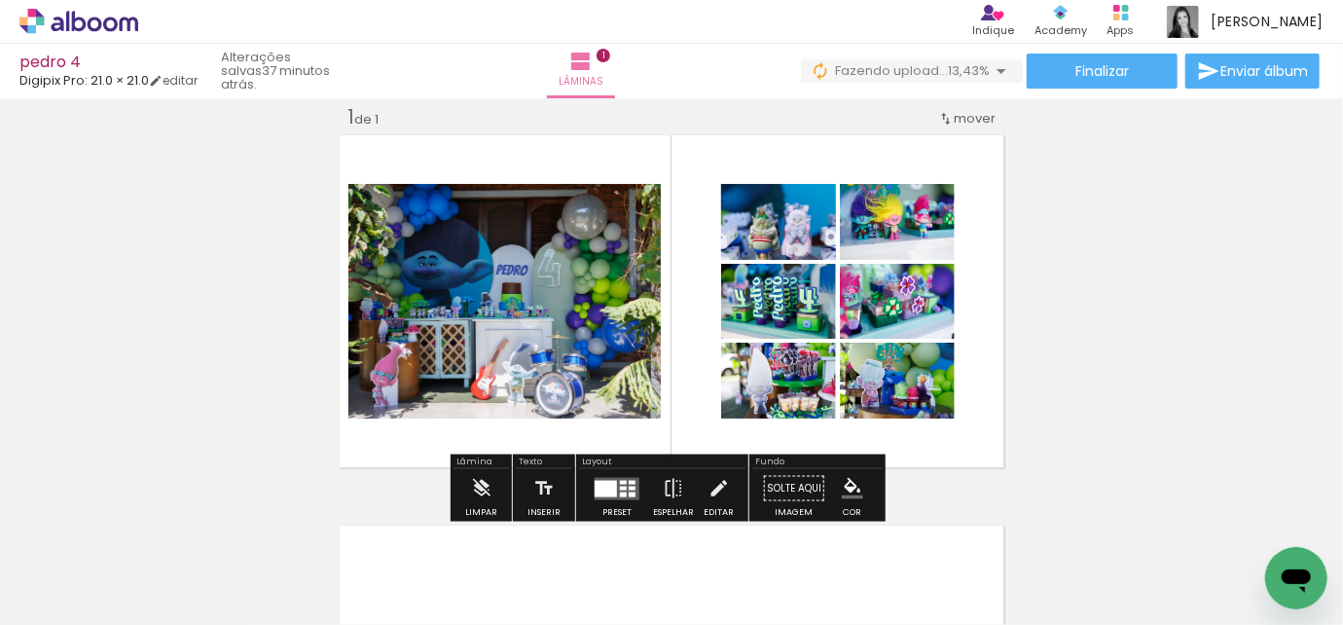
click at [773, 237] on div at bounding box center [783, 234] width 23 height 19
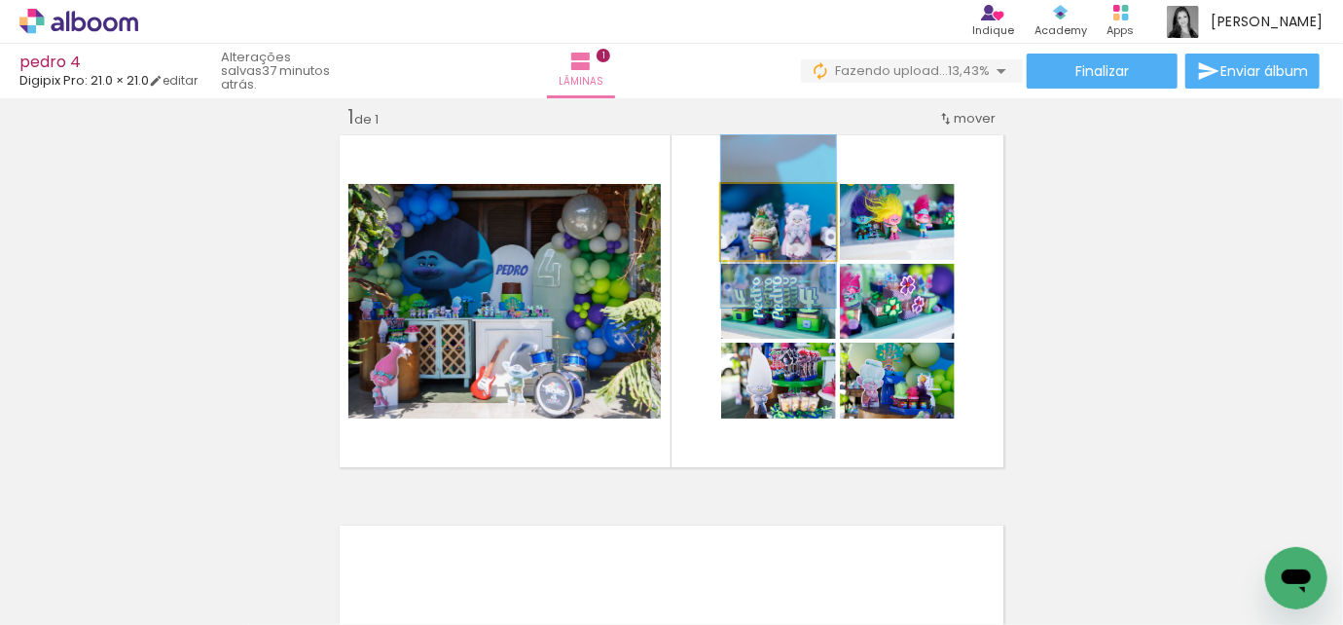
drag, startPoint x: 757, startPoint y: 203, endPoint x: 748, endPoint y: 202, distance: 9.8
type paper-slider "100"
click at [753, 202] on div at bounding box center [762, 205] width 18 height 18
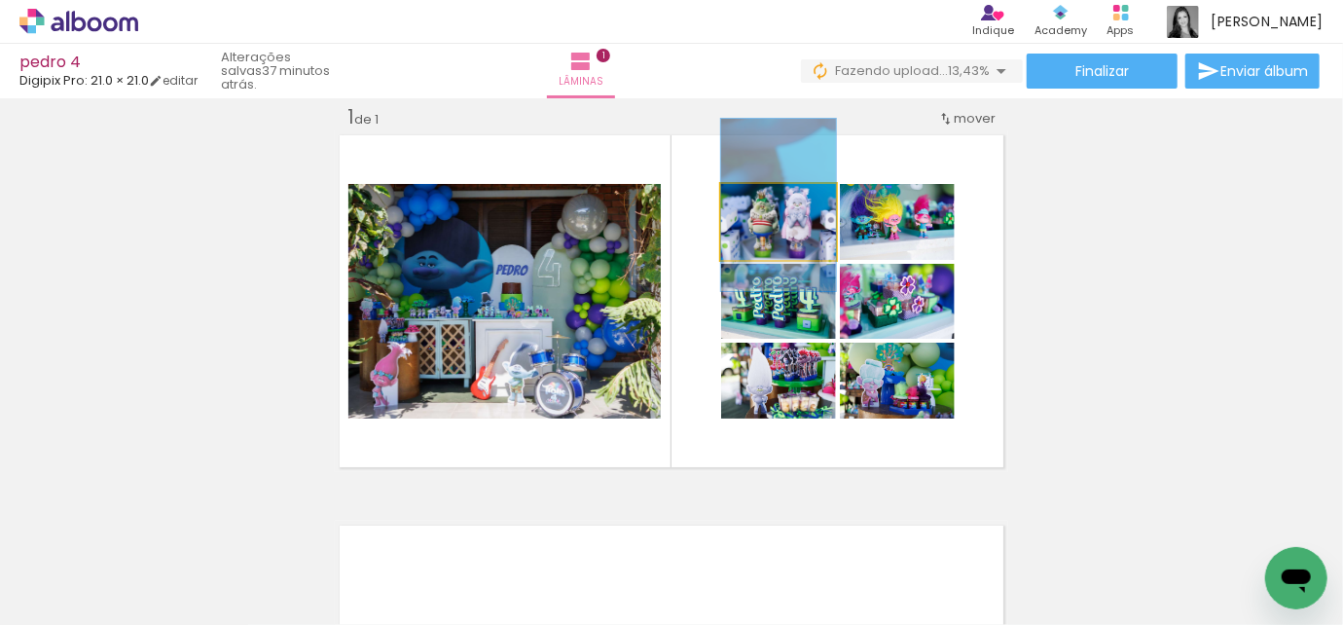
drag, startPoint x: 805, startPoint y: 240, endPoint x: 807, endPoint y: 224, distance: 16.7
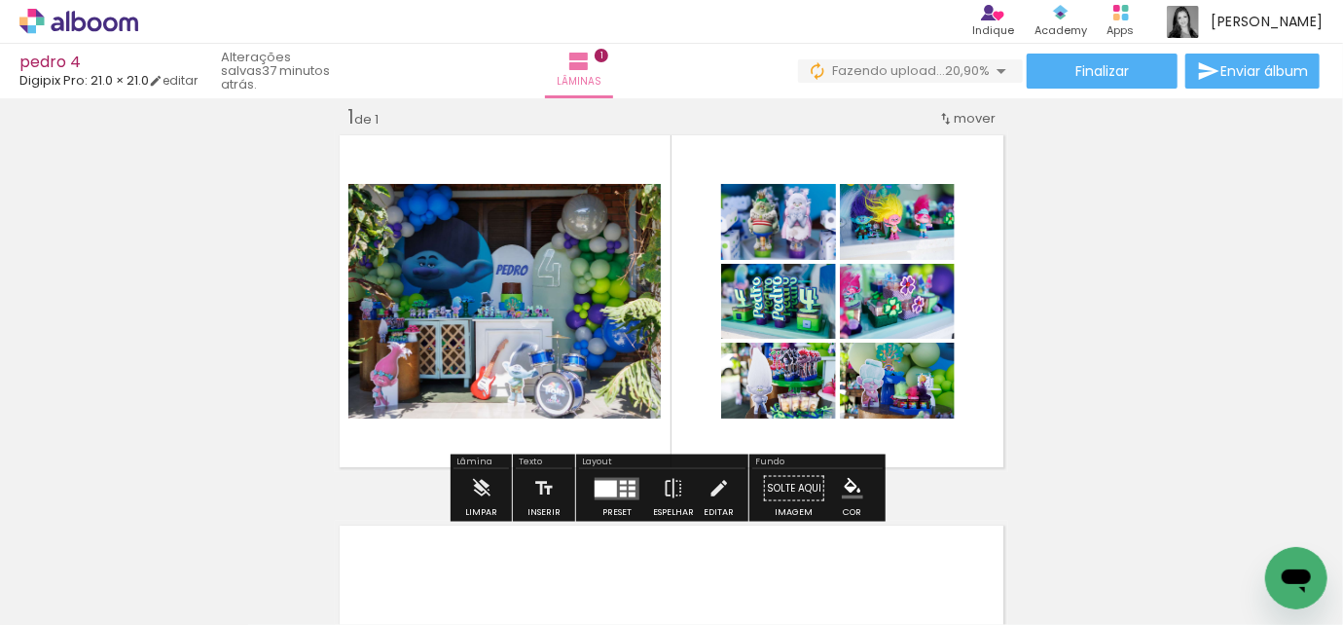
click at [900, 215] on paper-progress at bounding box center [909, 204] width 45 height 31
click at [1041, 217] on div "Inserir lâmina 1 de 1" at bounding box center [671, 472] width 1343 height 782
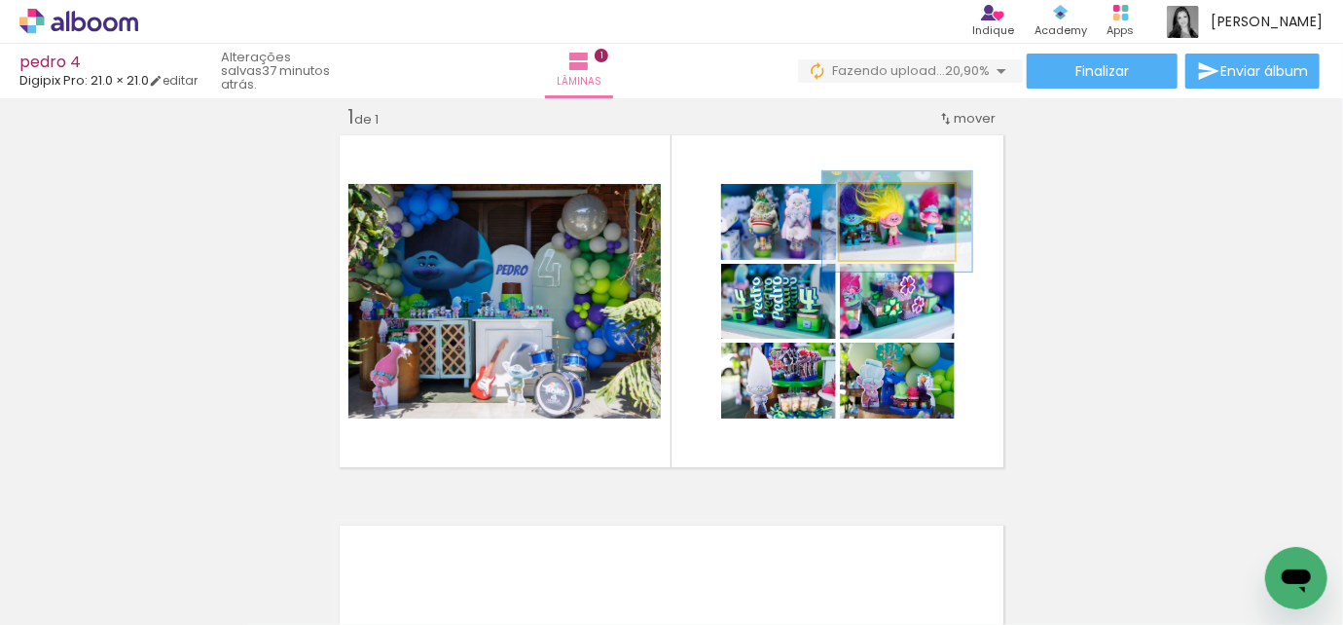
type paper-slider "130"
click at [893, 201] on div at bounding box center [897, 205] width 18 height 18
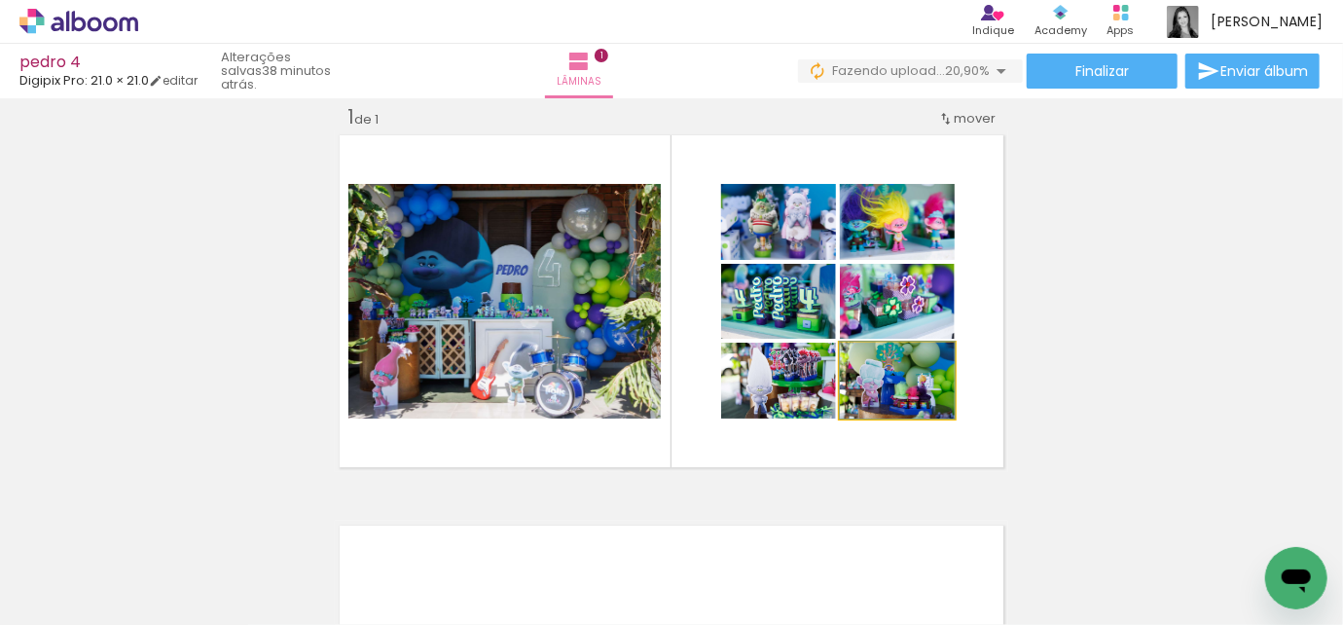
click at [936, 403] on quentale-photo at bounding box center [897, 381] width 115 height 76
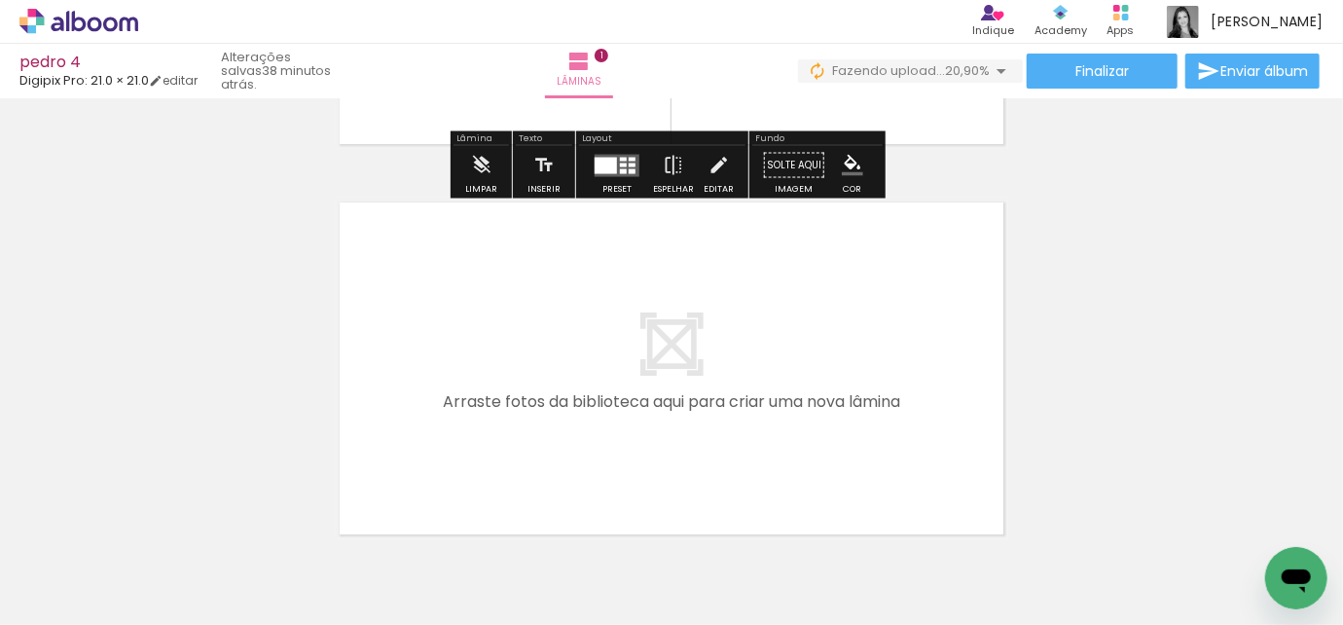
scroll to position [379, 0]
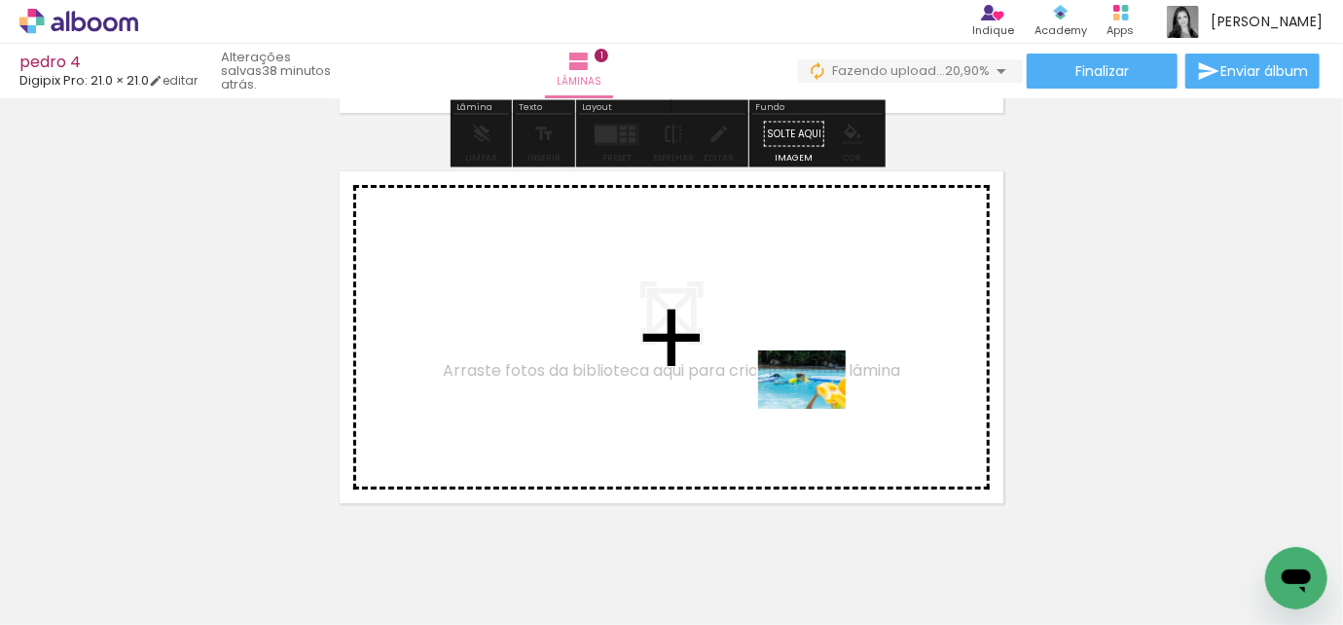
drag, startPoint x: 954, startPoint y: 575, endPoint x: 817, endPoint y: 409, distance: 215.8
click at [817, 409] on quentale-workspace at bounding box center [671, 312] width 1343 height 625
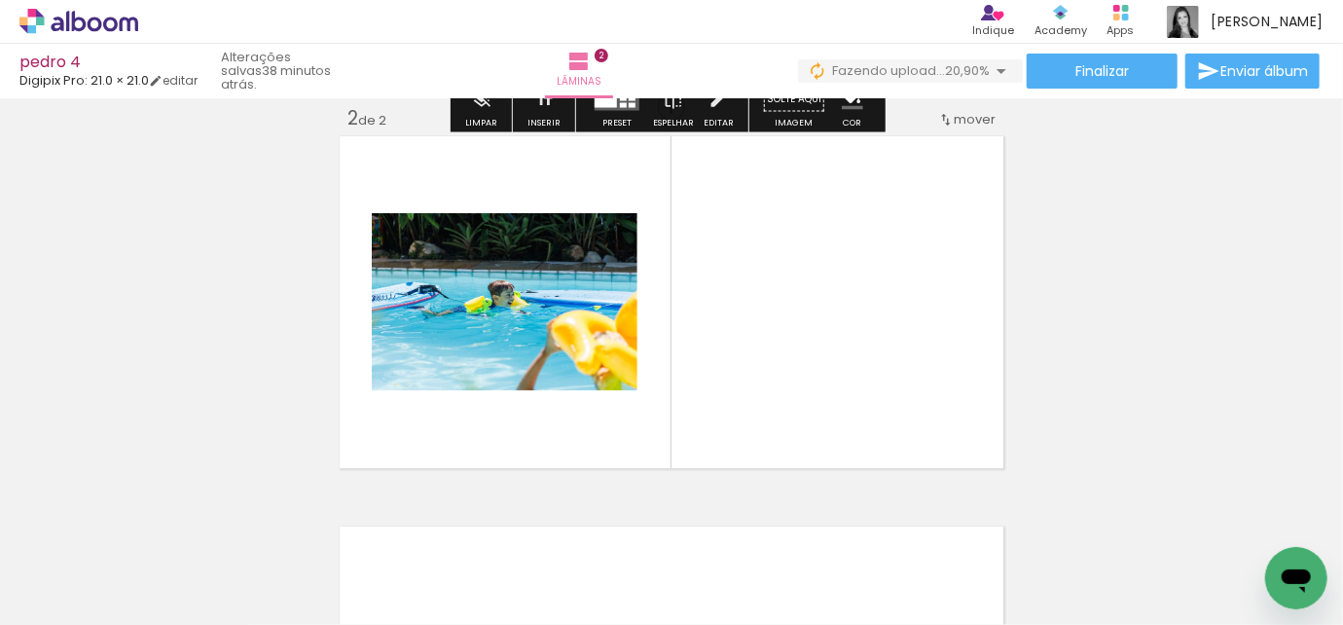
scroll to position [415, 0]
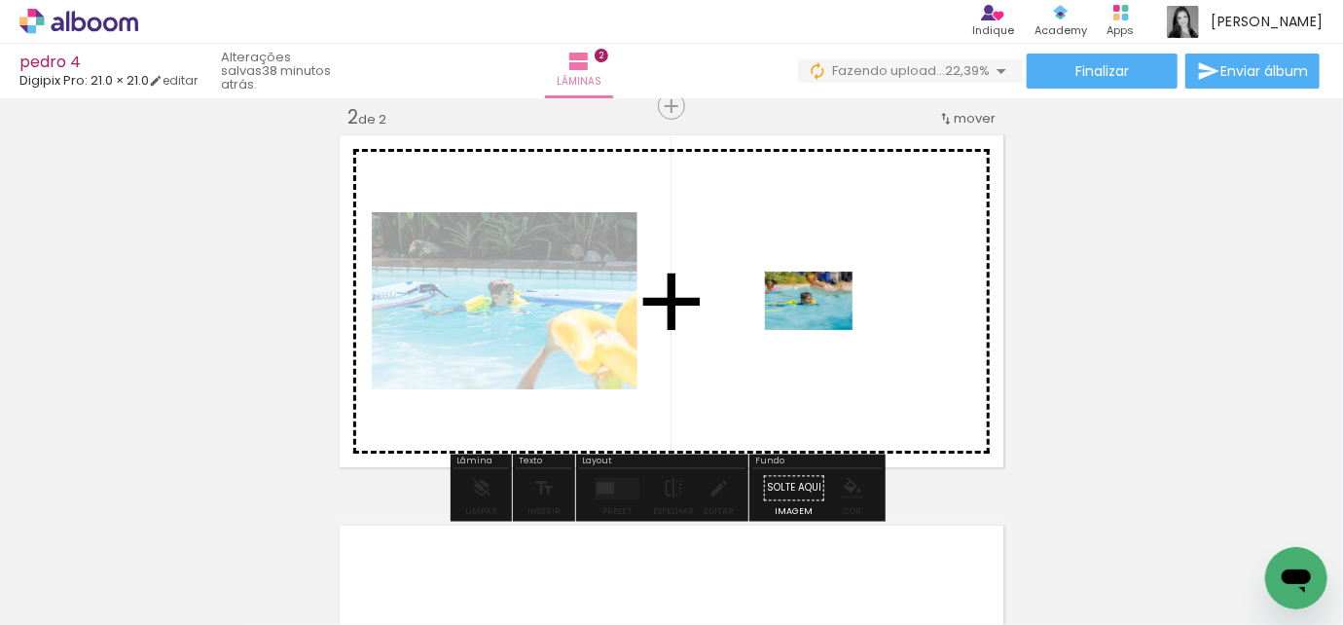
drag, startPoint x: 1064, startPoint y: 567, endPoint x: 824, endPoint y: 330, distance: 337.3
click at [824, 330] on quentale-workspace at bounding box center [671, 312] width 1343 height 625
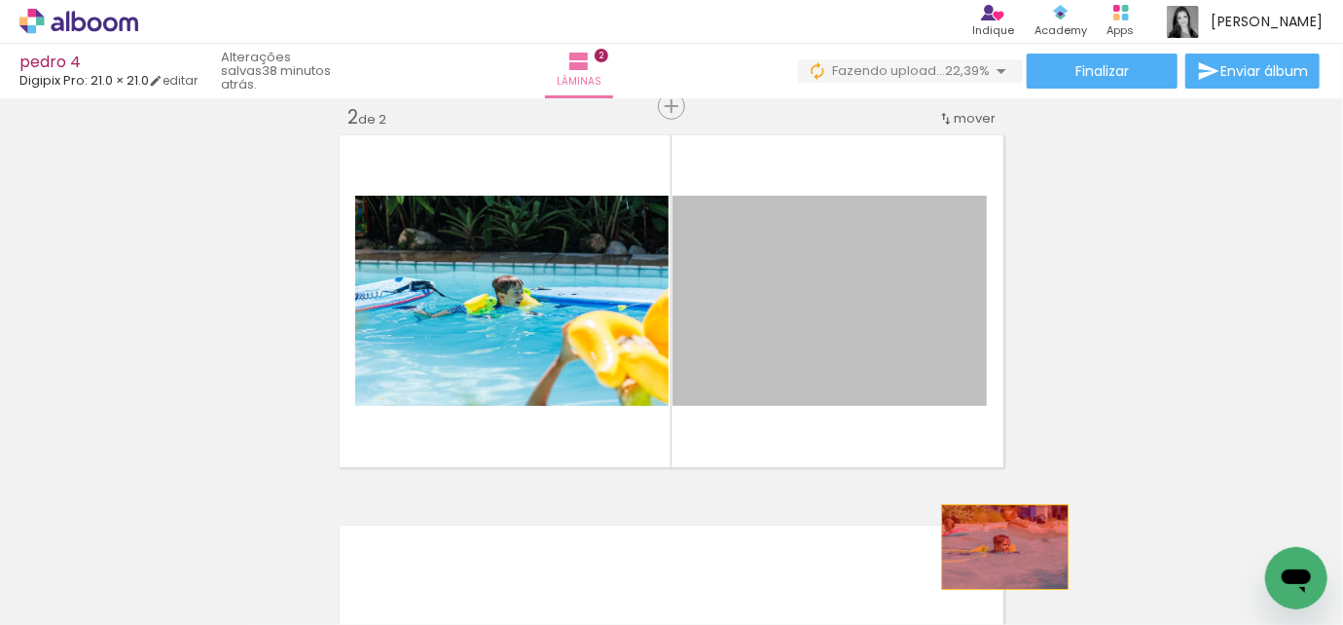
drag, startPoint x: 826, startPoint y: 320, endPoint x: 1009, endPoint y: 582, distance: 319.5
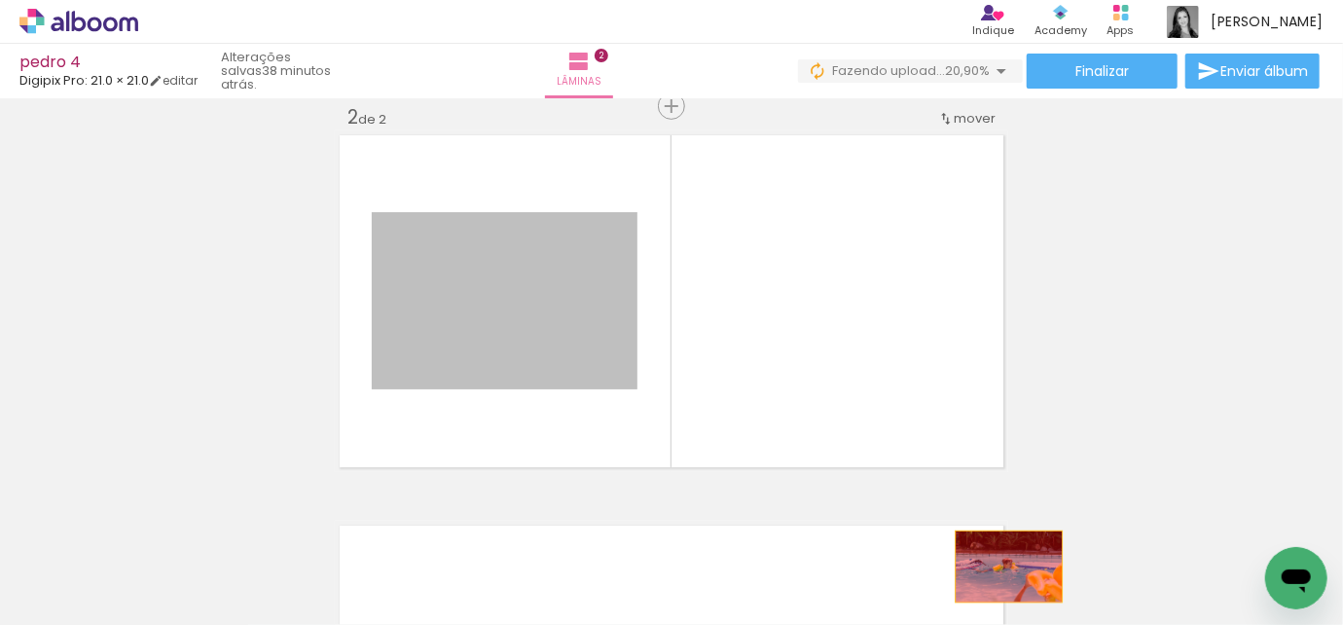
drag, startPoint x: 516, startPoint y: 325, endPoint x: 1003, endPoint y: 567, distance: 543.3
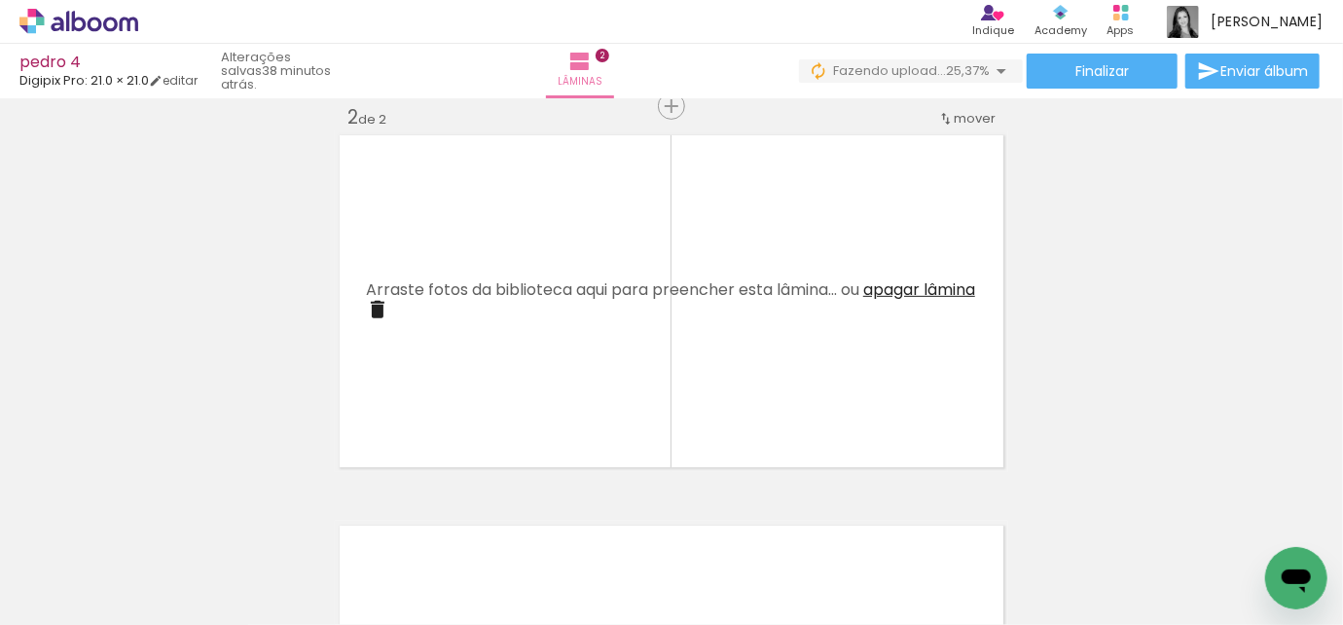
scroll to position [0, 1347]
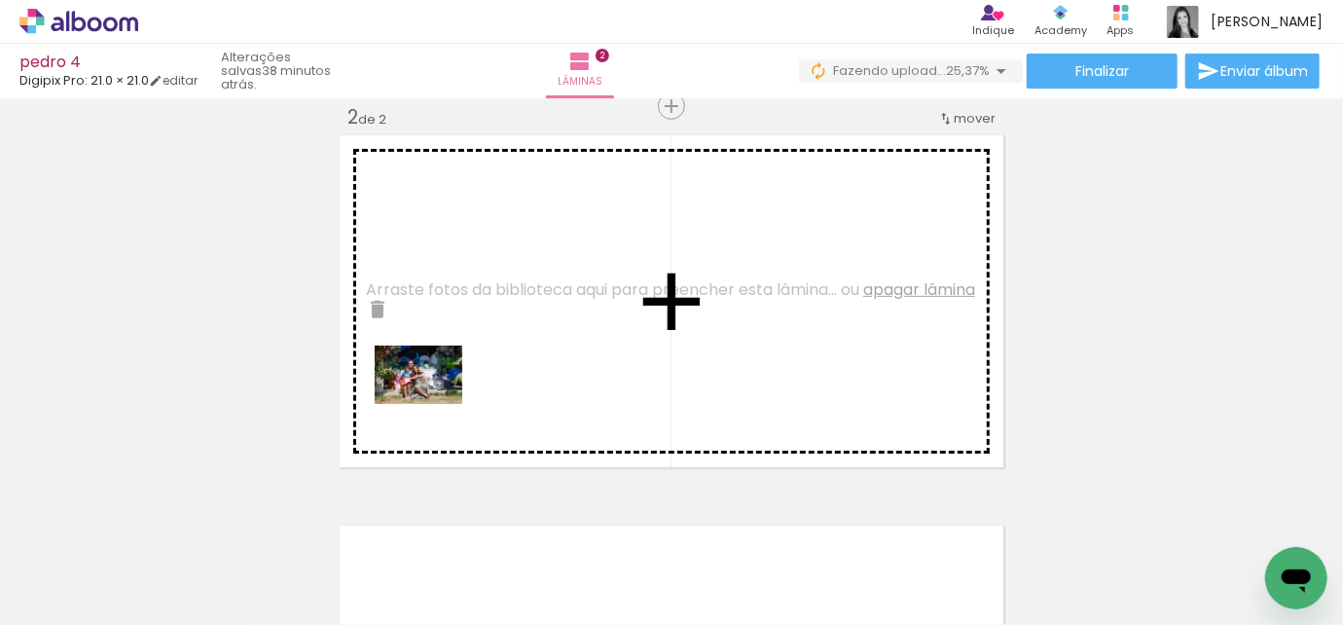
drag, startPoint x: 376, startPoint y: 579, endPoint x: 443, endPoint y: 383, distance: 207.8
click at [443, 383] on quentale-workspace at bounding box center [671, 312] width 1343 height 625
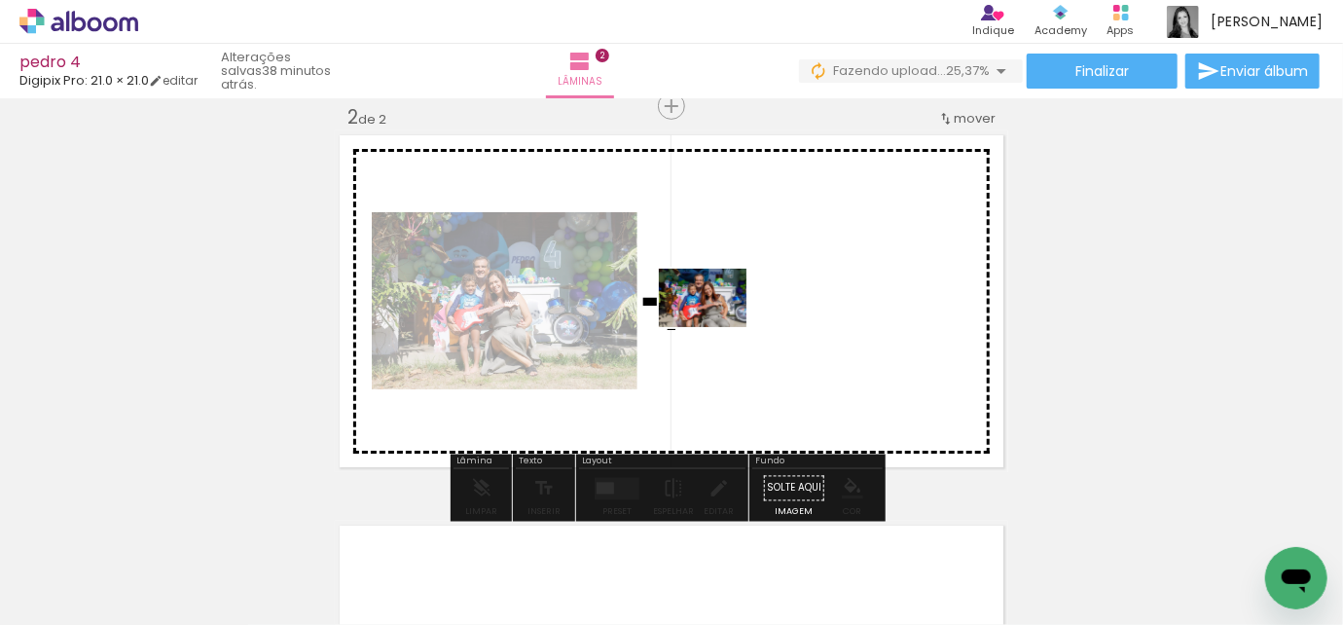
drag, startPoint x: 472, startPoint y: 575, endPoint x: 717, endPoint y: 327, distance: 349.0
click at [717, 327] on quentale-workspace at bounding box center [671, 312] width 1343 height 625
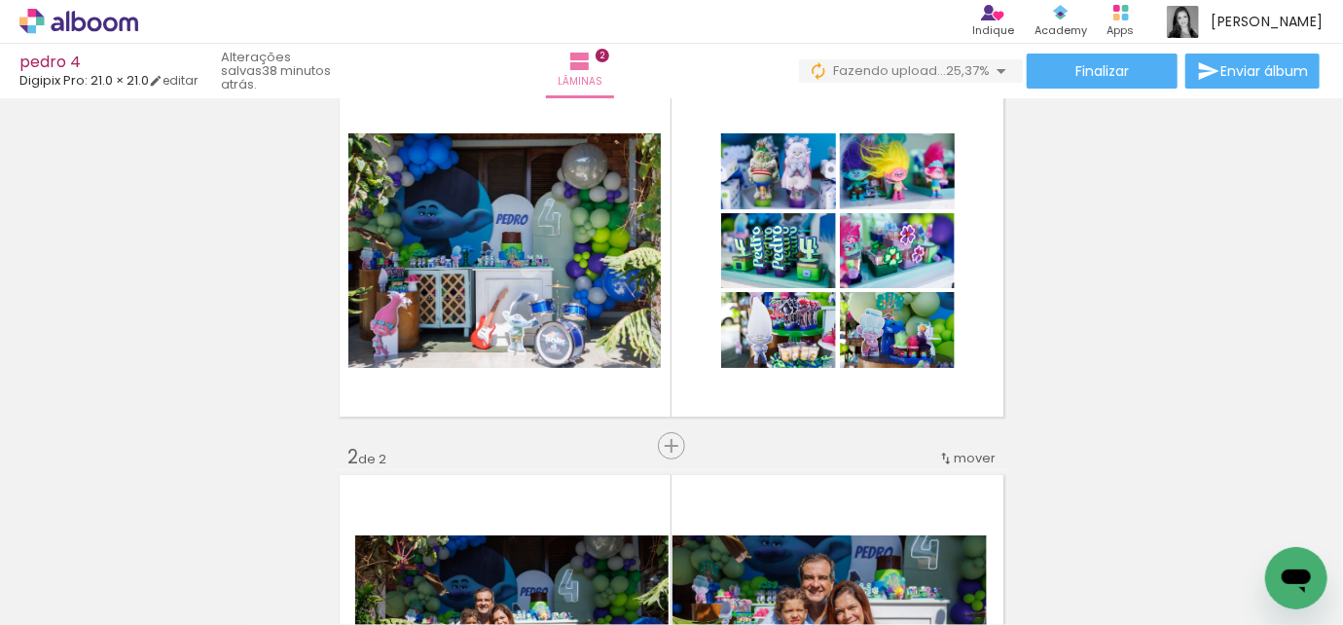
scroll to position [60, 0]
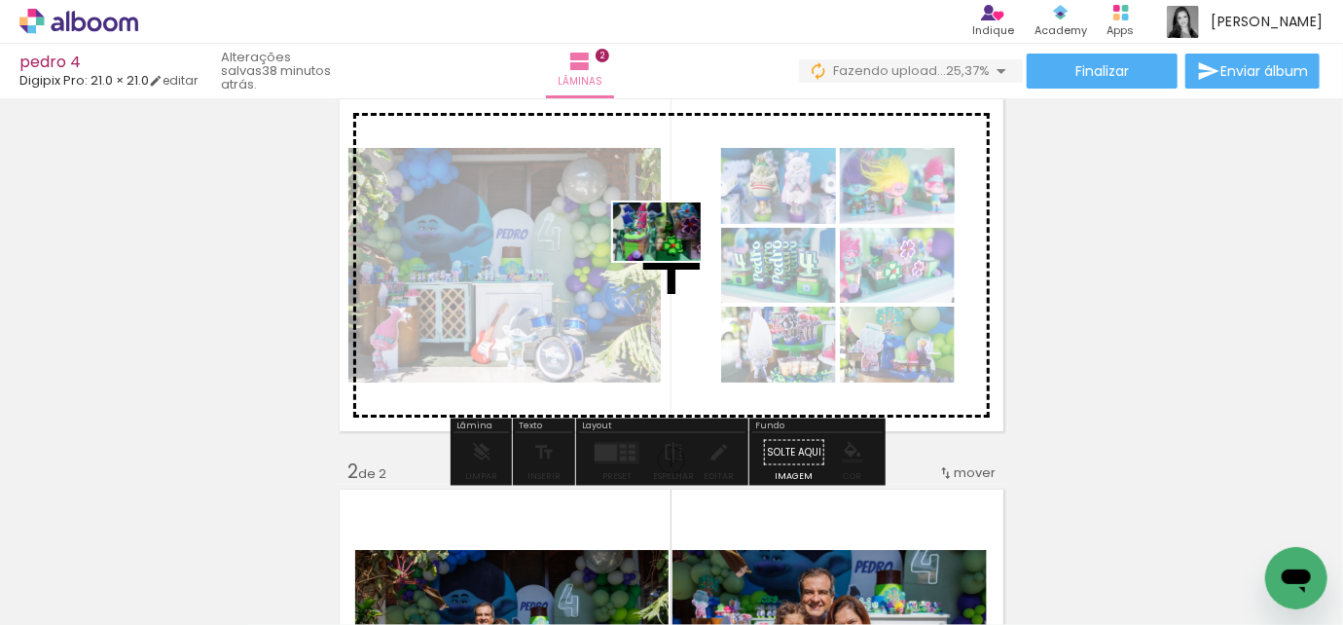
drag, startPoint x: 611, startPoint y: 561, endPoint x: 672, endPoint y: 261, distance: 305.8
click at [672, 261] on quentale-workspace at bounding box center [671, 312] width 1343 height 625
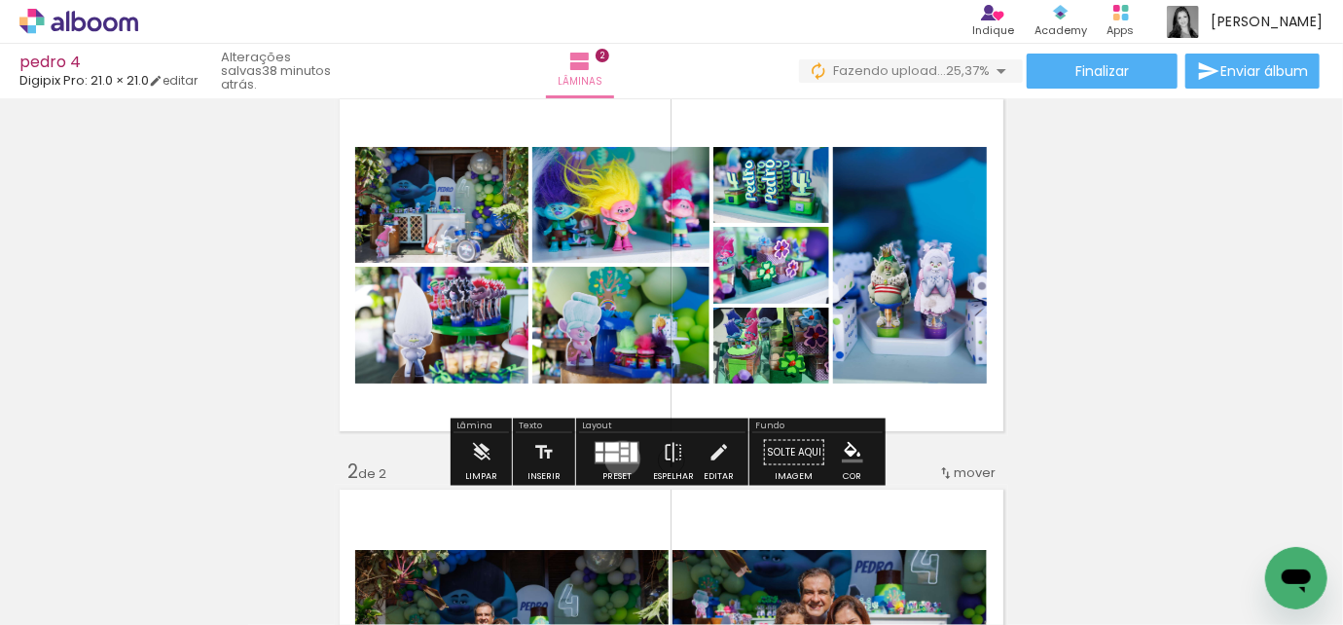
click at [621, 458] on div at bounding box center [625, 459] width 8 height 5
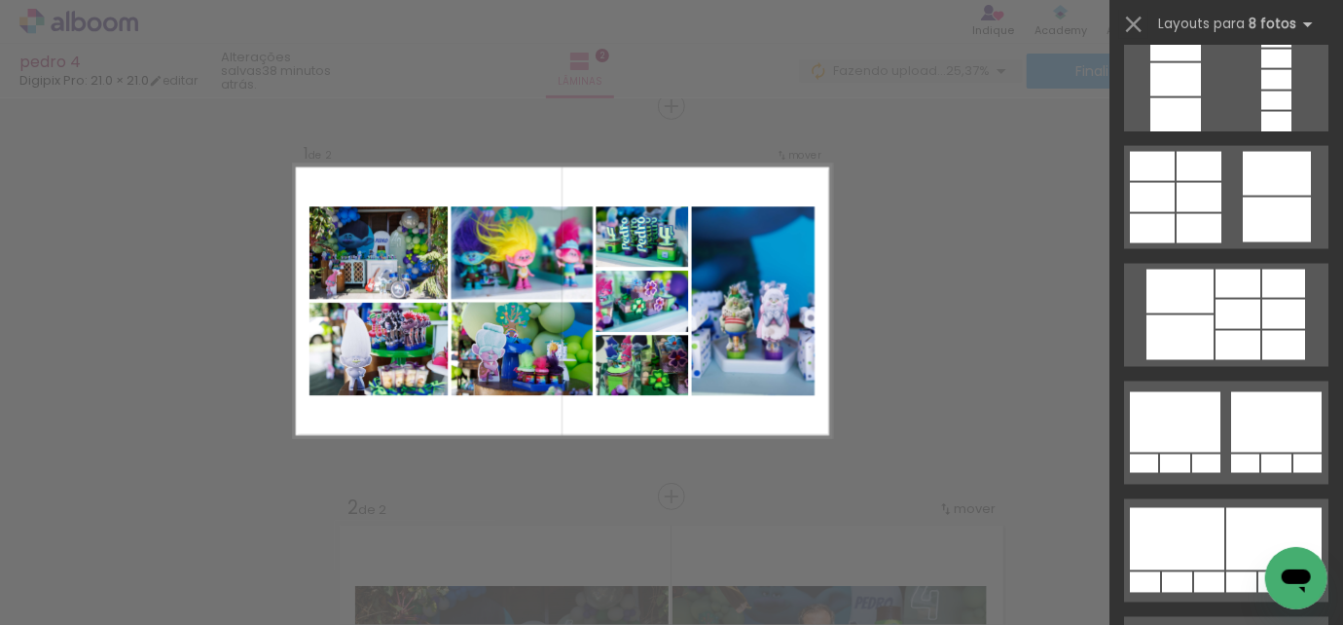
scroll to position [1593, 0]
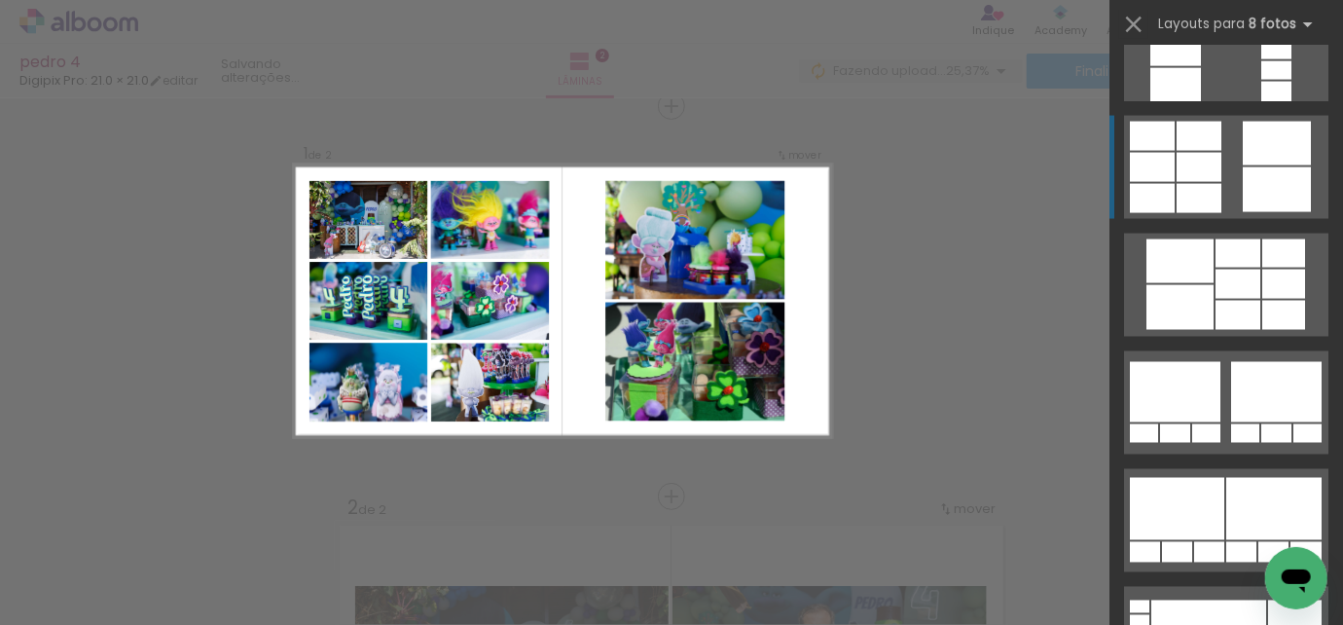
click at [1246, 161] on div at bounding box center [1277, 144] width 68 height 44
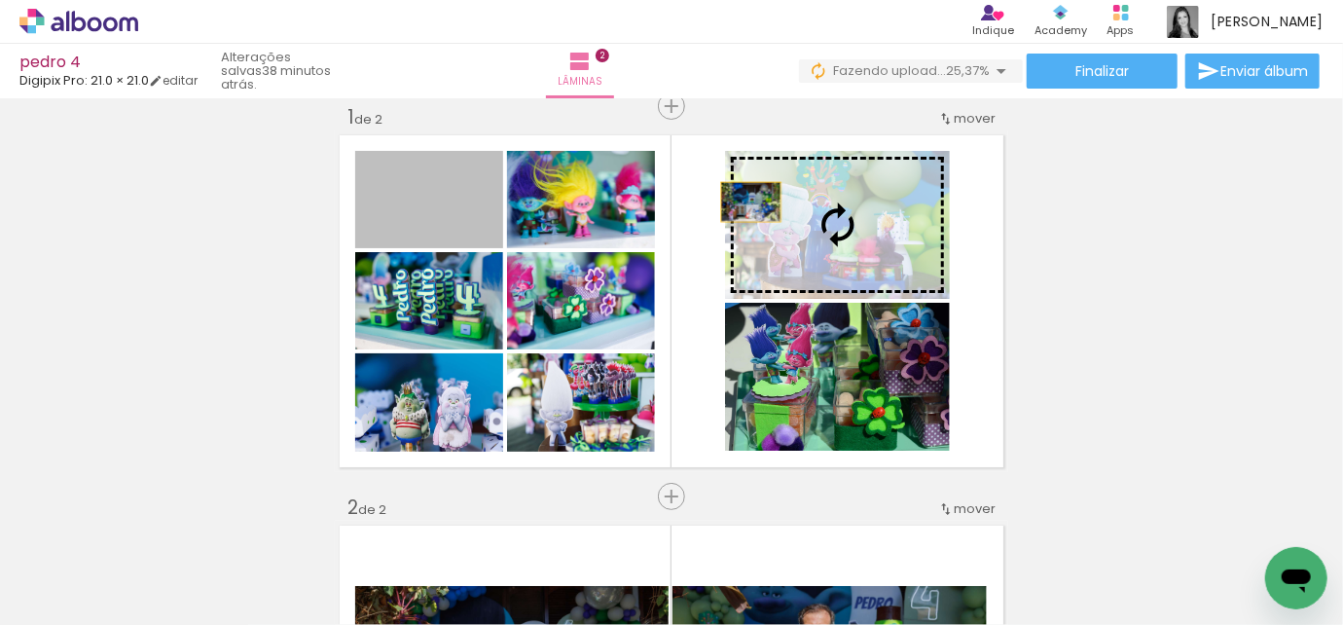
drag, startPoint x: 454, startPoint y: 202, endPoint x: 810, endPoint y: 202, distance: 356.3
click at [0, 0] on slot at bounding box center [0, 0] width 0 height 0
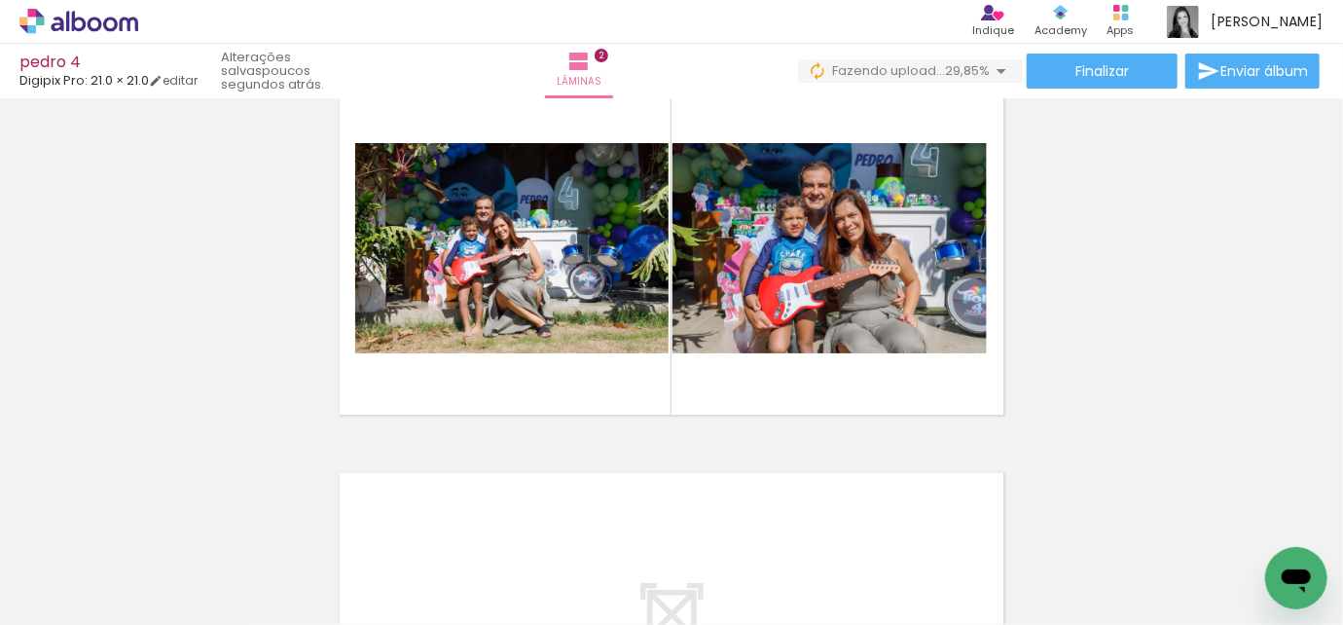
scroll to position [0, 5398]
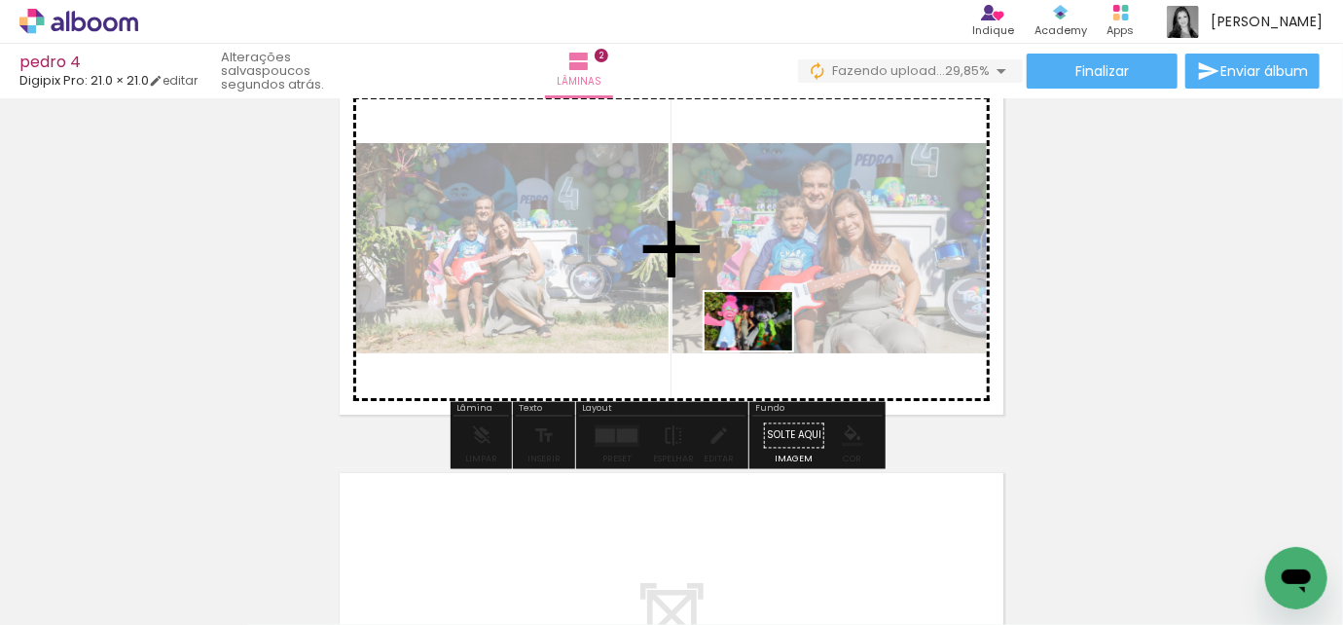
drag, startPoint x: 811, startPoint y: 577, endPoint x: 763, endPoint y: 350, distance: 231.8
click at [763, 350] on quentale-workspace at bounding box center [671, 312] width 1343 height 625
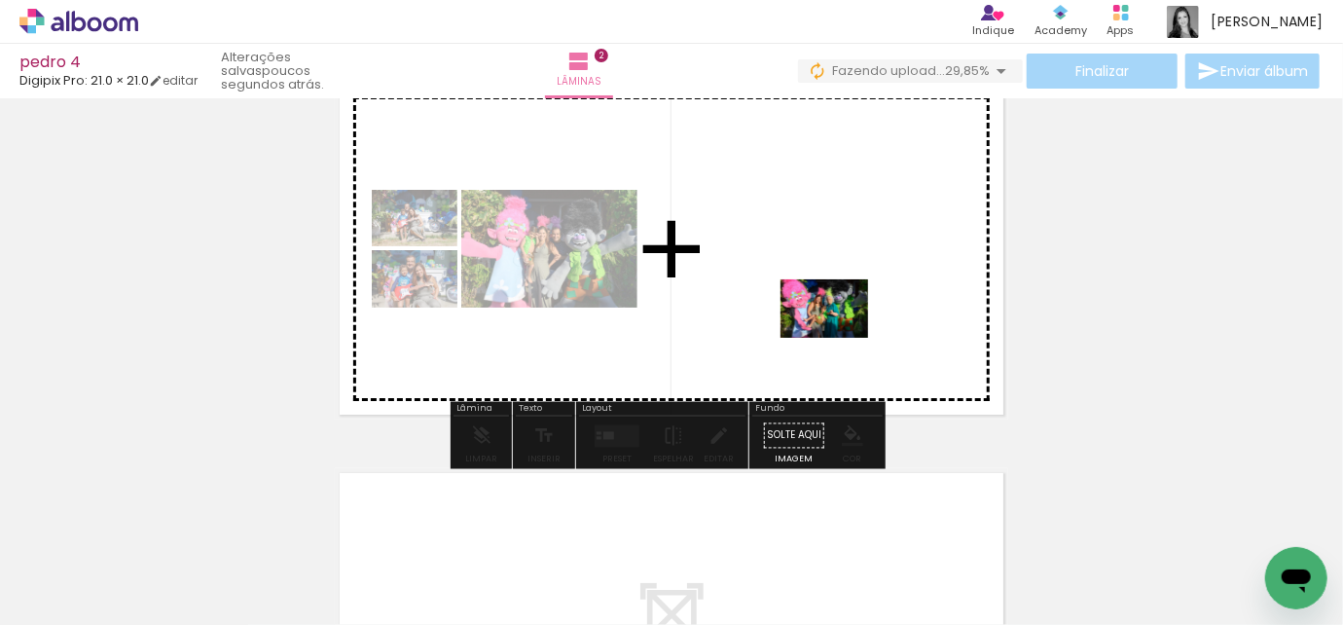
drag, startPoint x: 916, startPoint y: 574, endPoint x: 839, endPoint y: 338, distance: 248.7
click at [839, 338] on quentale-workspace at bounding box center [671, 312] width 1343 height 625
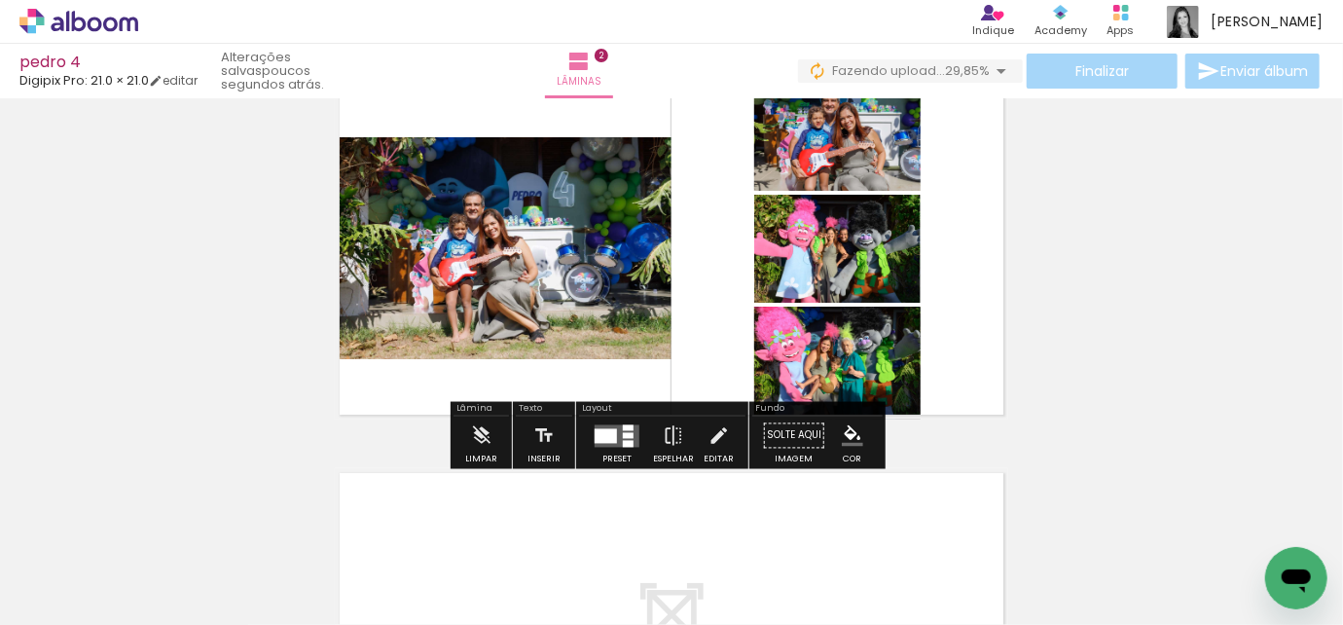
click at [605, 443] on quentale-layouter at bounding box center [617, 435] width 45 height 22
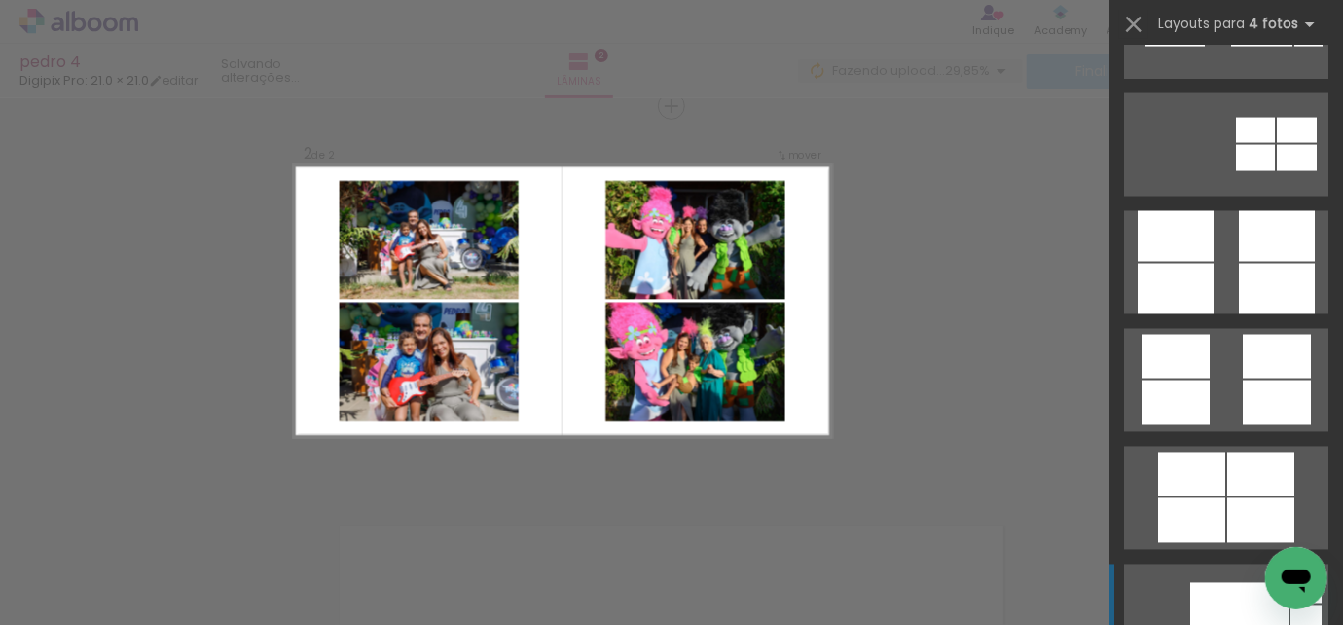
scroll to position [5486, 0]
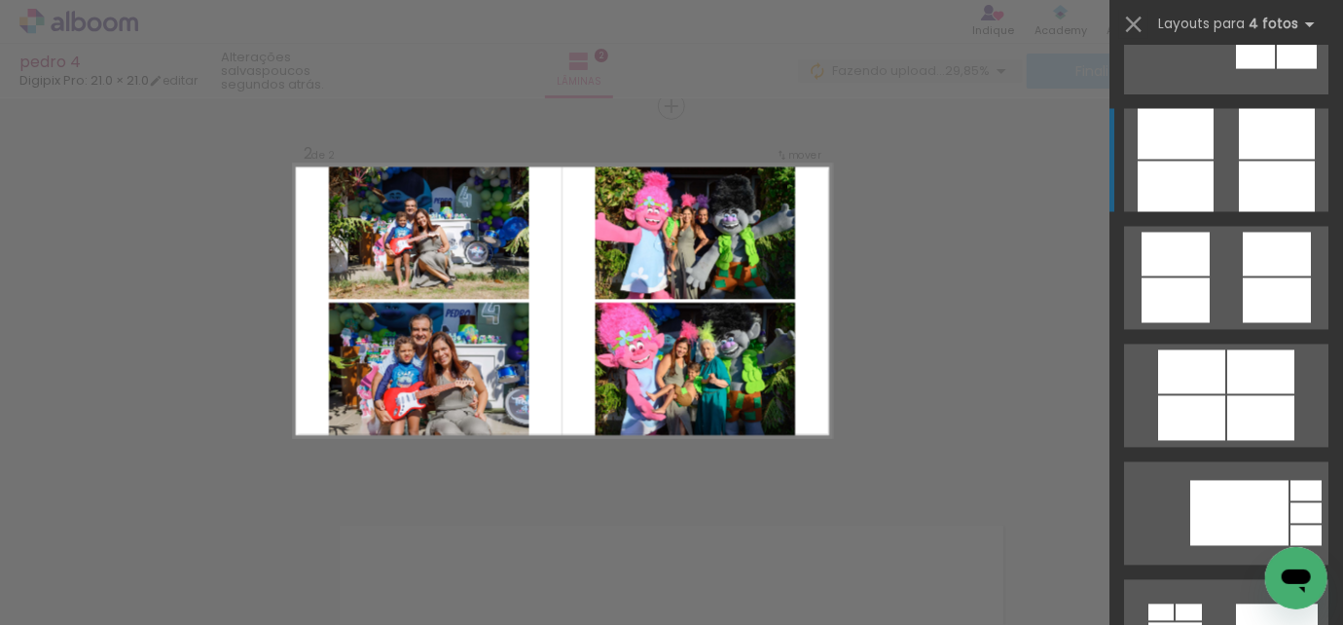
click at [1202, 130] on div at bounding box center [1176, 134] width 76 height 51
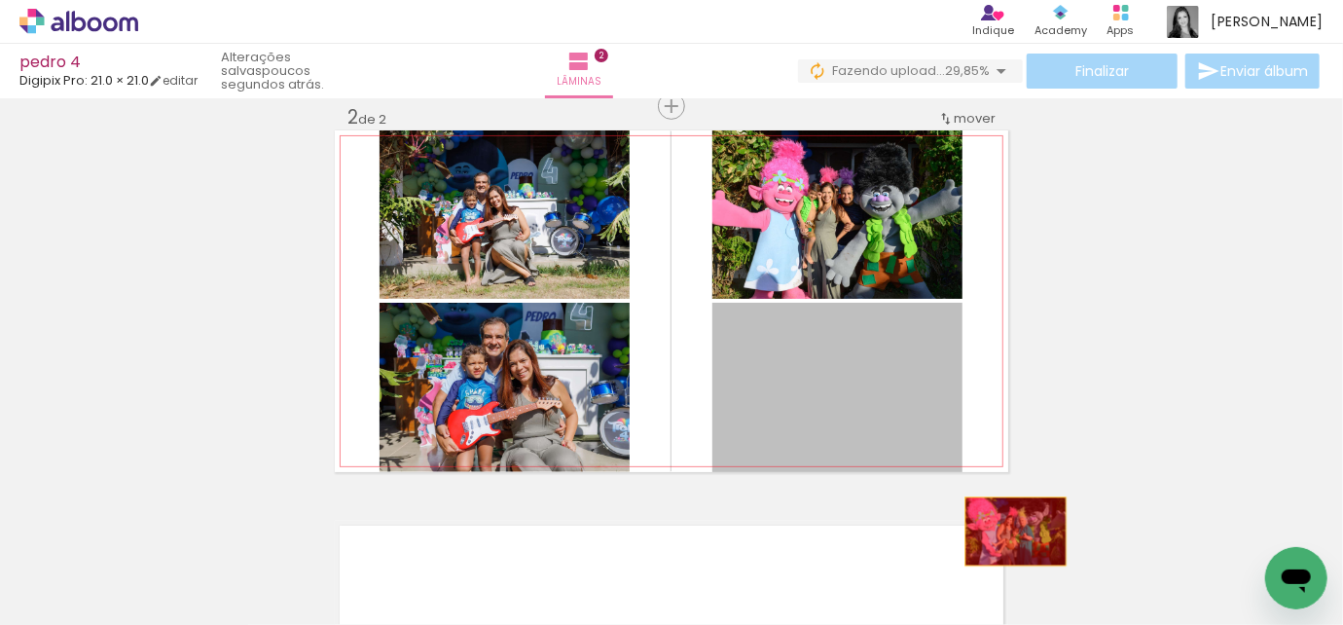
drag, startPoint x: 911, startPoint y: 358, endPoint x: 1009, endPoint y: 532, distance: 199.2
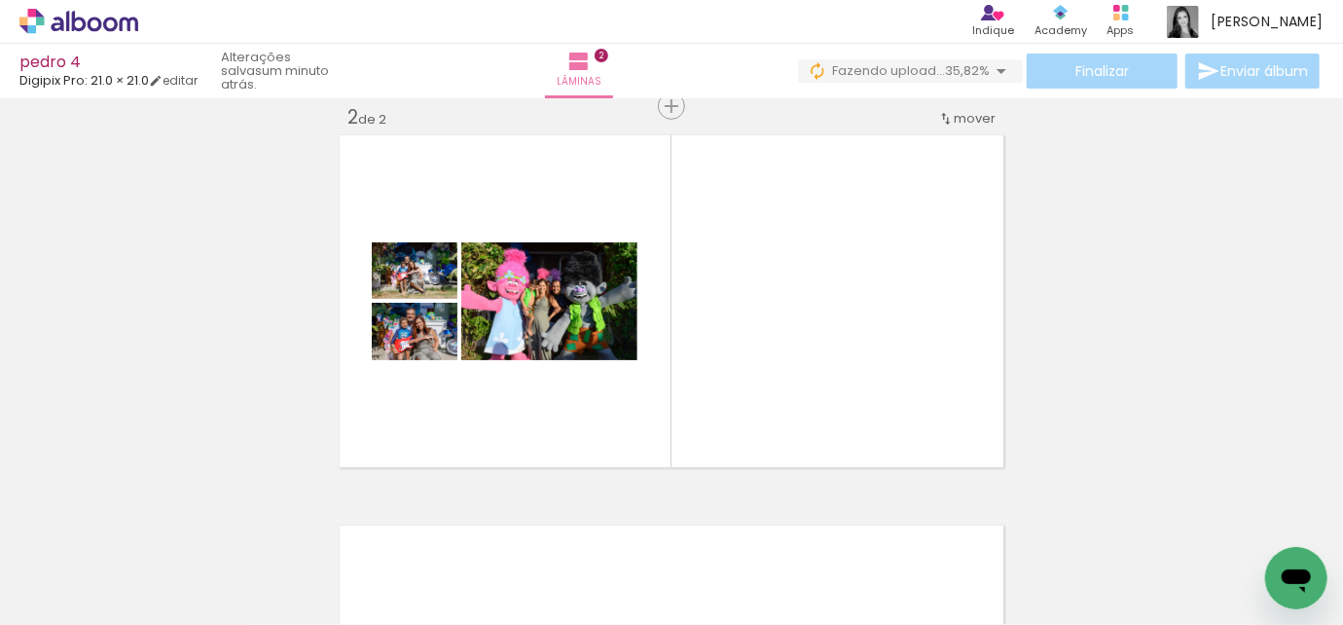
scroll to position [0, 5776]
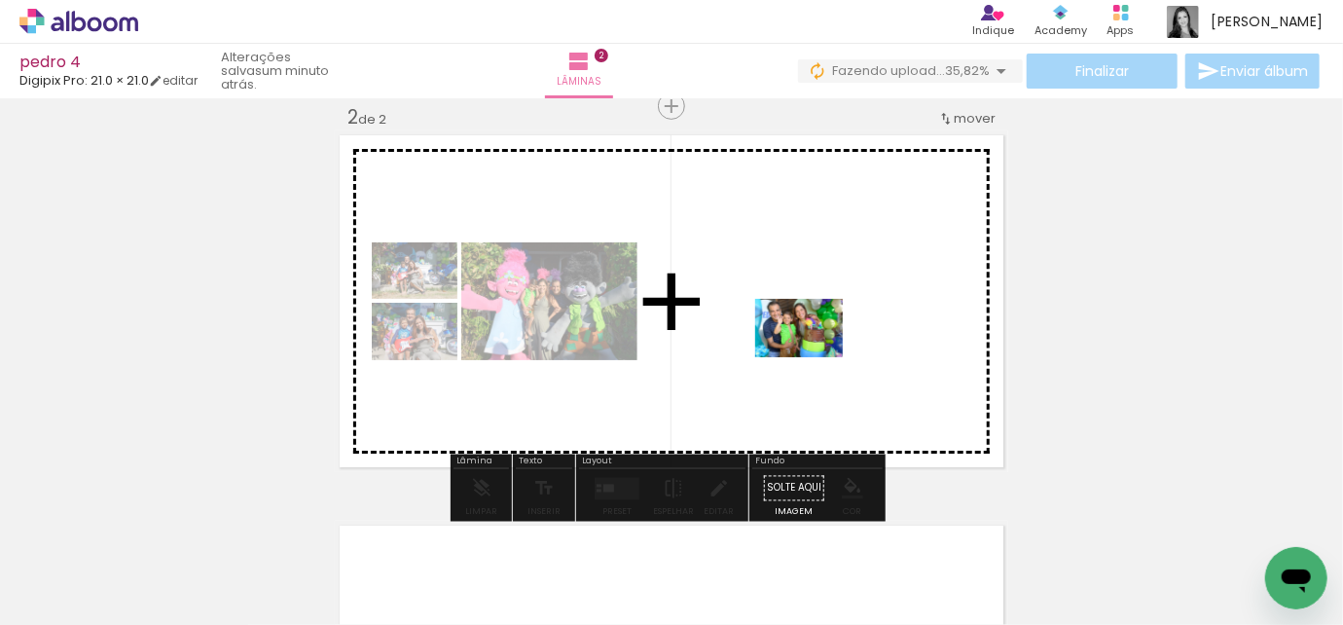
drag, startPoint x: 858, startPoint y: 576, endPoint x: 814, endPoint y: 357, distance: 223.4
click at [814, 357] on quentale-workspace at bounding box center [671, 312] width 1343 height 625
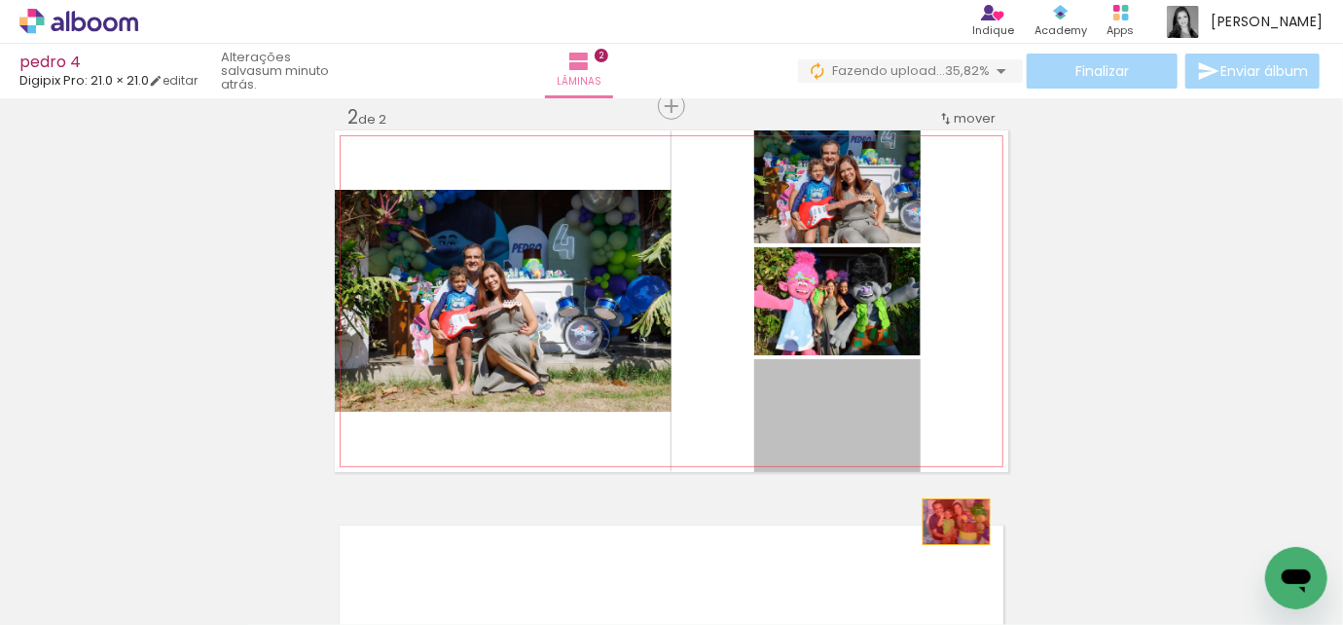
drag, startPoint x: 873, startPoint y: 411, endPoint x: 950, endPoint y: 522, distance: 135.0
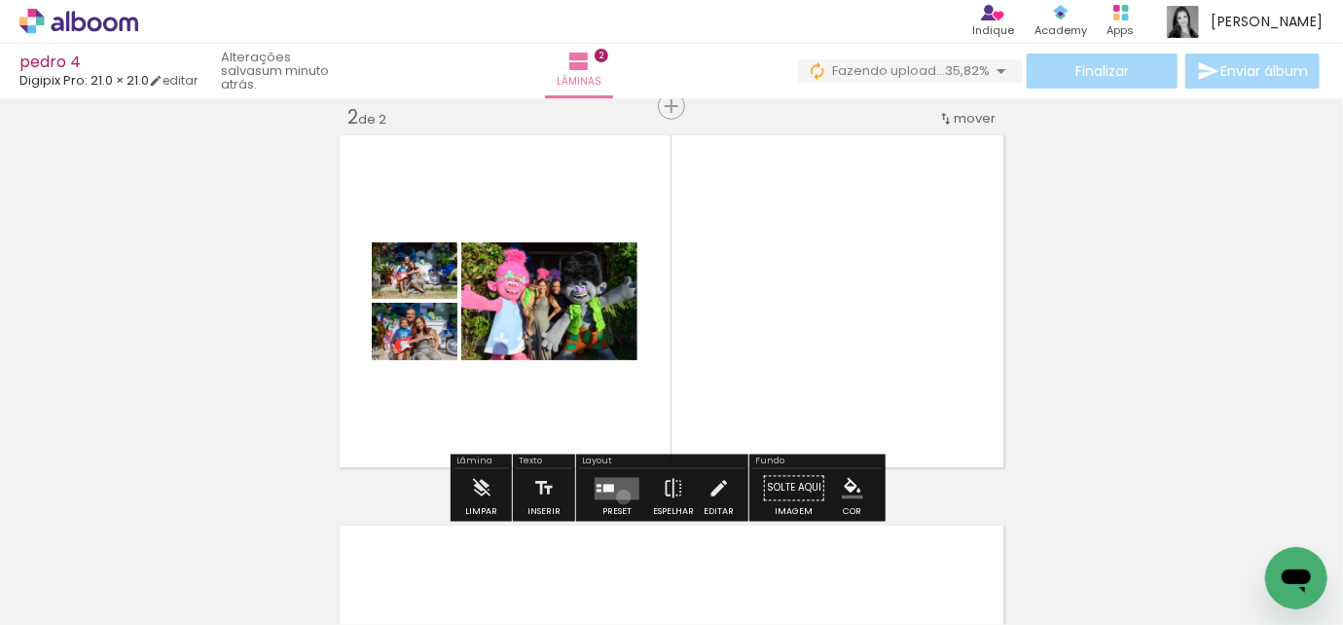
click at [619, 496] on quentale-layouter at bounding box center [617, 488] width 45 height 22
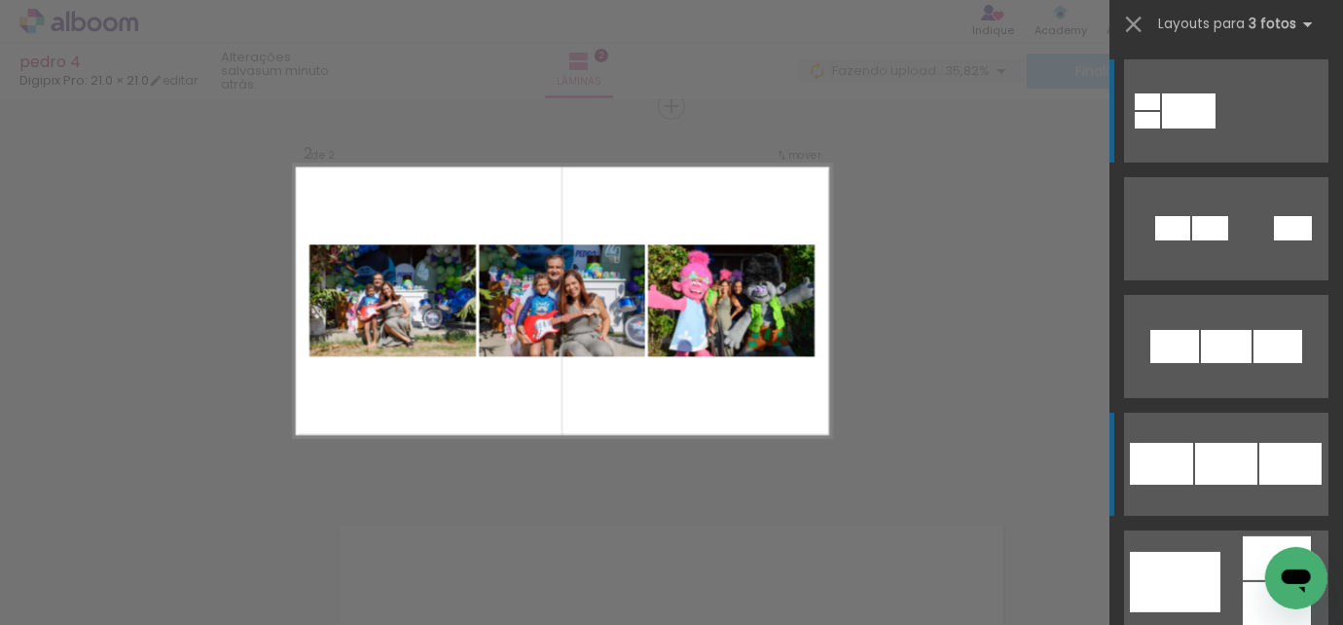
scroll to position [265, 0]
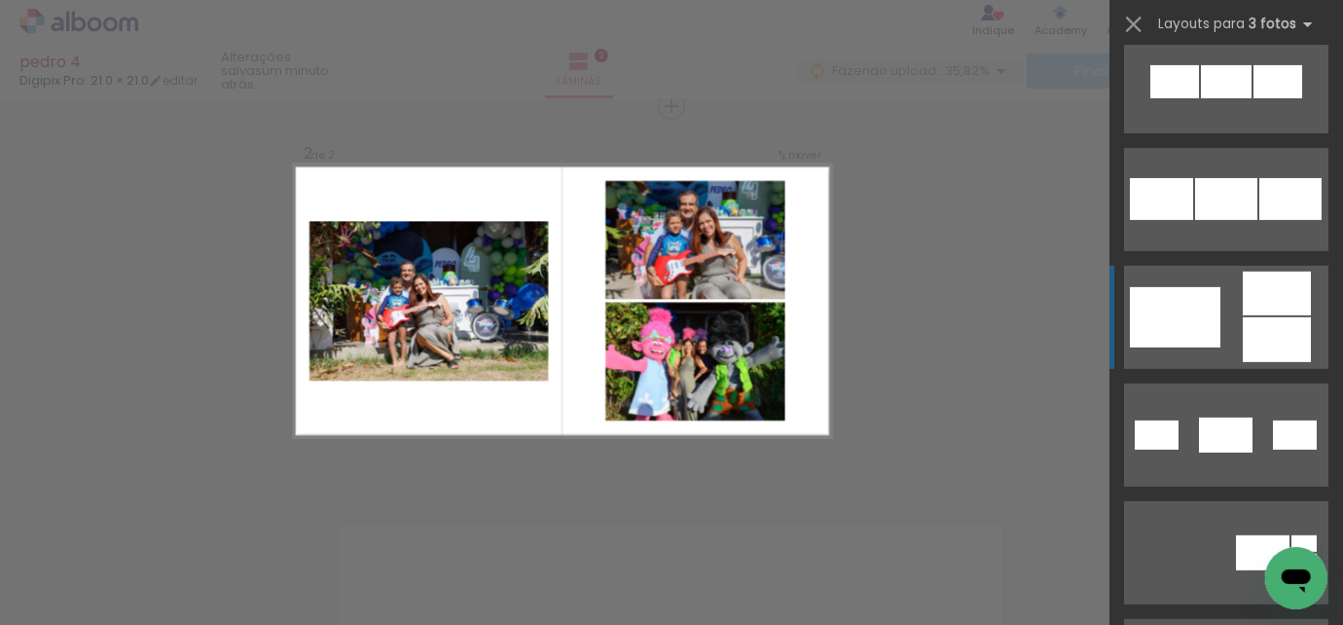
click at [1201, 296] on div at bounding box center [1175, 317] width 91 height 60
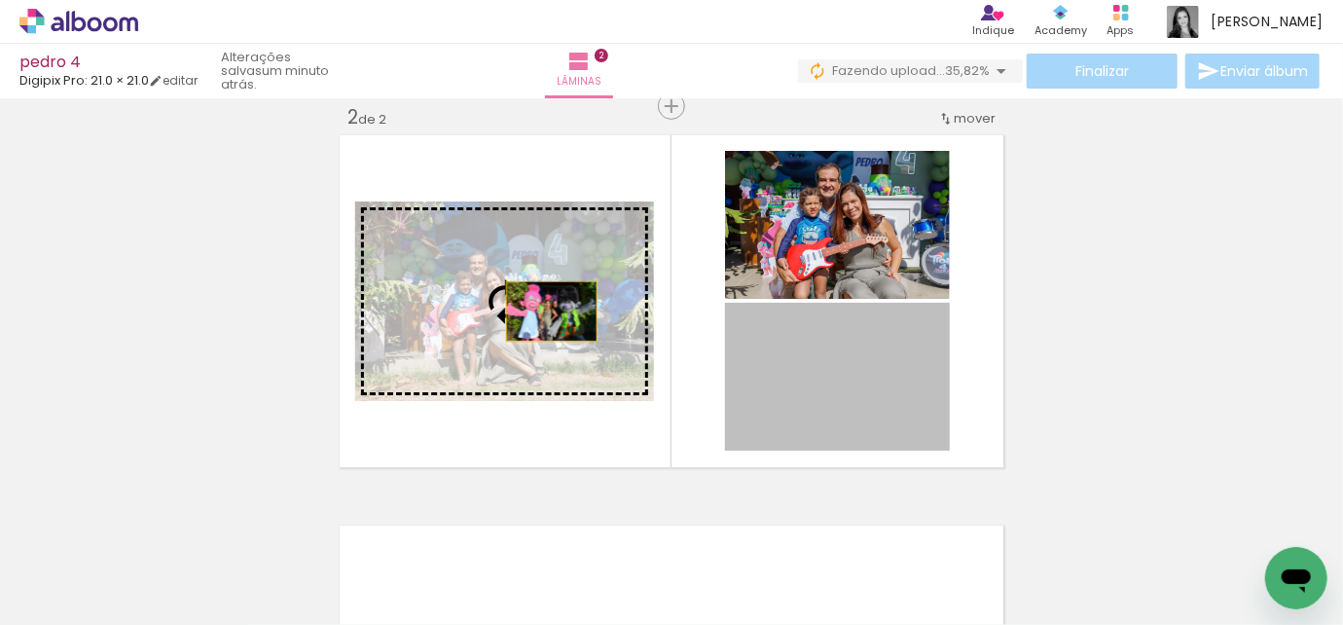
drag, startPoint x: 890, startPoint y: 384, endPoint x: 545, endPoint y: 312, distance: 352.1
click at [0, 0] on slot at bounding box center [0, 0] width 0 height 0
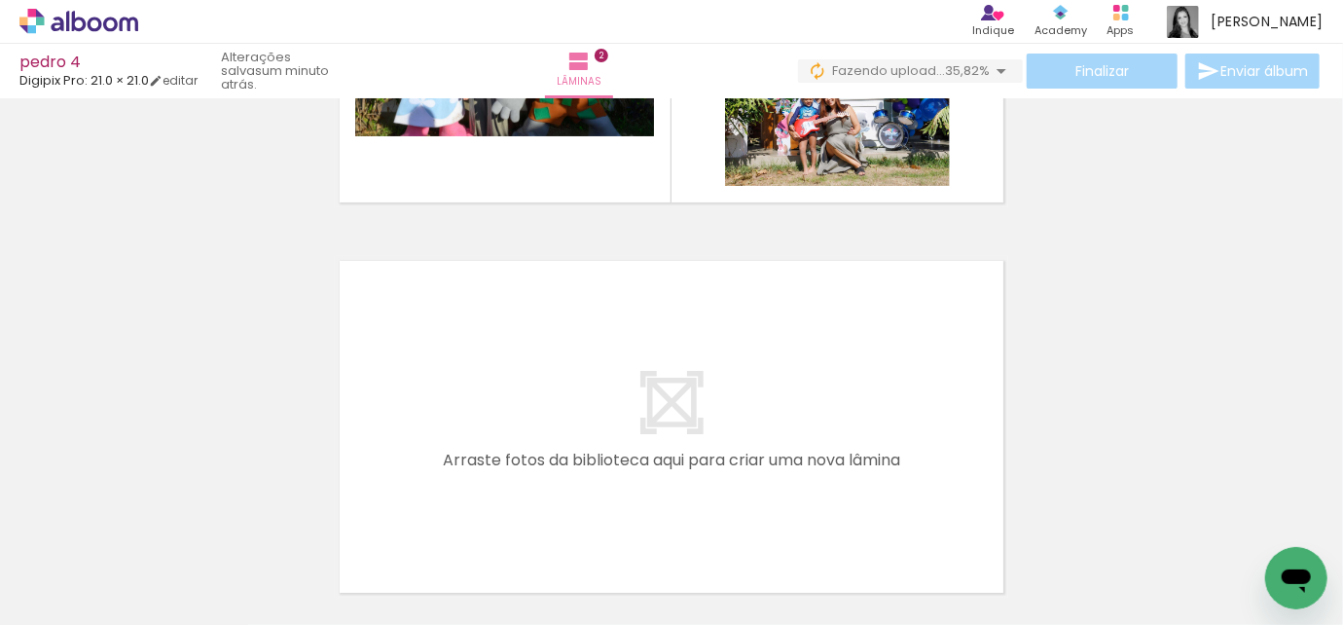
scroll to position [0, 5666]
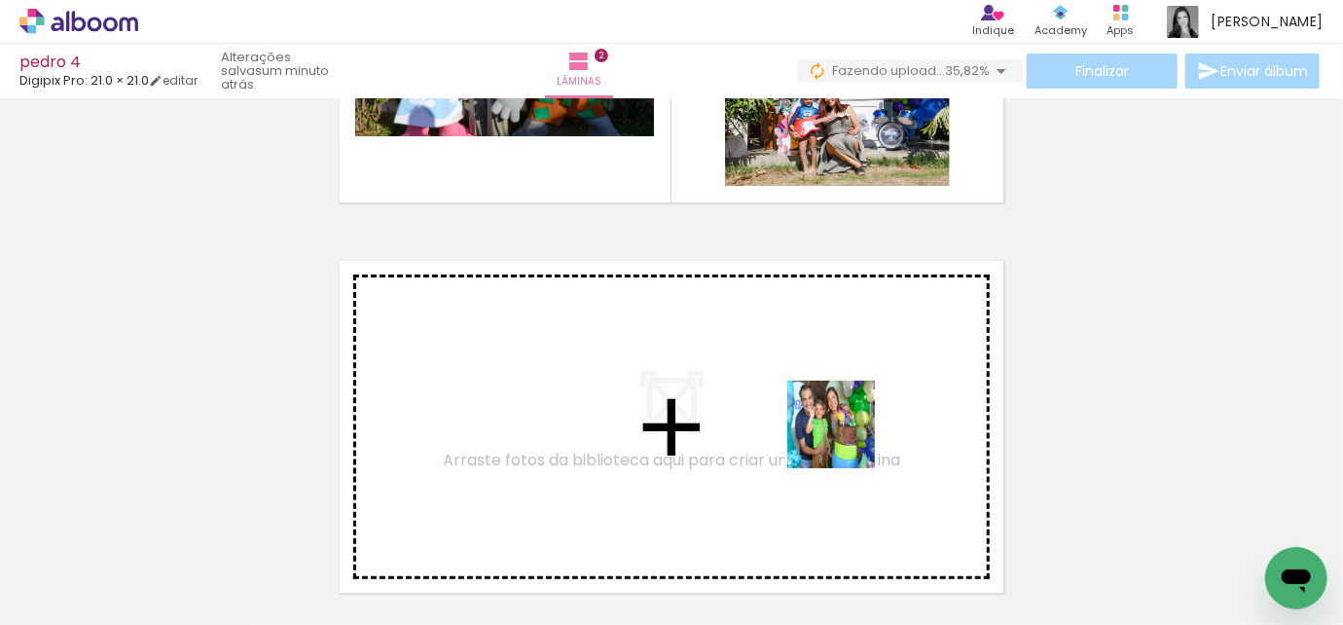
drag, startPoint x: 944, startPoint y: 570, endPoint x: 846, endPoint y: 438, distance: 164.9
click at [846, 438] on quentale-workspace at bounding box center [671, 312] width 1343 height 625
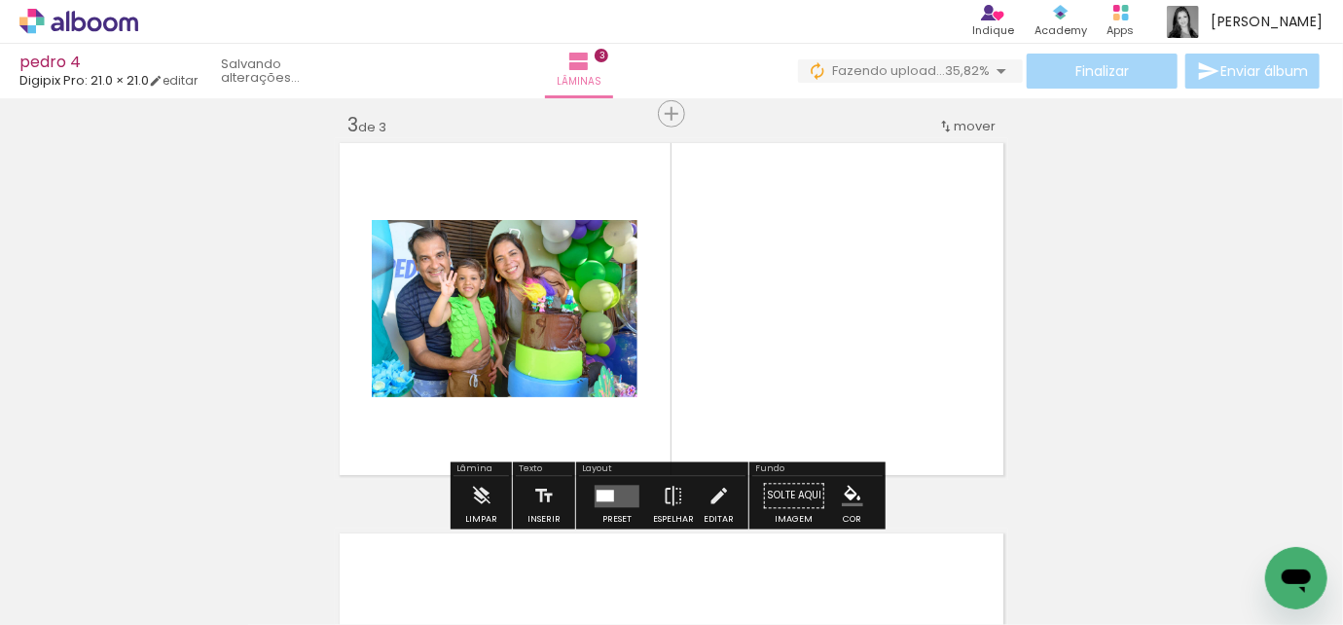
scroll to position [805, 0]
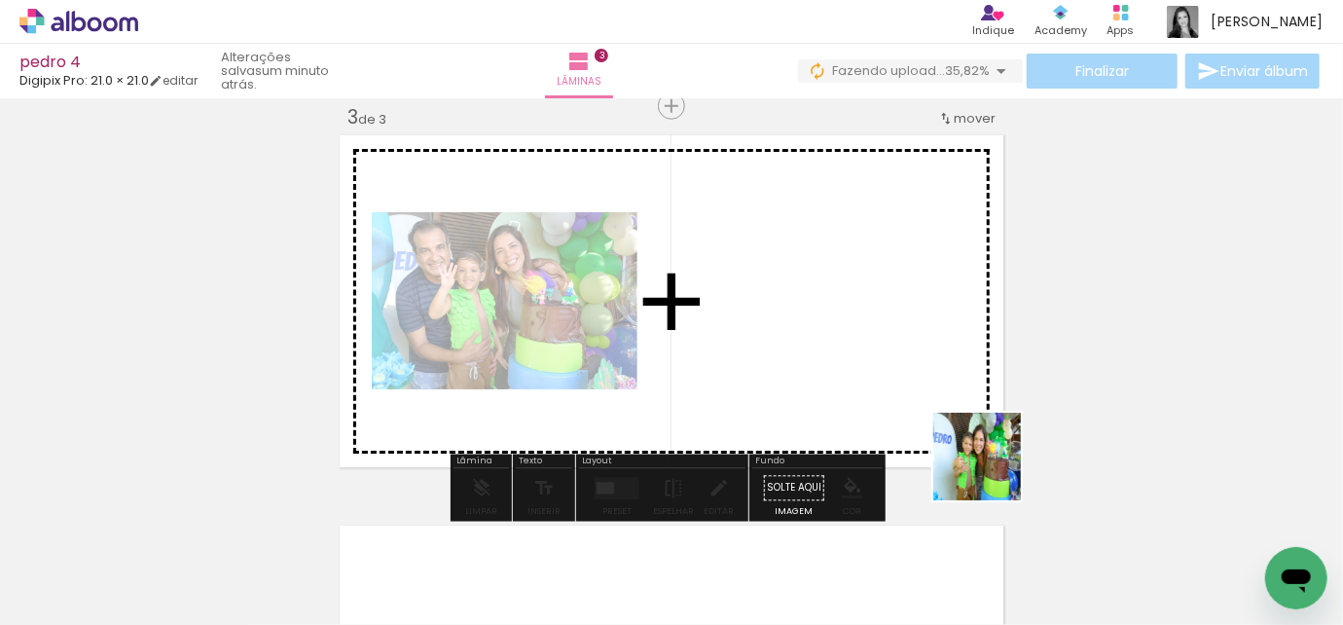
drag, startPoint x: 1081, startPoint y: 571, endPoint x: 1047, endPoint y: 470, distance: 106.5
click at [913, 361] on quentale-workspace at bounding box center [671, 312] width 1343 height 625
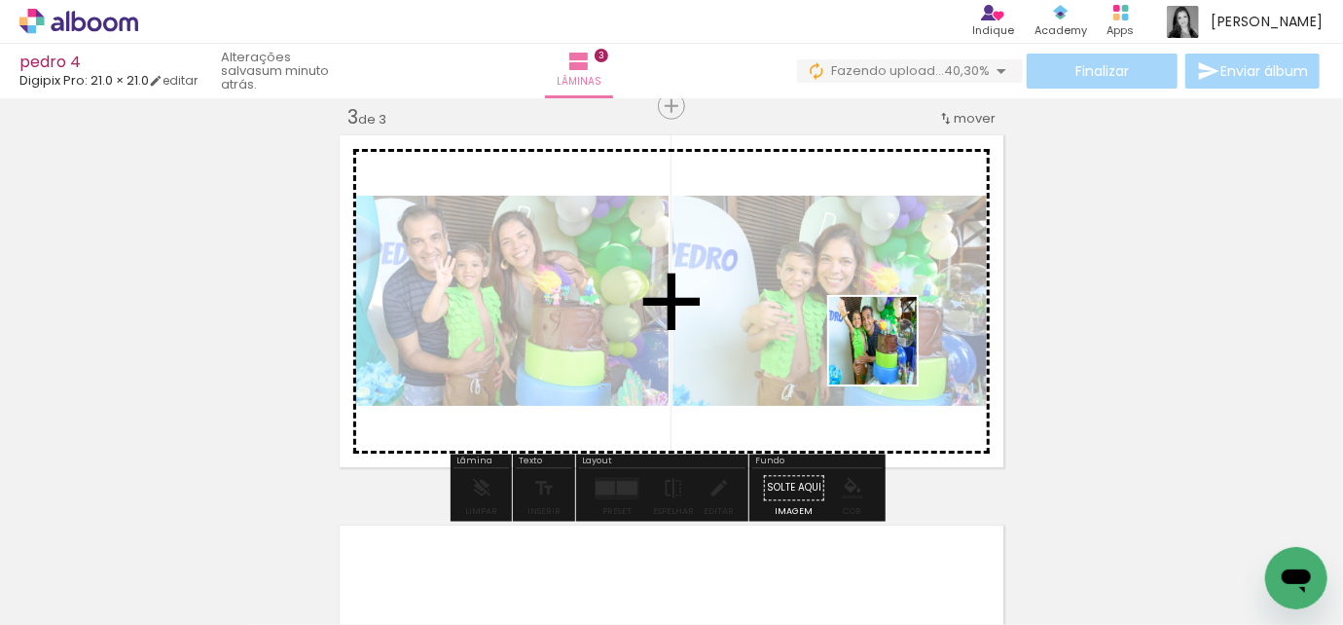
drag, startPoint x: 1181, startPoint y: 566, endPoint x: 888, endPoint y: 355, distance: 360.7
click at [888, 355] on quentale-workspace at bounding box center [671, 312] width 1343 height 625
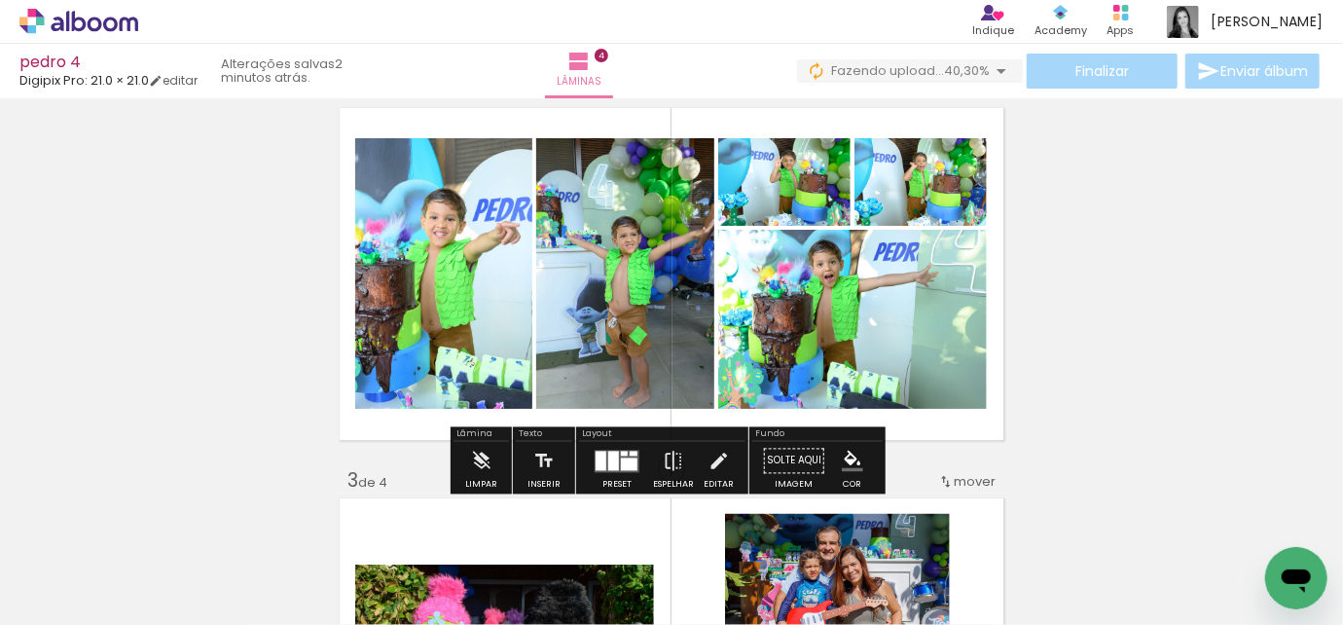
scroll to position [0, 6126]
click at [622, 471] on div at bounding box center [617, 461] width 53 height 39
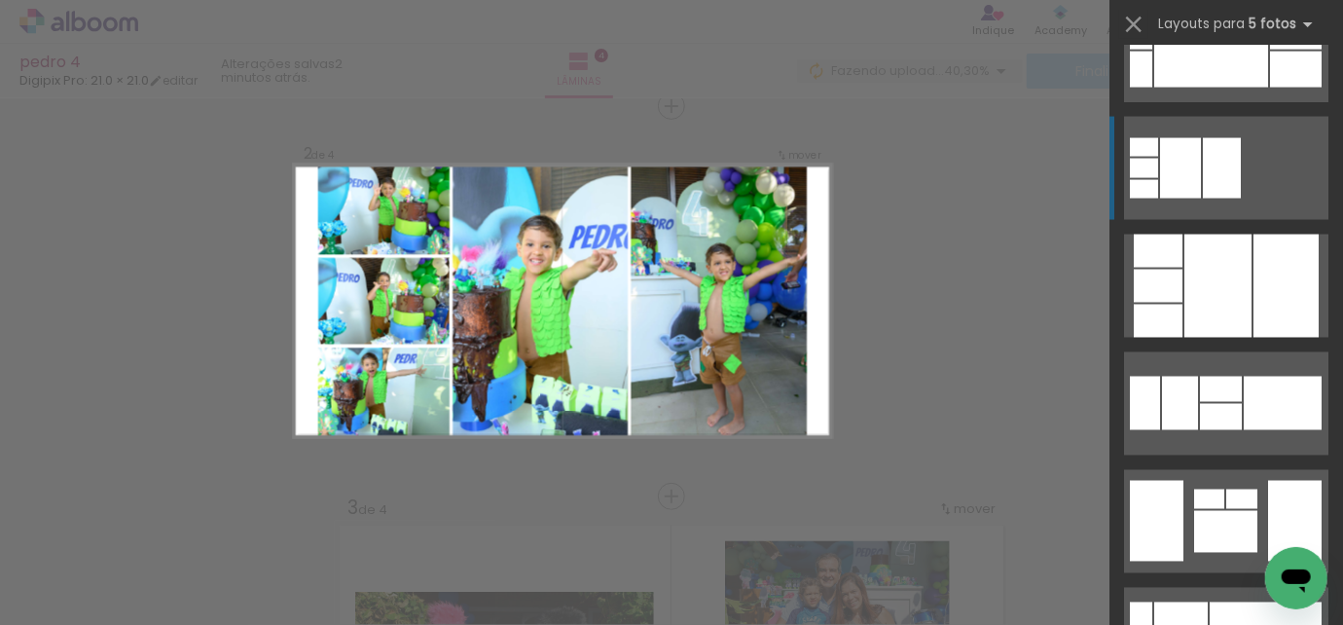
scroll to position [1593, 0]
click at [1235, 291] on div at bounding box center [1218, 285] width 67 height 103
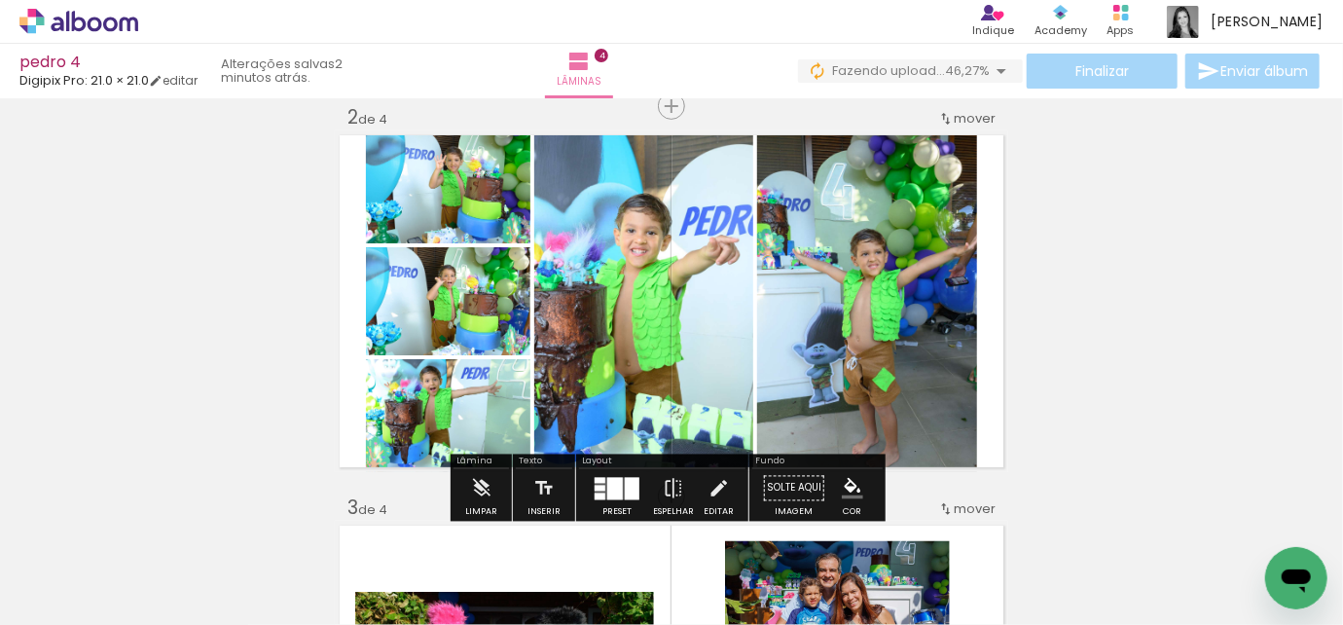
click at [607, 494] on div at bounding box center [615, 488] width 16 height 22
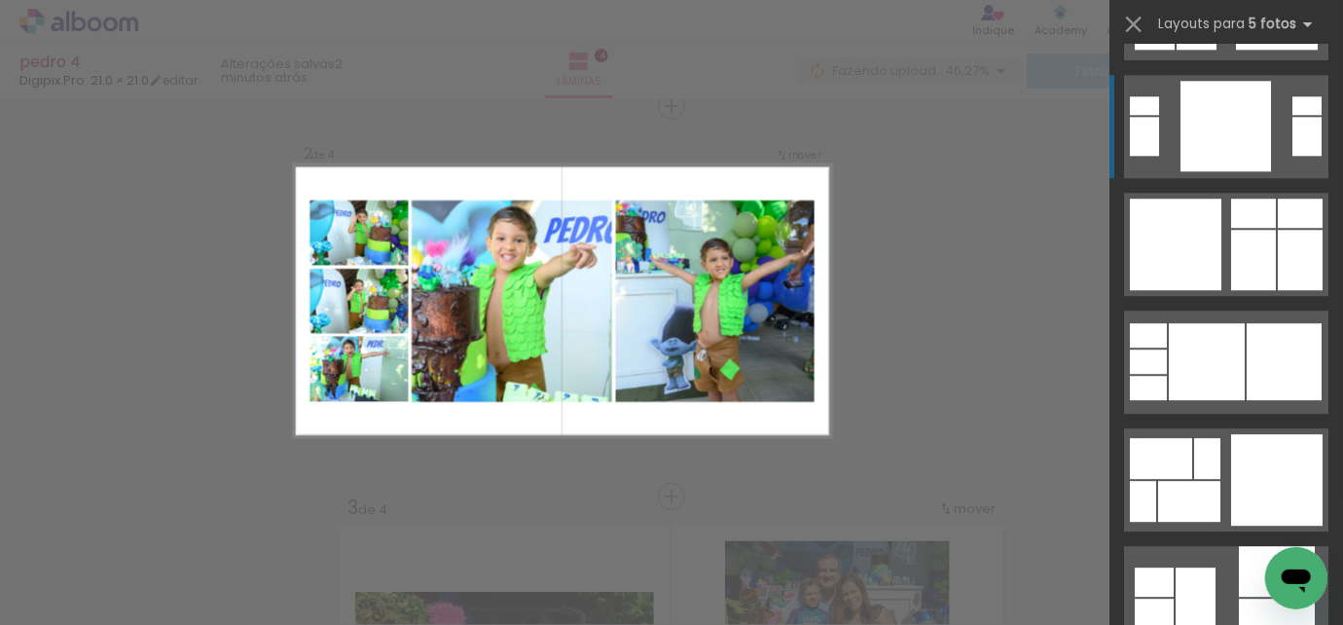
scroll to position [6368, 0]
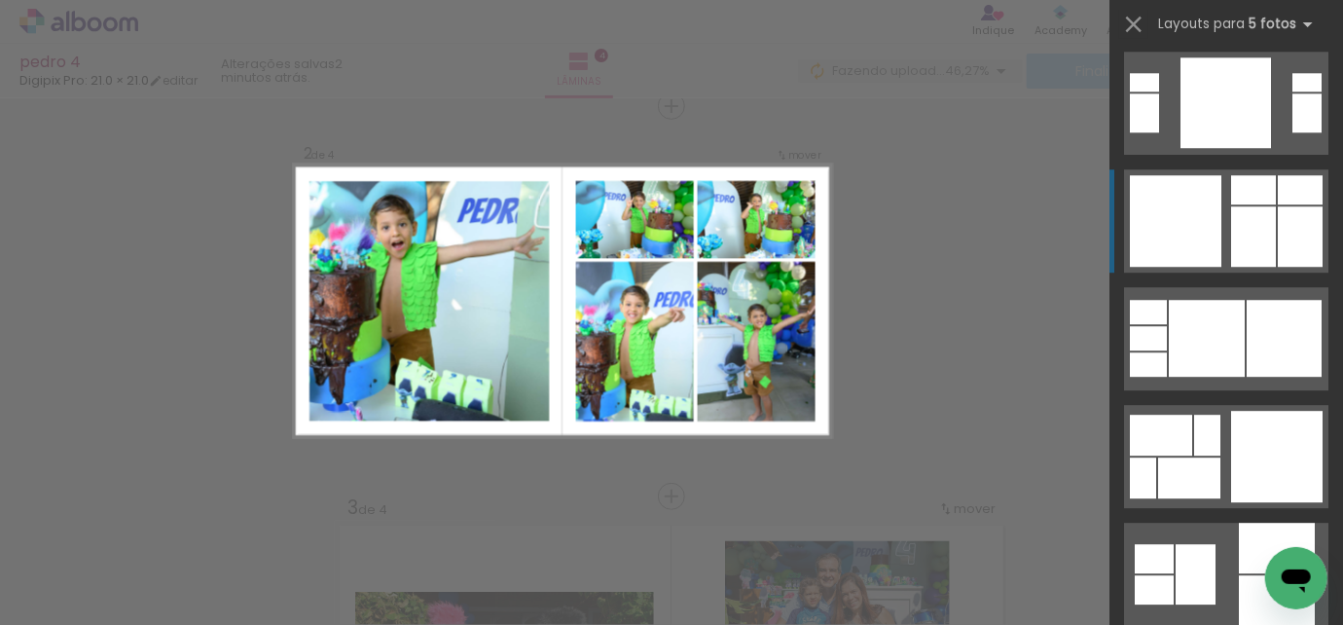
click at [1195, 259] on div at bounding box center [1176, 221] width 92 height 92
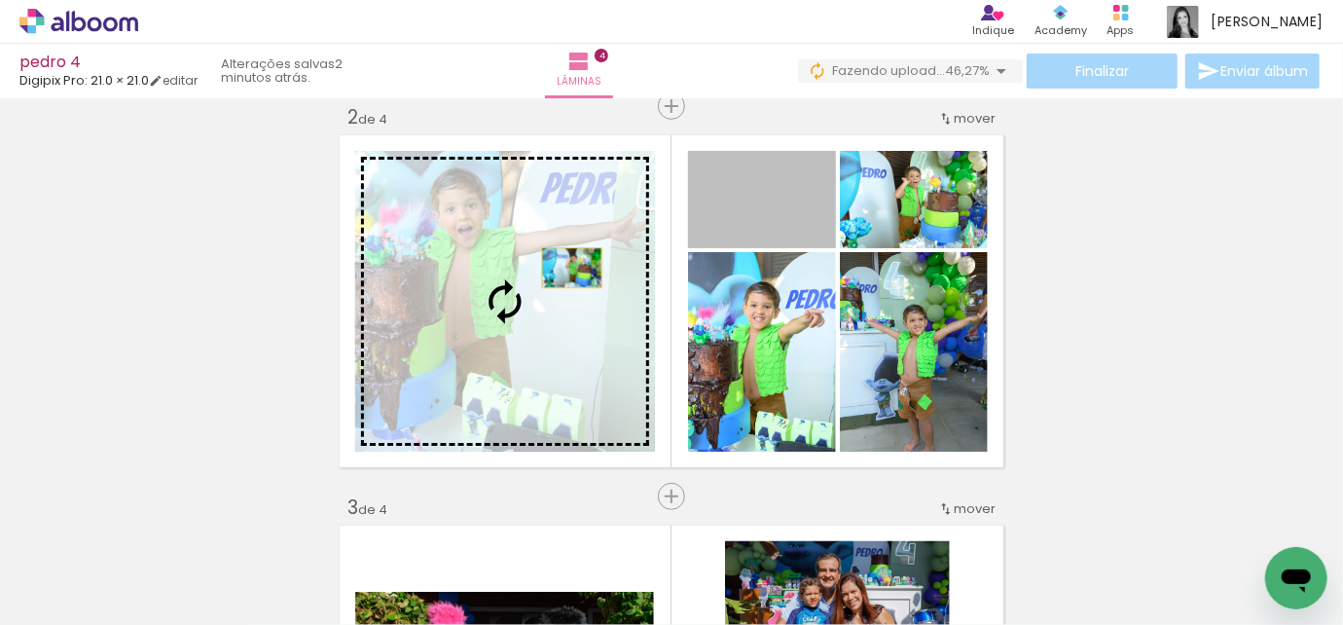
drag, startPoint x: 793, startPoint y: 200, endPoint x: 566, endPoint y: 268, distance: 237.8
click at [0, 0] on slot at bounding box center [0, 0] width 0 height 0
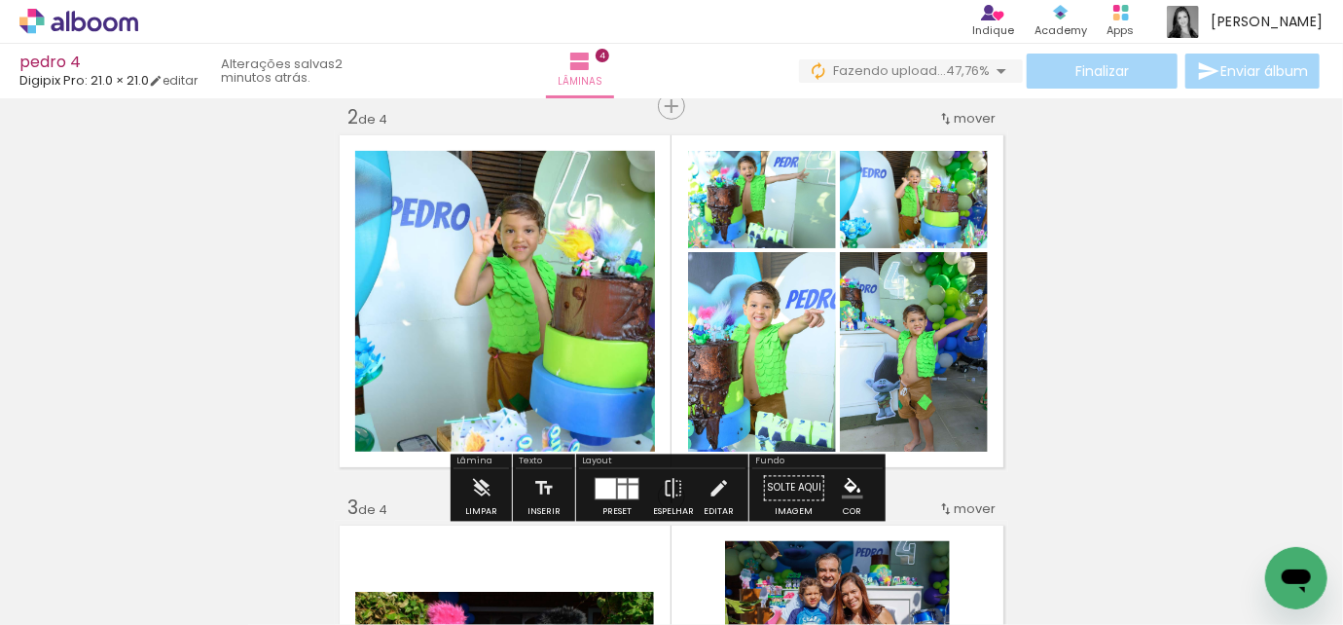
click at [619, 494] on div at bounding box center [622, 492] width 9 height 14
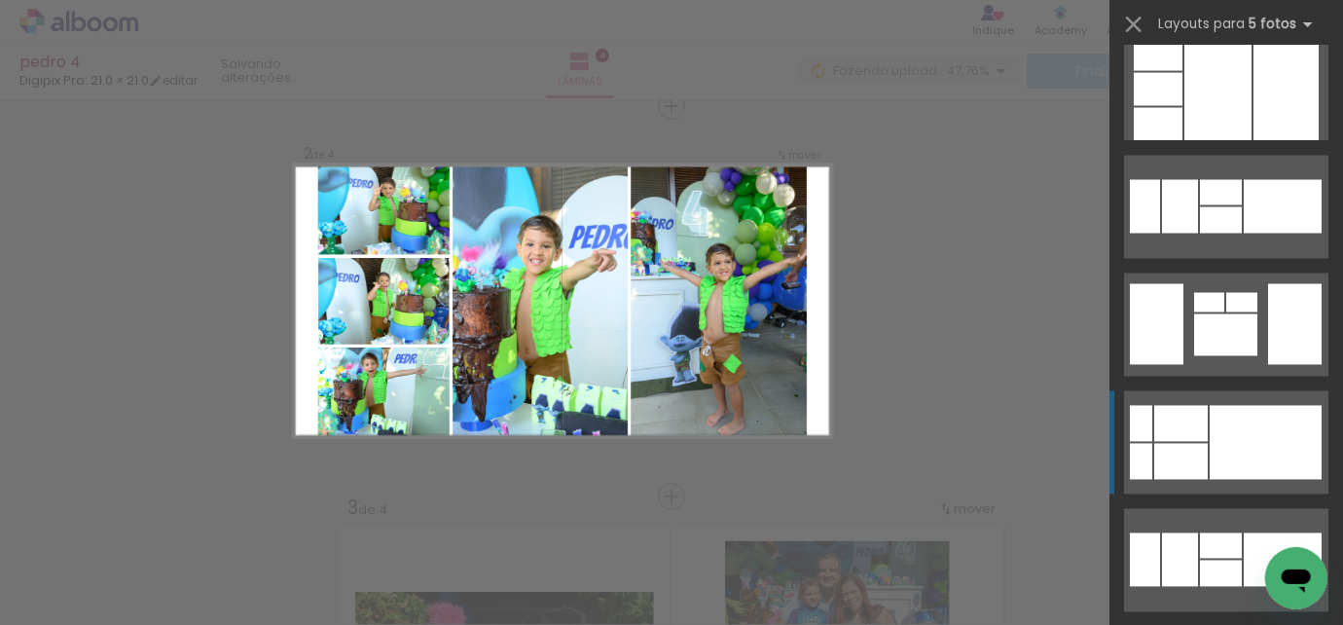
scroll to position [1611, 0]
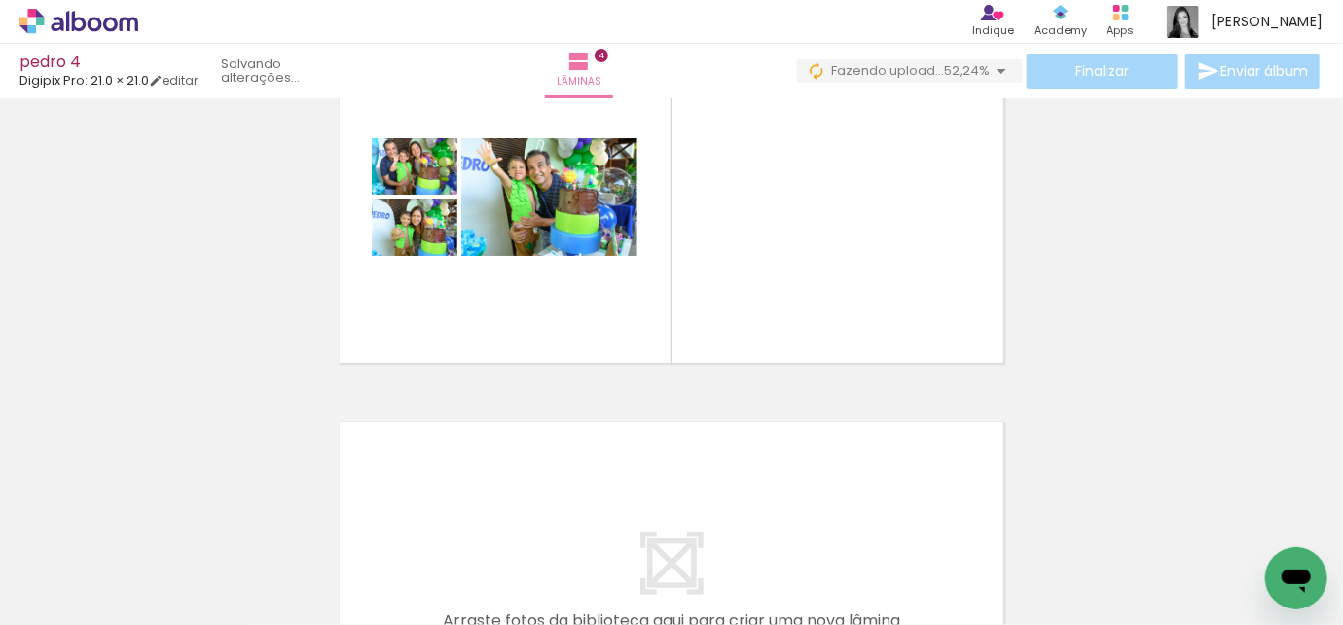
scroll to position [0, 3857]
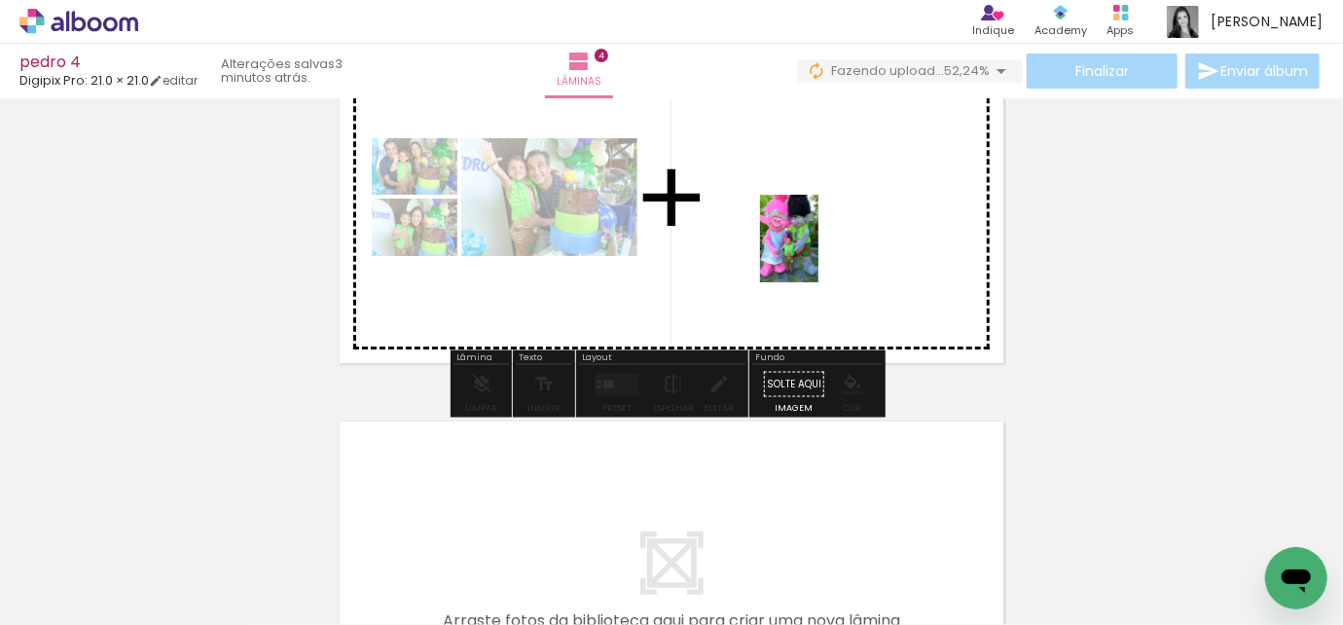
drag, startPoint x: 589, startPoint y: 584, endPoint x: 819, endPoint y: 253, distance: 402.9
click at [819, 253] on quentale-workspace at bounding box center [671, 312] width 1343 height 625
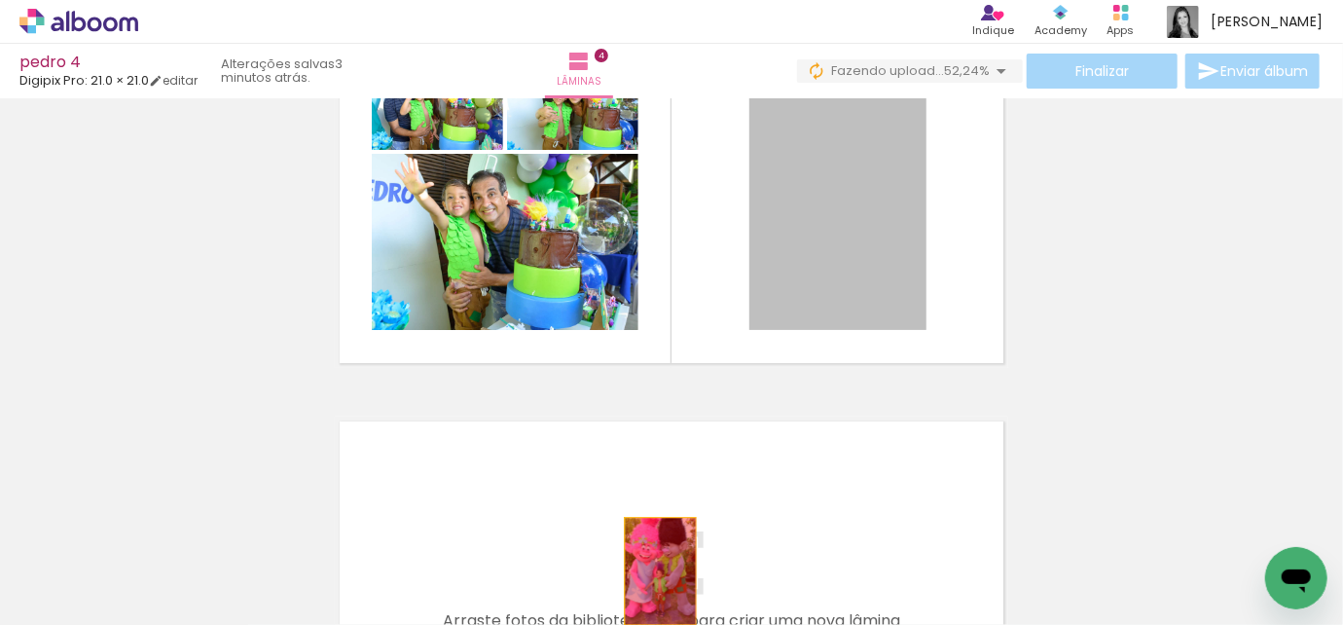
drag, startPoint x: 797, startPoint y: 227, endPoint x: 654, endPoint y: 571, distance: 373.1
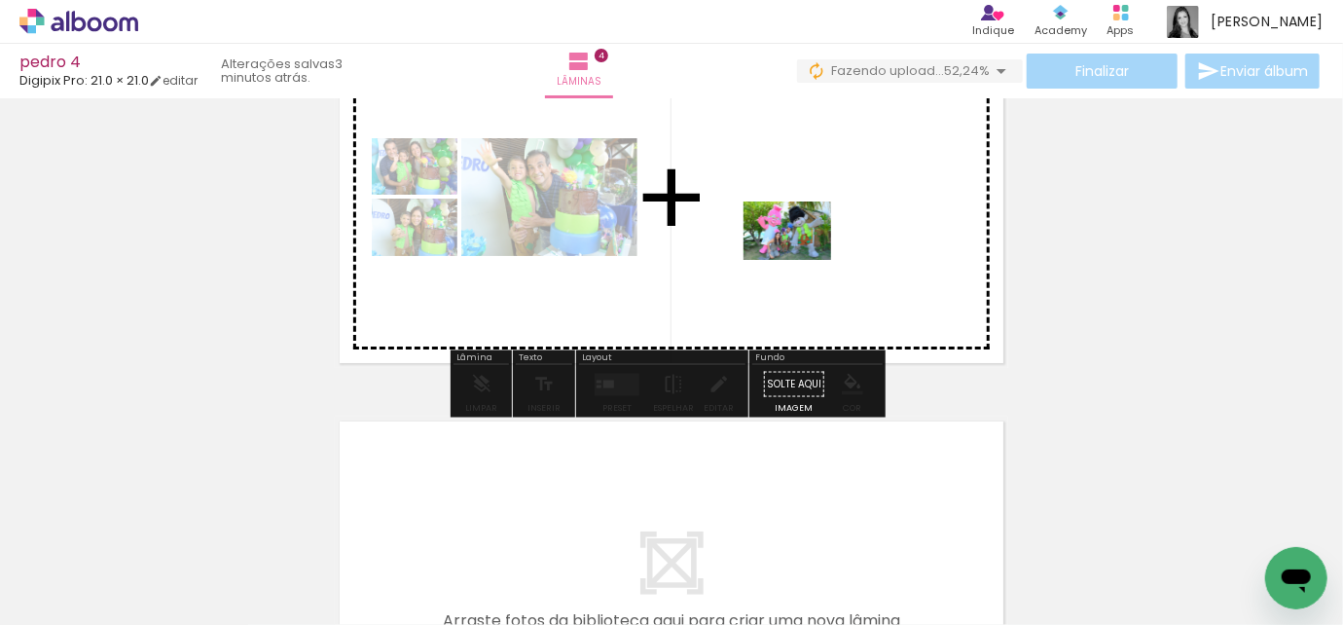
drag, startPoint x: 503, startPoint y: 574, endPoint x: 805, endPoint y: 254, distance: 440.0
click at [805, 254] on quentale-workspace at bounding box center [671, 312] width 1343 height 625
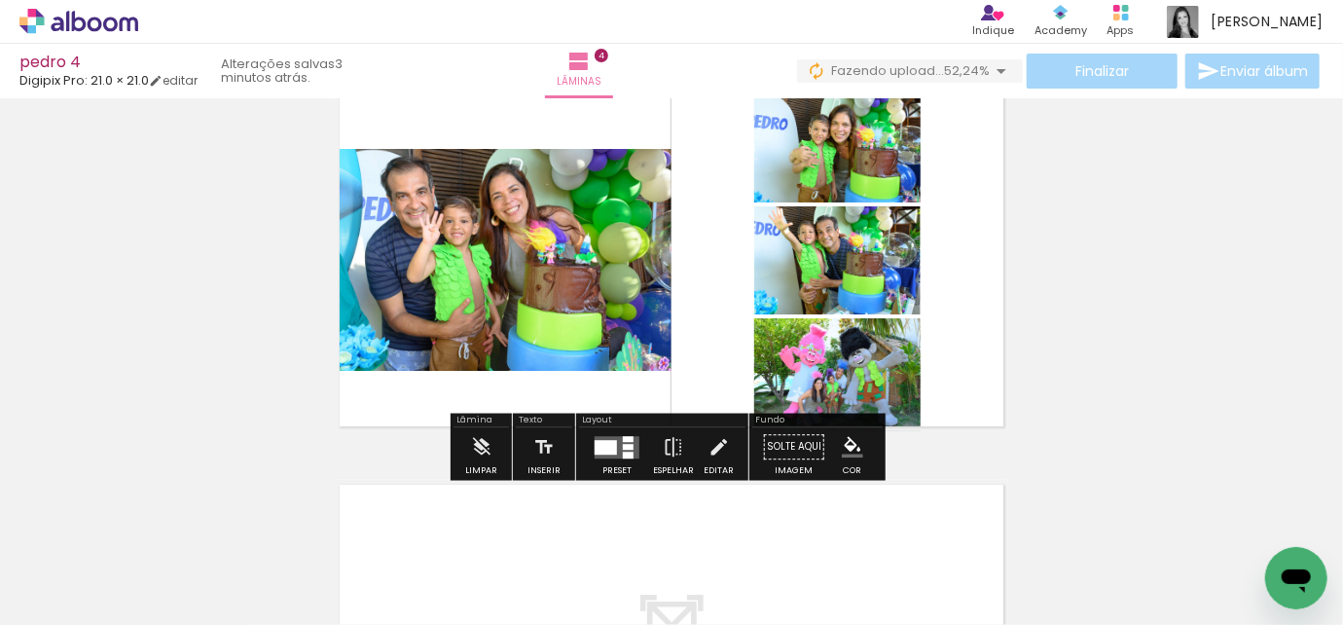
scroll to position [1211, 0]
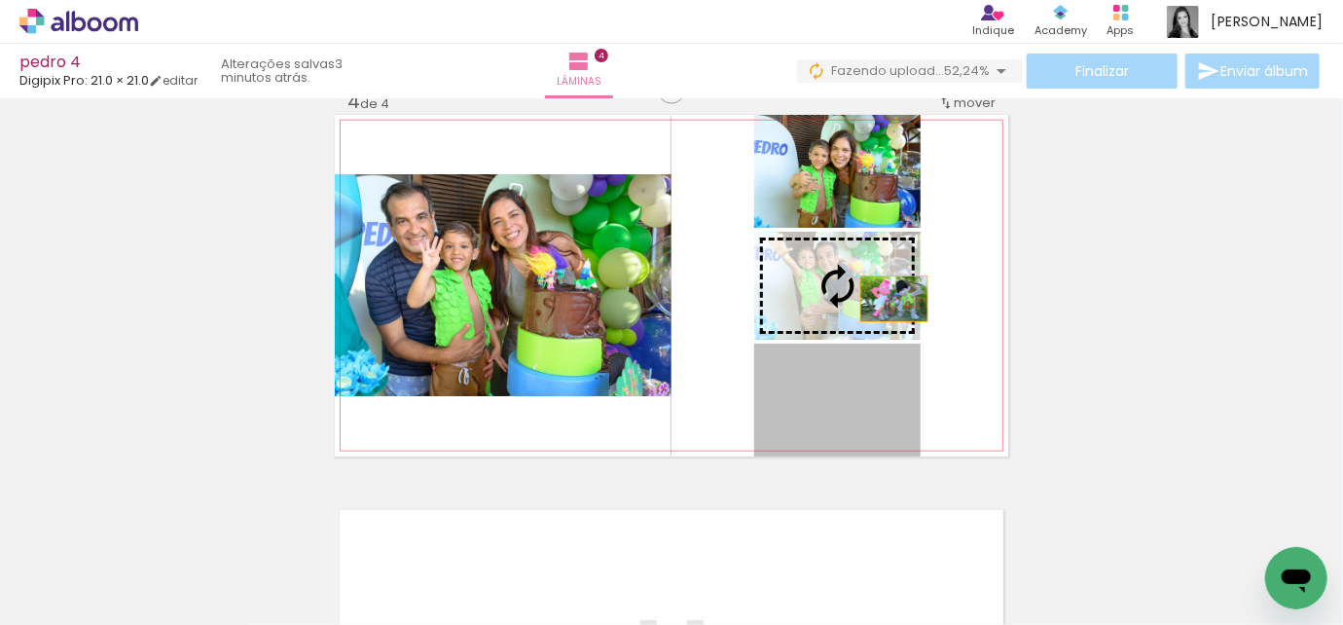
drag, startPoint x: 872, startPoint y: 406, endPoint x: 888, endPoint y: 296, distance: 111.1
click at [0, 0] on slot at bounding box center [0, 0] width 0 height 0
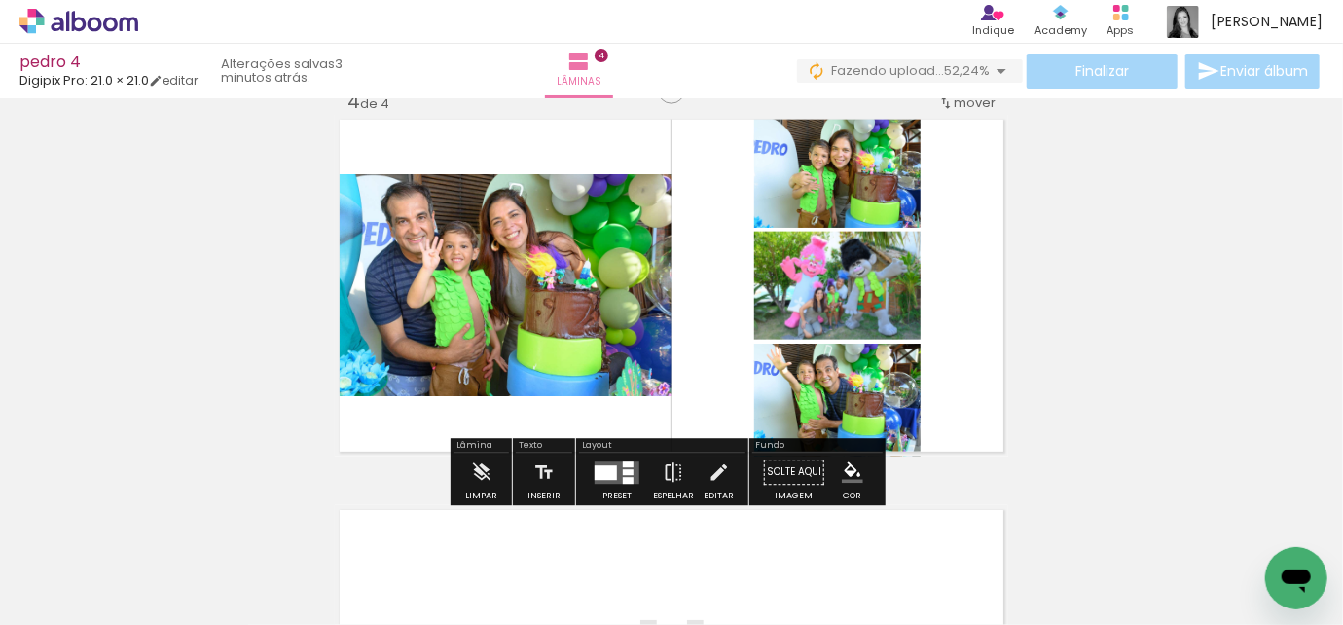
click at [628, 469] on div at bounding box center [628, 472] width 11 height 6
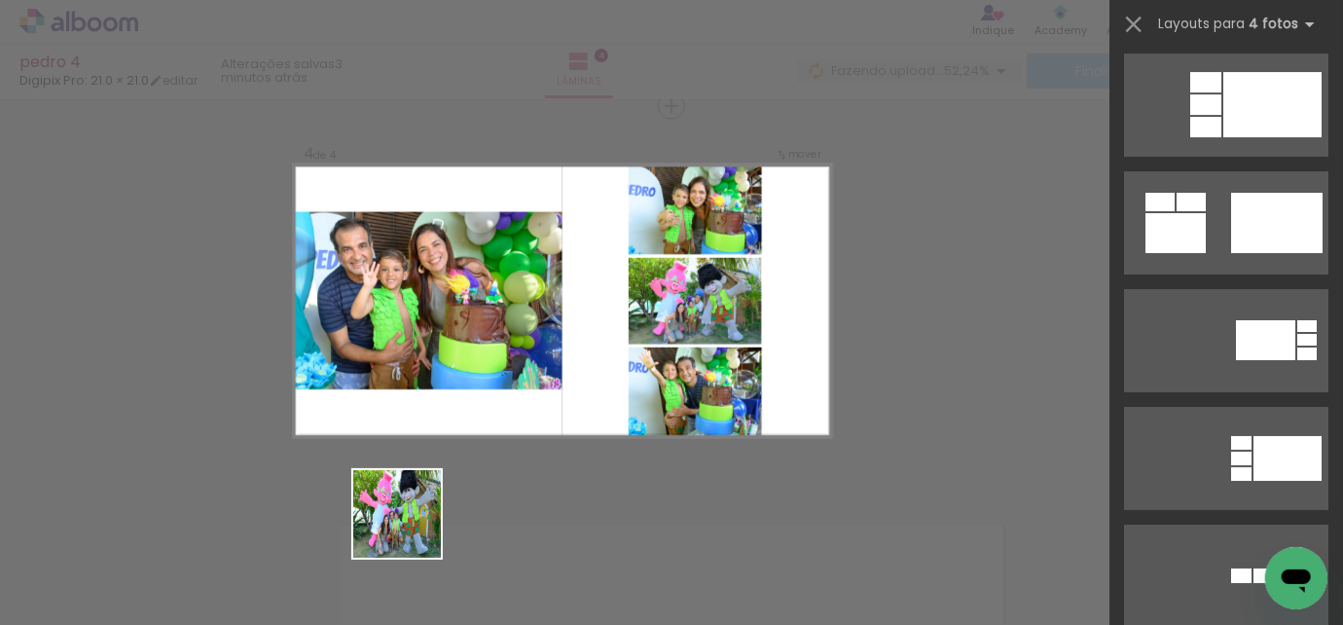
scroll to position [0, 0]
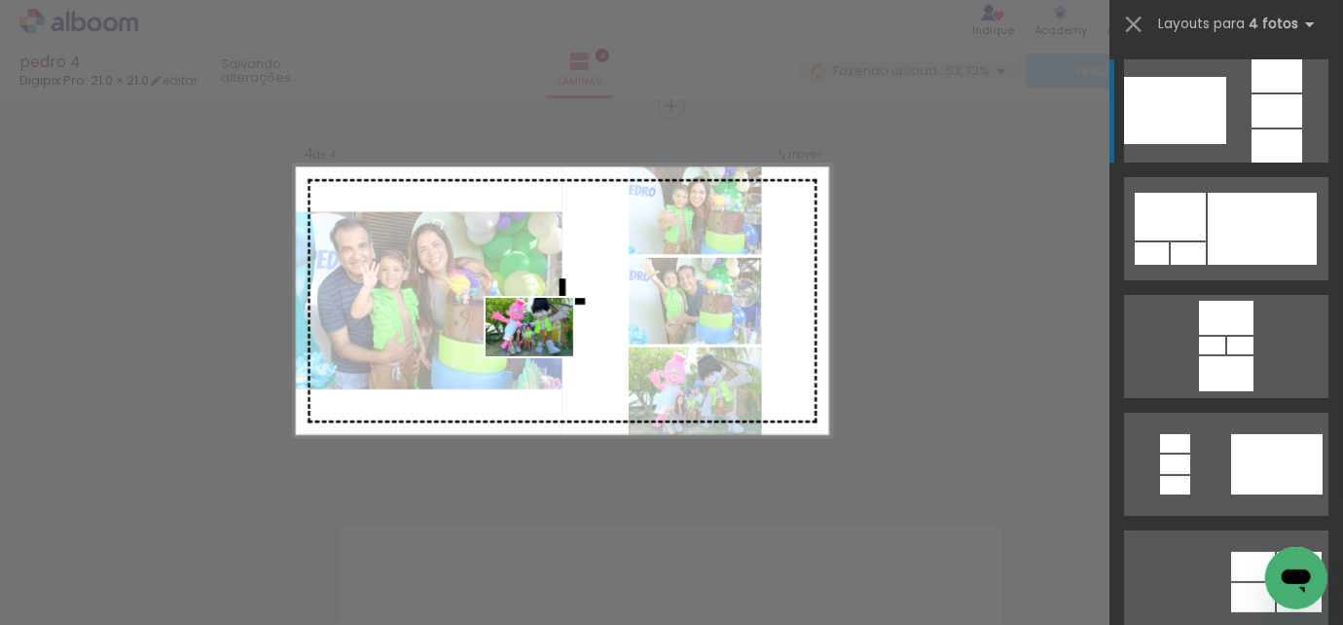
drag, startPoint x: 389, startPoint y: 565, endPoint x: 544, endPoint y: 356, distance: 259.5
click at [544, 356] on quentale-workspace at bounding box center [671, 312] width 1343 height 625
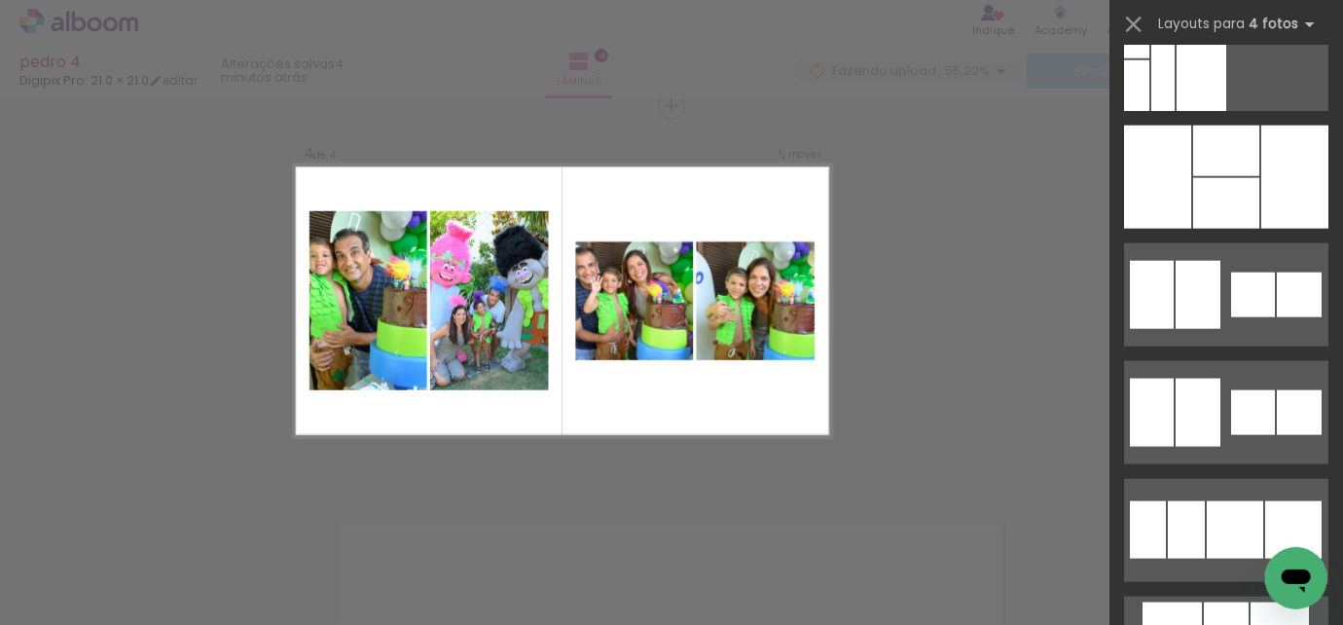
scroll to position [34063, 0]
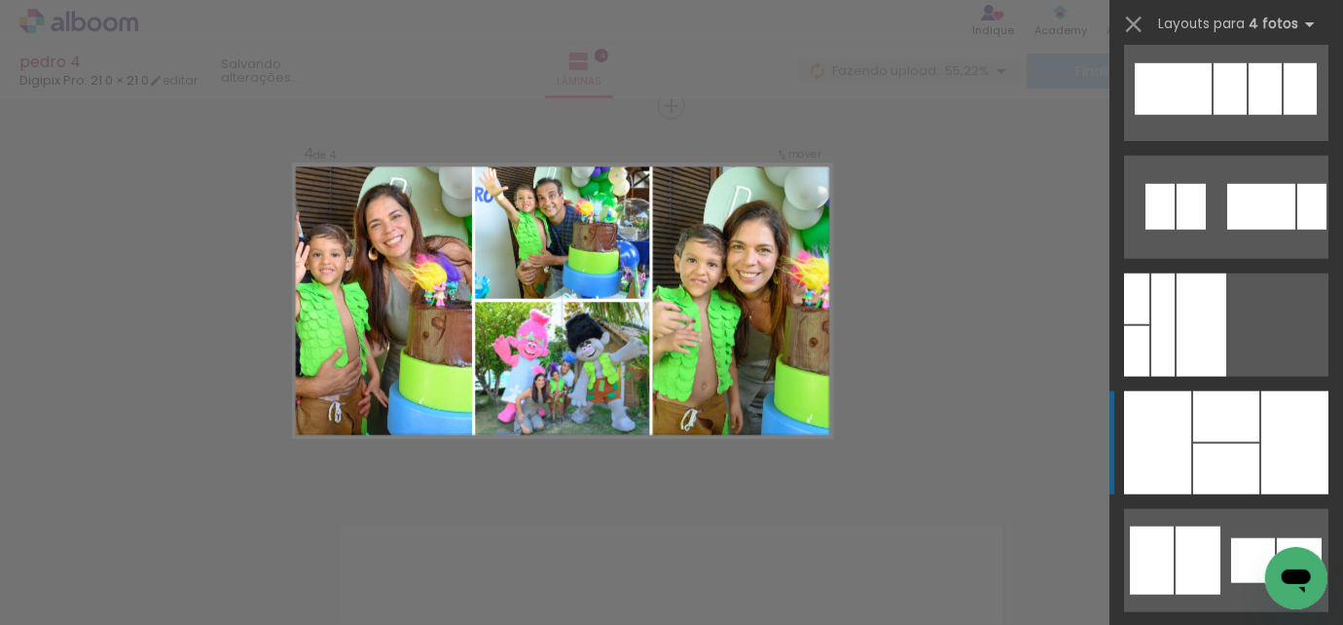
click at [1193, 425] on div at bounding box center [1226, 416] width 66 height 51
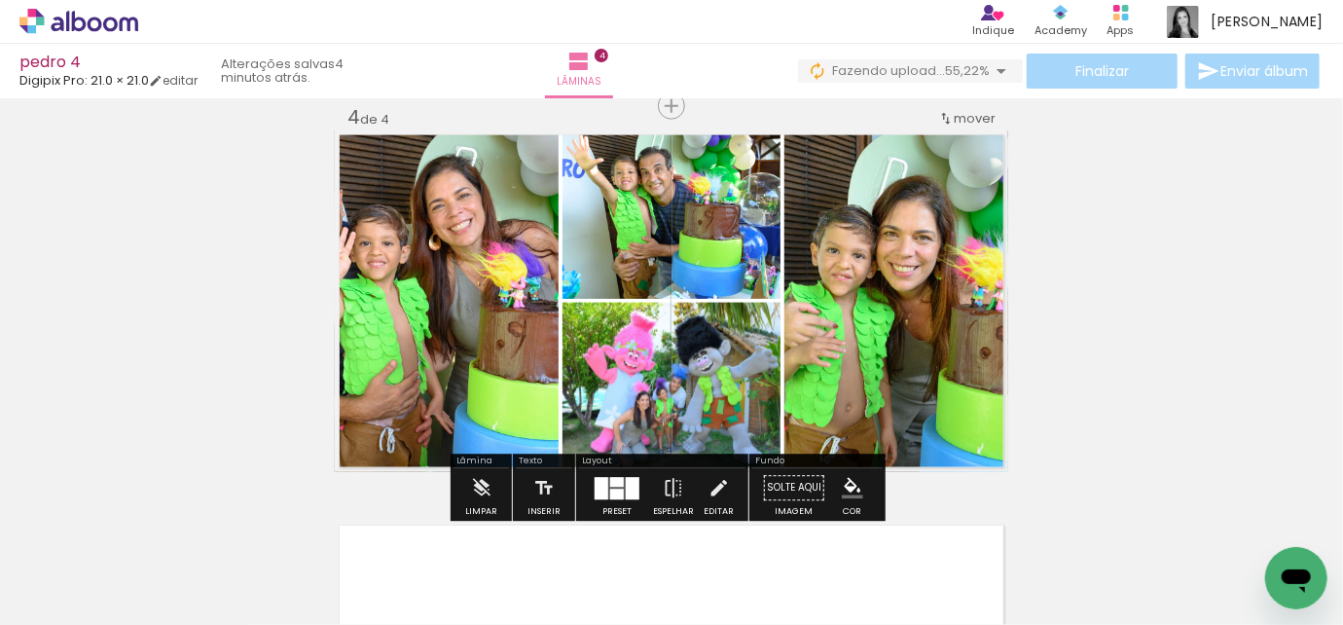
click at [610, 487] on quentale-layouter at bounding box center [617, 488] width 45 height 22
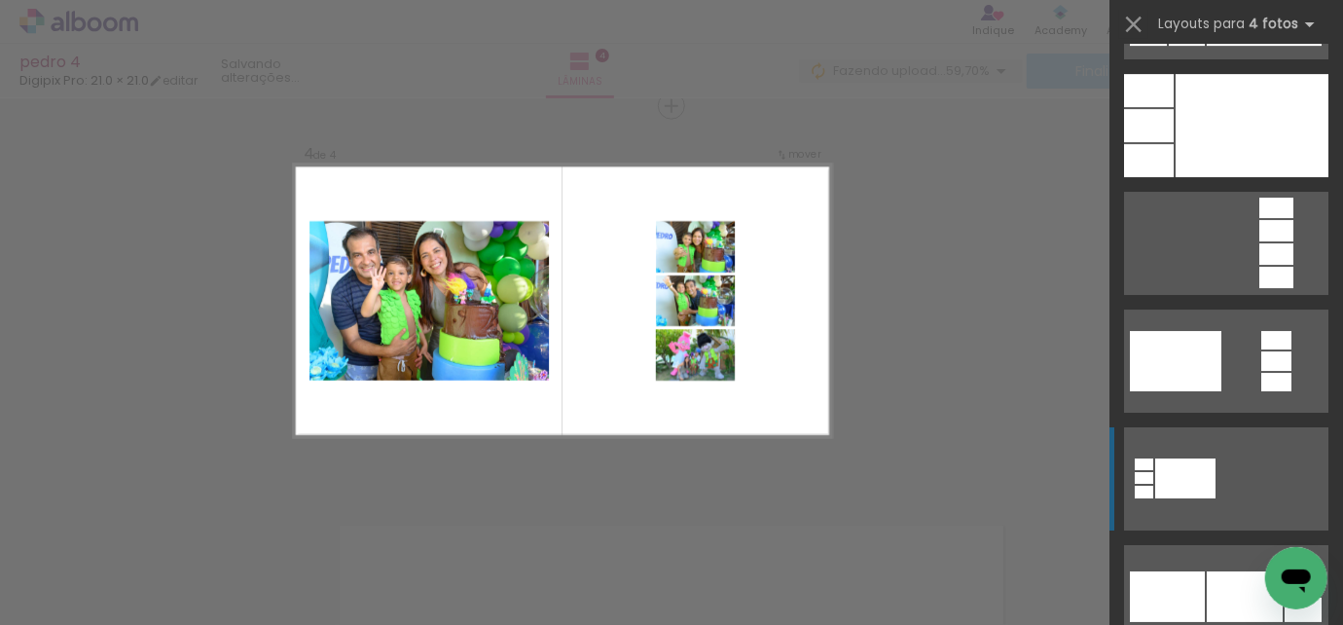
scroll to position [6897, 0]
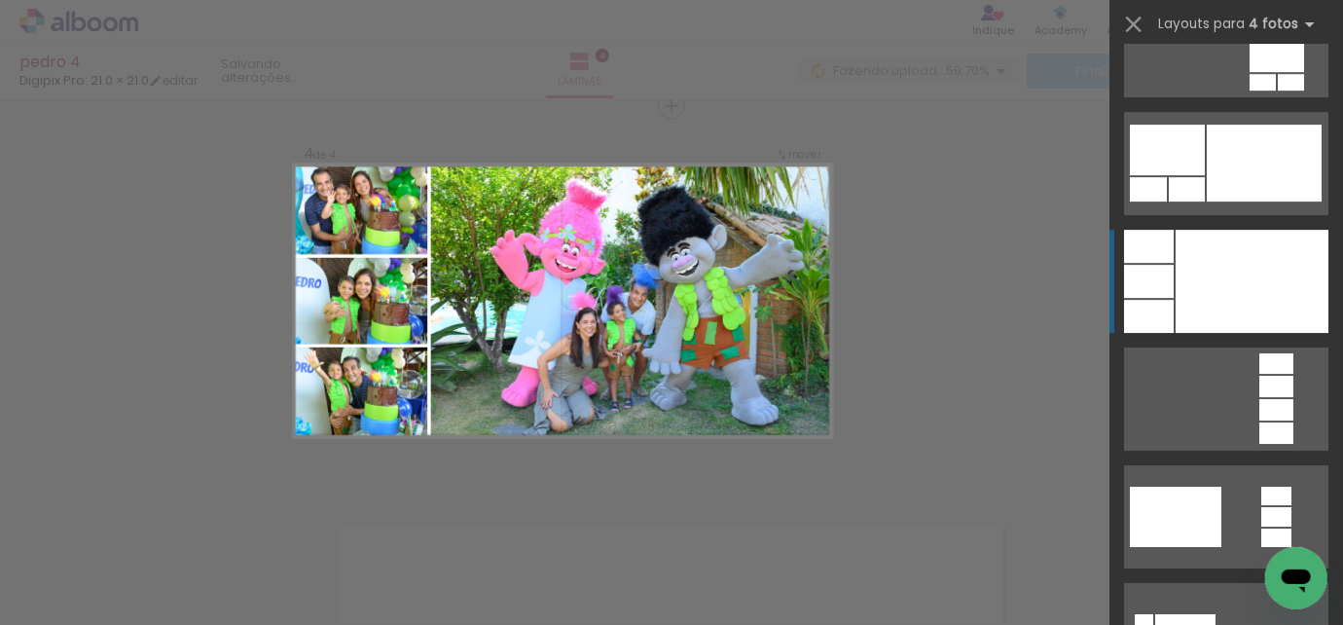
click at [1194, 299] on div at bounding box center [1252, 281] width 153 height 103
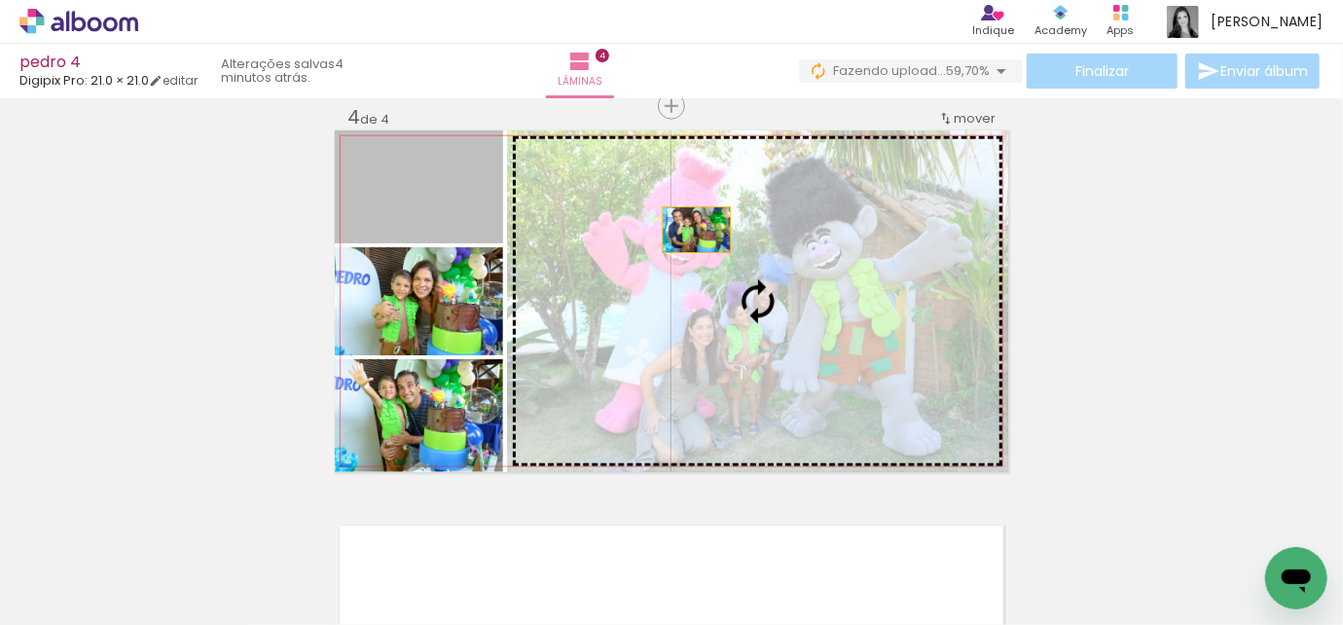
drag, startPoint x: 465, startPoint y: 212, endPoint x: 690, endPoint y: 230, distance: 225.6
click at [0, 0] on slot at bounding box center [0, 0] width 0 height 0
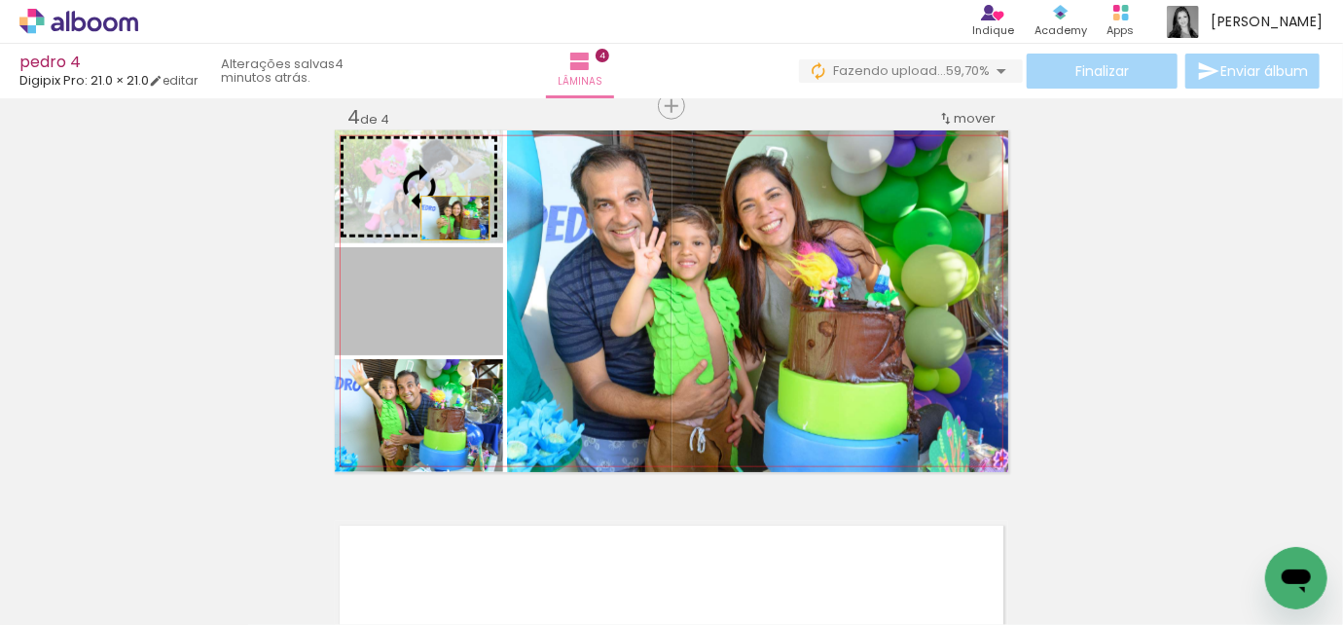
drag, startPoint x: 461, startPoint y: 309, endPoint x: 449, endPoint y: 218, distance: 91.4
click at [0, 0] on slot at bounding box center [0, 0] width 0 height 0
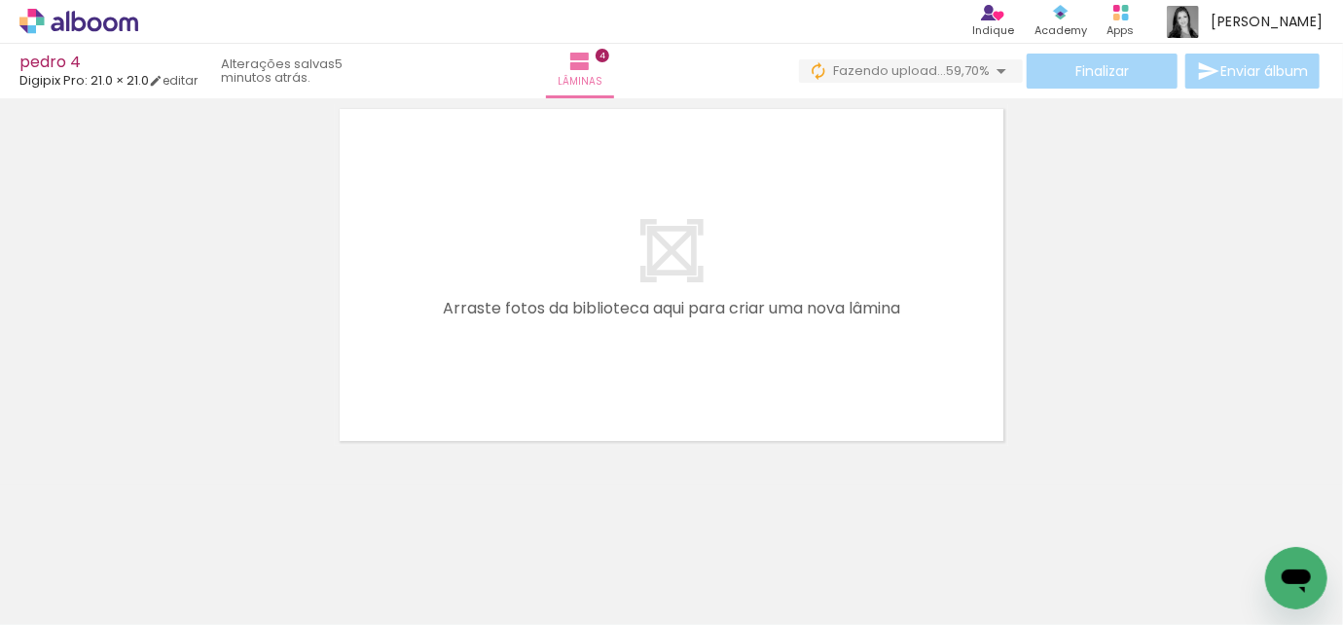
scroll to position [1622, 0]
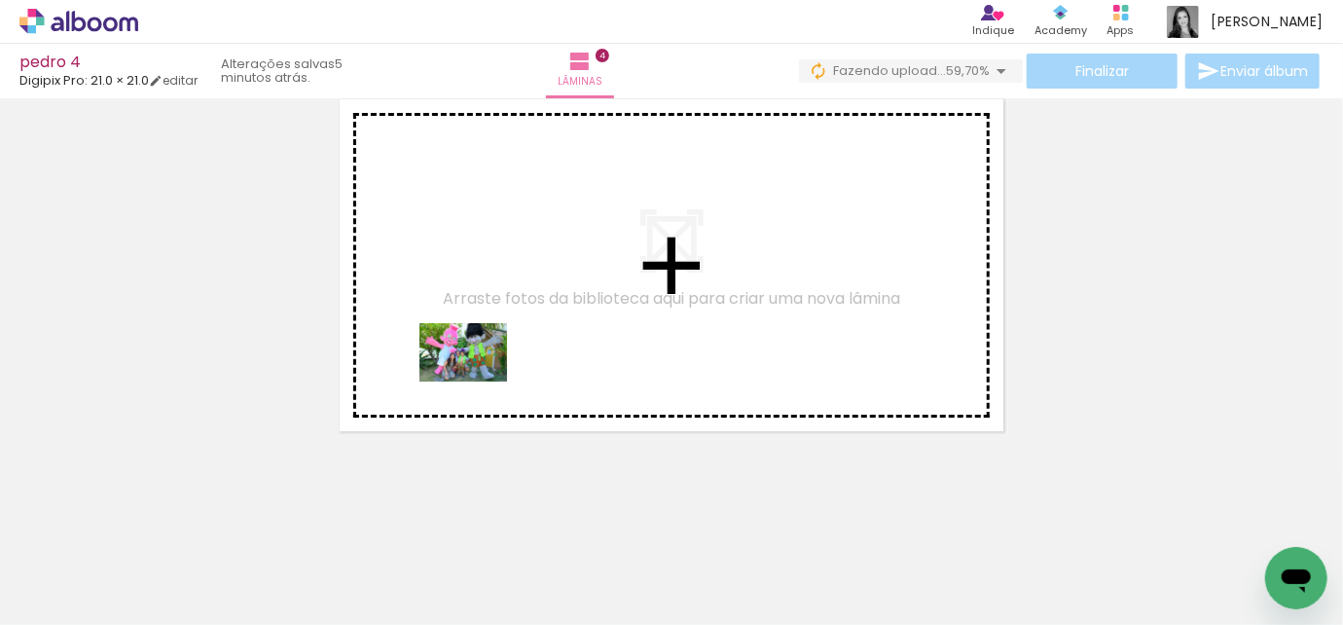
drag, startPoint x: 383, startPoint y: 567, endPoint x: 478, endPoint y: 382, distance: 208.1
click at [478, 382] on quentale-workspace at bounding box center [671, 312] width 1343 height 625
